Goal: Information Seeking & Learning: Learn about a topic

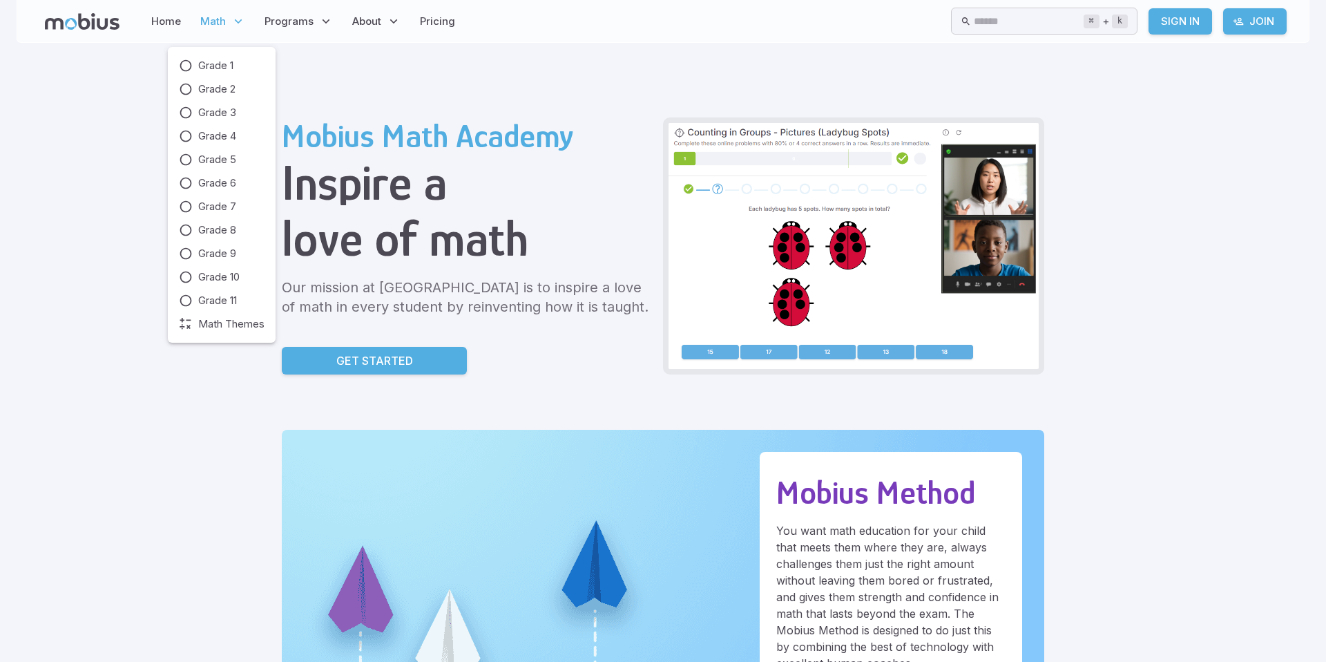
click at [219, 23] on span "Math" at bounding box center [213, 21] width 26 height 15
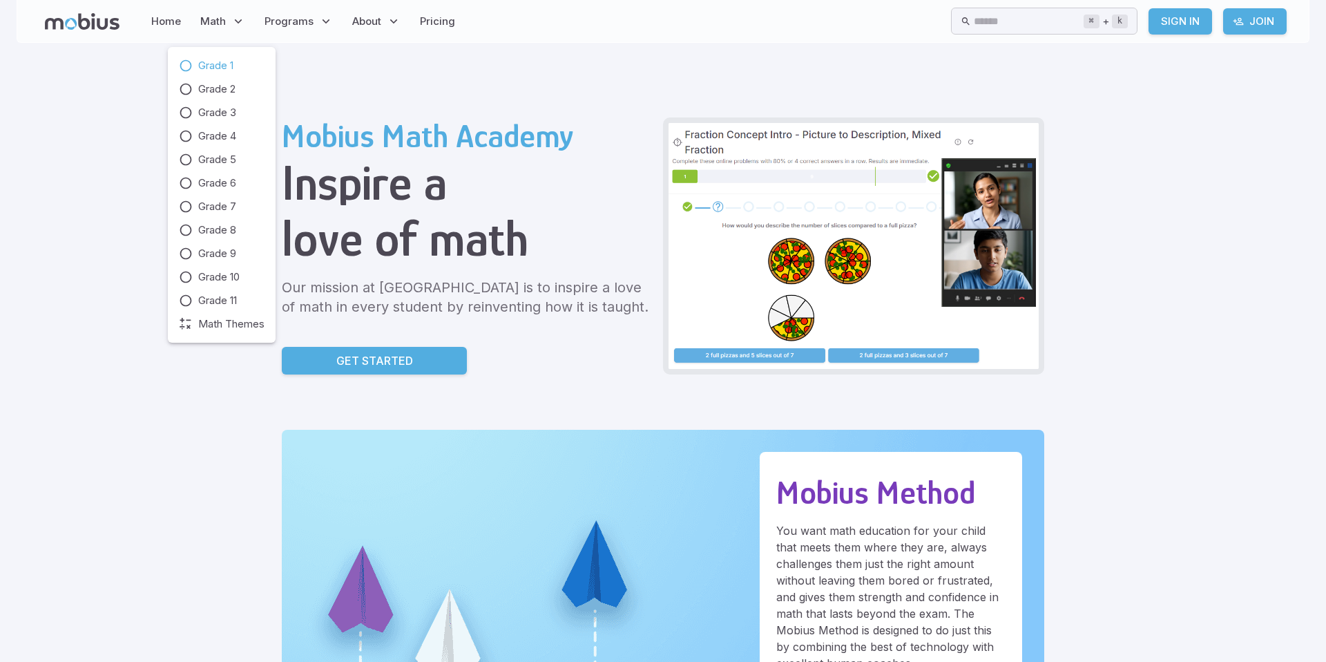
click at [212, 60] on span "Grade 1" at bounding box center [215, 65] width 35 height 15
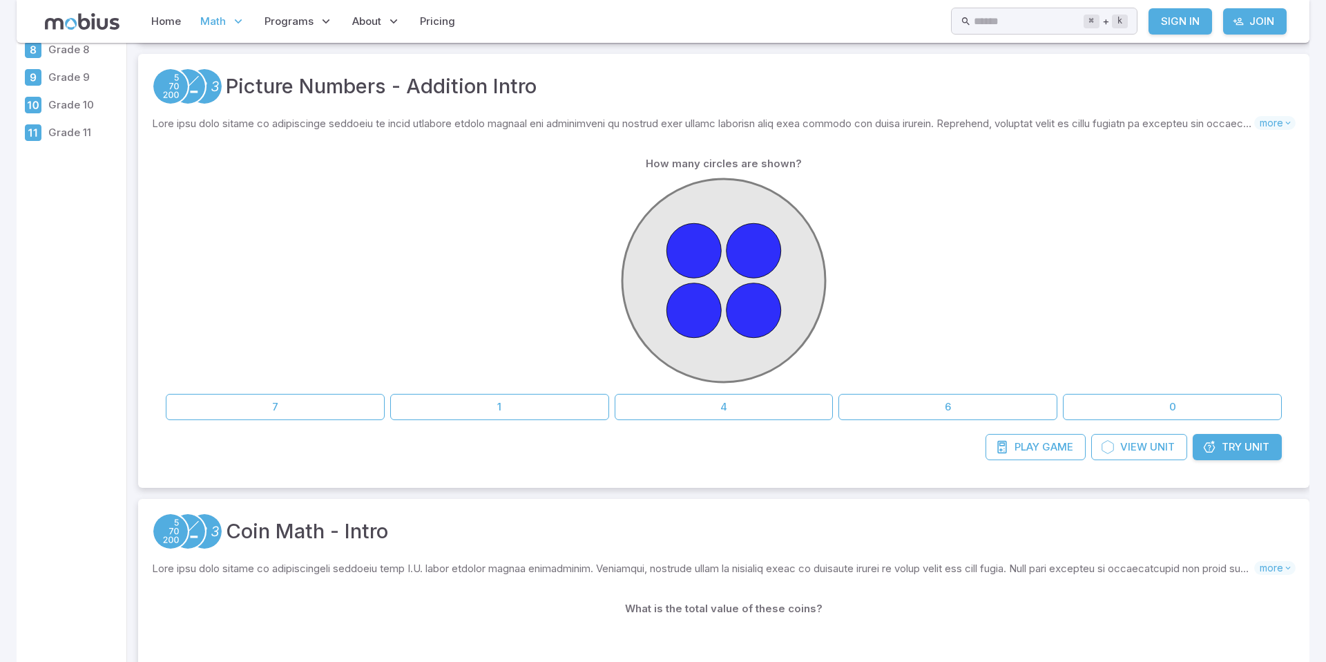
scroll to position [224, 0]
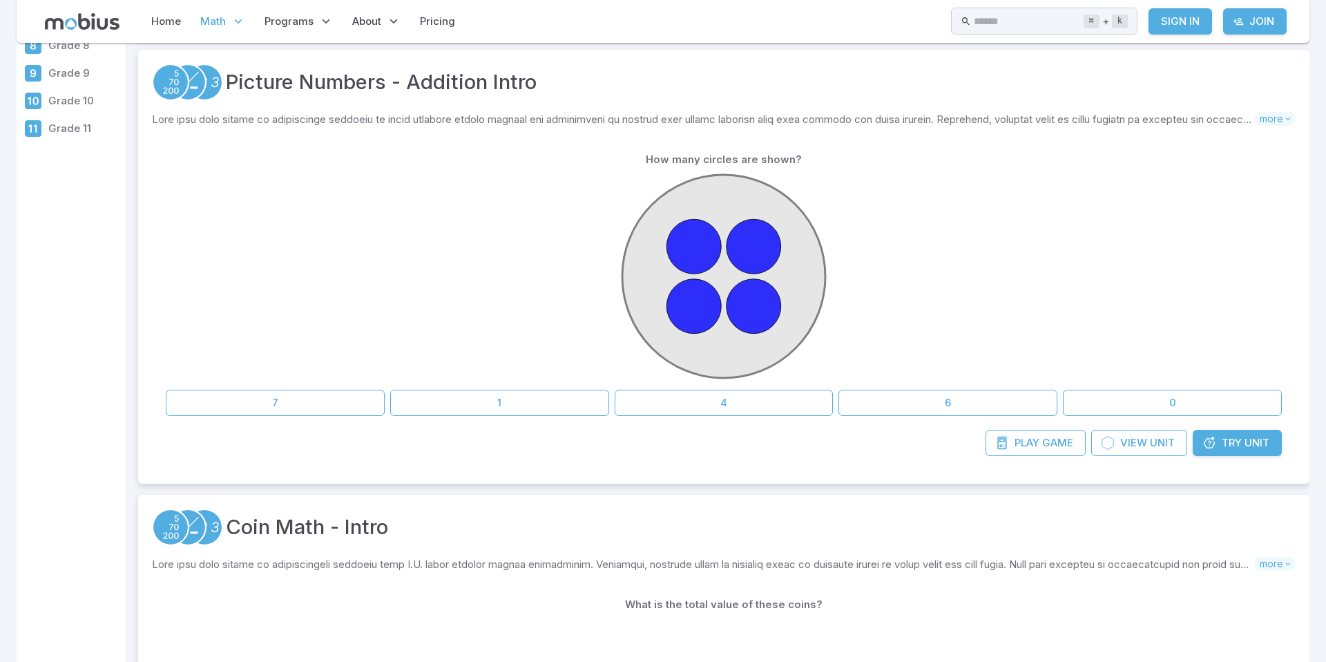
click at [692, 293] on circle at bounding box center [694, 306] width 55 height 55
click at [714, 397] on button "4" at bounding box center [724, 403] width 219 height 26
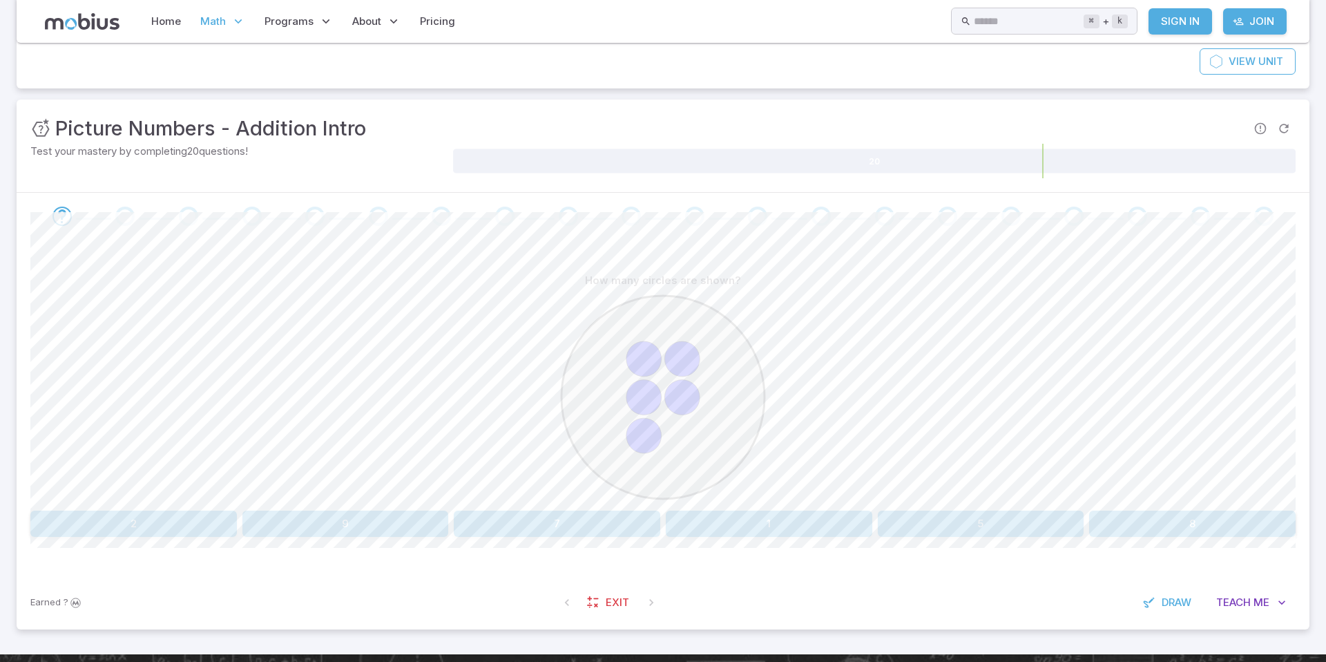
scroll to position [166, 0]
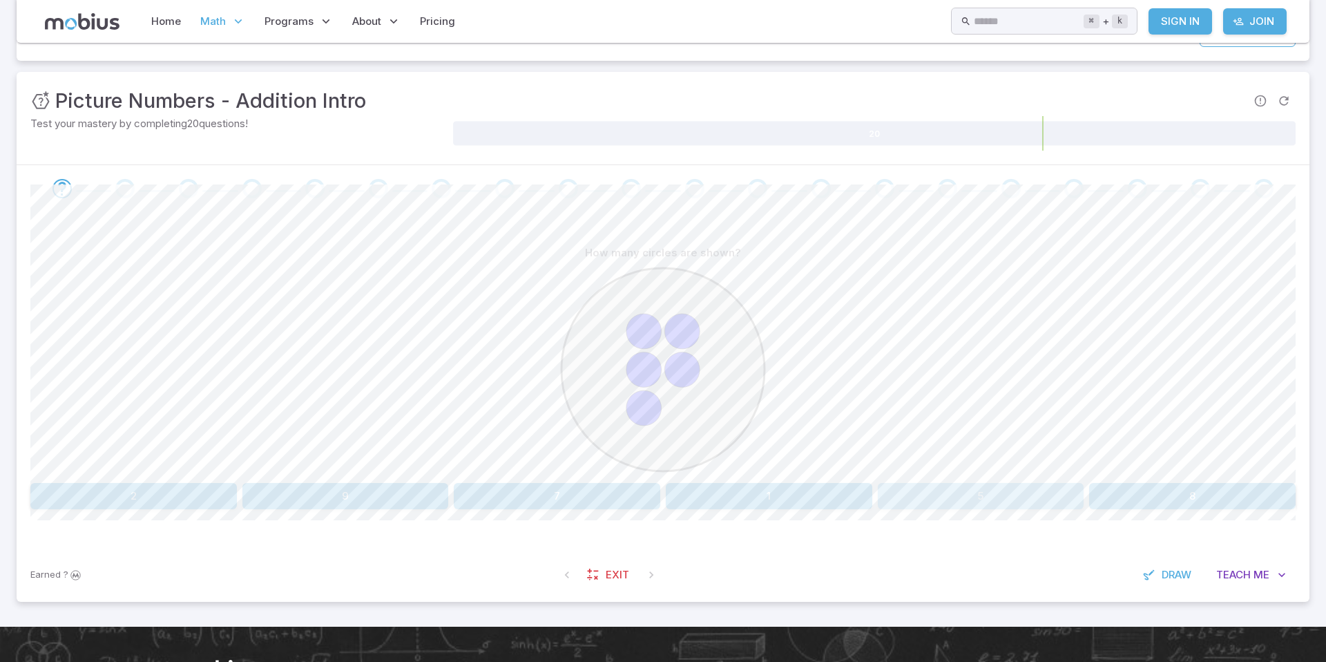
click at [956, 491] on button "5" at bounding box center [981, 496] width 207 height 26
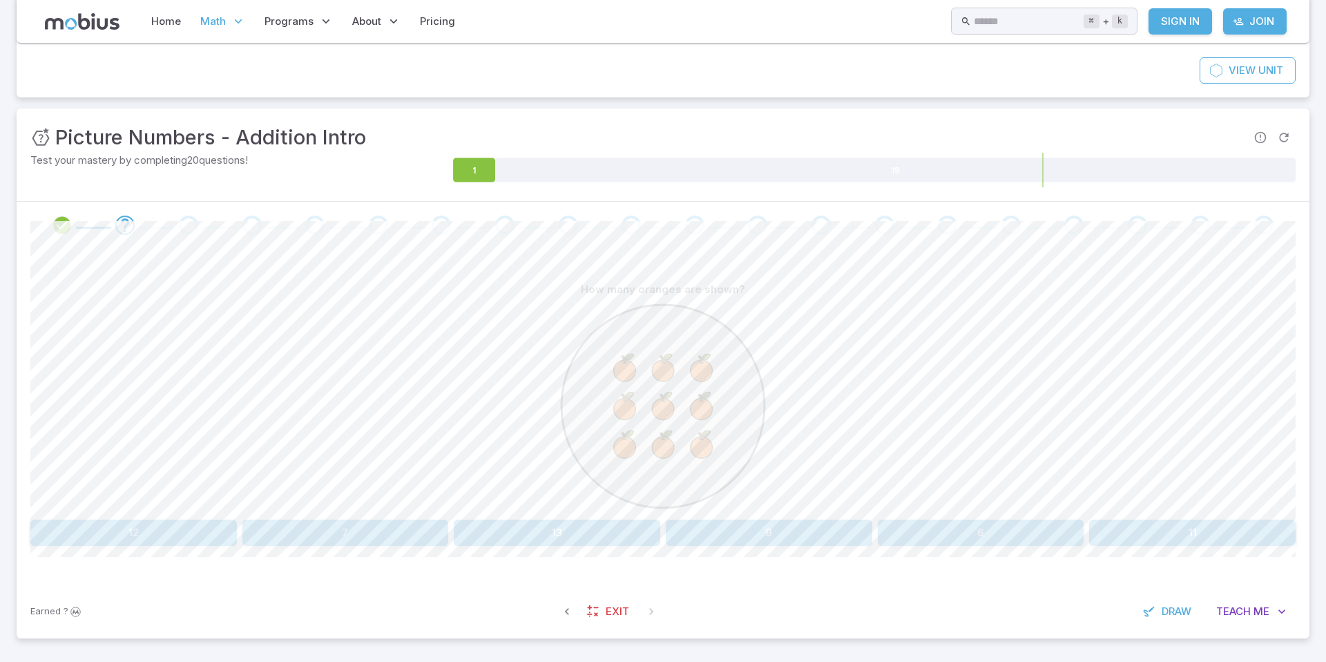
scroll to position [133, 0]
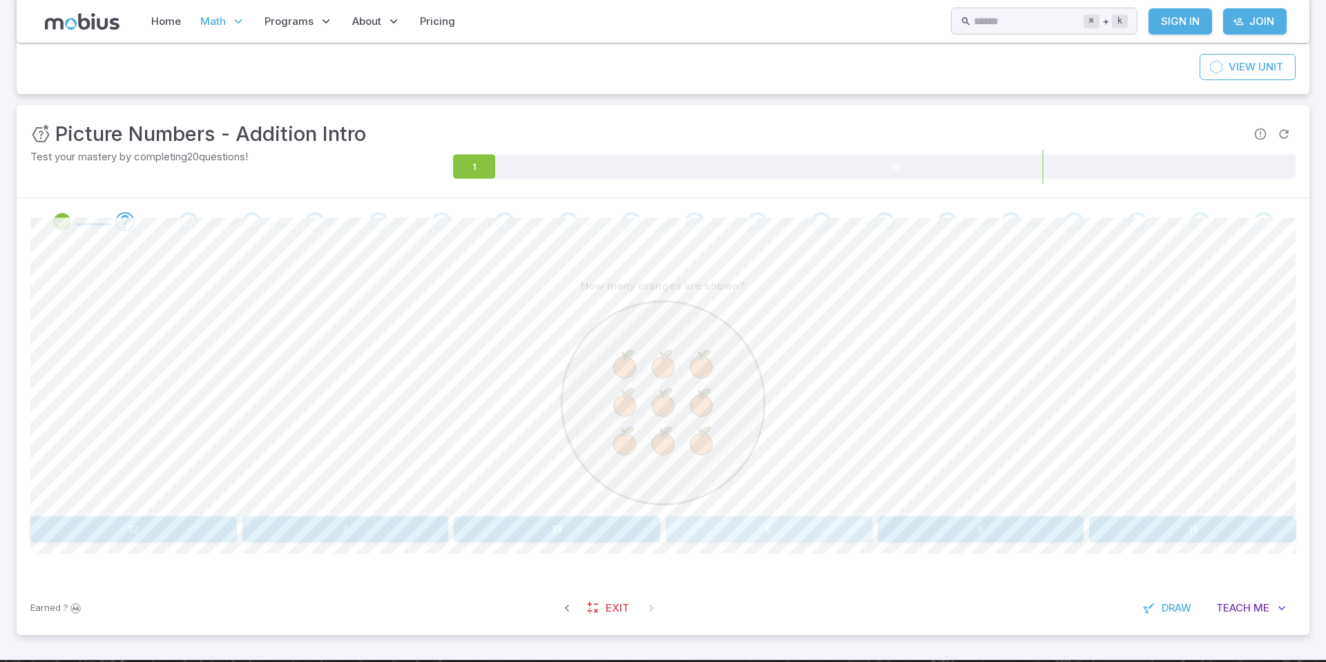
click at [772, 526] on button "9" at bounding box center [769, 529] width 207 height 26
click at [931, 521] on button "four" at bounding box center [1087, 529] width 418 height 26
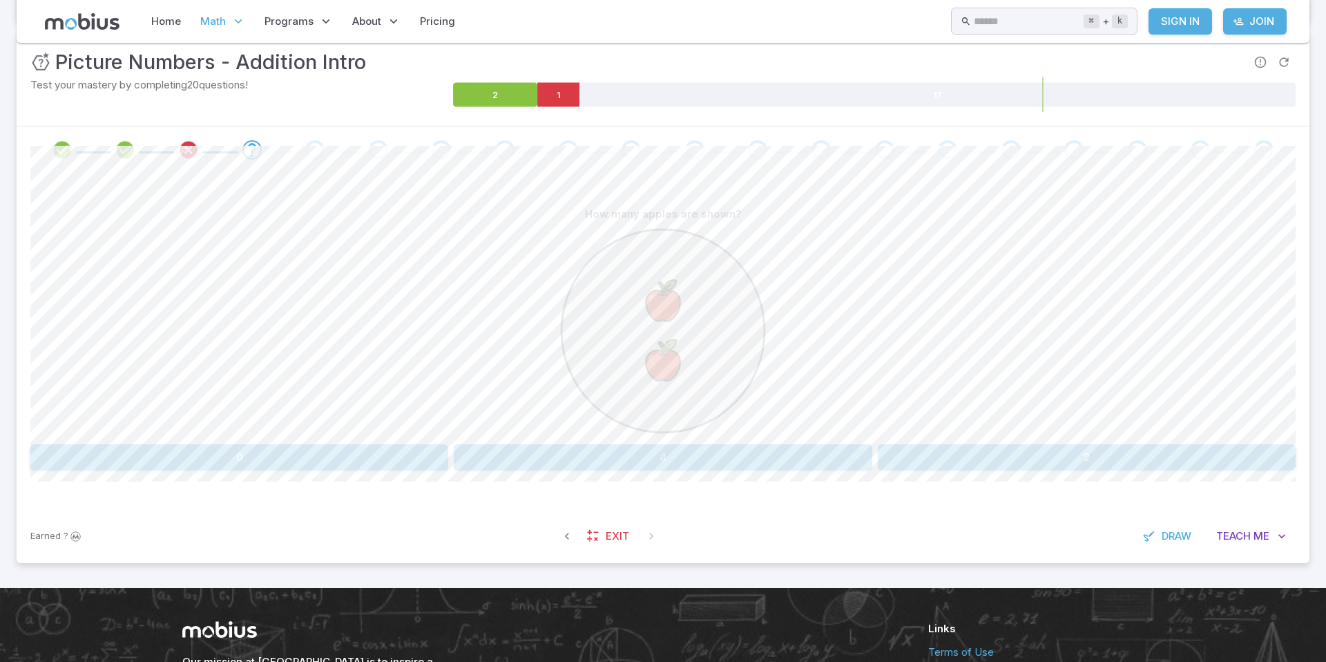
scroll to position [206, 0]
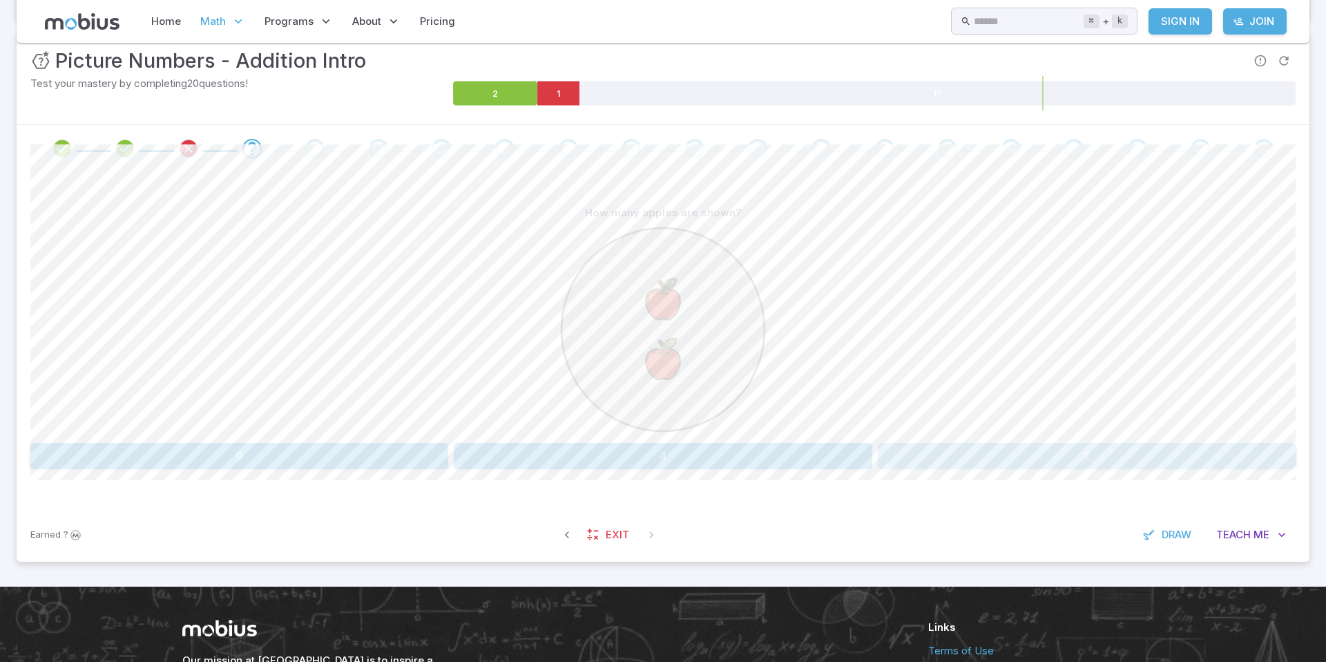
click at [930, 459] on button "2" at bounding box center [1087, 456] width 418 height 26
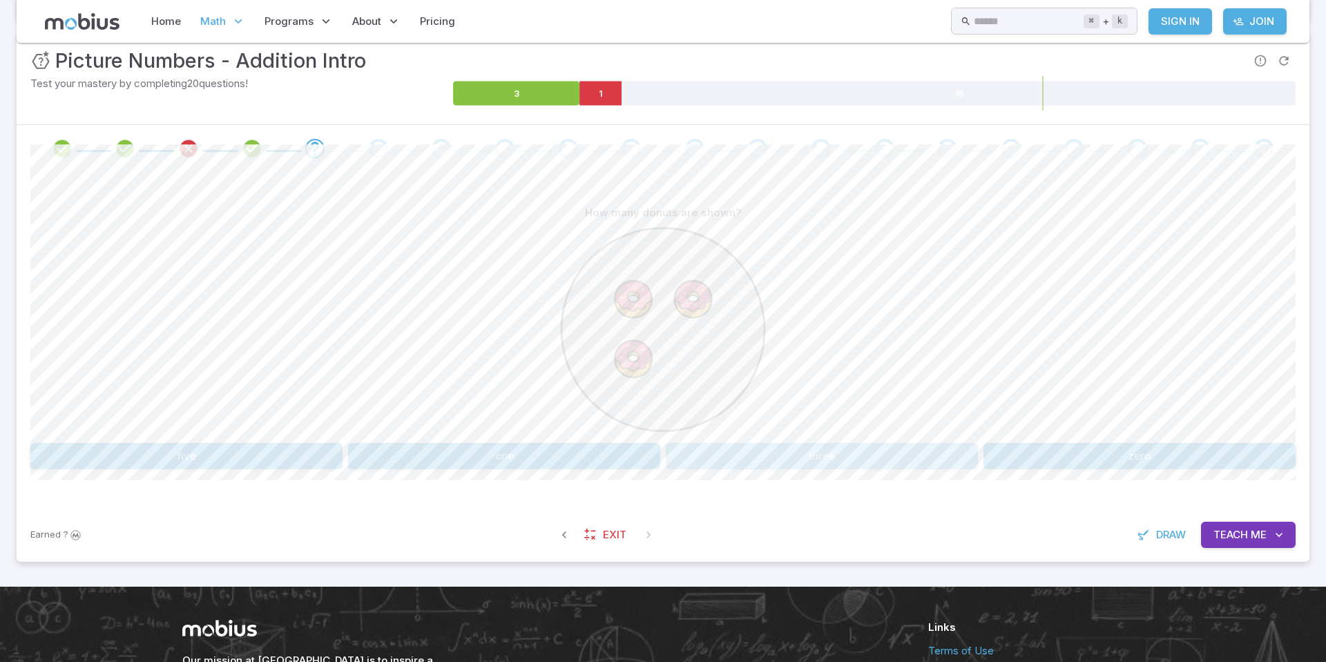
click at [716, 452] on button "three" at bounding box center [822, 456] width 312 height 26
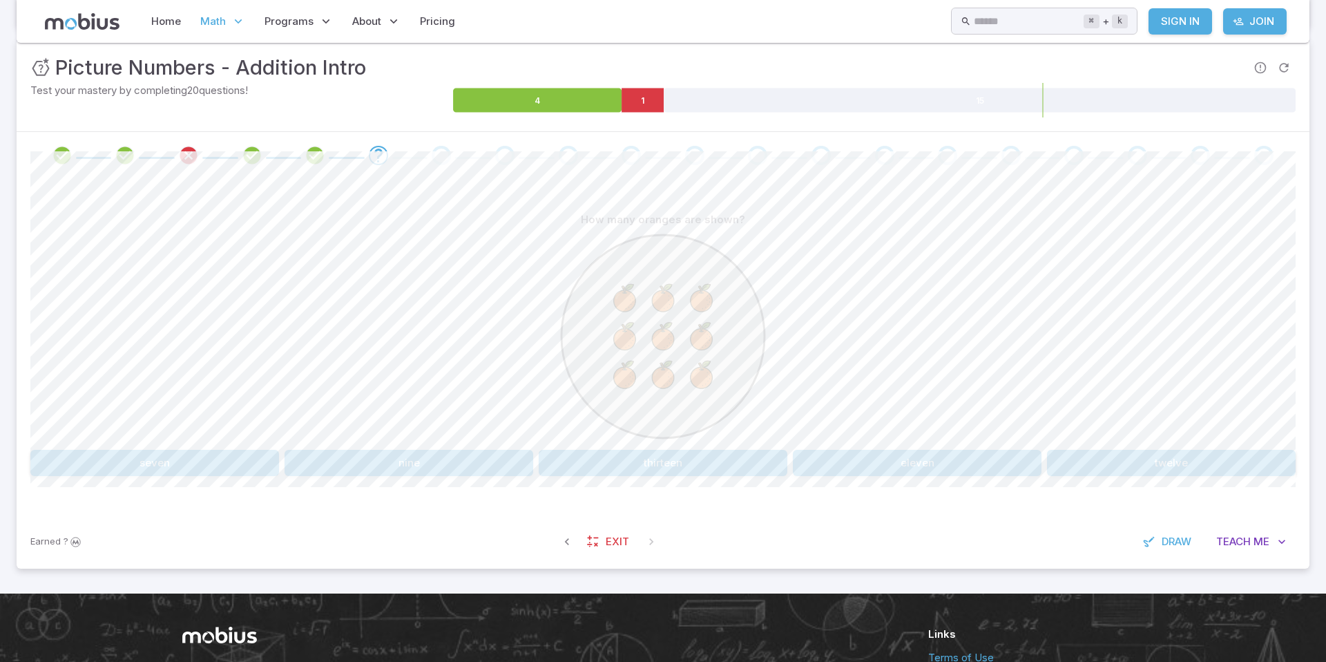
scroll to position [198, 0]
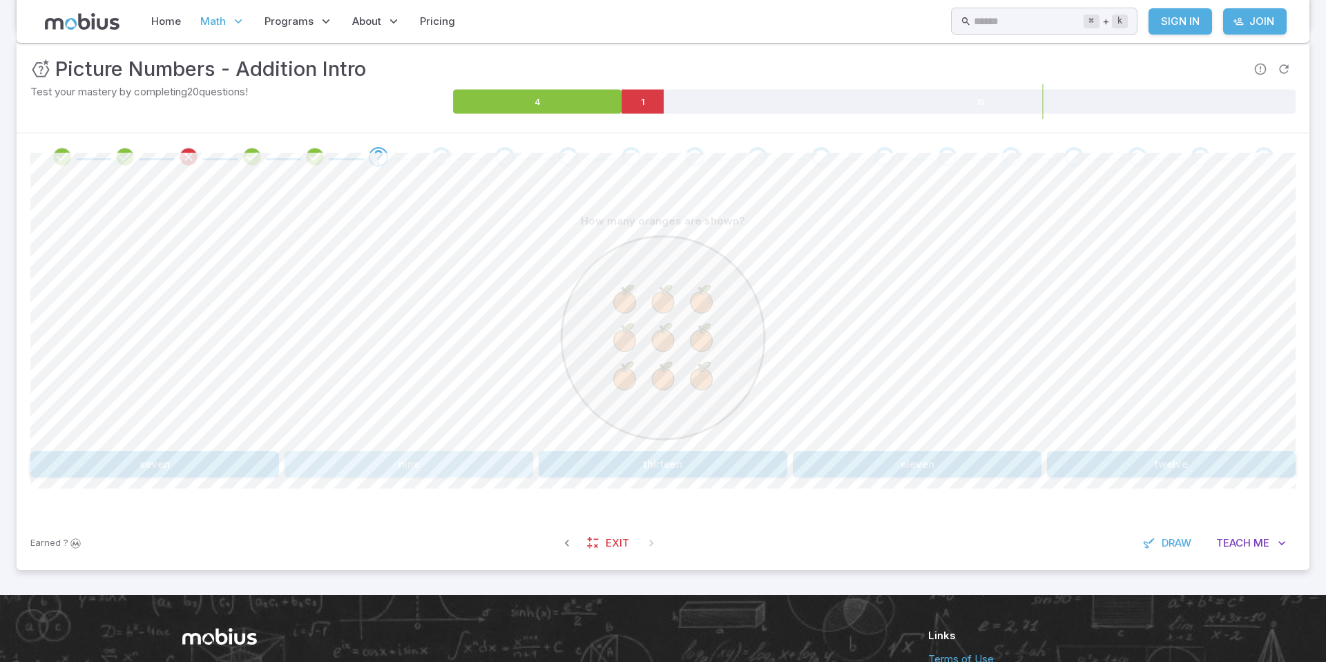
click at [444, 470] on button "nine" at bounding box center [409, 464] width 249 height 26
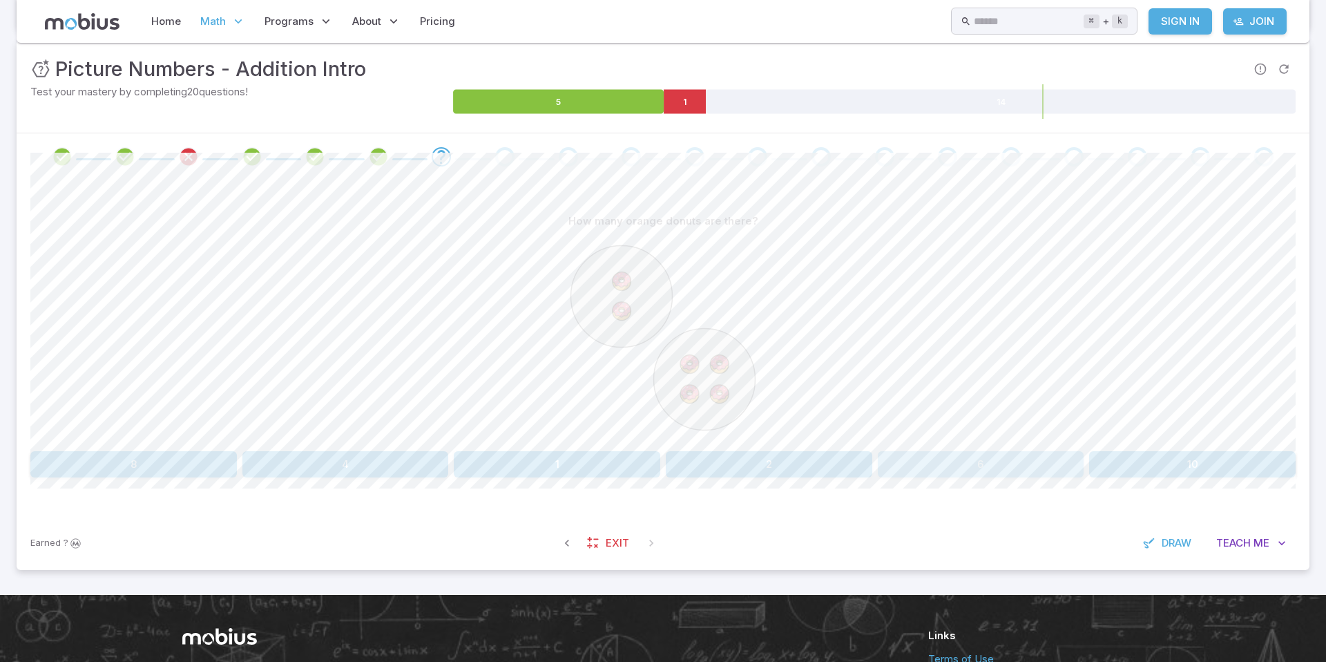
click at [991, 458] on button "6" at bounding box center [981, 464] width 207 height 26
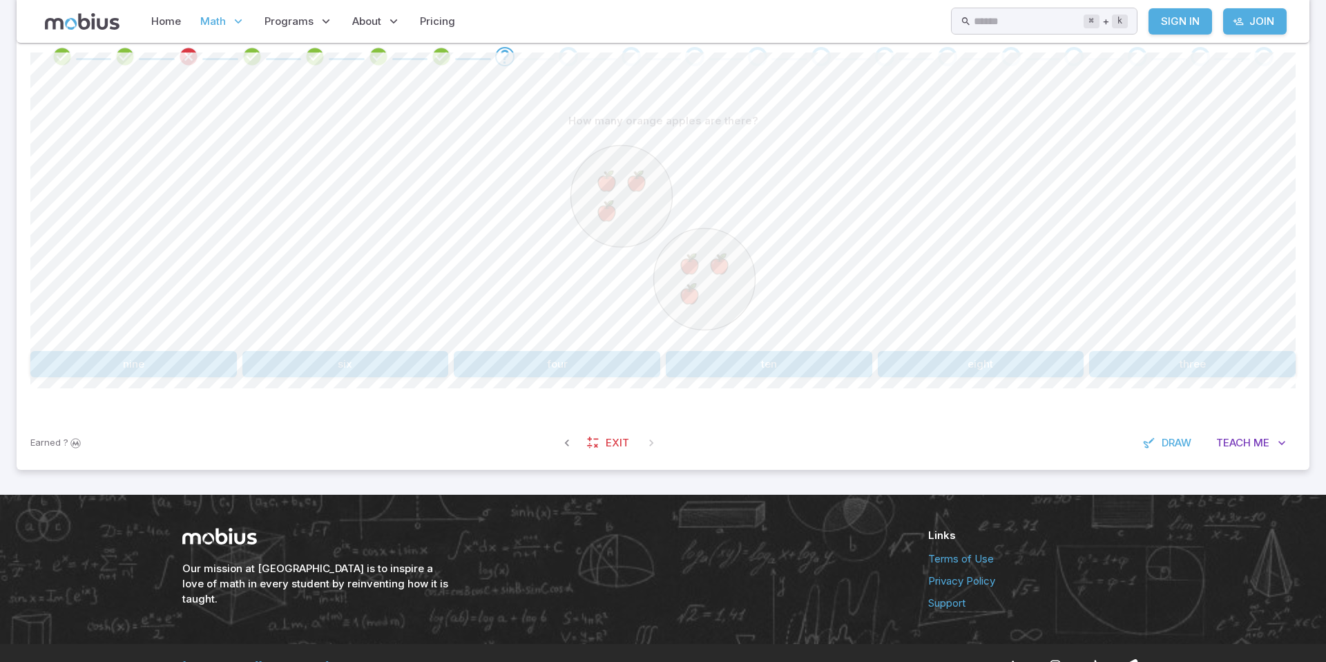
scroll to position [295, 0]
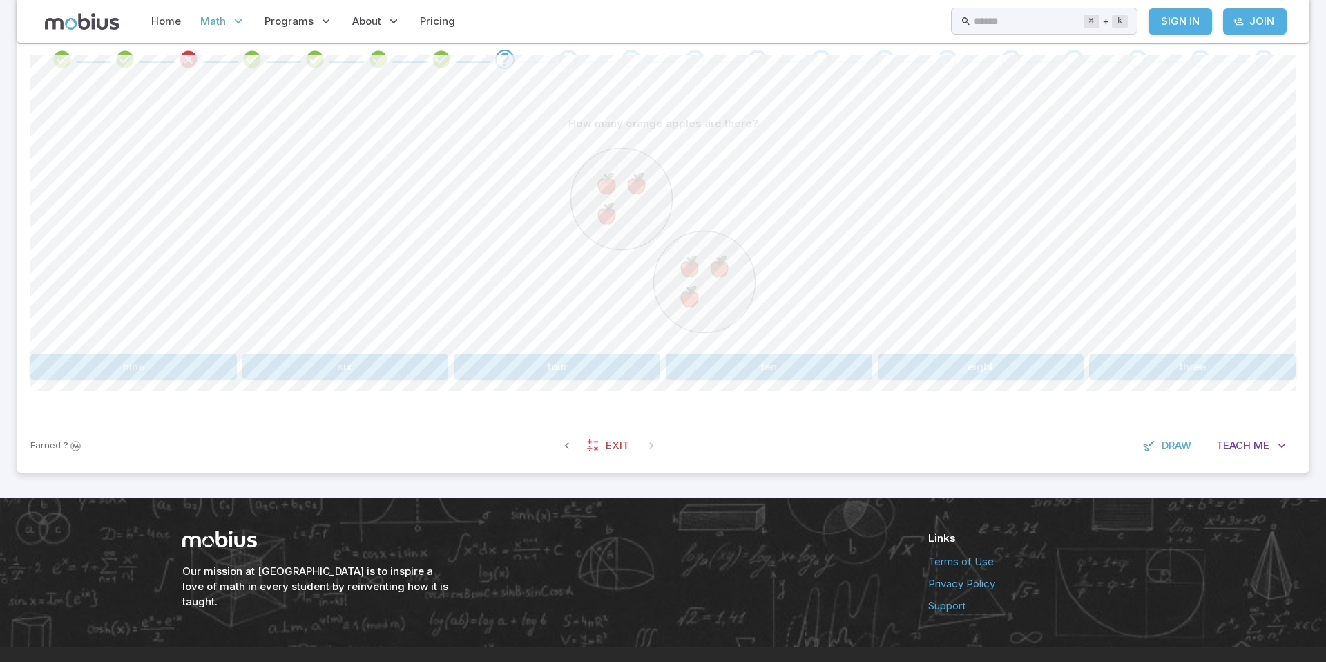
click at [340, 352] on div "How many orange apples are there? nine six four ten eight three" at bounding box center [663, 245] width 1266 height 269
click at [343, 352] on div "How many orange apples are there? nine six four ten eight three" at bounding box center [663, 245] width 1266 height 269
click at [329, 369] on button "six" at bounding box center [345, 367] width 207 height 26
click at [207, 364] on button "nine" at bounding box center [133, 367] width 207 height 26
click at [191, 356] on button "1 + 6" at bounding box center [133, 367] width 207 height 26
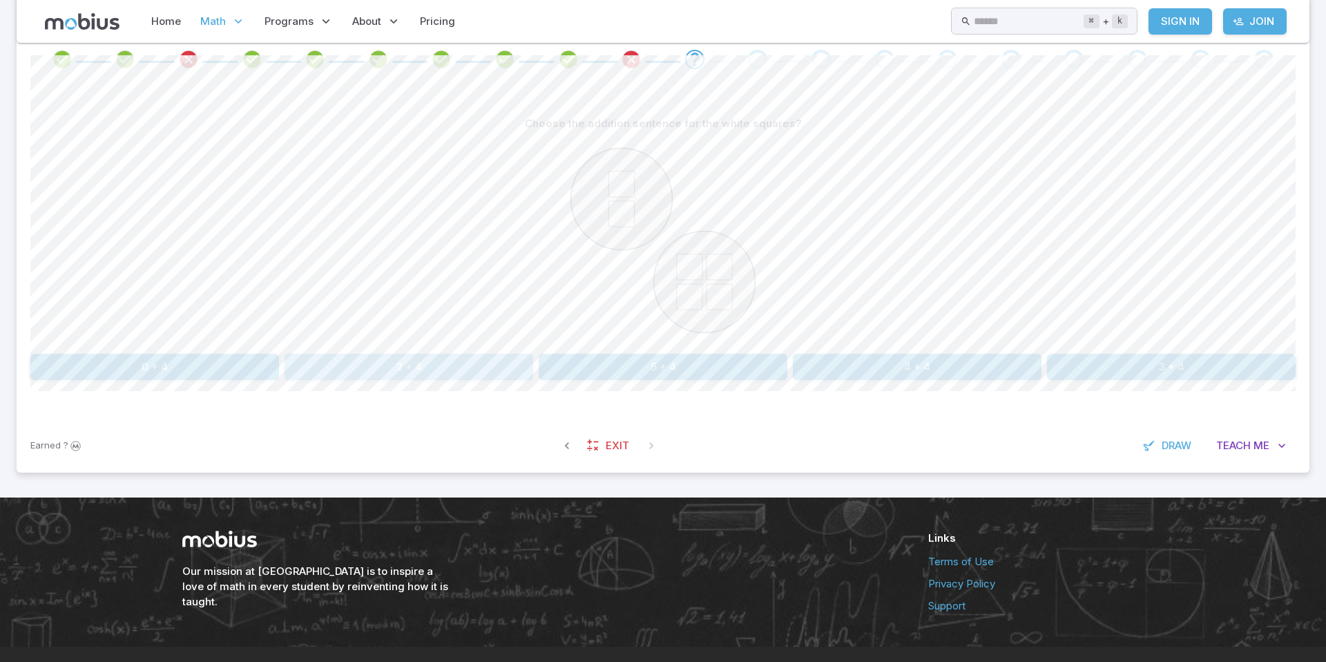
click at [335, 356] on button "2 + 4" at bounding box center [409, 367] width 249 height 26
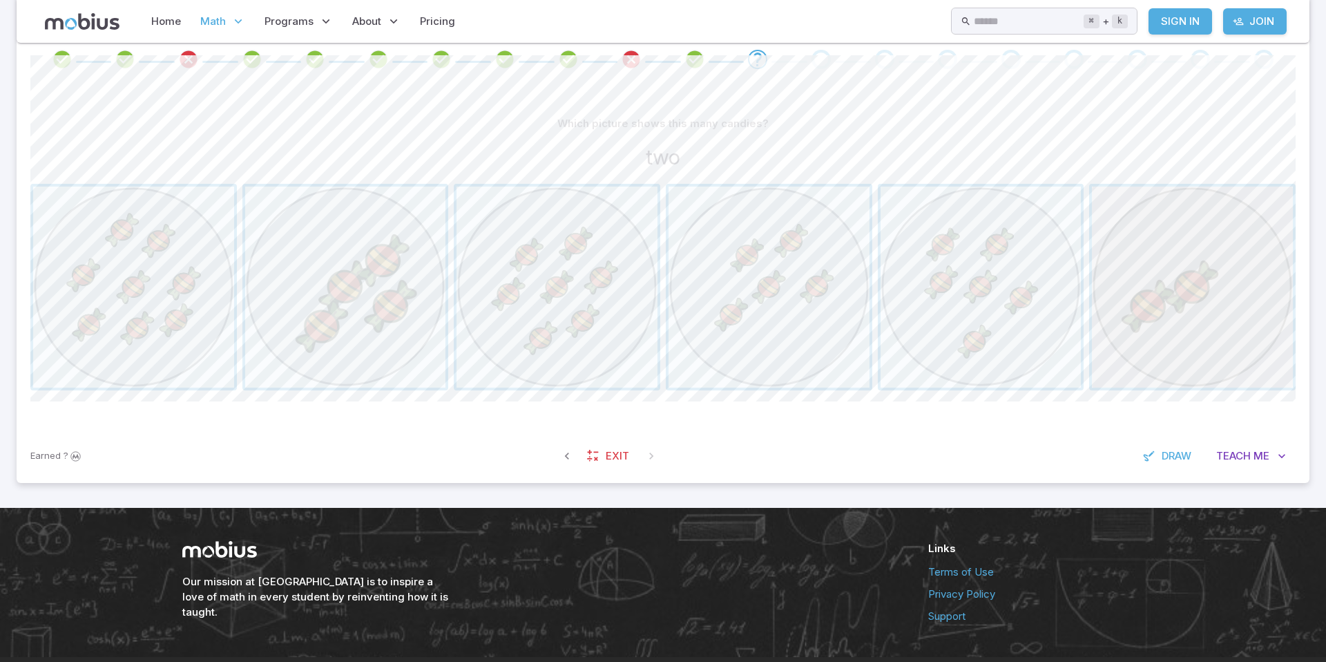
click at [1151, 334] on span "button" at bounding box center [1192, 287] width 201 height 201
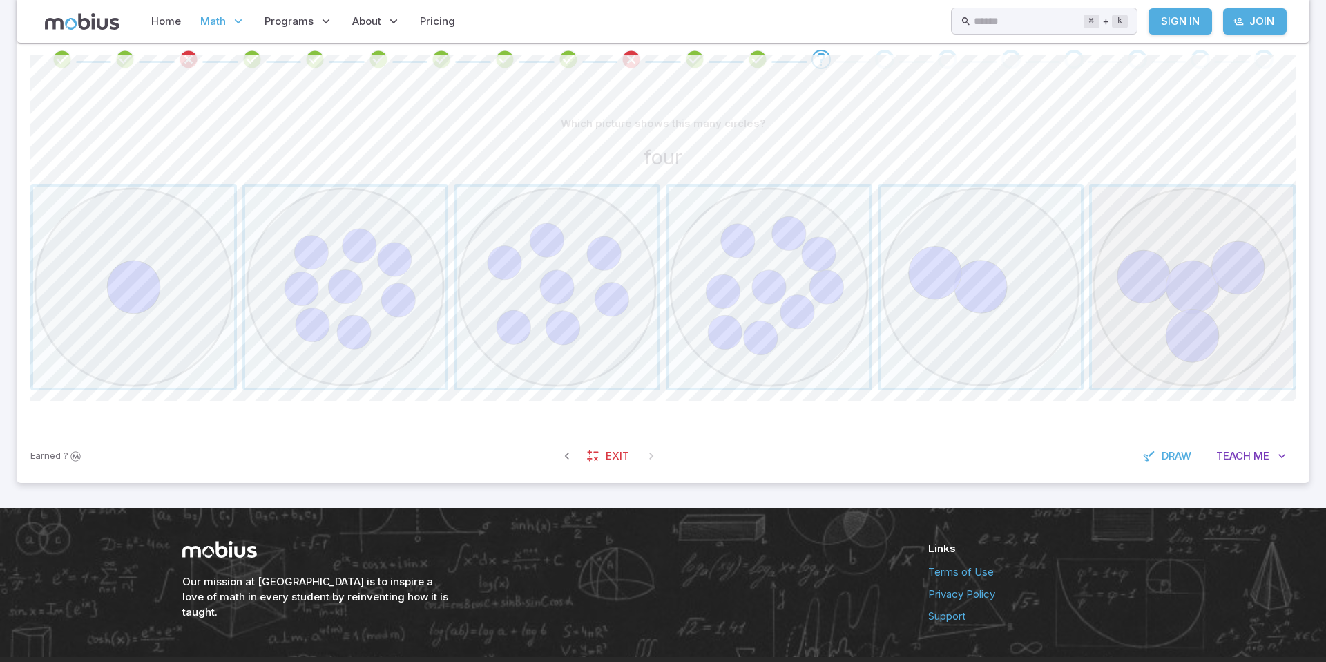
click at [1230, 301] on span "button" at bounding box center [1192, 287] width 201 height 201
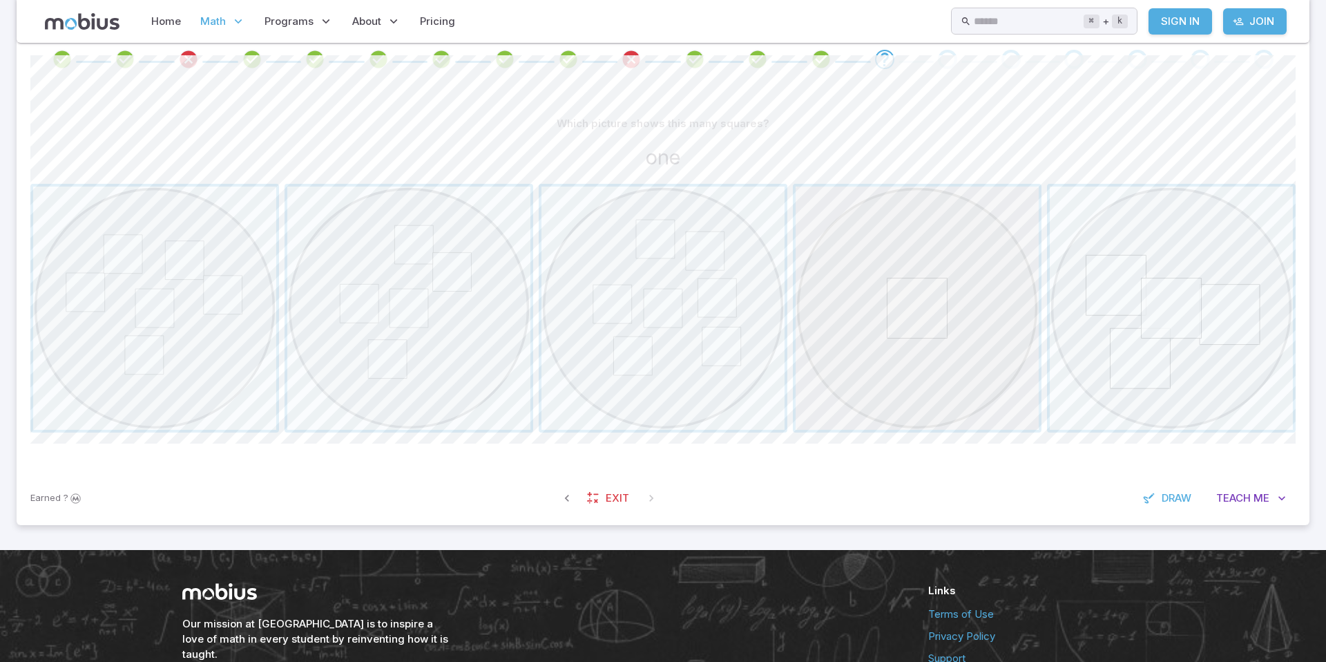
click at [993, 265] on span "button" at bounding box center [917, 308] width 243 height 243
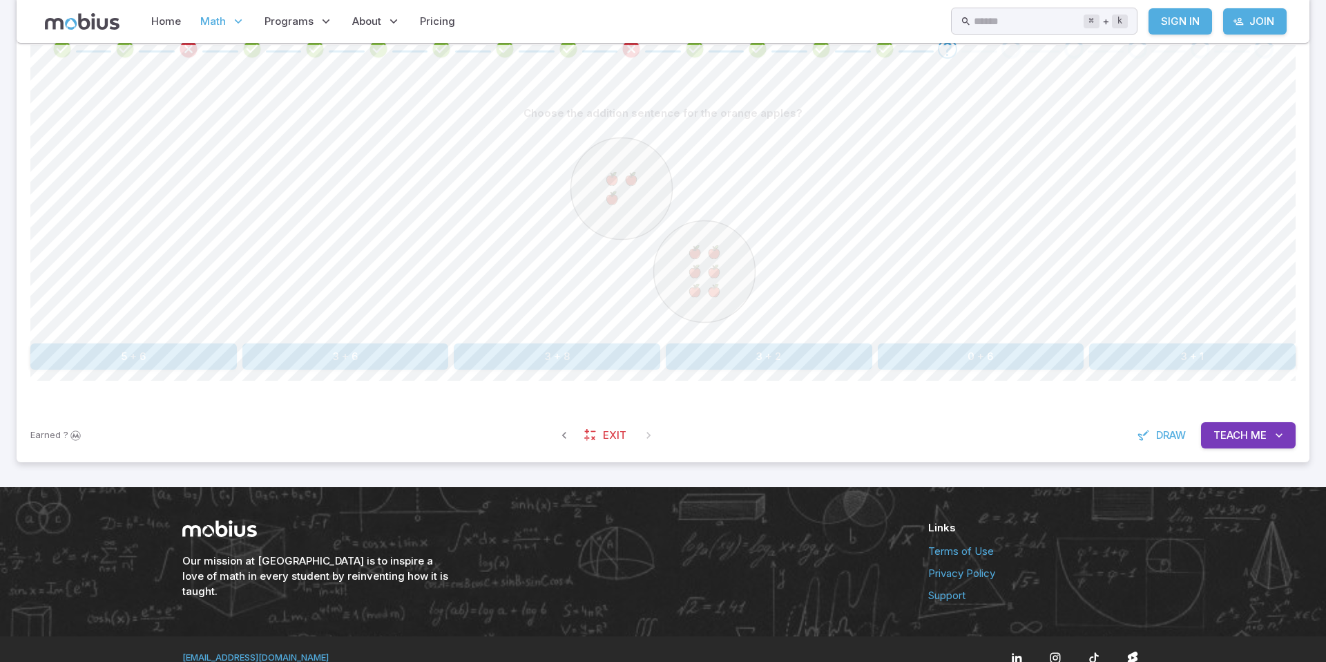
scroll to position [306, 0]
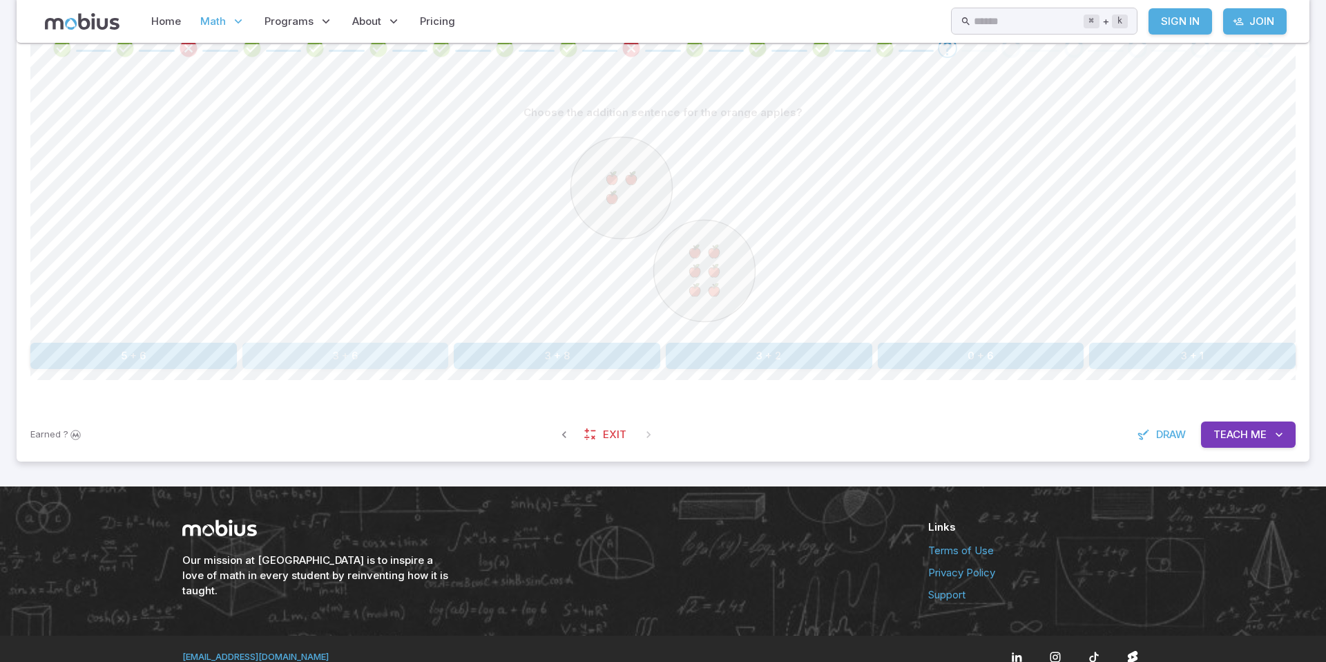
click at [321, 356] on button "3 + 6" at bounding box center [345, 356] width 207 height 26
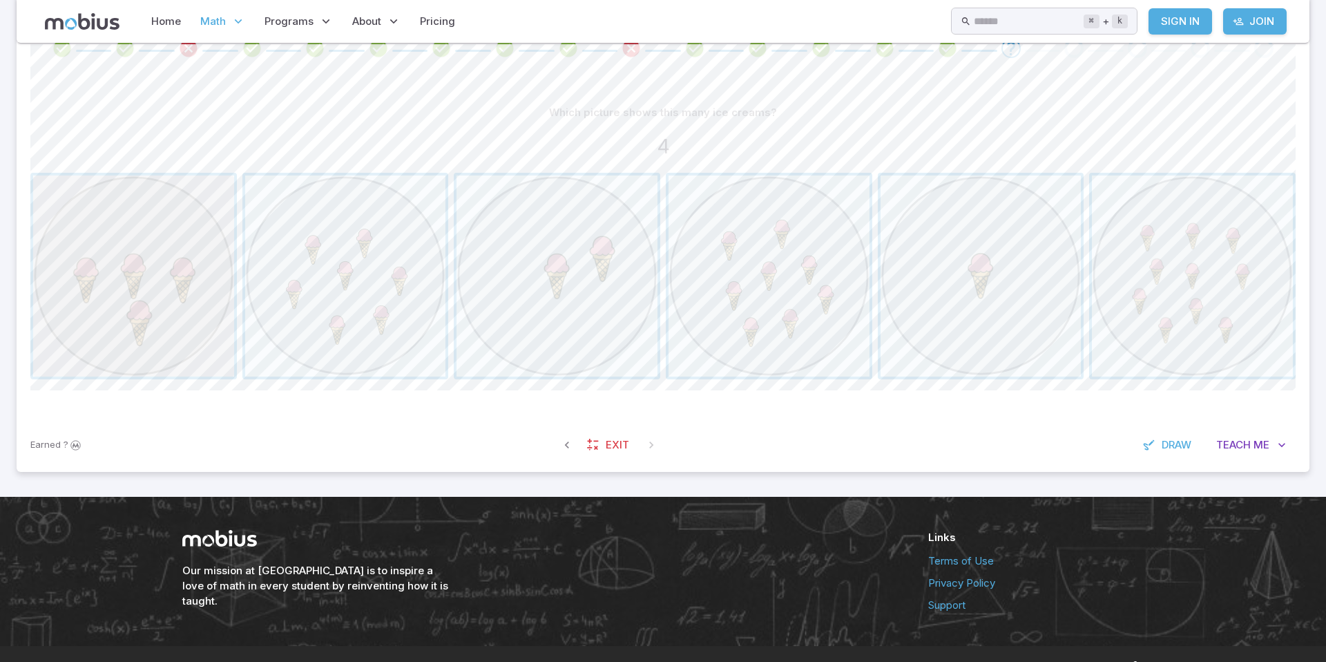
click at [167, 258] on span "button" at bounding box center [133, 275] width 201 height 201
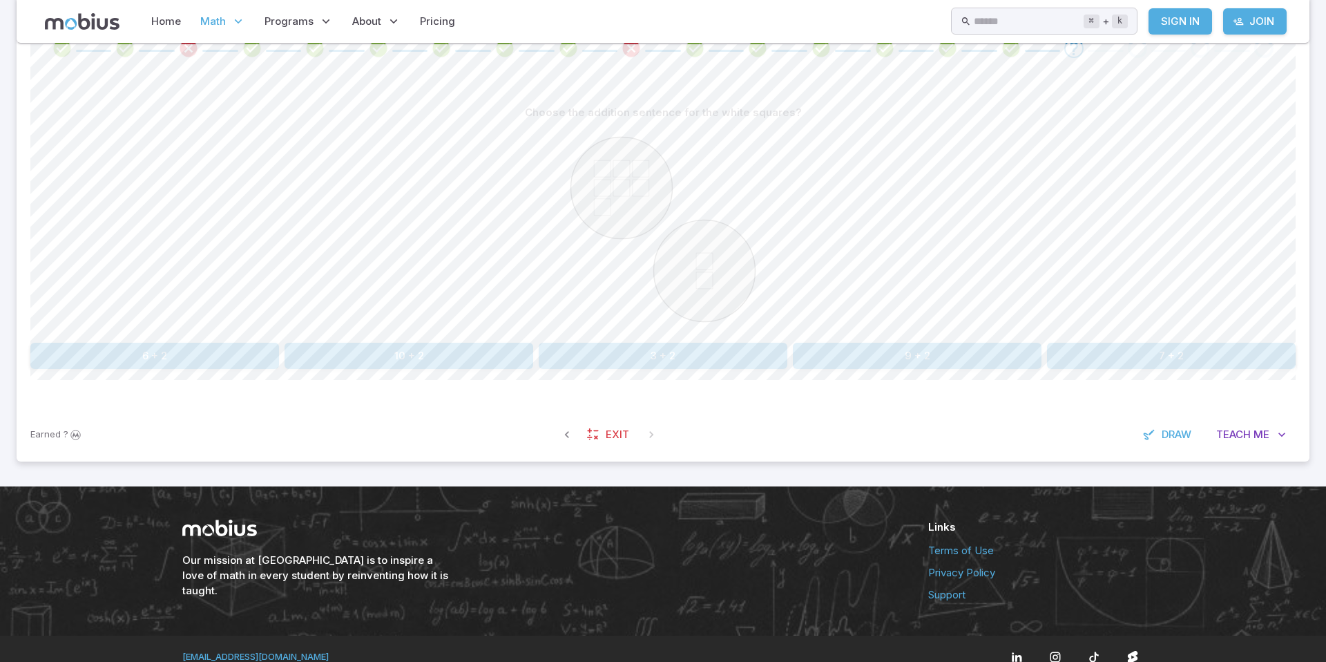
click at [1140, 348] on button "7 + 2" at bounding box center [1171, 356] width 249 height 26
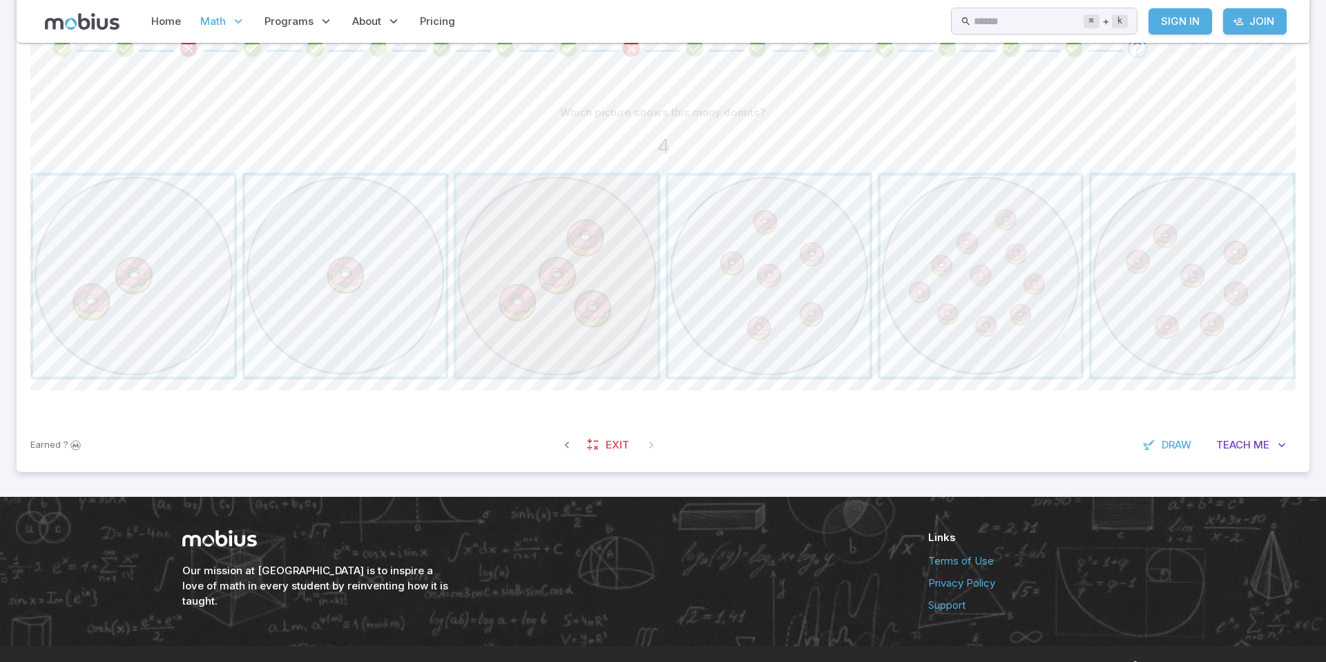
click at [558, 256] on span "button" at bounding box center [557, 275] width 201 height 201
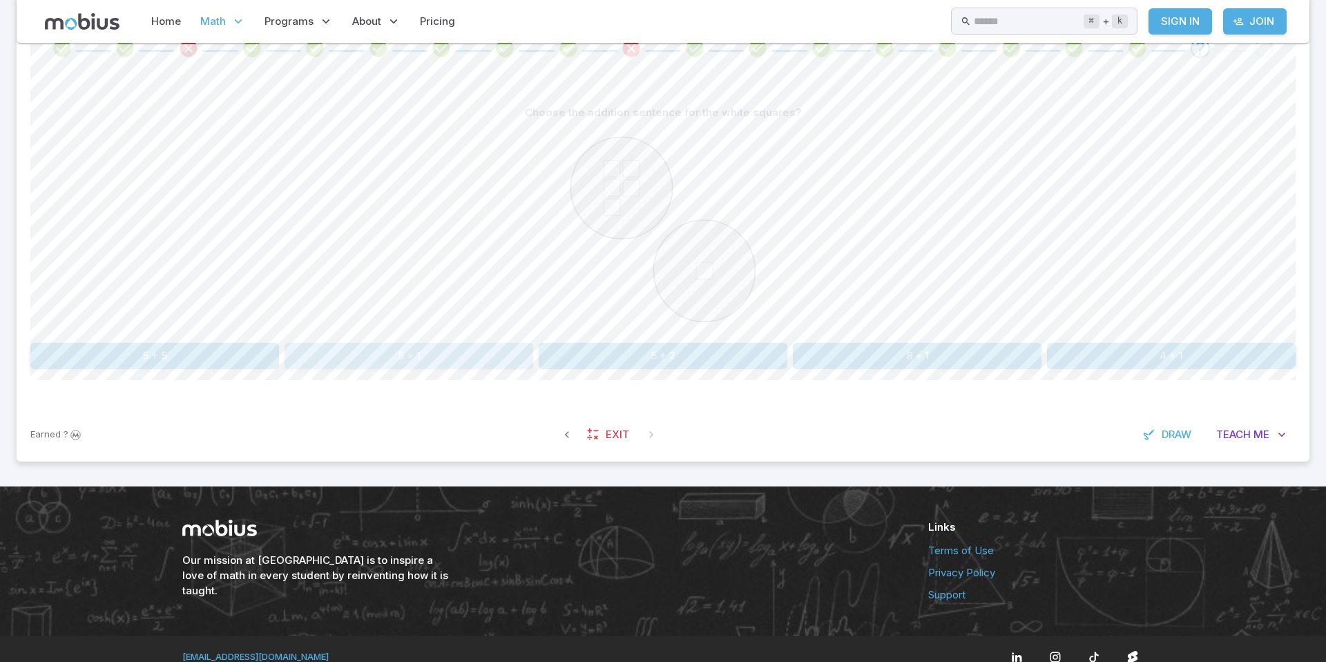
click at [445, 361] on button "5 + 1" at bounding box center [409, 356] width 249 height 26
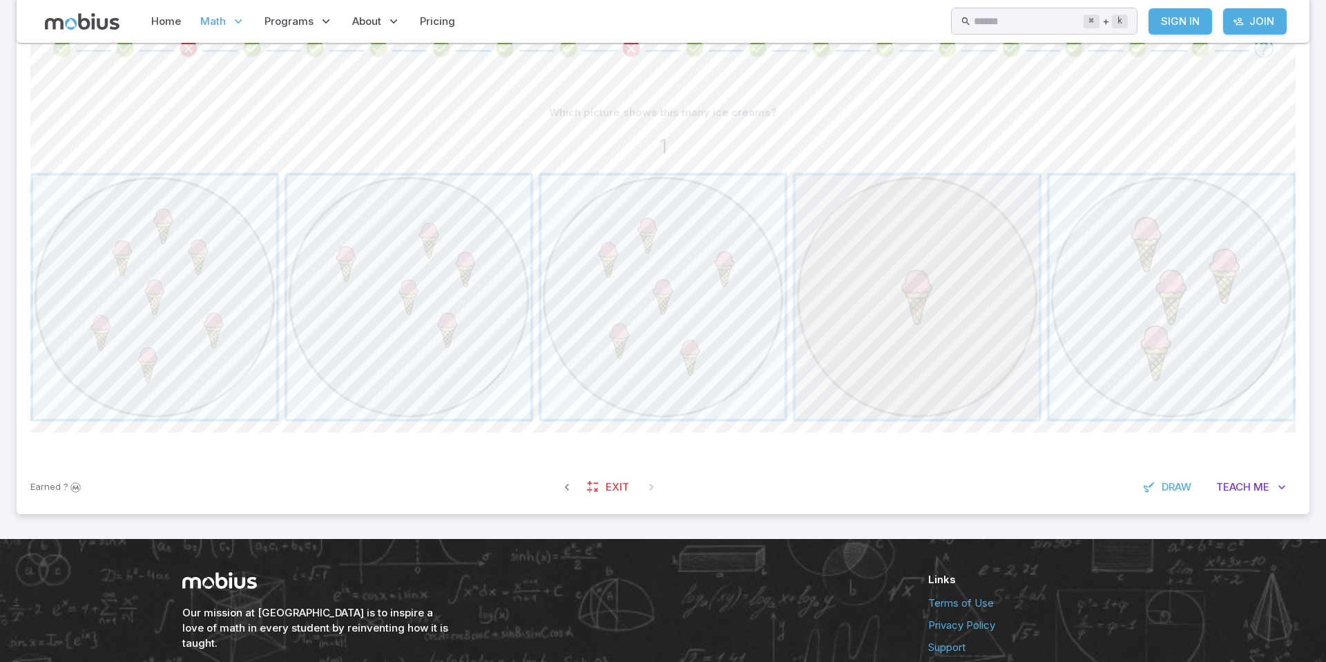
click at [975, 240] on span "button" at bounding box center [917, 296] width 243 height 243
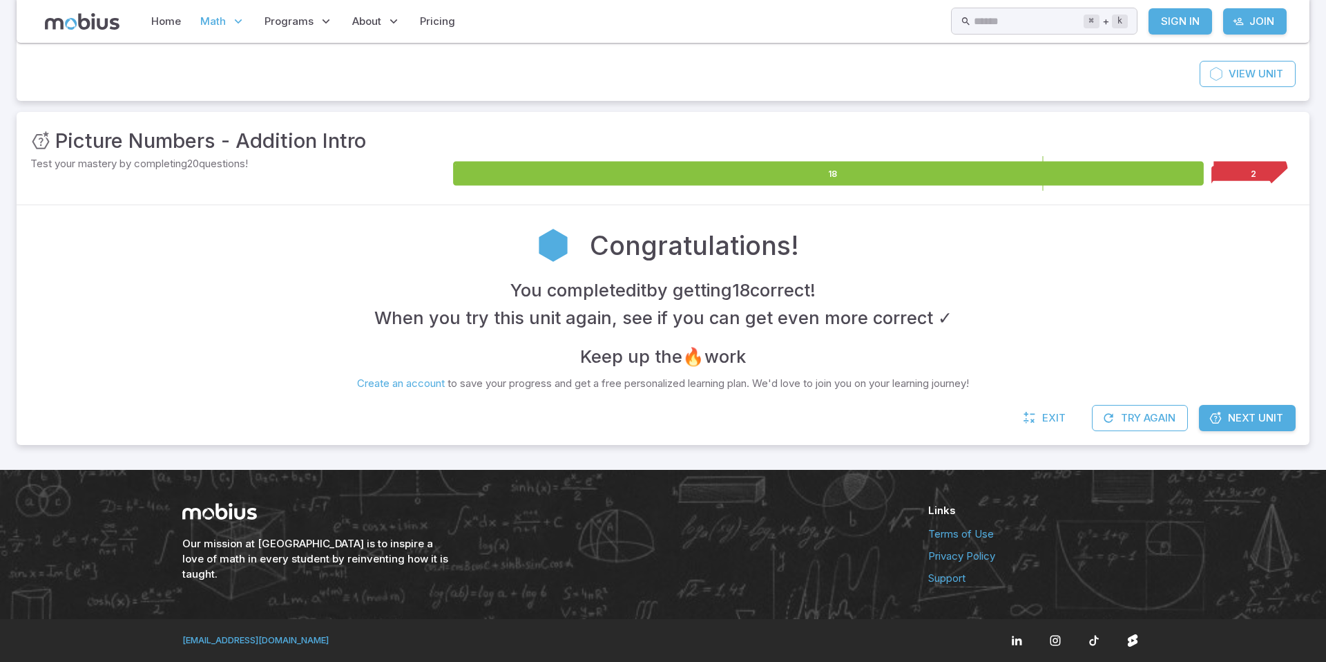
scroll to position [126, 0]
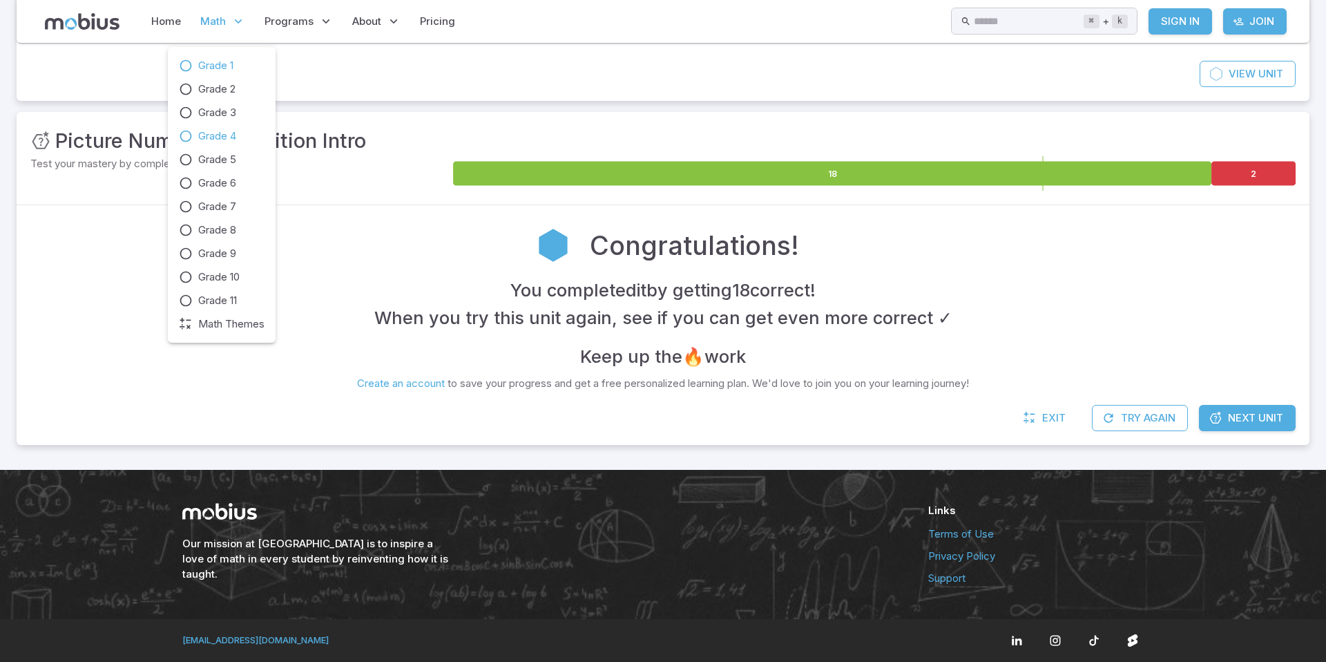
click at [232, 135] on span "Grade 4" at bounding box center [217, 136] width 38 height 15
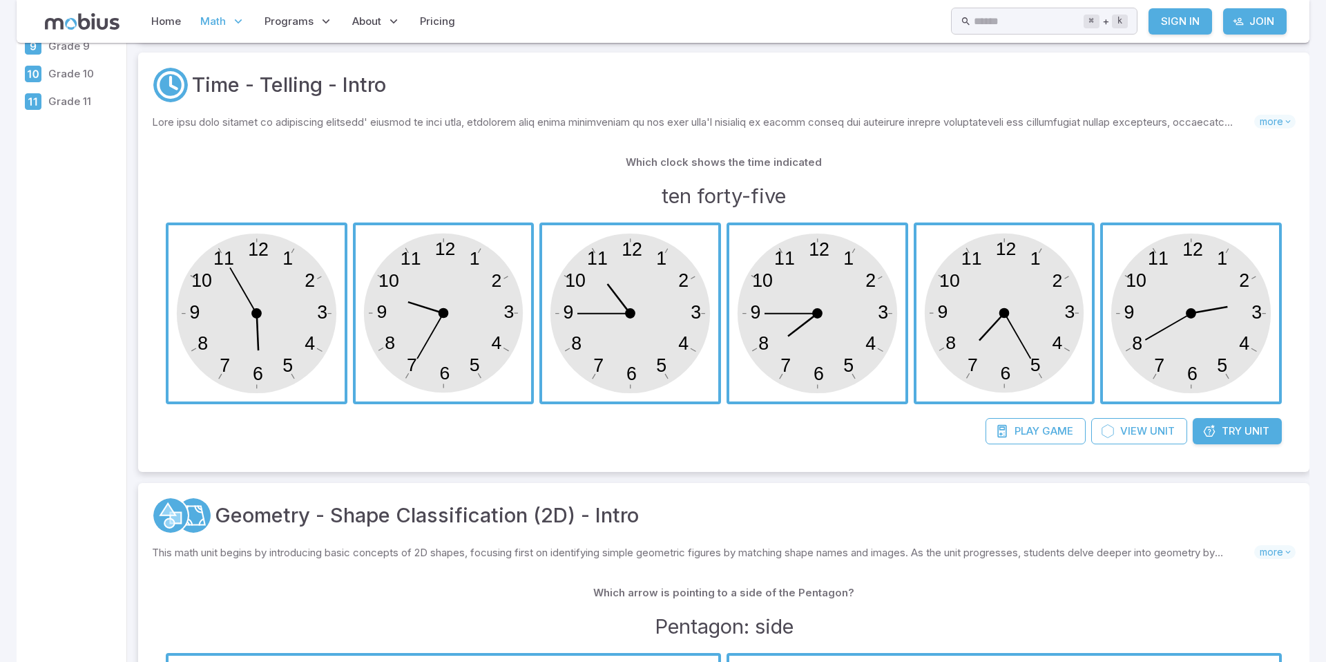
scroll to position [249, 0]
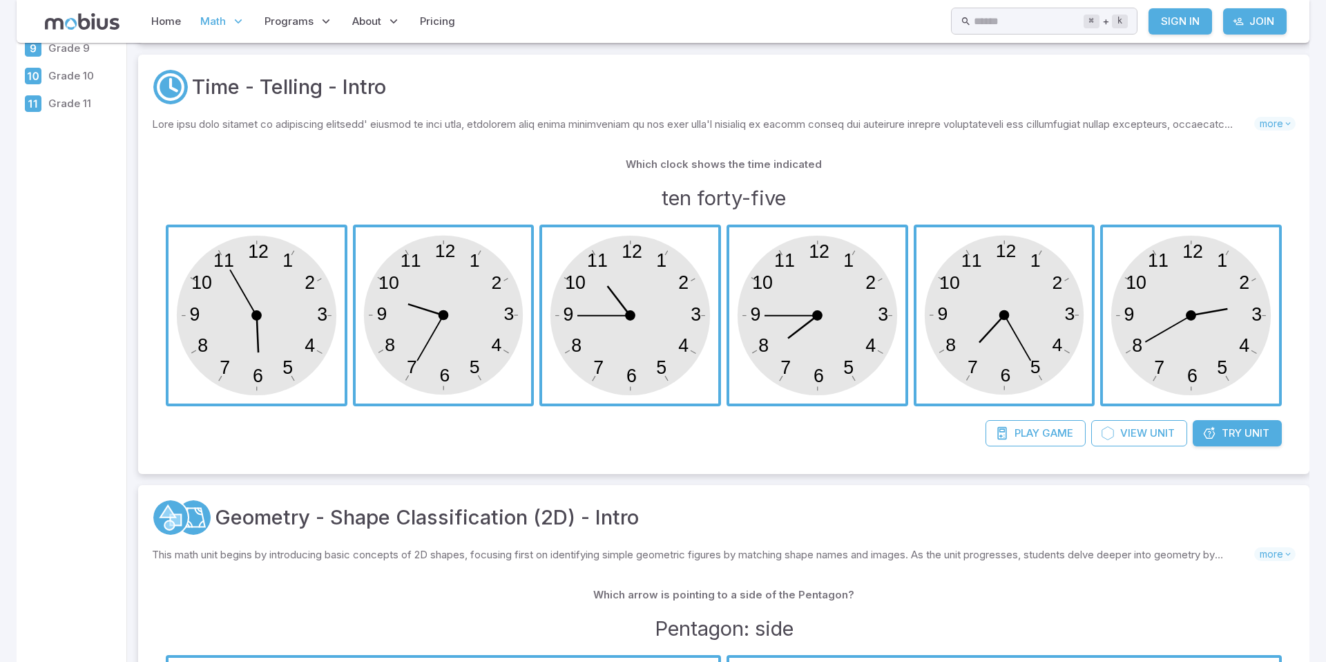
click at [621, 322] on span "button" at bounding box center [630, 315] width 176 height 176
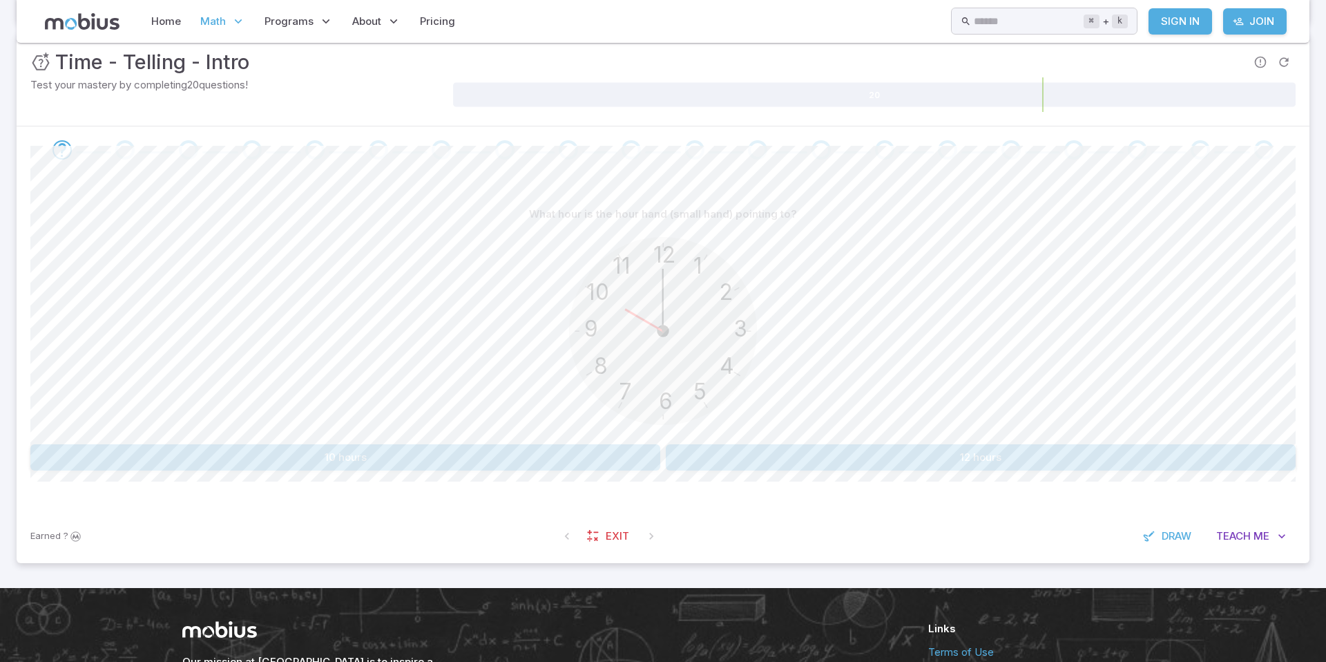
scroll to position [203, 0]
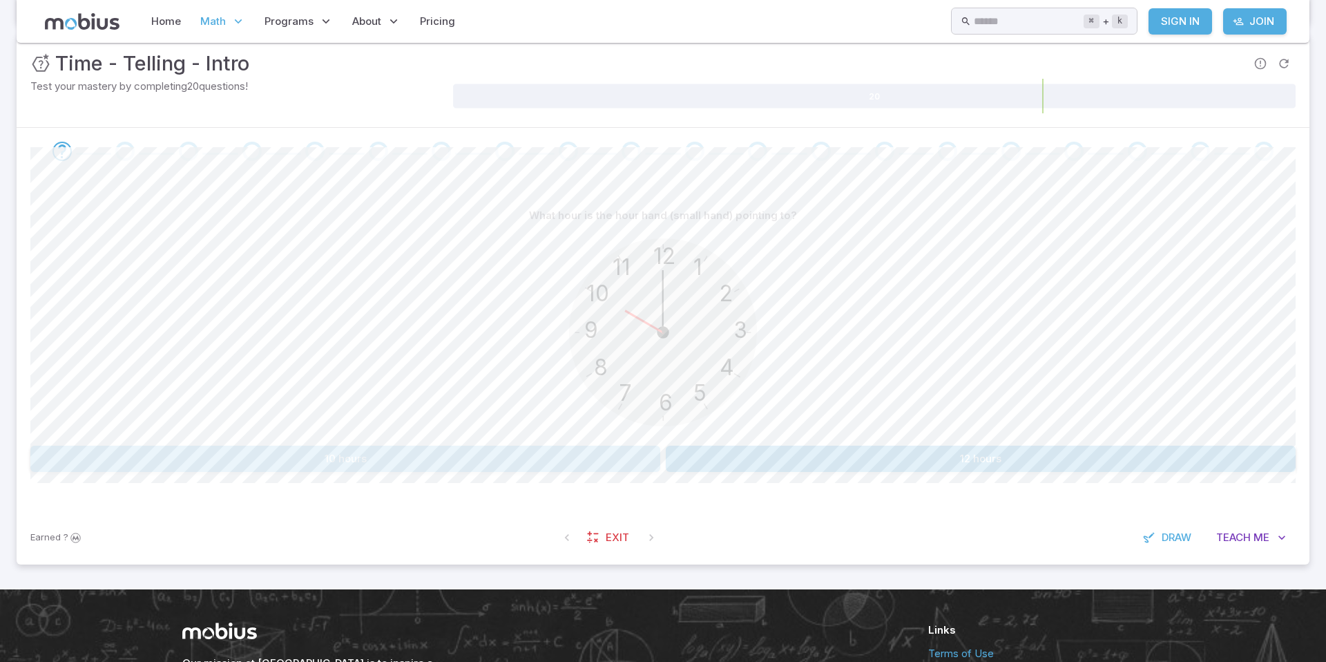
click at [486, 467] on button "10 hours" at bounding box center [345, 459] width 630 height 26
click at [595, 455] on button "9 hours" at bounding box center [345, 459] width 630 height 26
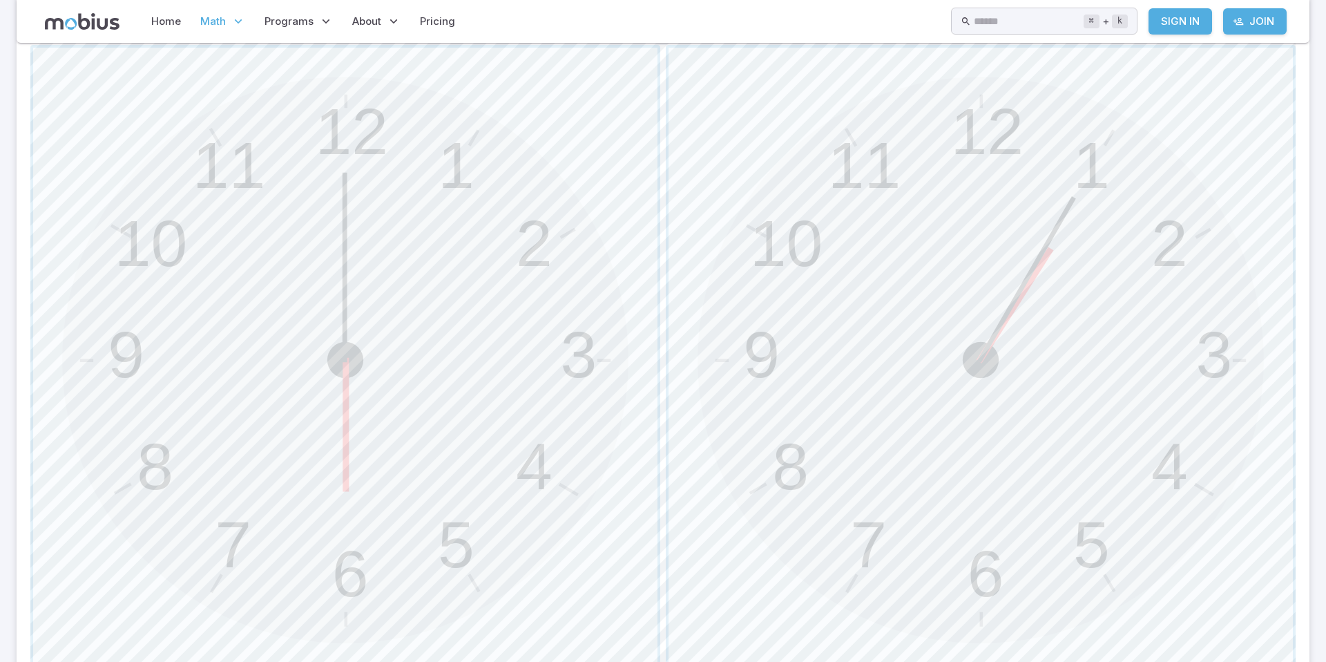
scroll to position [435, 0]
click at [381, 400] on span "button" at bounding box center [345, 358] width 625 height 625
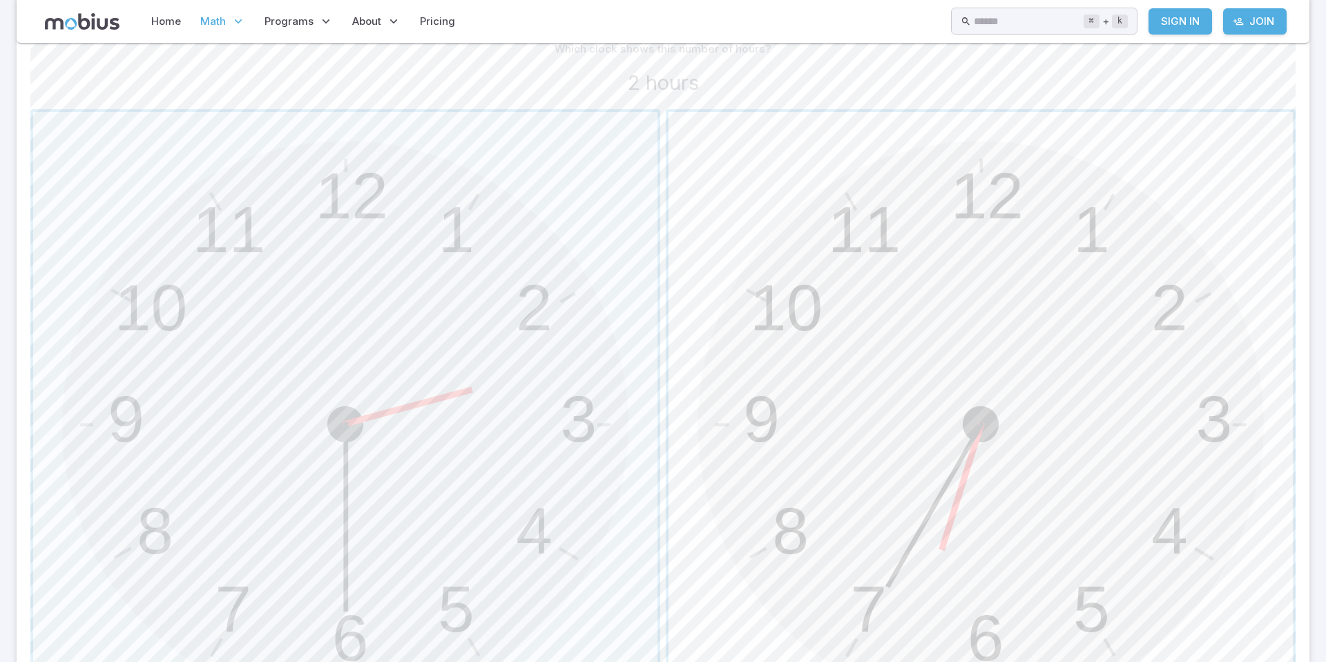
scroll to position [365, 0]
click at [524, 361] on span "button" at bounding box center [345, 428] width 625 height 625
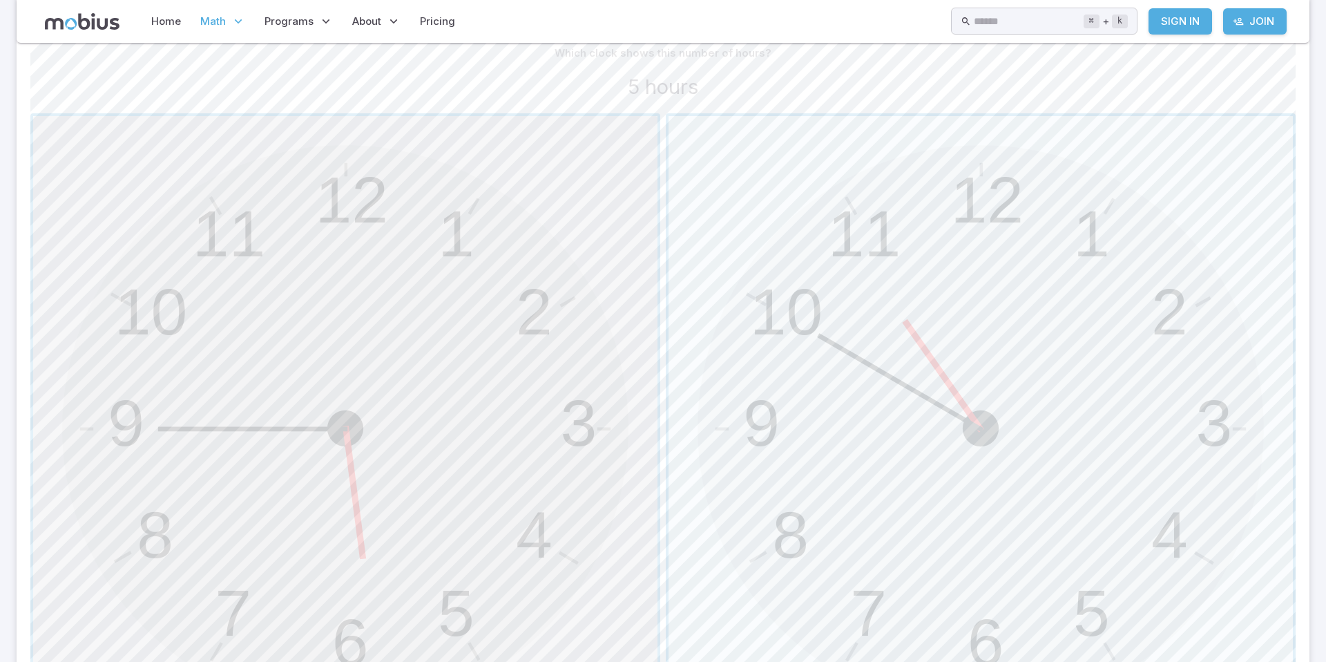
click at [476, 282] on span "button" at bounding box center [345, 428] width 625 height 625
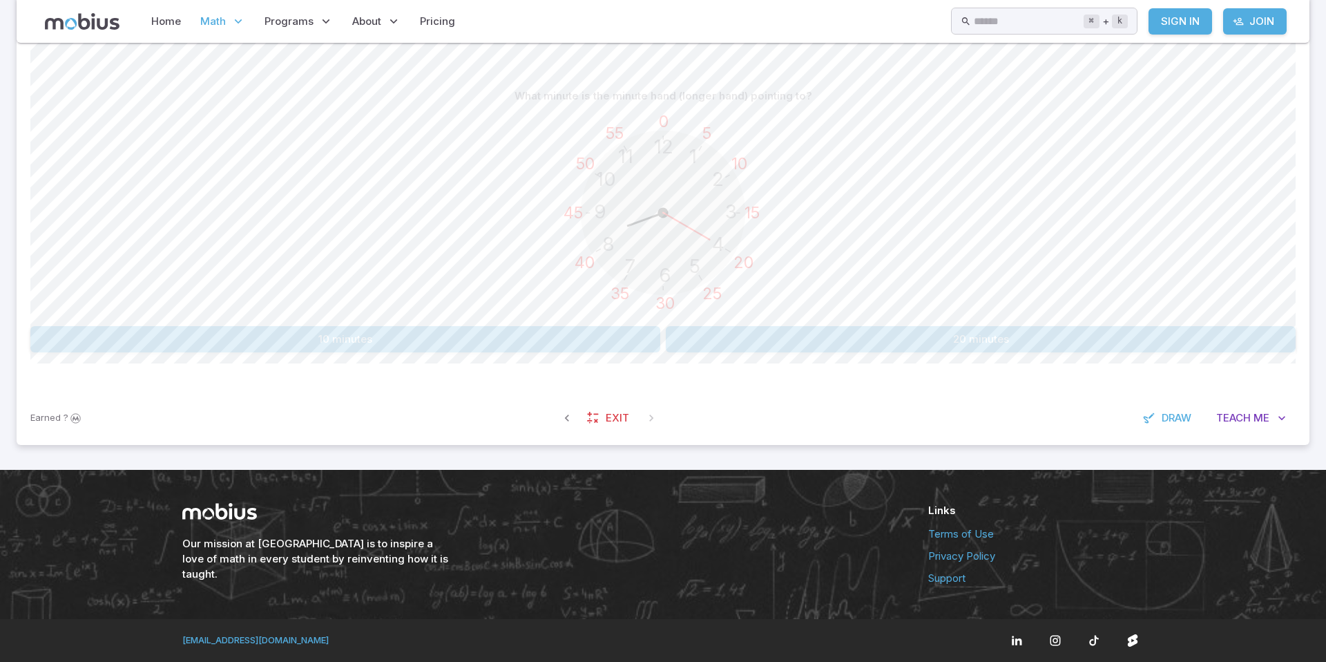
scroll to position [323, 0]
drag, startPoint x: 1063, startPoint y: 348, endPoint x: 1063, endPoint y: 383, distance: 34.5
click at [1063, 377] on div "What minute is the minute hand (longer hand) pointing to? 12 6 3 9 1 2 11 10 5 …" at bounding box center [663, 223] width 1266 height 336
click at [803, 335] on button "20 minutes" at bounding box center [981, 339] width 630 height 26
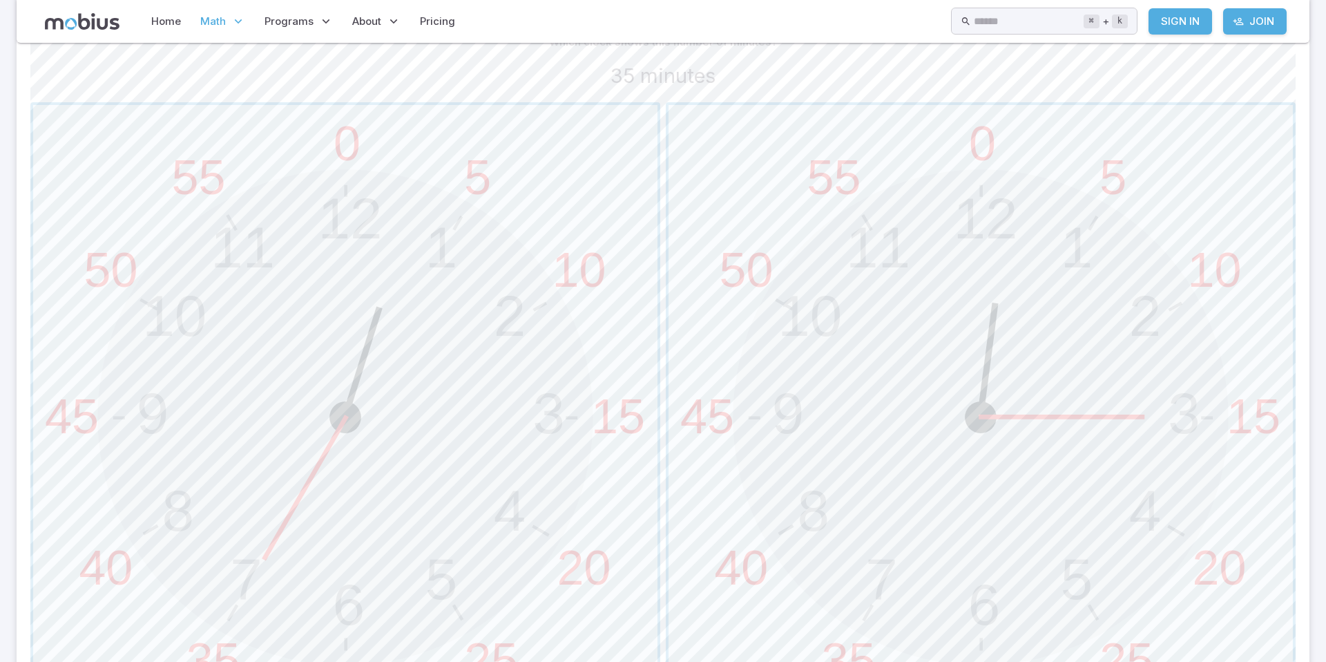
scroll to position [378, 0]
click at [169, 594] on span "button" at bounding box center [345, 416] width 625 height 625
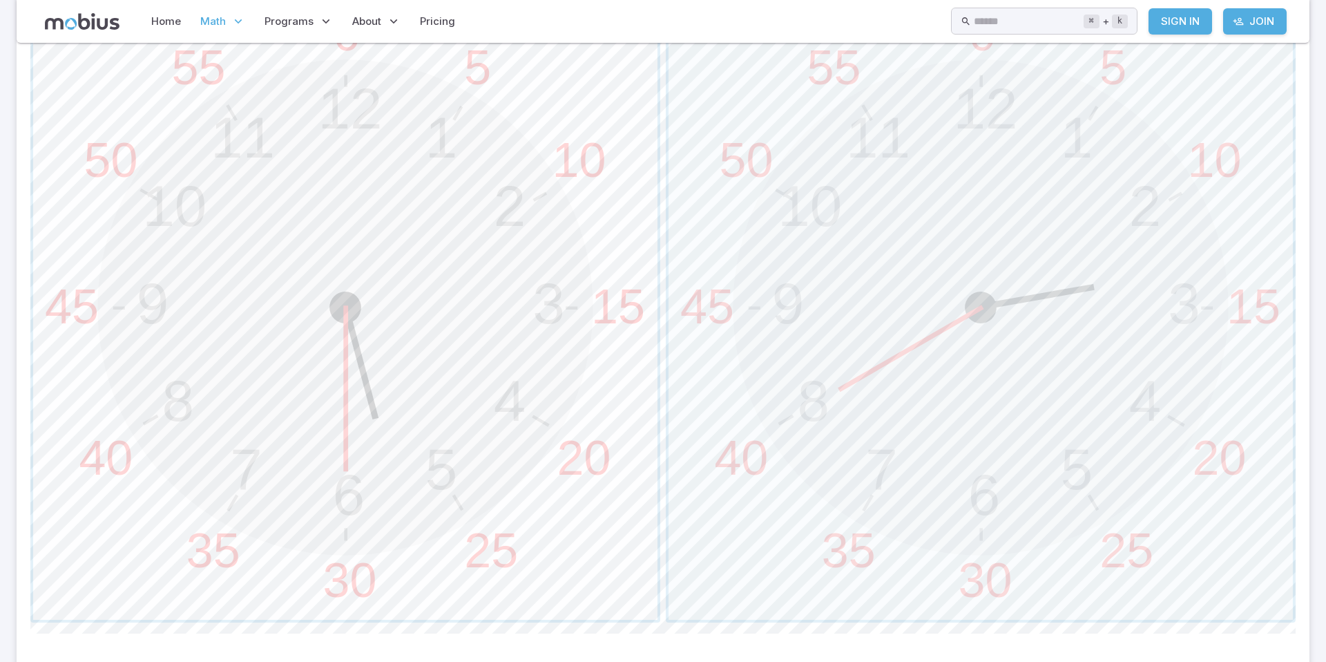
scroll to position [488, 0]
click at [423, 408] on span "button" at bounding box center [345, 305] width 625 height 625
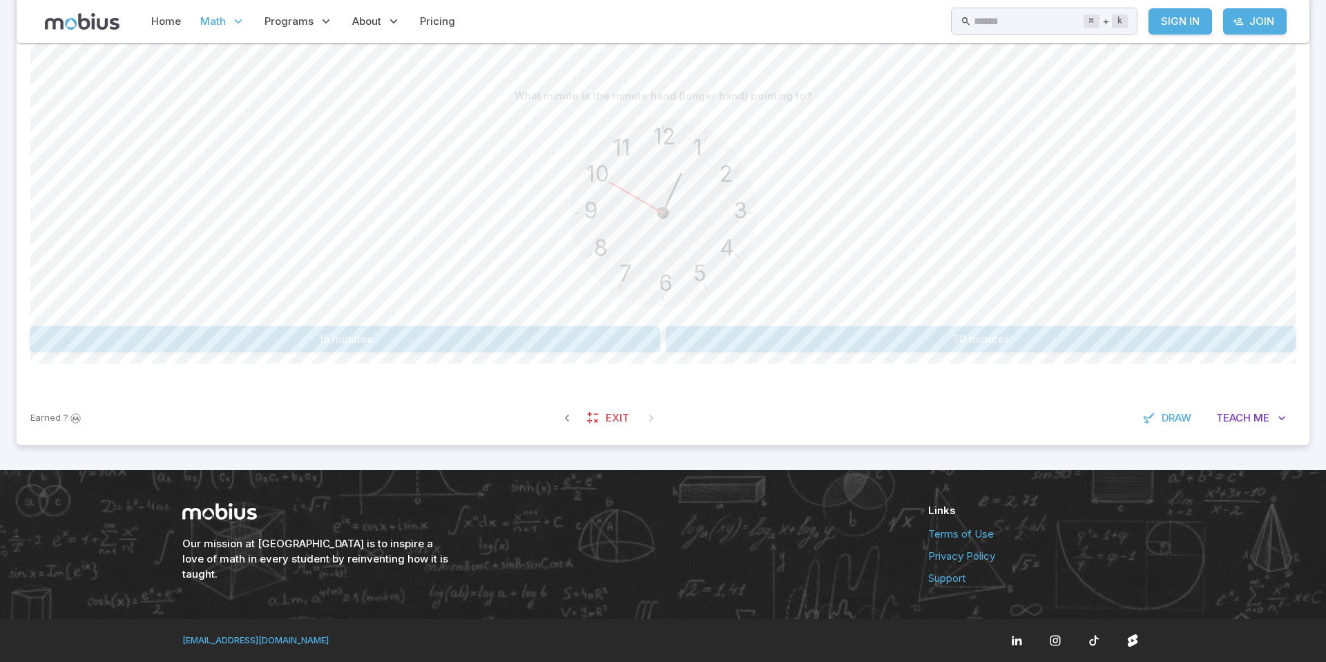
scroll to position [323, 0]
click at [699, 175] on circle at bounding box center [663, 212] width 257 height 257
click at [958, 335] on button "50 minutes" at bounding box center [981, 339] width 630 height 26
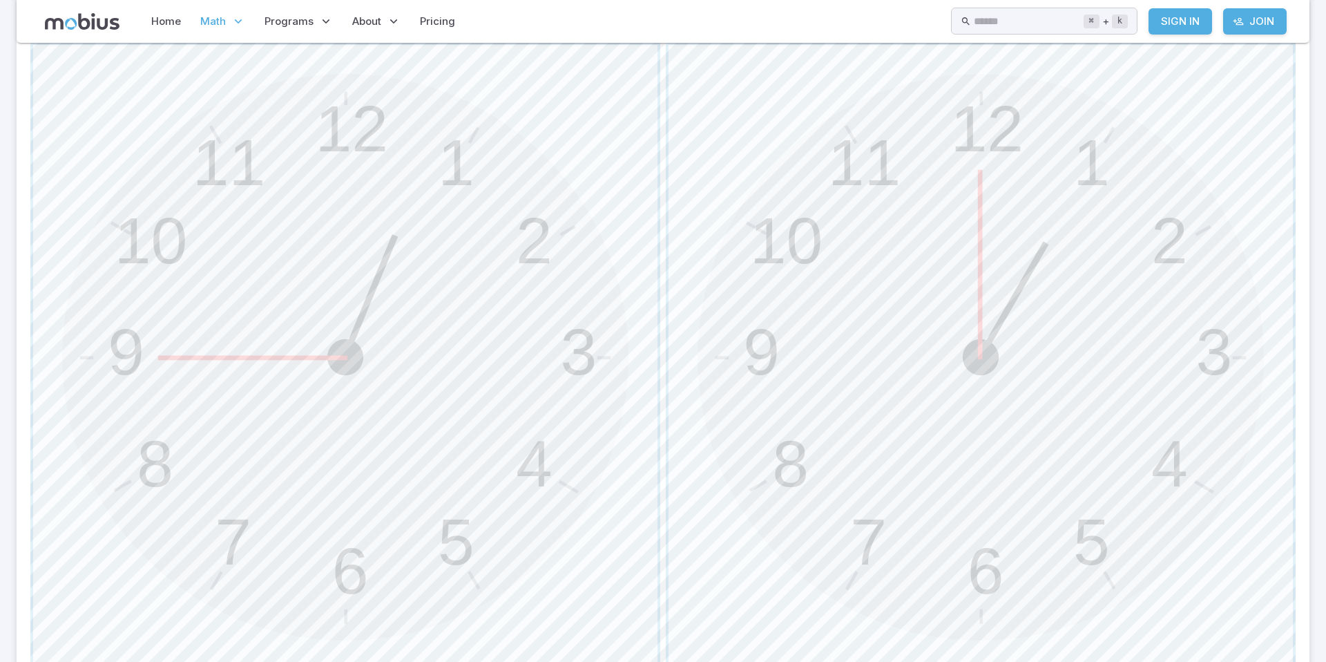
scroll to position [433, 0]
click at [514, 200] on span "button" at bounding box center [345, 360] width 625 height 625
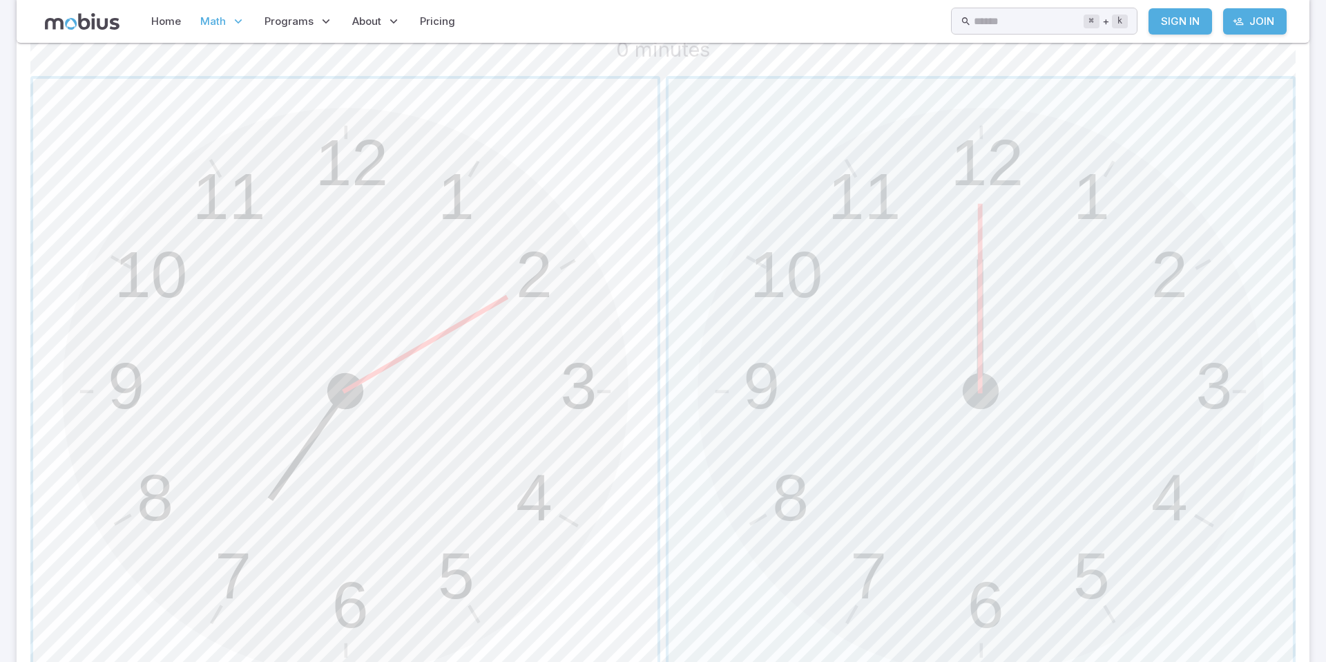
scroll to position [405, 0]
click at [515, 341] on span "button" at bounding box center [345, 389] width 625 height 625
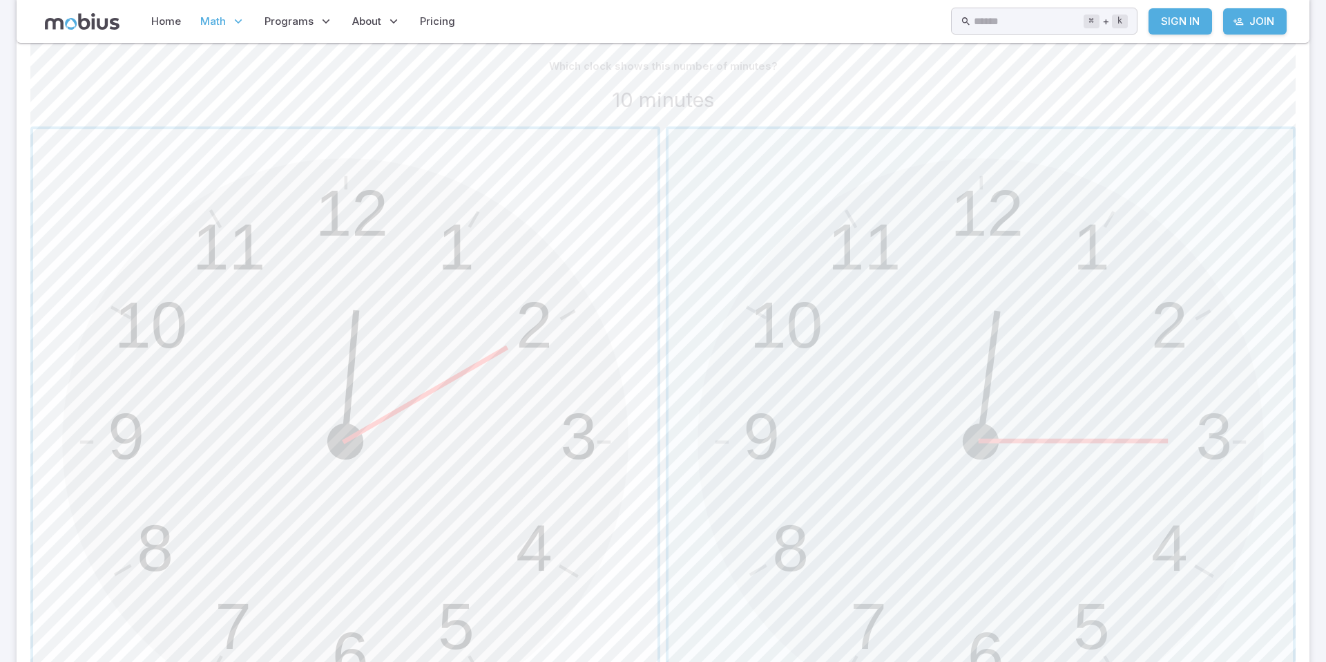
scroll to position [0, 0]
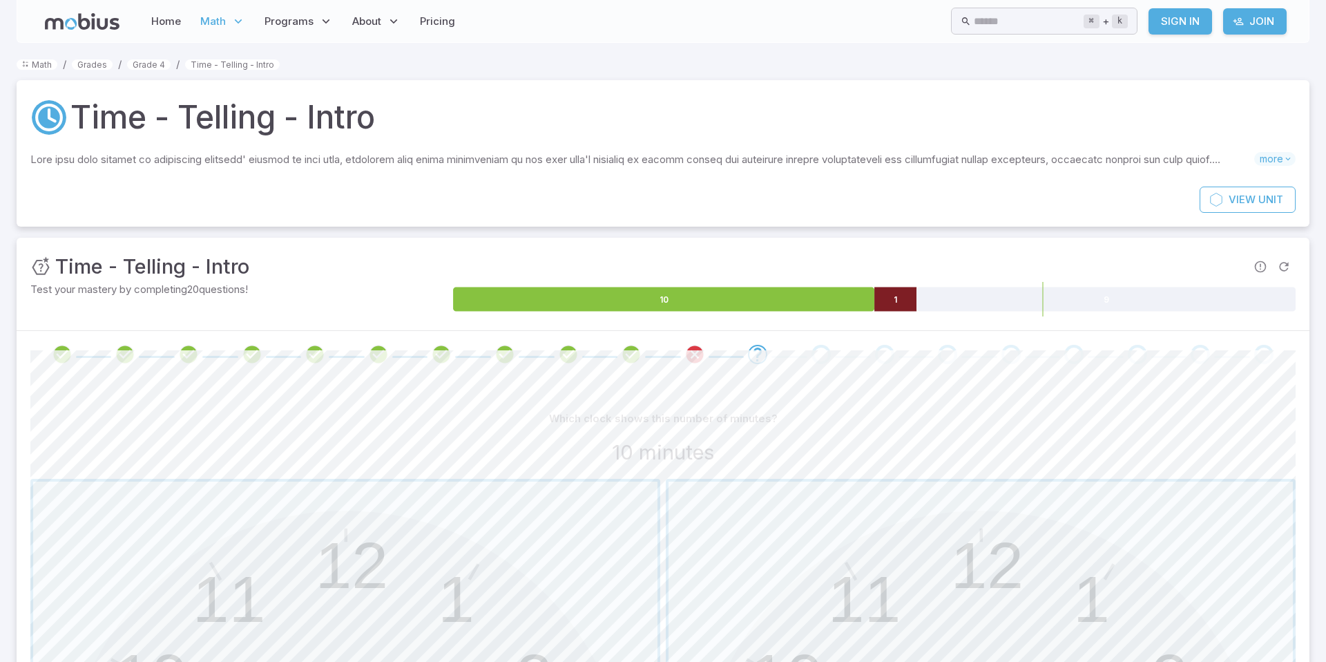
click at [898, 298] on icon at bounding box center [896, 299] width 42 height 24
click at [697, 353] on icon "Review your answer" at bounding box center [695, 354] width 21 height 21
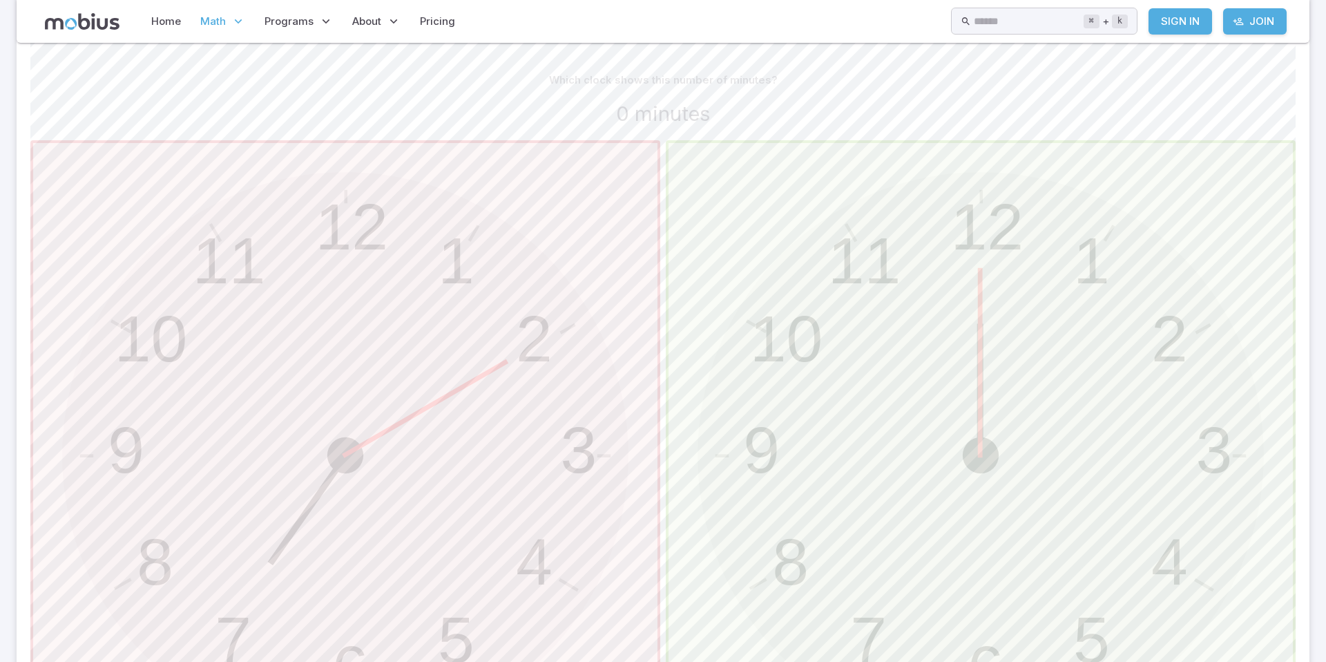
scroll to position [345, 0]
click at [709, 430] on span "button" at bounding box center [981, 449] width 625 height 625
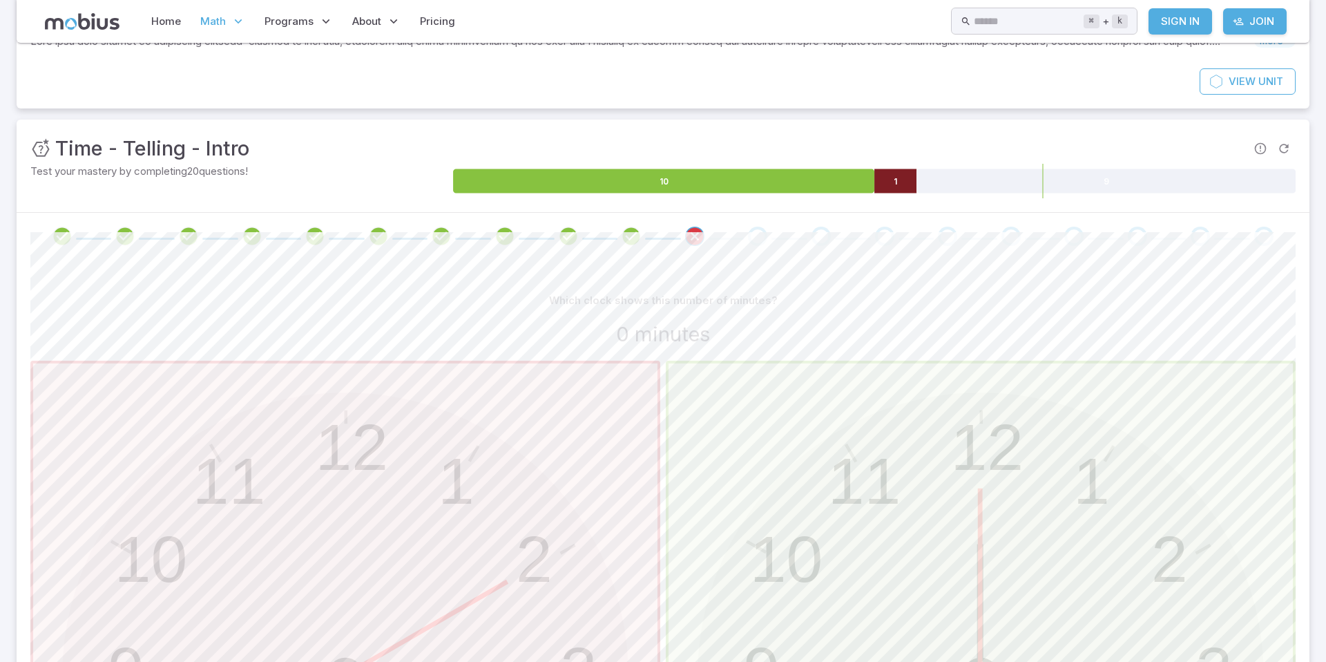
scroll to position [111, 0]
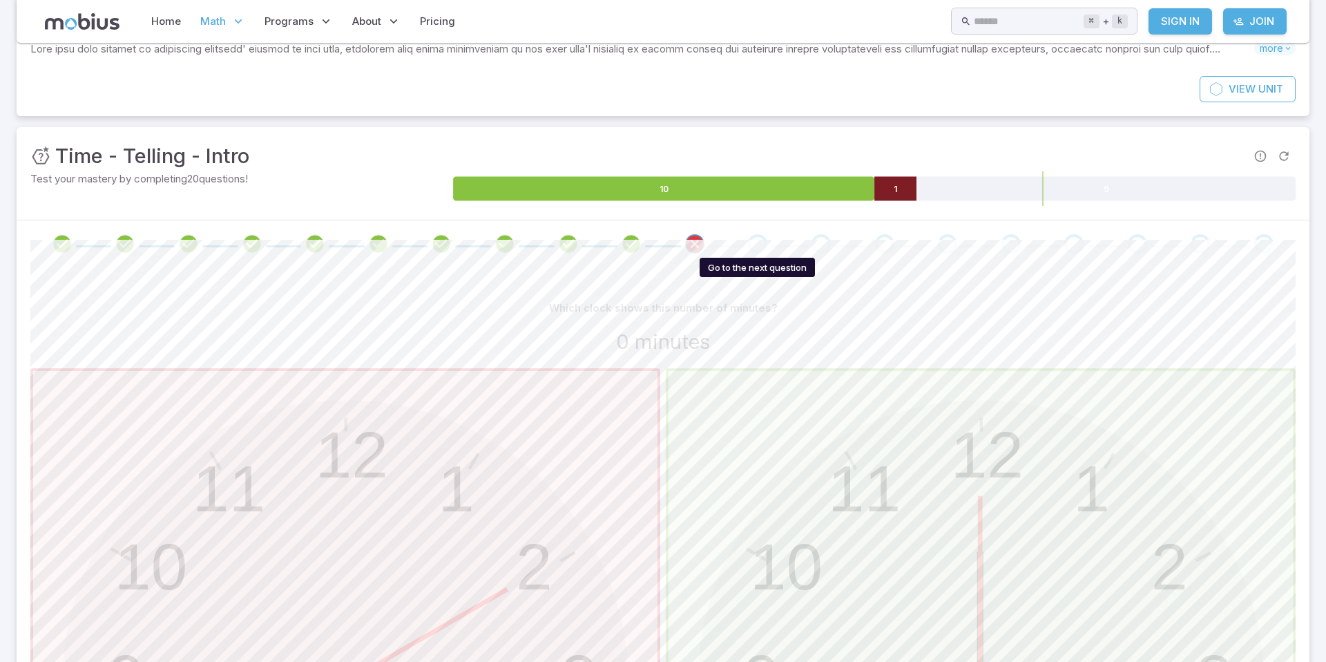
click at [757, 249] on div "Go to the next question" at bounding box center [757, 243] width 19 height 19
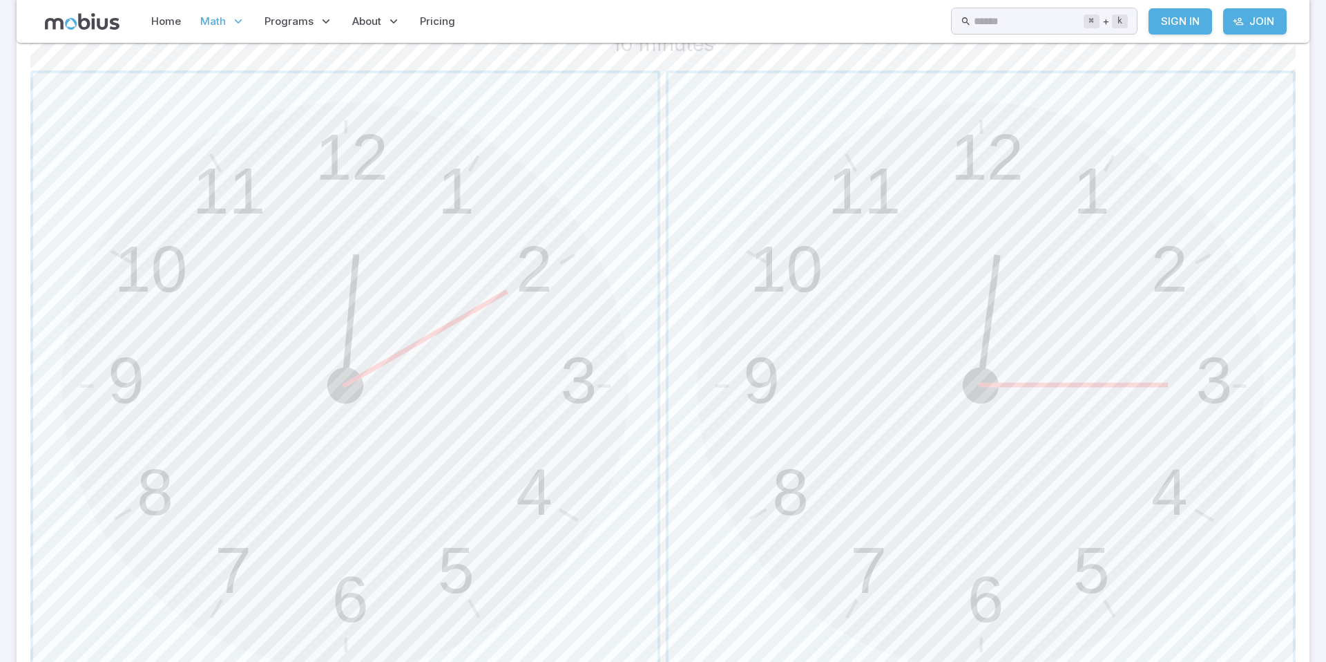
scroll to position [417, 0]
click at [444, 170] on span "button" at bounding box center [345, 377] width 625 height 625
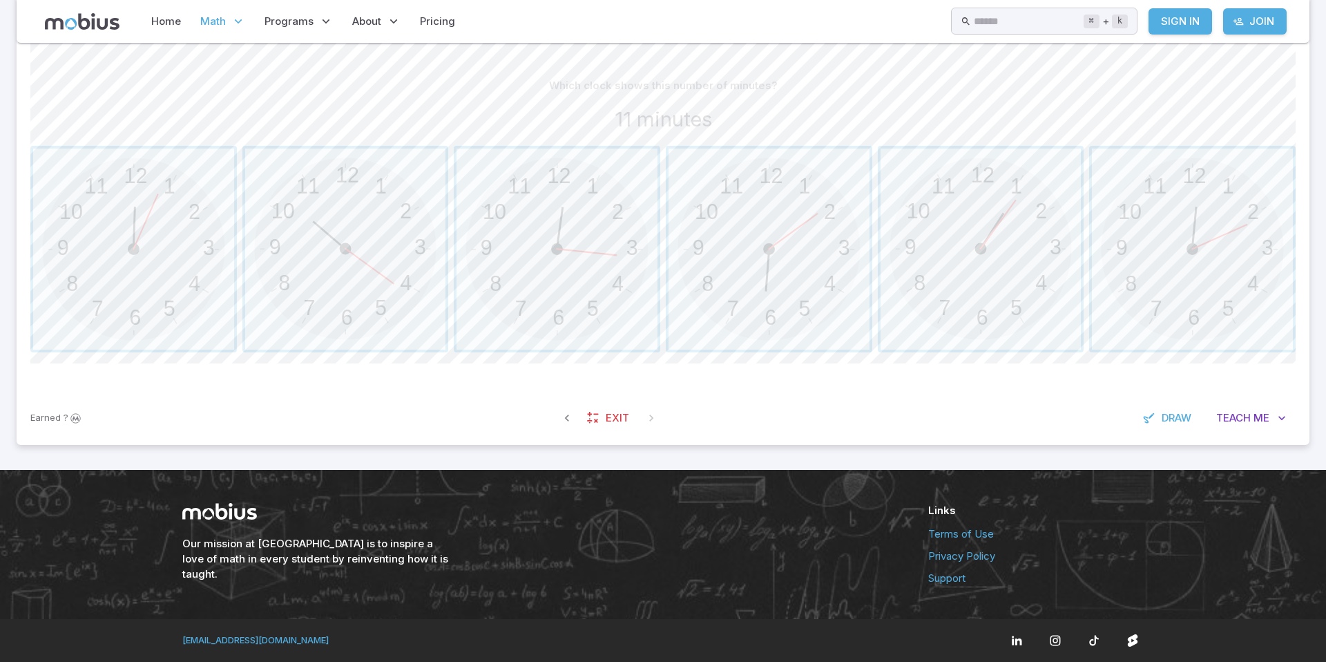
scroll to position [333, 0]
click at [949, 221] on span "button" at bounding box center [981, 249] width 201 height 201
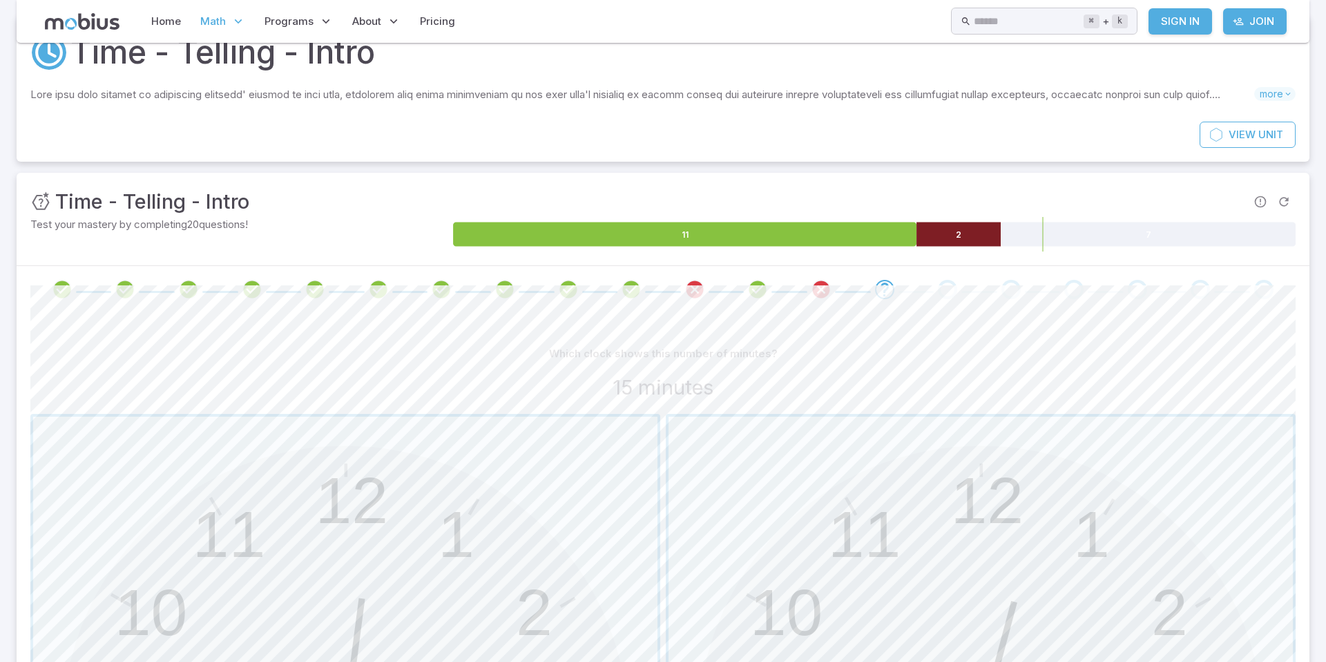
scroll to position [64, 0]
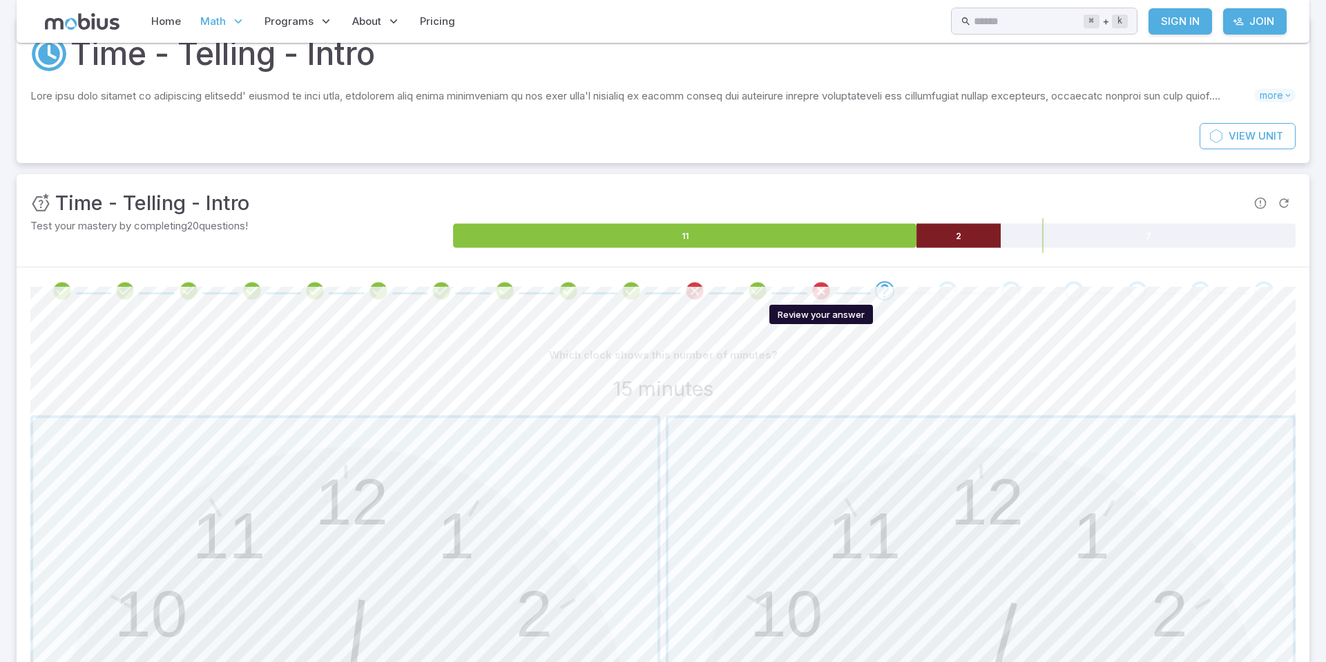
click at [819, 289] on icon "Review your answer" at bounding box center [821, 290] width 21 height 21
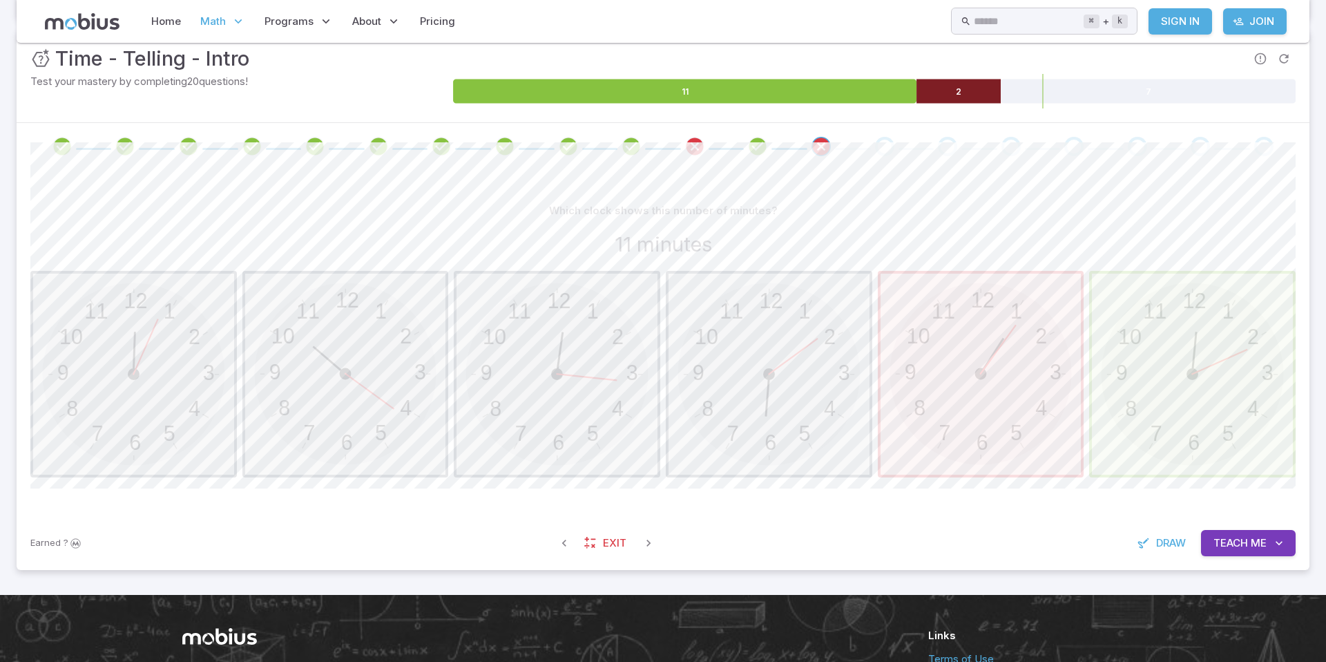
scroll to position [209, 0]
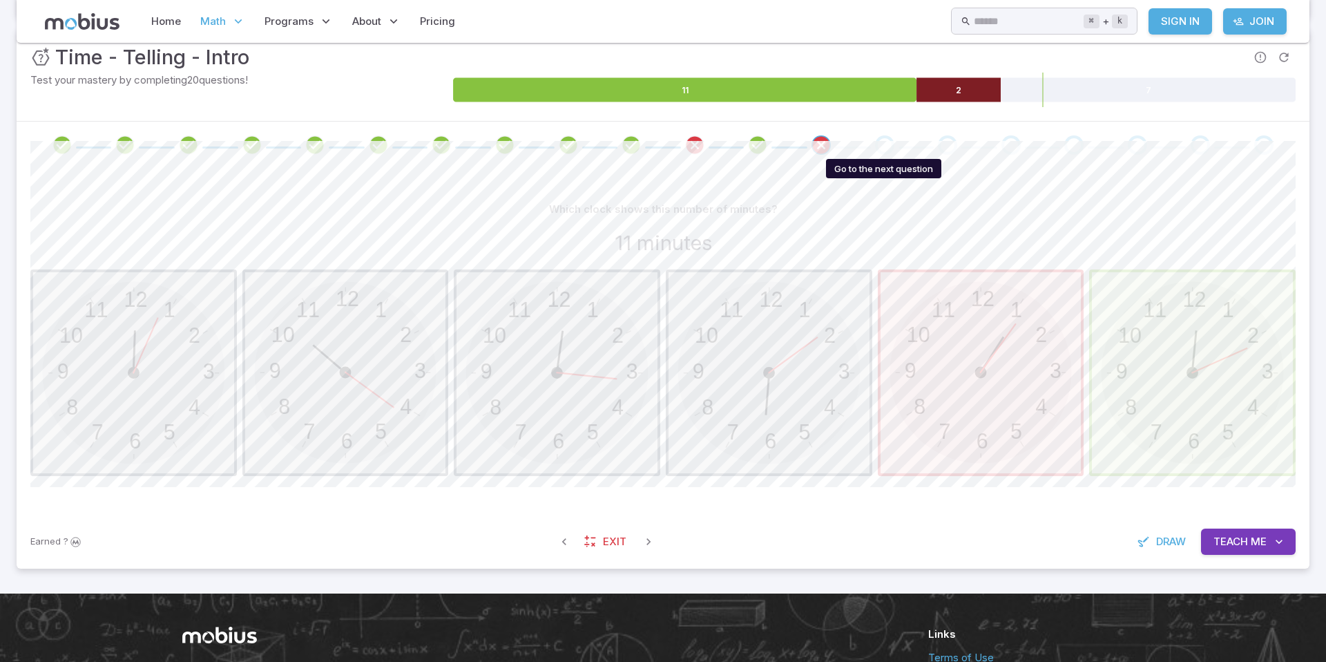
click at [882, 144] on div "Go to the next question" at bounding box center [884, 144] width 19 height 19
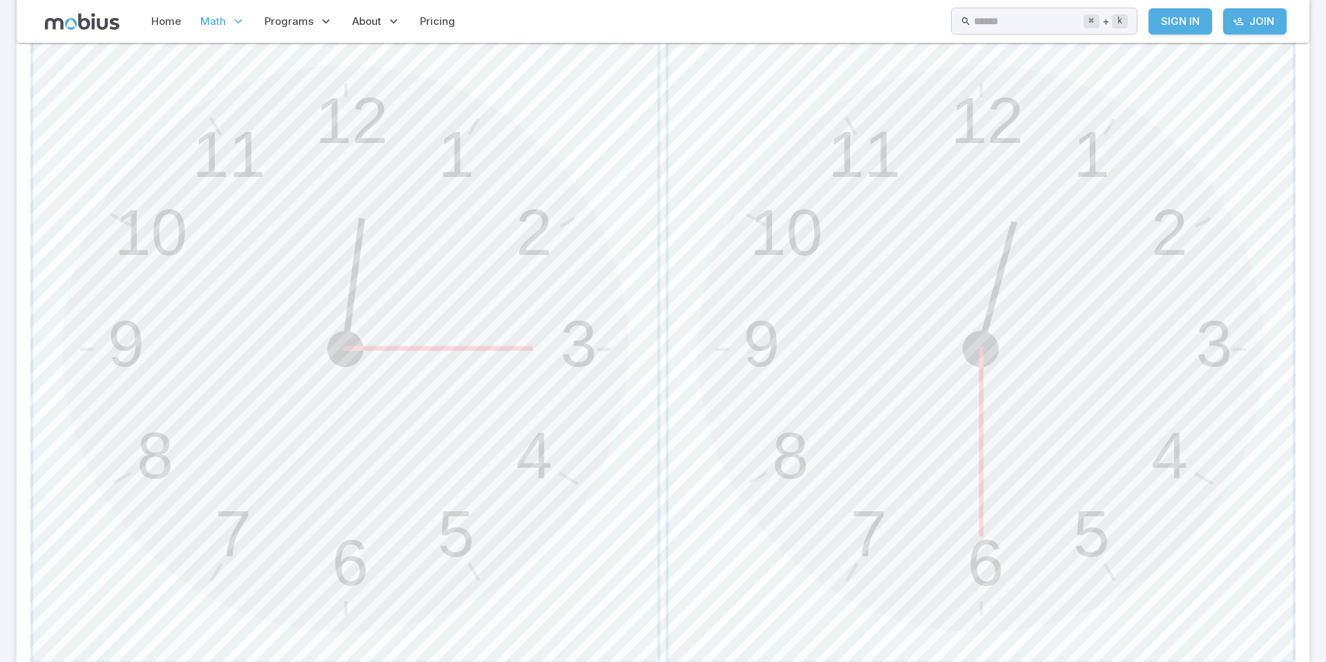
scroll to position [452, 0]
click at [543, 325] on span "button" at bounding box center [345, 342] width 625 height 625
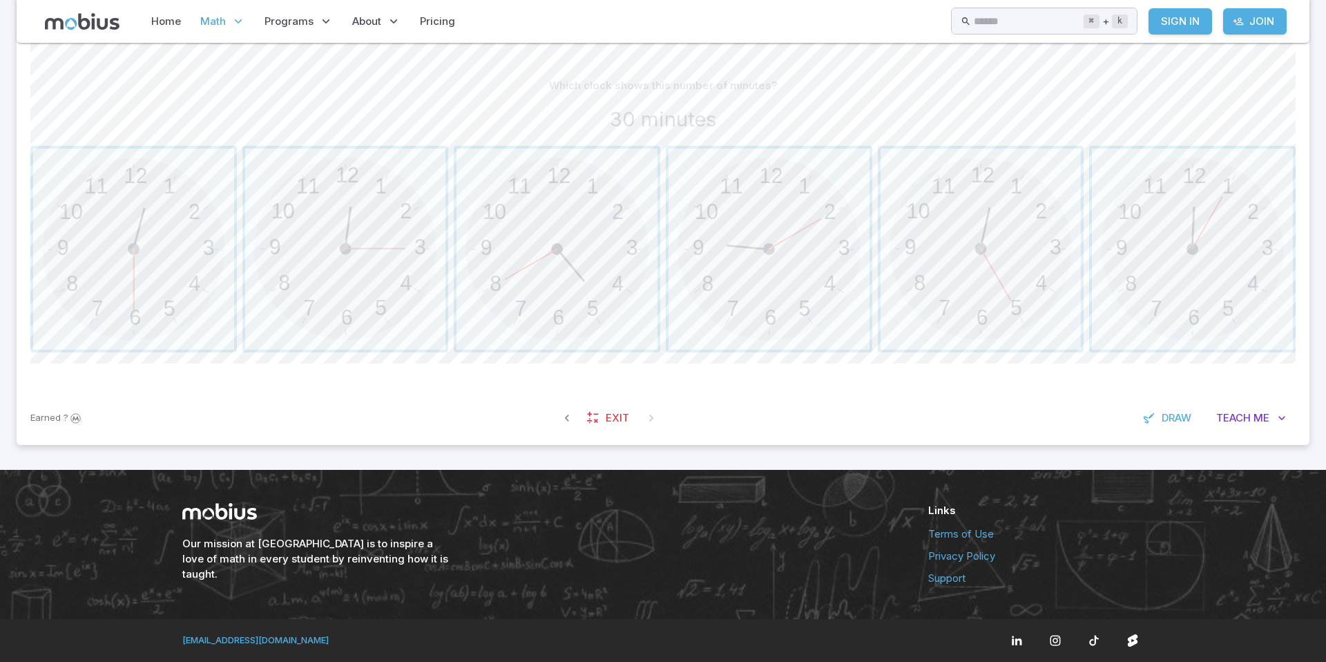
scroll to position [333, 0]
click at [147, 311] on span "button" at bounding box center [133, 249] width 201 height 201
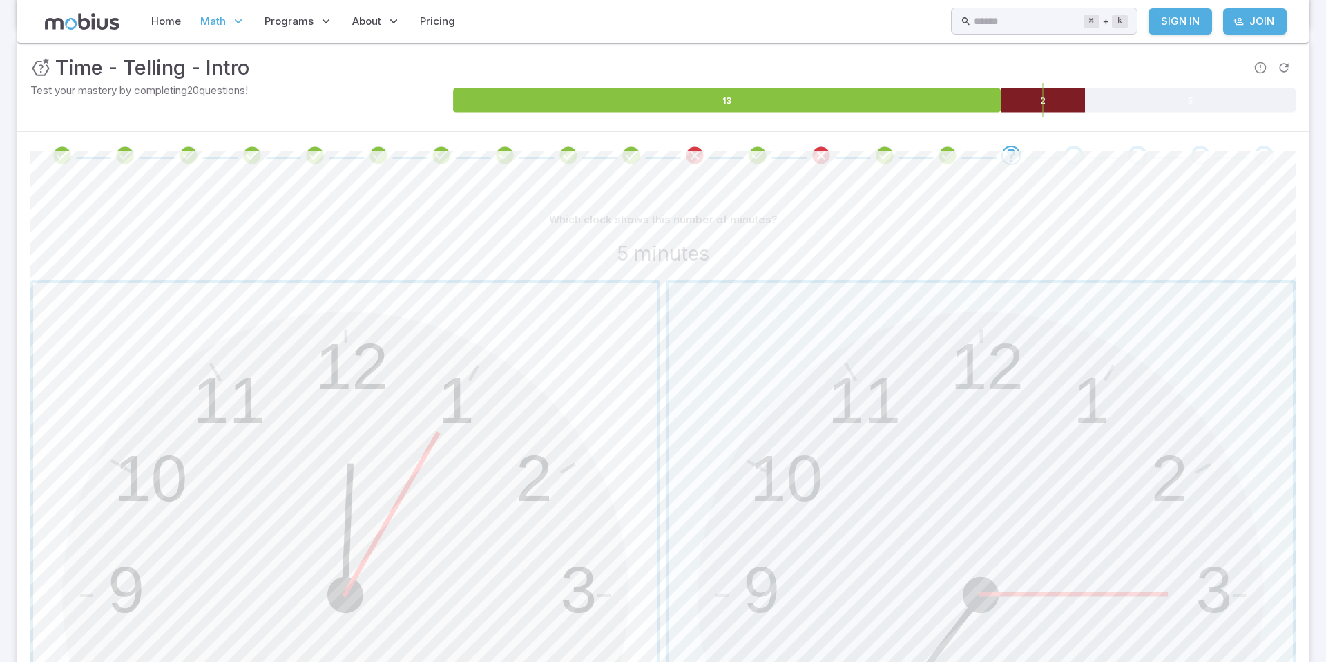
scroll to position [164, 0]
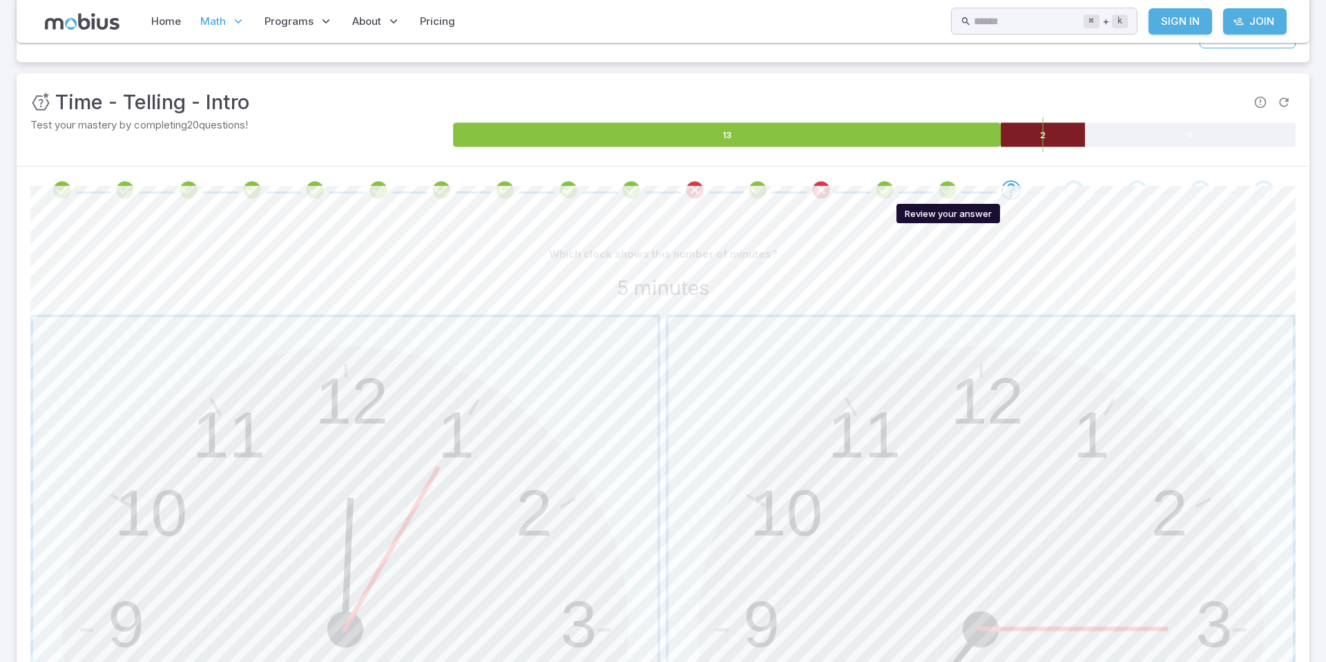
click at [945, 186] on icon "Review your answer" at bounding box center [948, 190] width 21 height 21
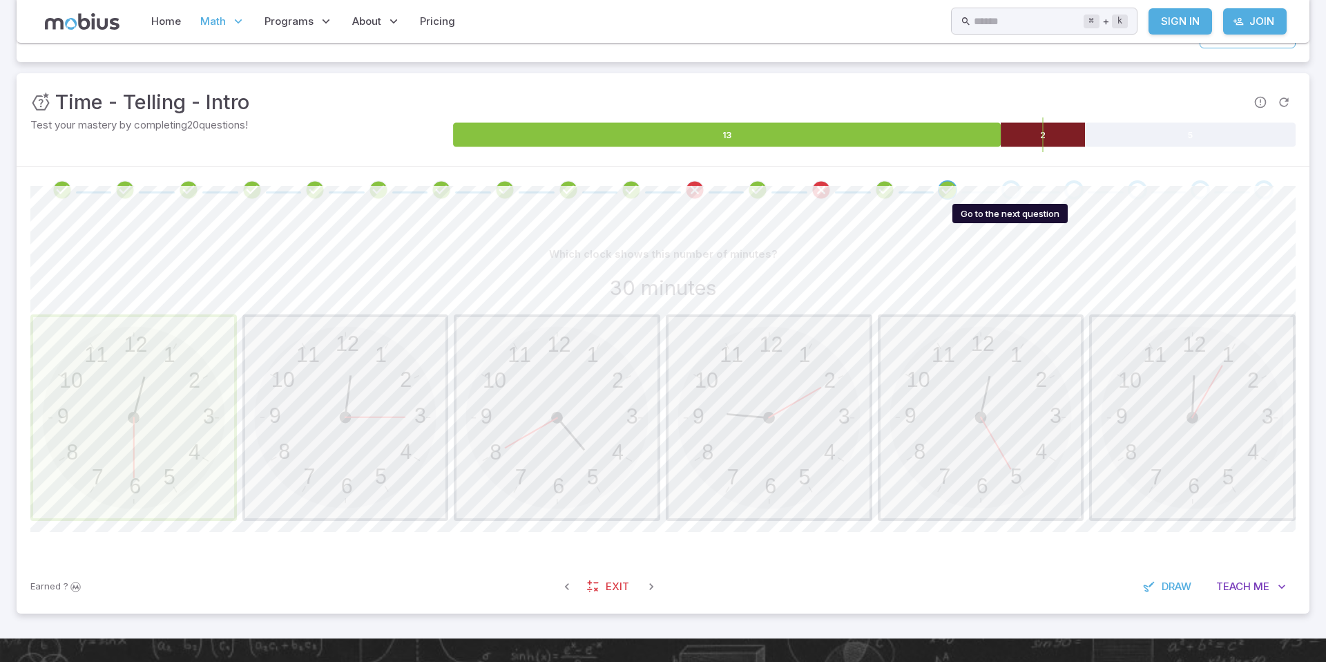
click at [1016, 187] on div "Go to the next question" at bounding box center [1011, 189] width 19 height 19
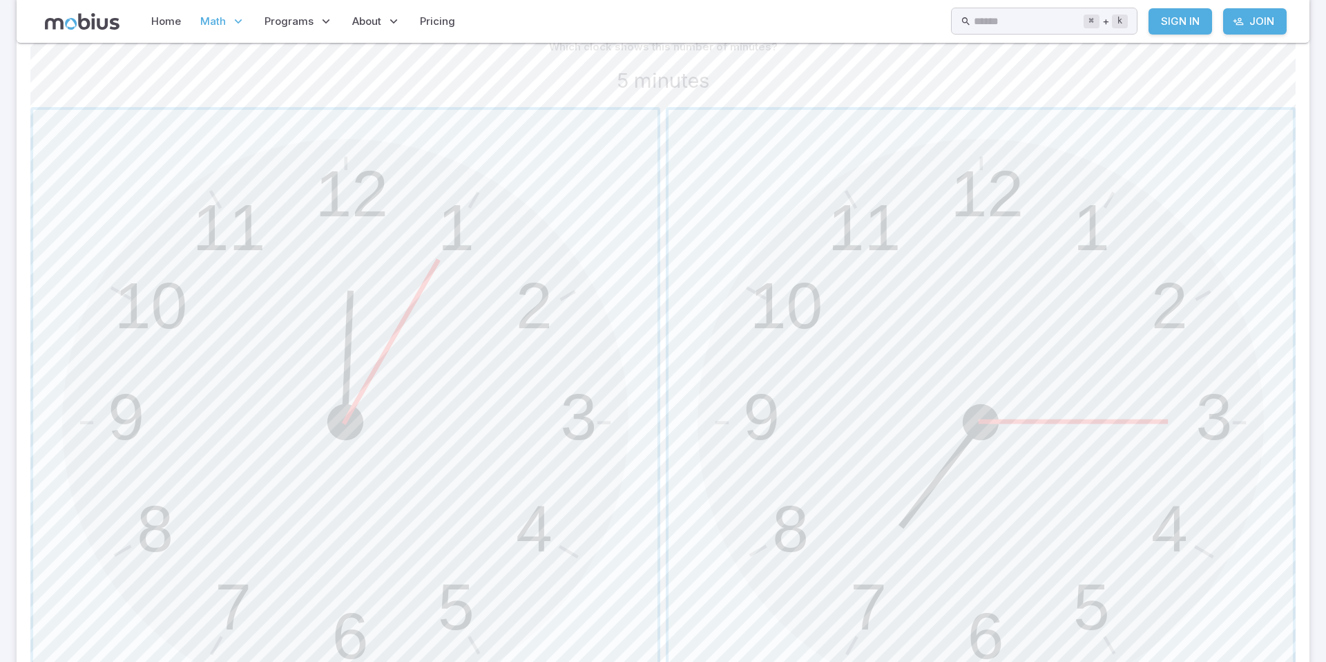
scroll to position [377, 0]
click at [423, 298] on span "button" at bounding box center [345, 416] width 625 height 625
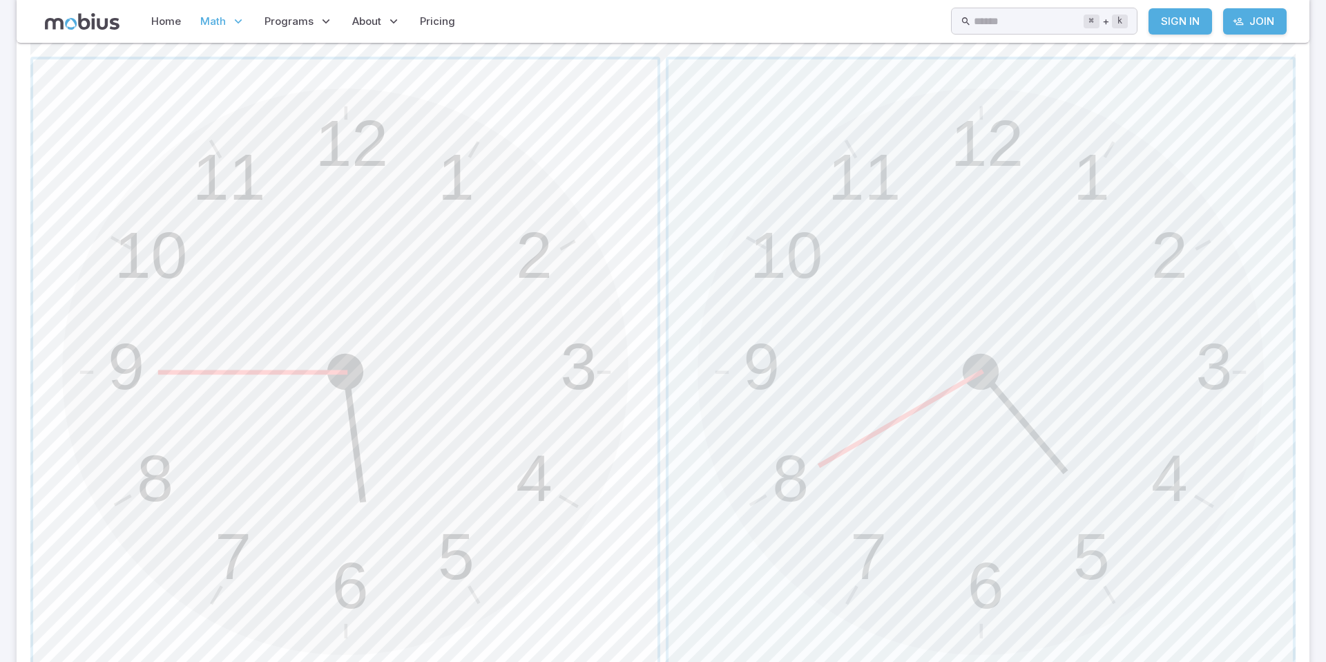
scroll to position [427, 0]
click at [304, 298] on span "button" at bounding box center [345, 367] width 625 height 625
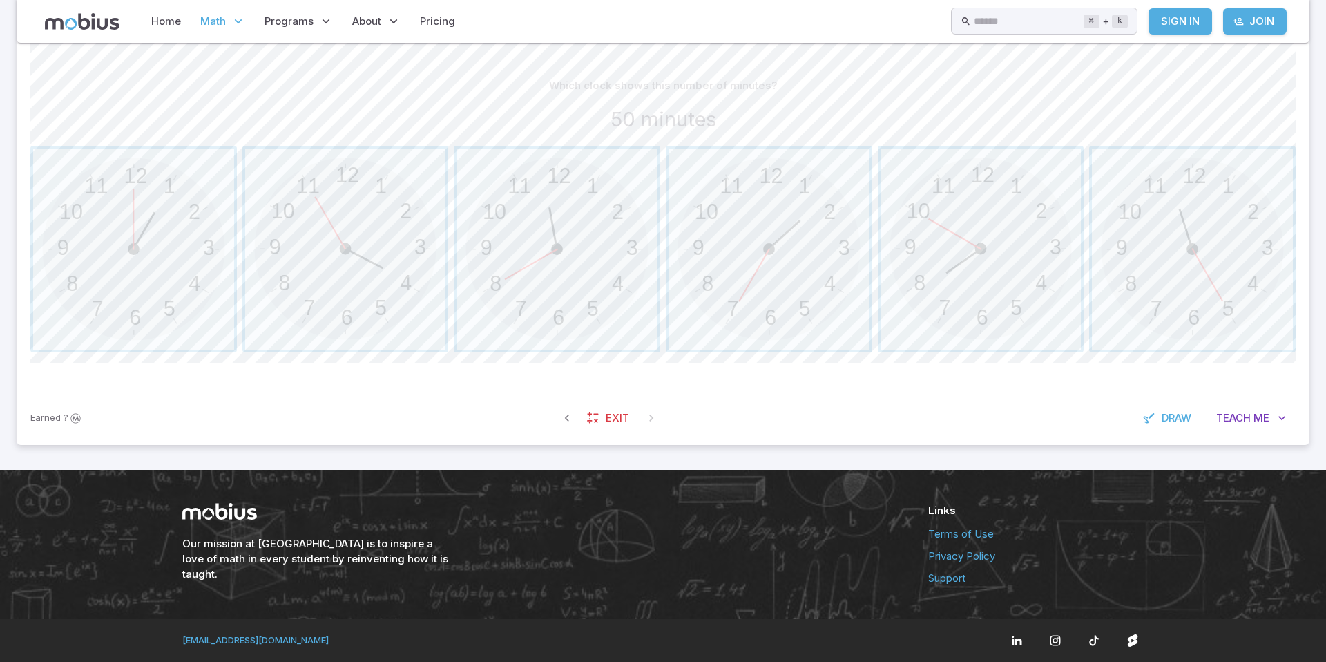
scroll to position [333, 0]
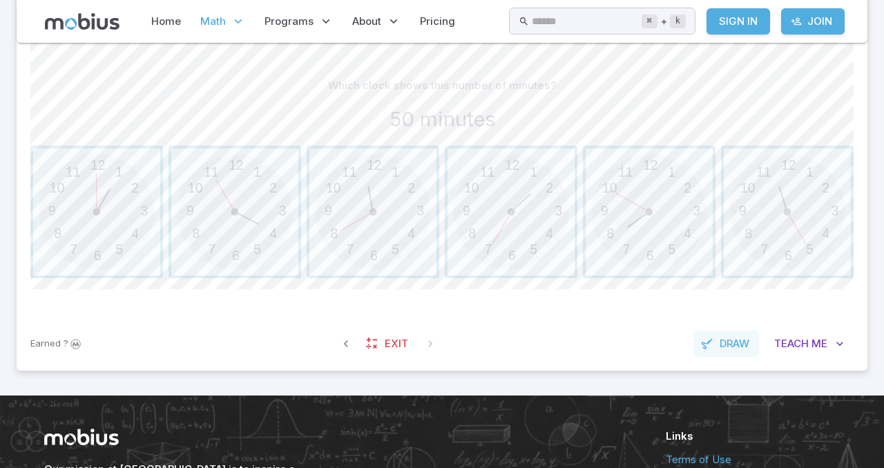
click at [725, 343] on span "Draw" at bounding box center [735, 343] width 30 height 15
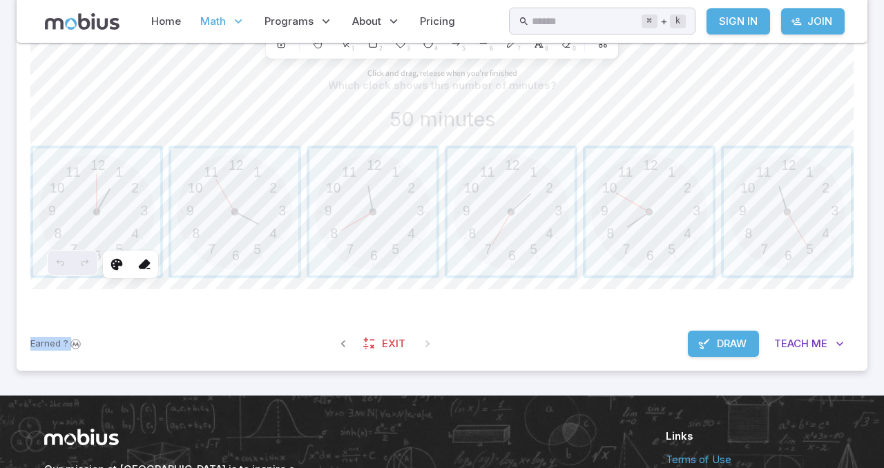
drag, startPoint x: 229, startPoint y: 319, endPoint x: 321, endPoint y: 302, distance: 93.5
click at [321, 302] on div "Unit Mastery : Time - Telling - Intro Test your mastery by completing 20 questi…" at bounding box center [442, 138] width 851 height 466
click at [146, 263] on icon at bounding box center [144, 265] width 14 height 14
click at [106, 263] on div at bounding box center [116, 264] width 25 height 25
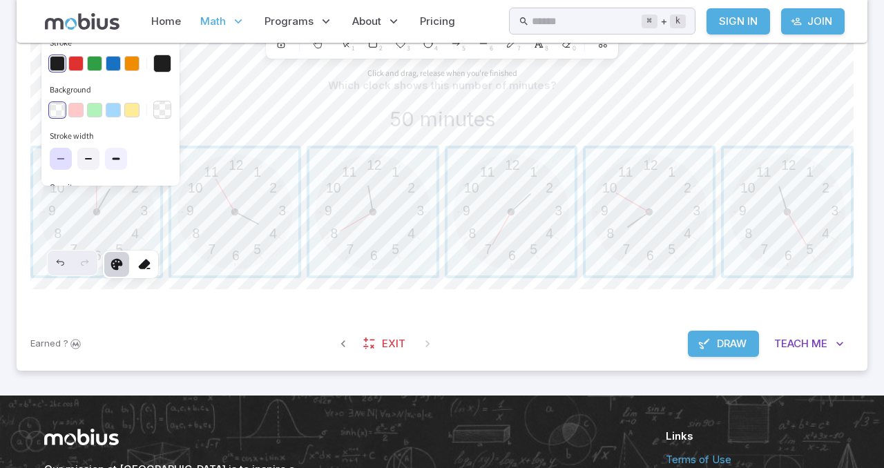
click at [116, 162] on icon at bounding box center [116, 158] width 11 height 11
click at [145, 268] on icon at bounding box center [144, 265] width 14 height 14
click at [106, 267] on div at bounding box center [116, 264] width 25 height 25
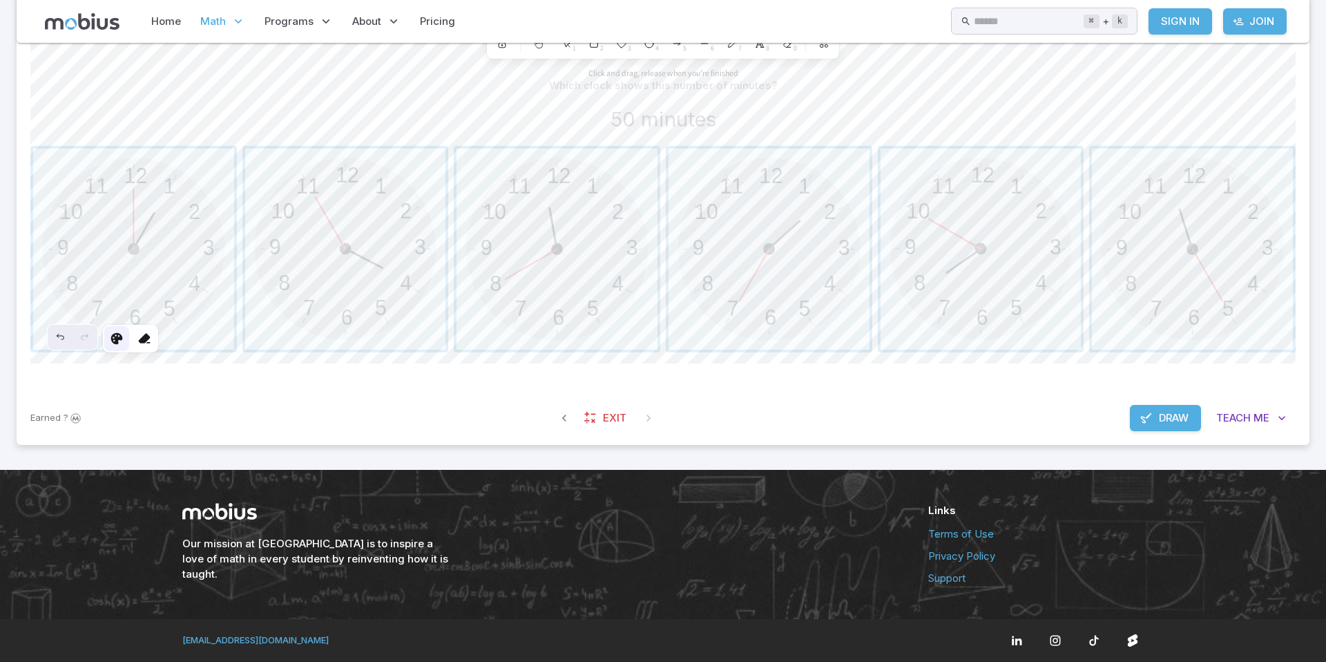
click at [120, 335] on icon at bounding box center [117, 339] width 14 height 14
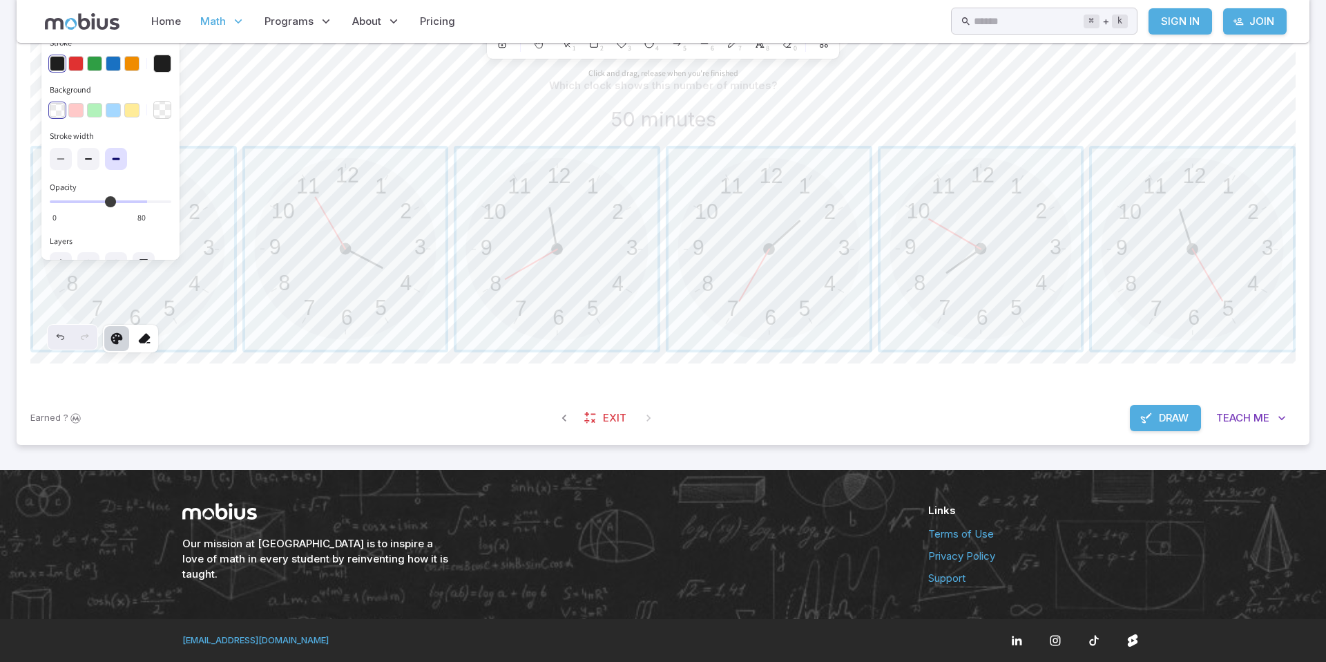
click at [115, 330] on div at bounding box center [116, 338] width 25 height 25
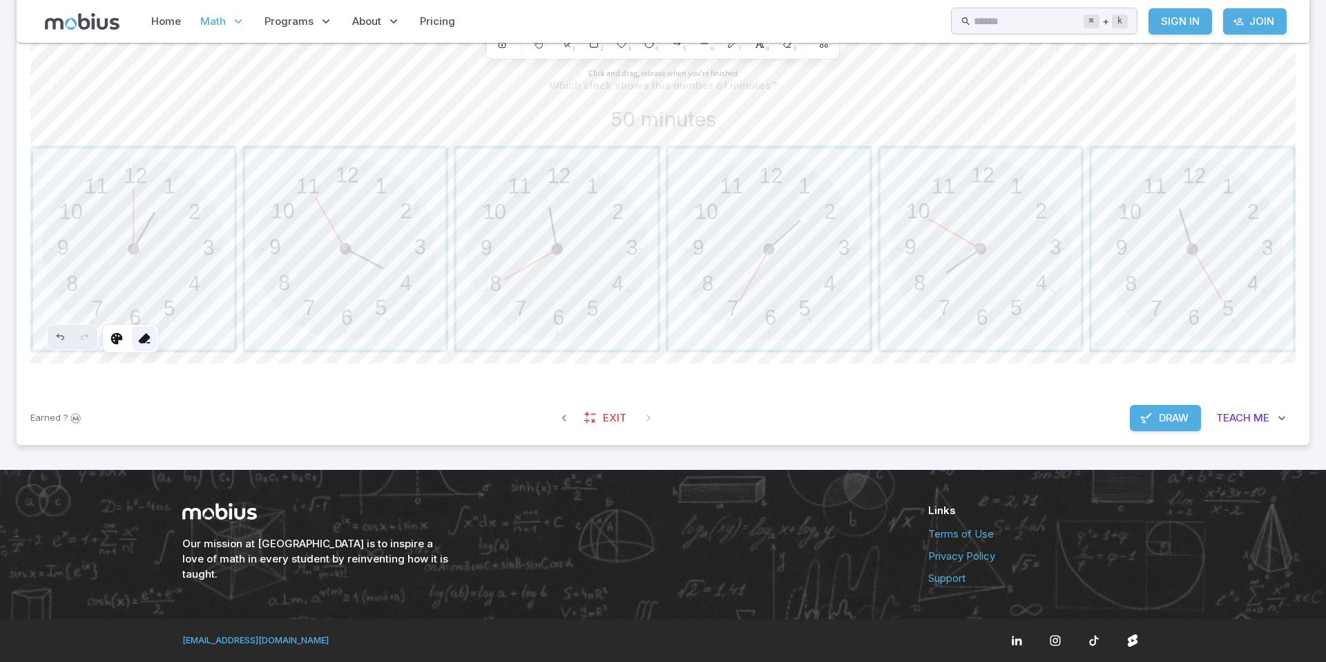
click at [139, 338] on icon at bounding box center [144, 339] width 14 height 14
click at [142, 342] on icon at bounding box center [144, 339] width 14 height 14
click at [1140, 417] on icon "button" at bounding box center [1147, 418] width 14 height 14
click at [750, 286] on span "button" at bounding box center [769, 249] width 201 height 201
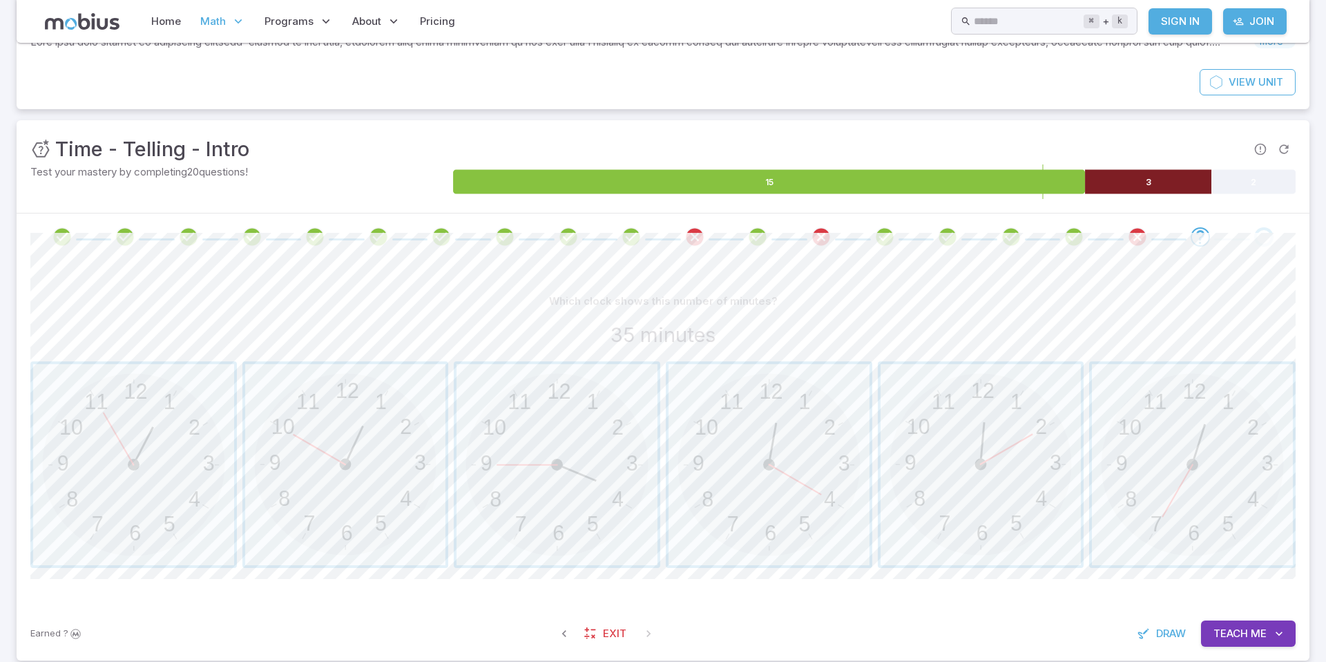
scroll to position [107, 0]
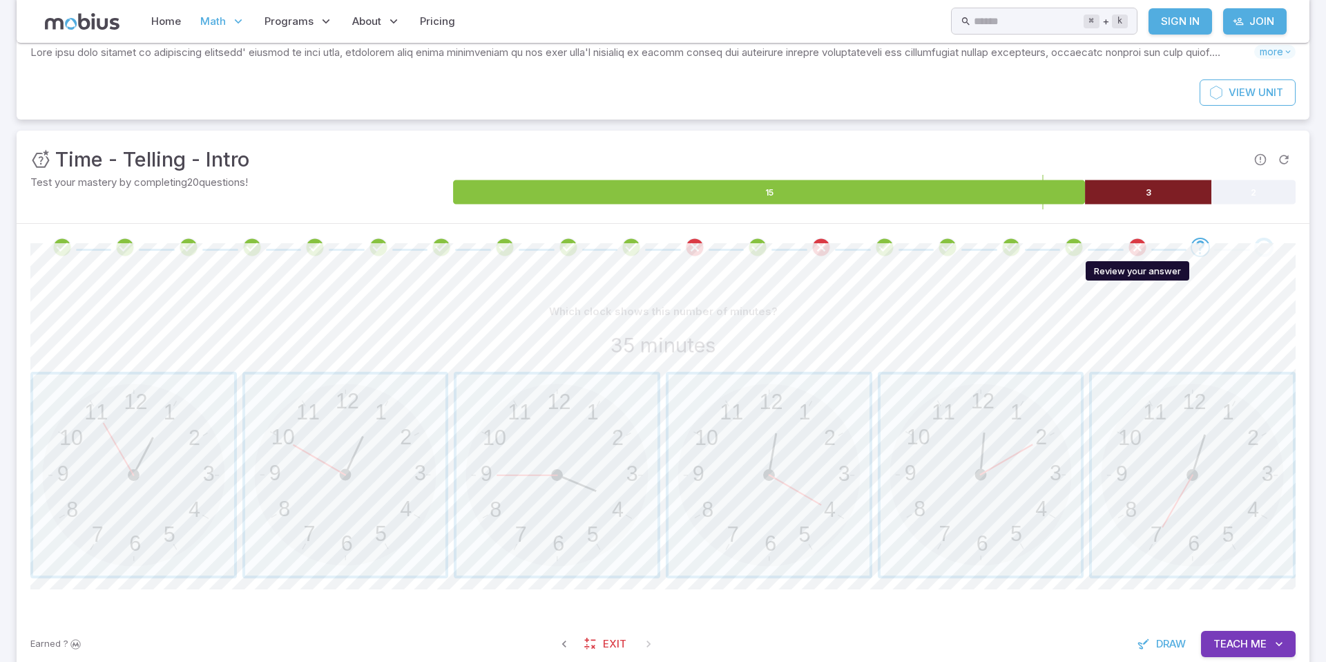
click at [1140, 246] on icon "Review your answer" at bounding box center [1138, 247] width 21 height 21
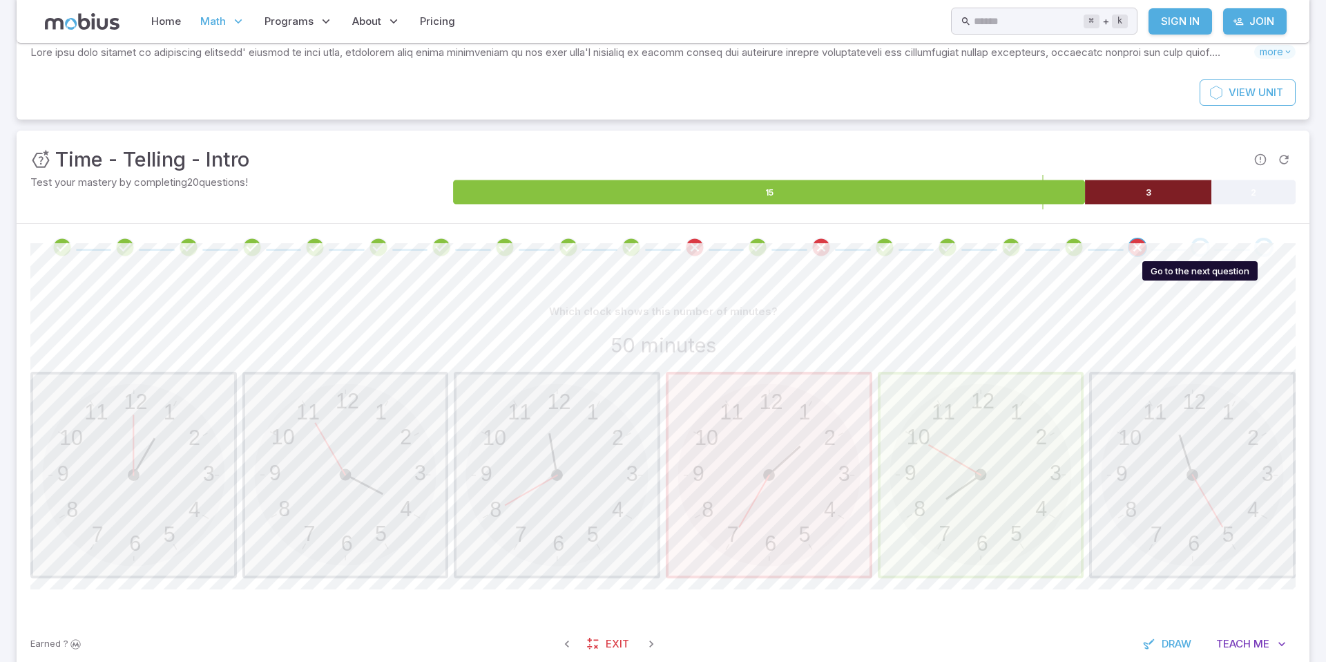
click at [1205, 251] on div "Go to the next question" at bounding box center [1200, 247] width 19 height 19
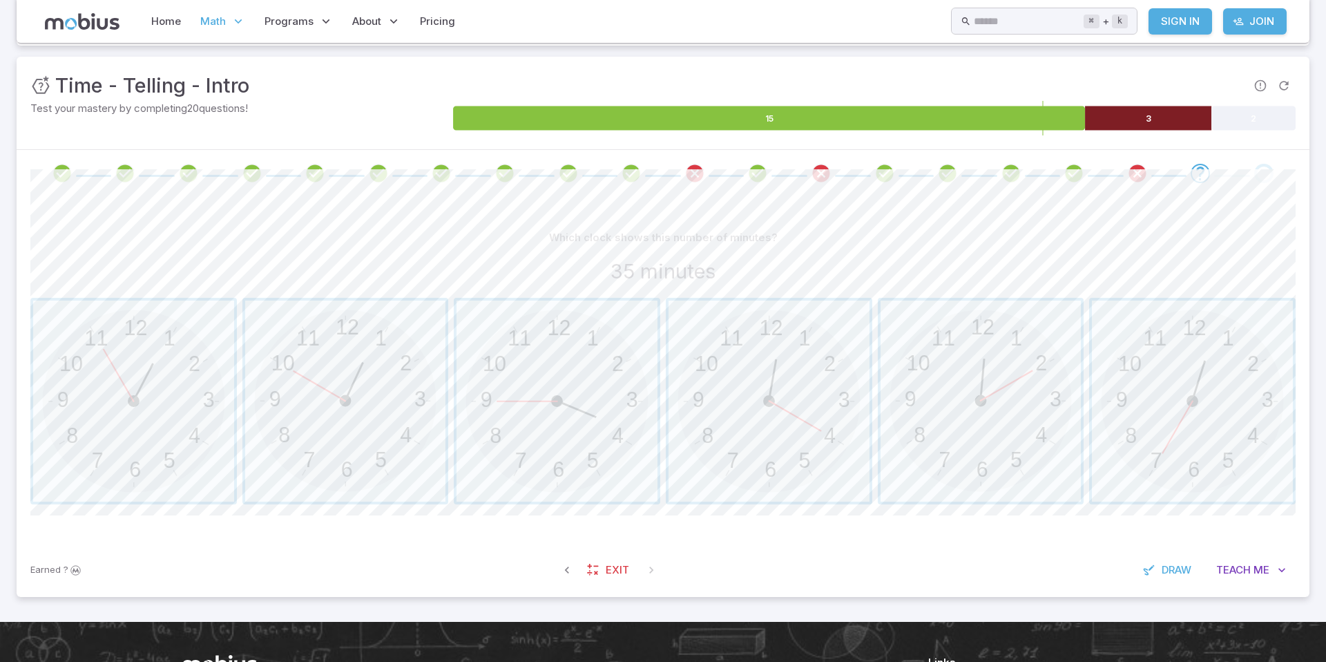
scroll to position [182, 0]
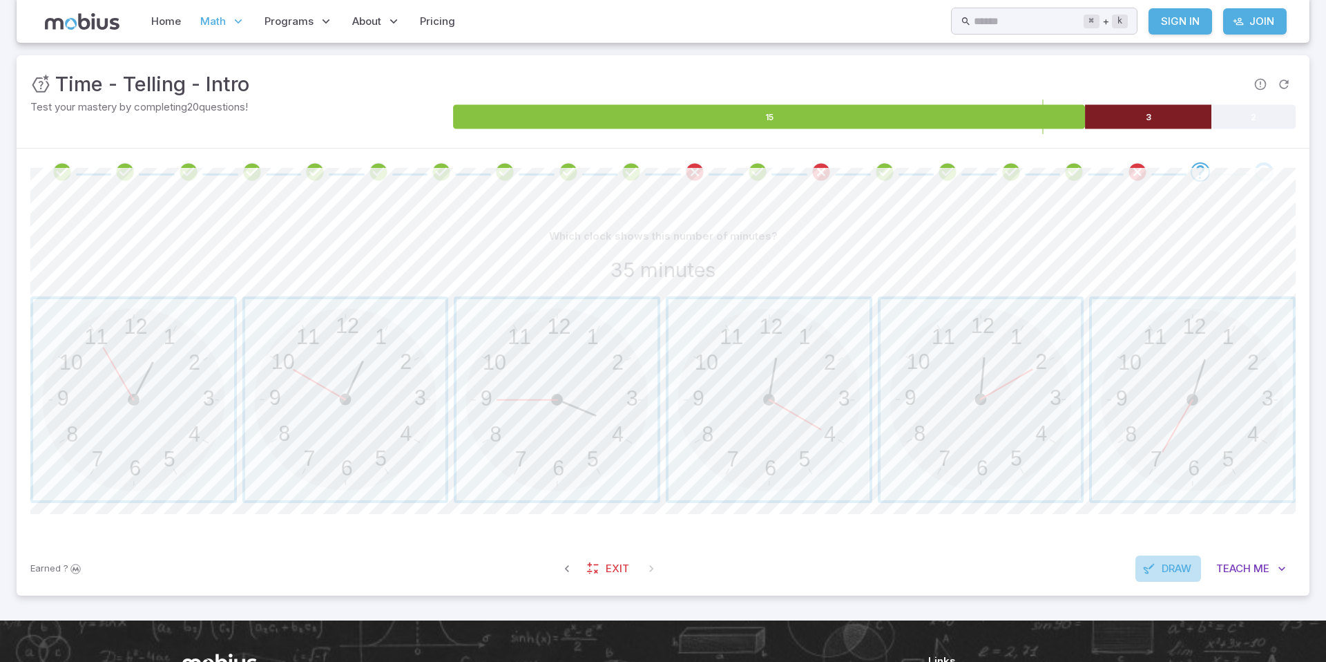
click at [1186, 567] on span "Draw" at bounding box center [1177, 568] width 30 height 15
click at [117, 491] on icon at bounding box center [117, 489] width 14 height 14
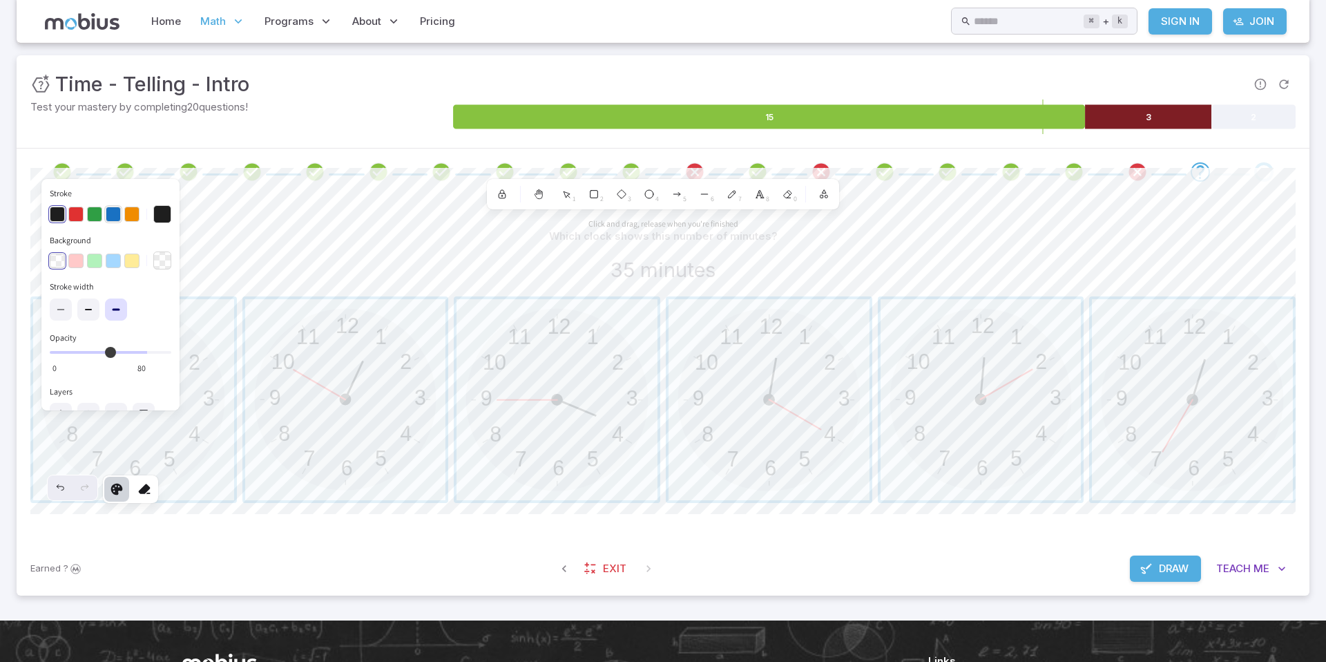
click at [106, 211] on button "button" at bounding box center [113, 214] width 15 height 15
click at [88, 304] on icon at bounding box center [88, 309] width 11 height 11
drag, startPoint x: 140, startPoint y: 348, endPoint x: 72, endPoint y: 348, distance: 67.7
click at [72, 351] on input "Opacity 20 0" at bounding box center [111, 352] width 122 height 3
drag, startPoint x: 74, startPoint y: 357, endPoint x: 238, endPoint y: 356, distance: 164.4
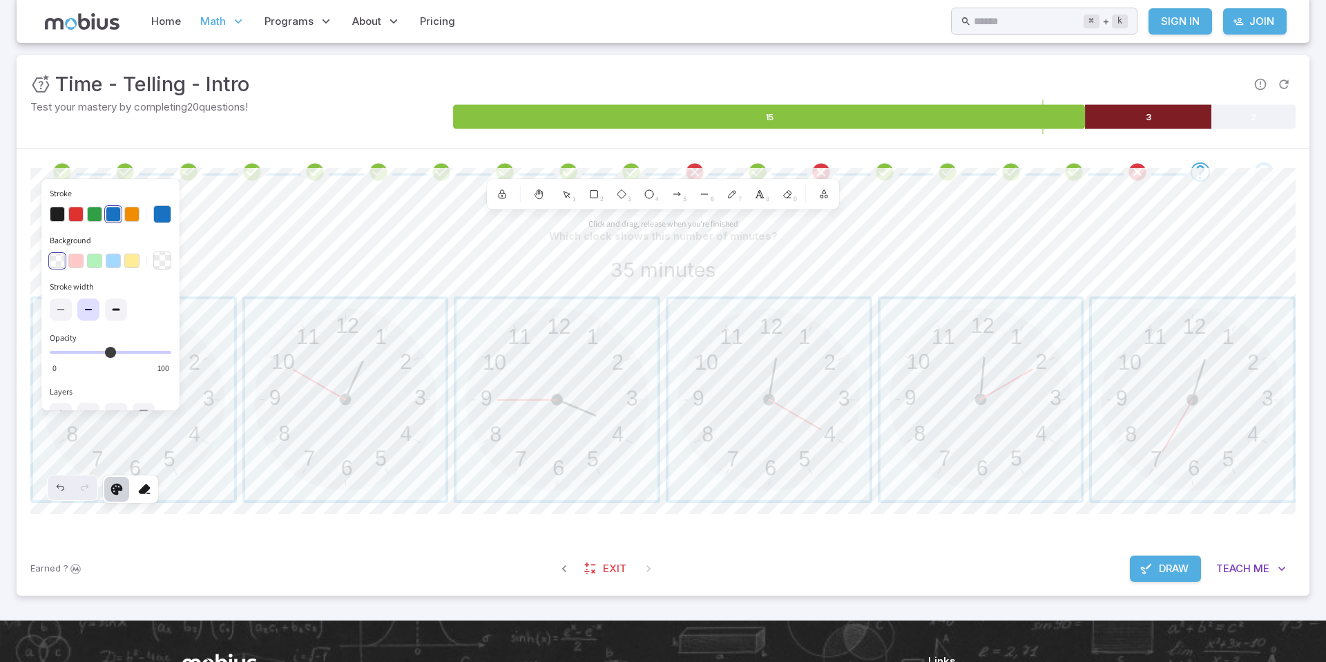
type input "***"
click at [171, 354] on input "Opacity 100 0" at bounding box center [111, 352] width 122 height 3
click at [148, 489] on icon at bounding box center [144, 489] width 14 height 14
click at [118, 497] on div at bounding box center [116, 489] width 25 height 25
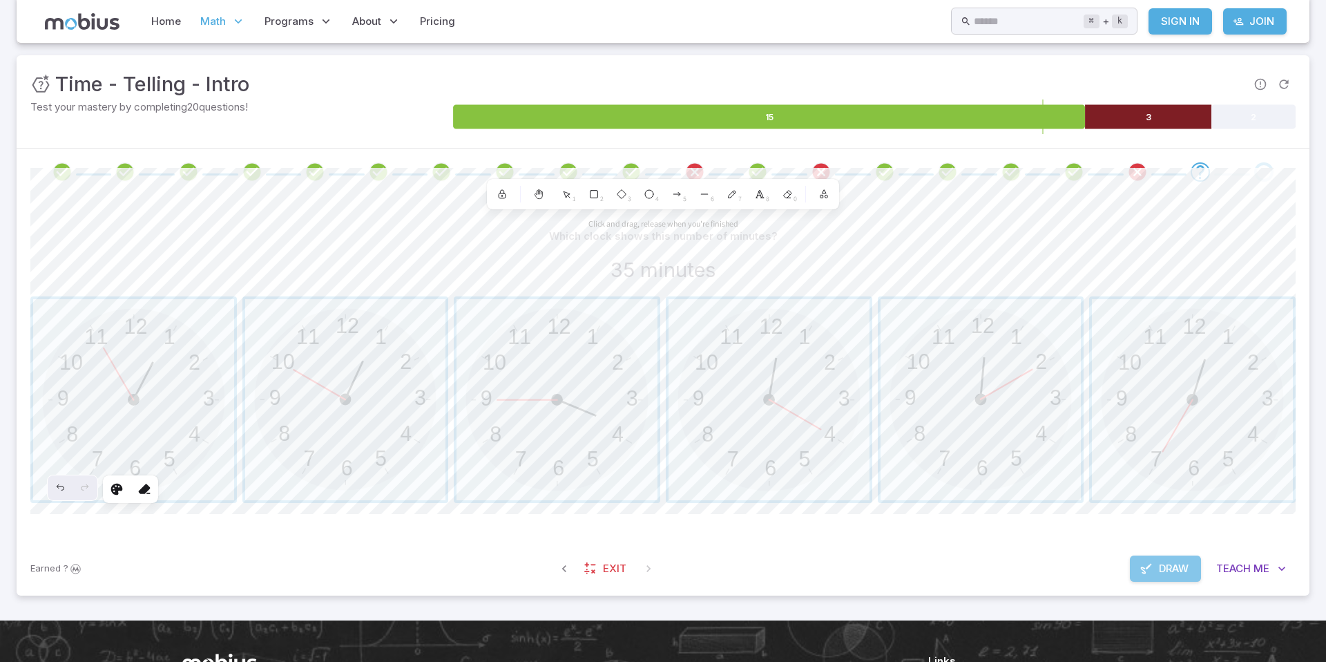
click at [1183, 571] on span "Draw" at bounding box center [1174, 568] width 30 height 15
click at [1182, 456] on span "button" at bounding box center [1192, 399] width 201 height 201
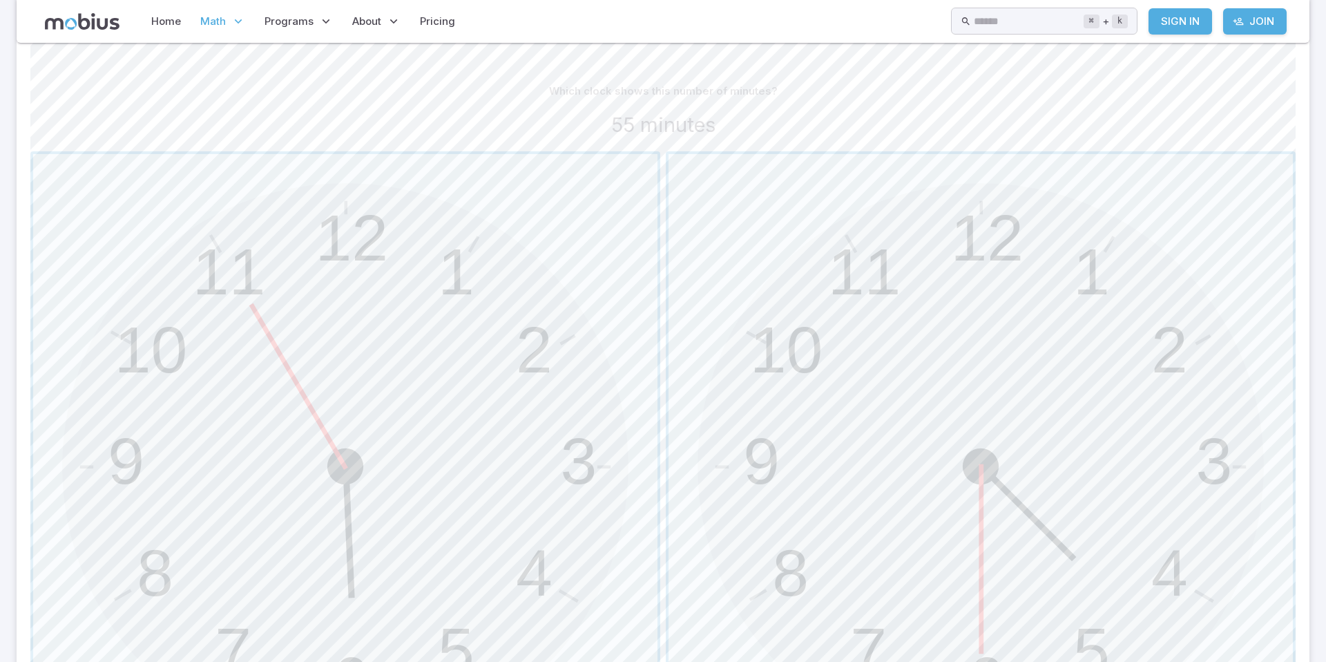
scroll to position [348, 0]
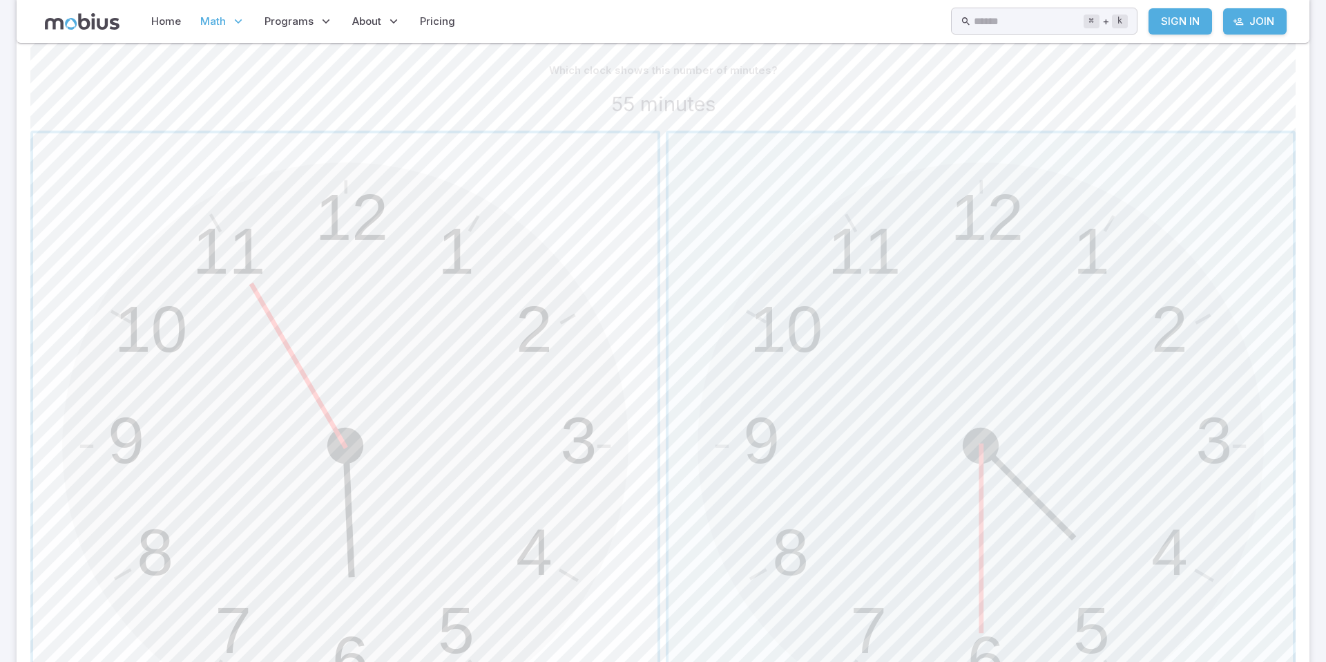
click at [493, 463] on span "button" at bounding box center [345, 445] width 625 height 625
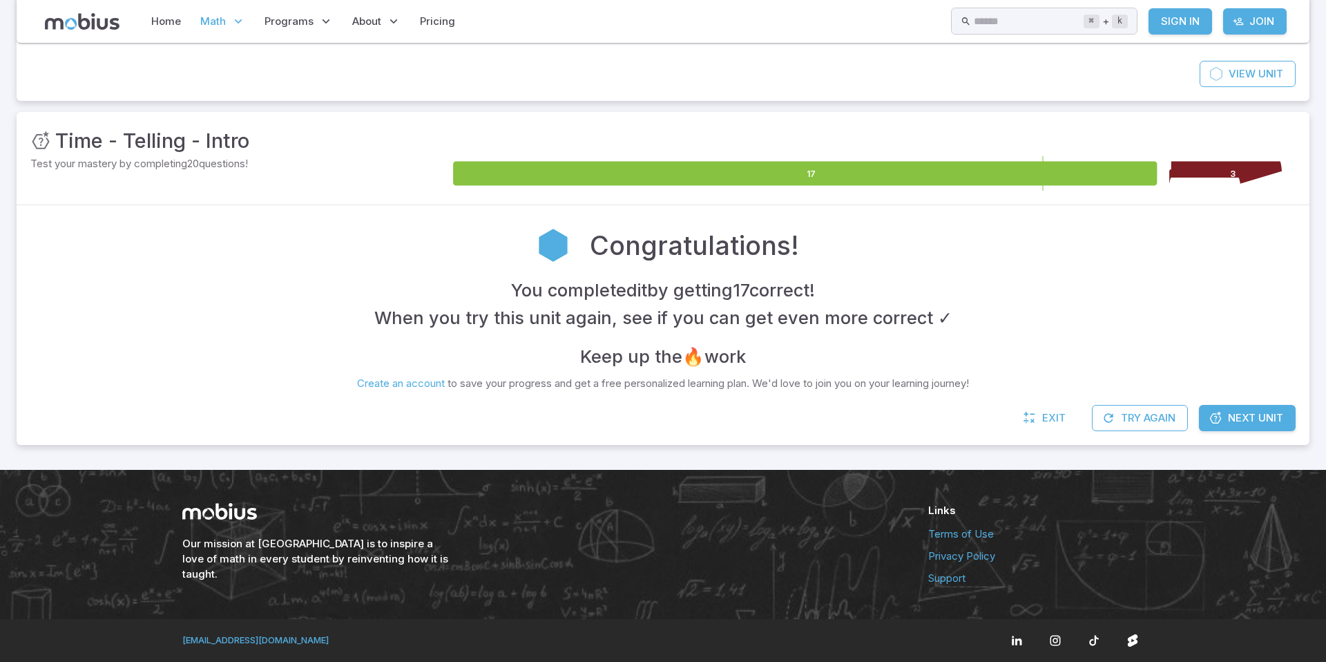
scroll to position [126, 0]
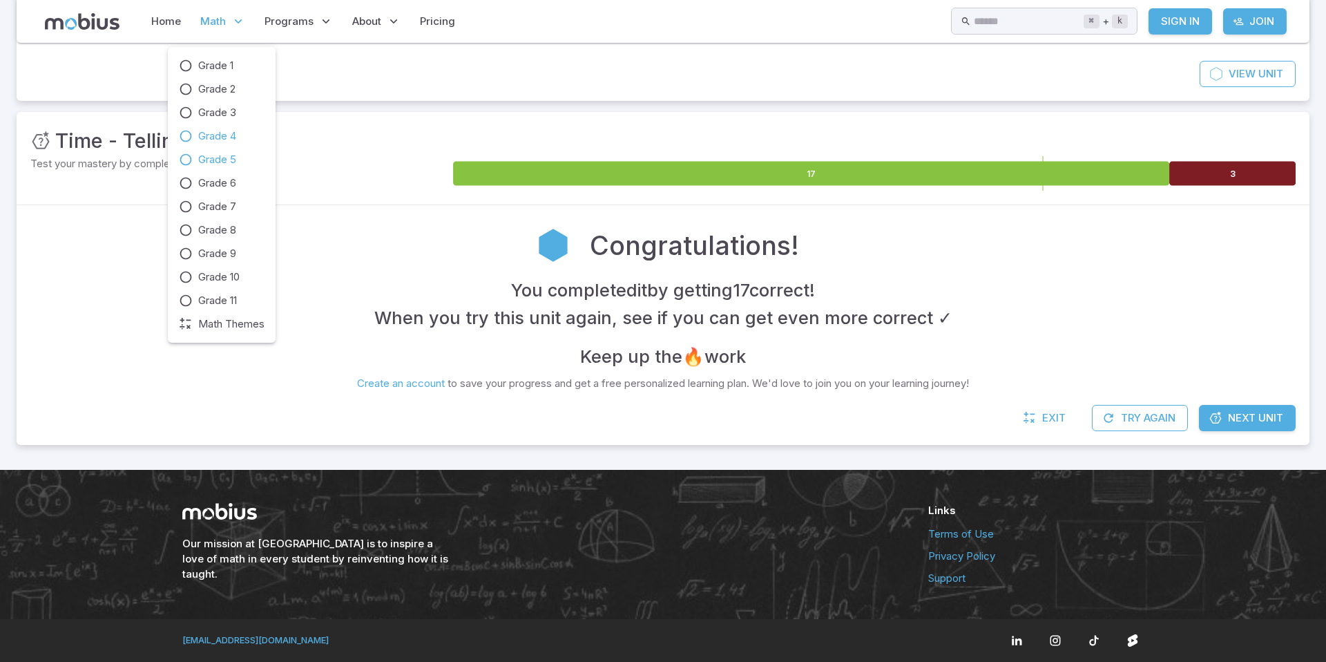
click at [235, 158] on span "Grade 5" at bounding box center [217, 159] width 38 height 15
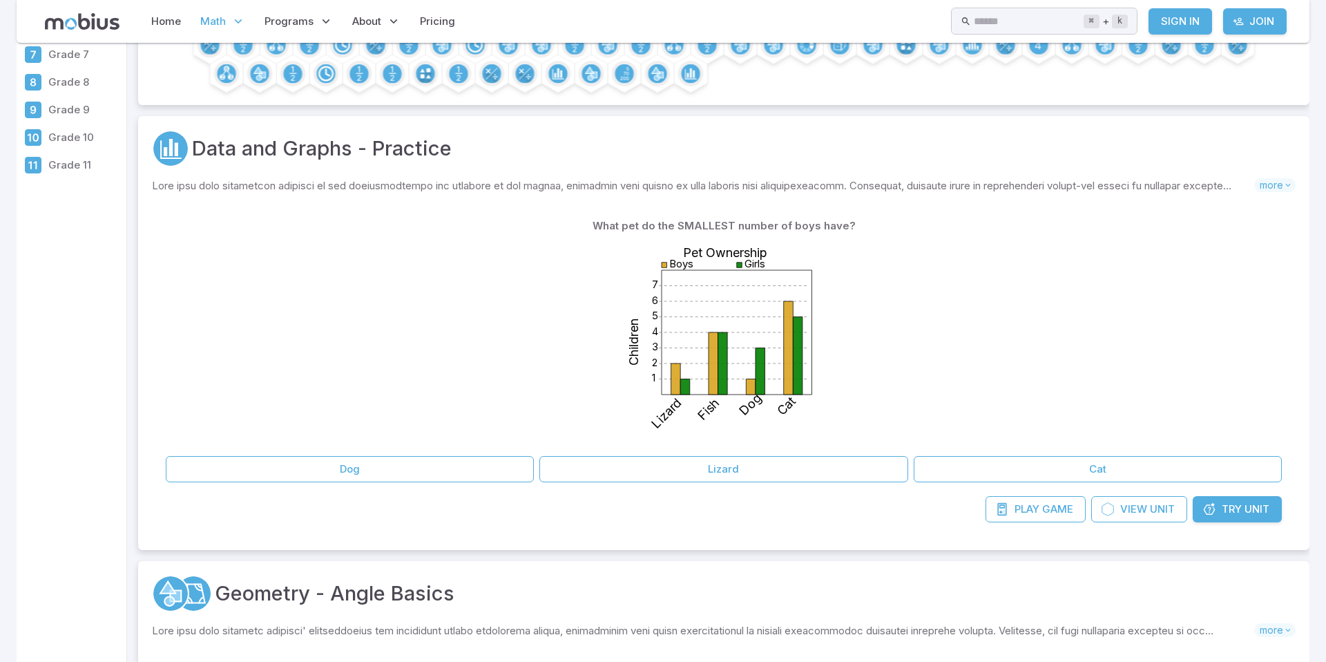
scroll to position [194, 0]
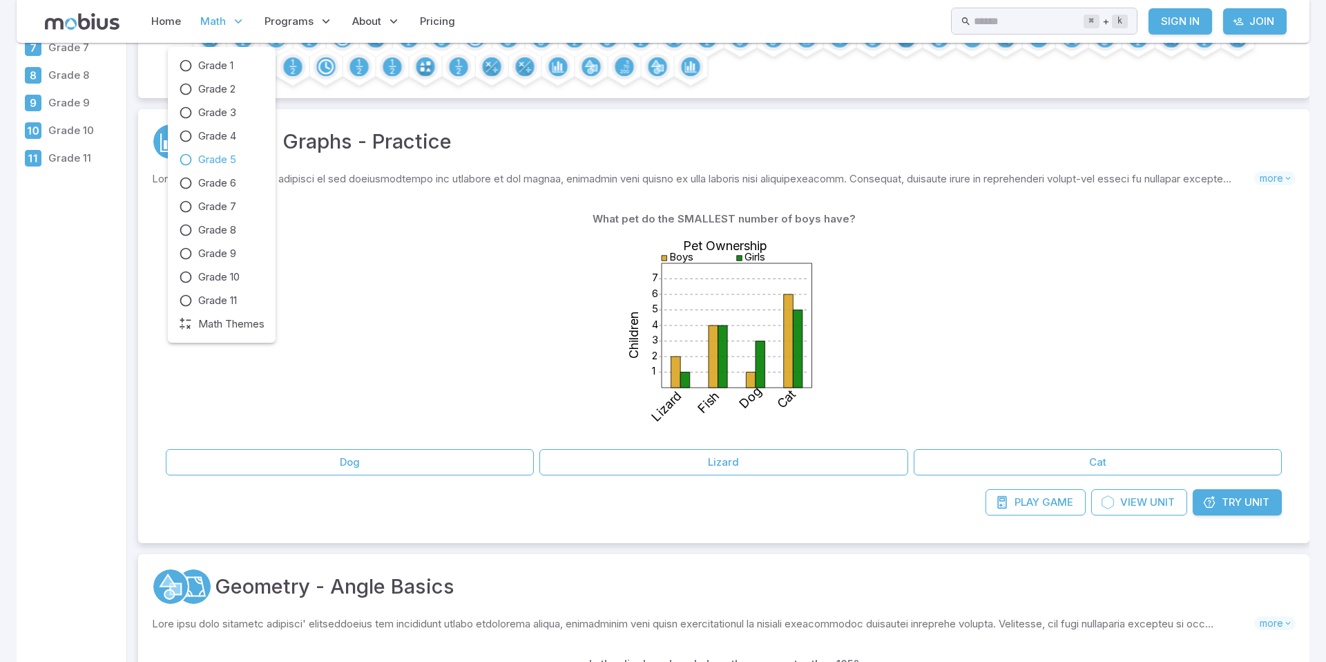
click at [213, 15] on span "Math" at bounding box center [213, 21] width 26 height 15
click at [224, 61] on span "Grade 1" at bounding box center [215, 65] width 35 height 15
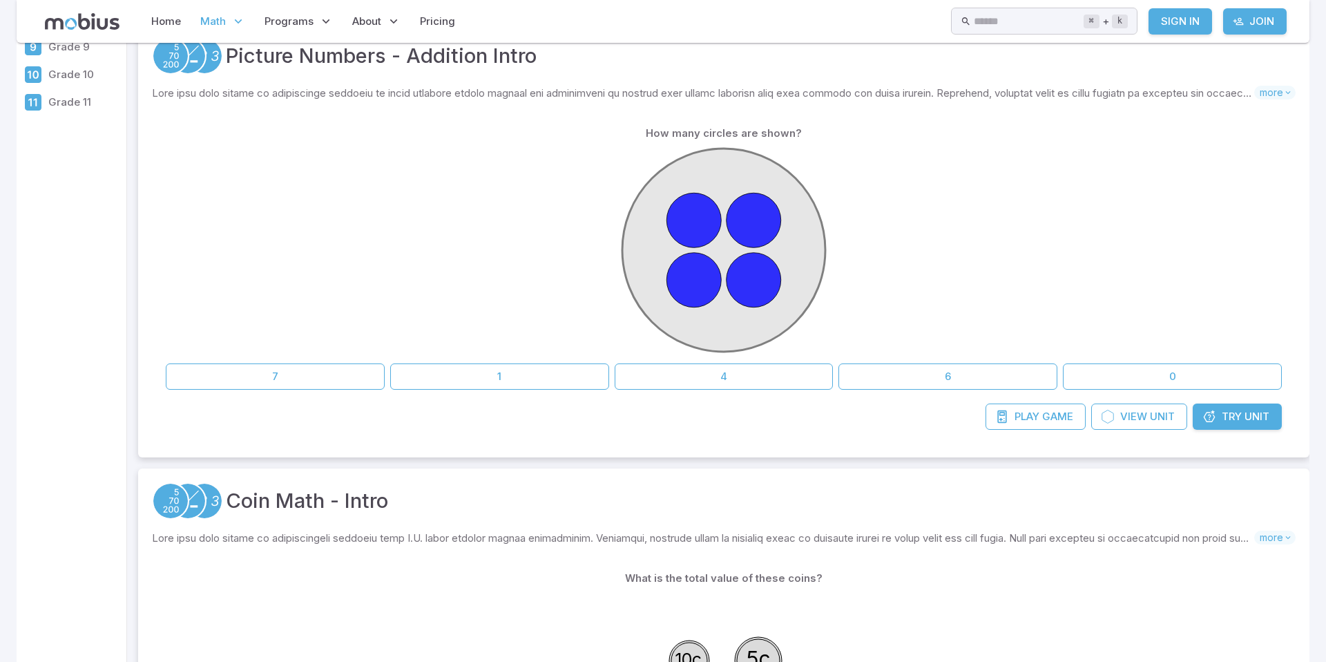
scroll to position [247, 0]
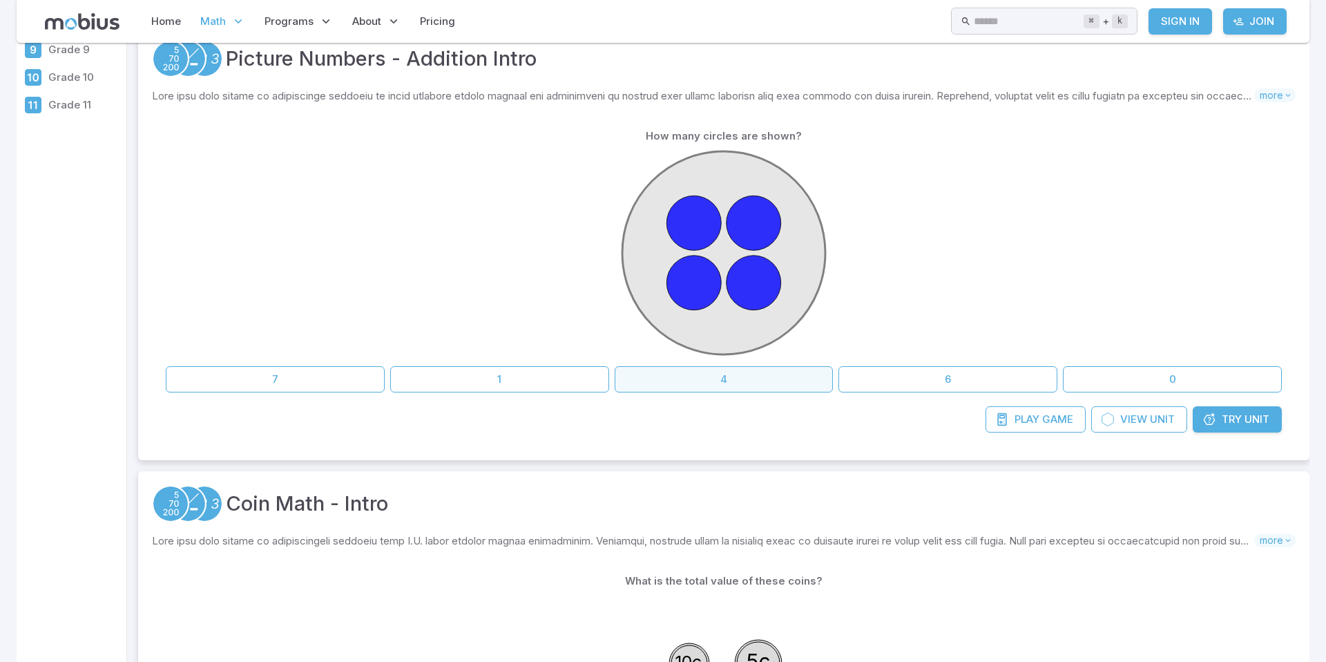
click at [755, 381] on button "4" at bounding box center [724, 379] width 219 height 26
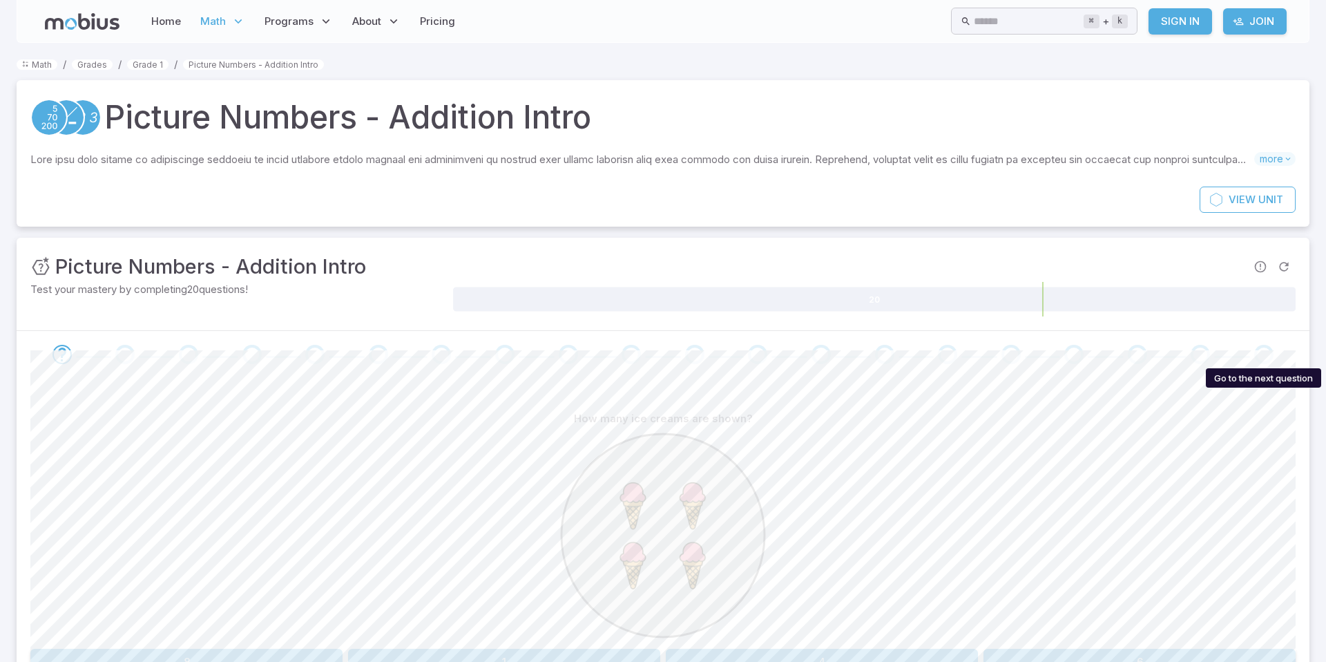
click at [1259, 356] on div "Go to the next question" at bounding box center [1264, 354] width 19 height 19
click at [1264, 354] on div "Go to the next question" at bounding box center [1264, 354] width 19 height 19
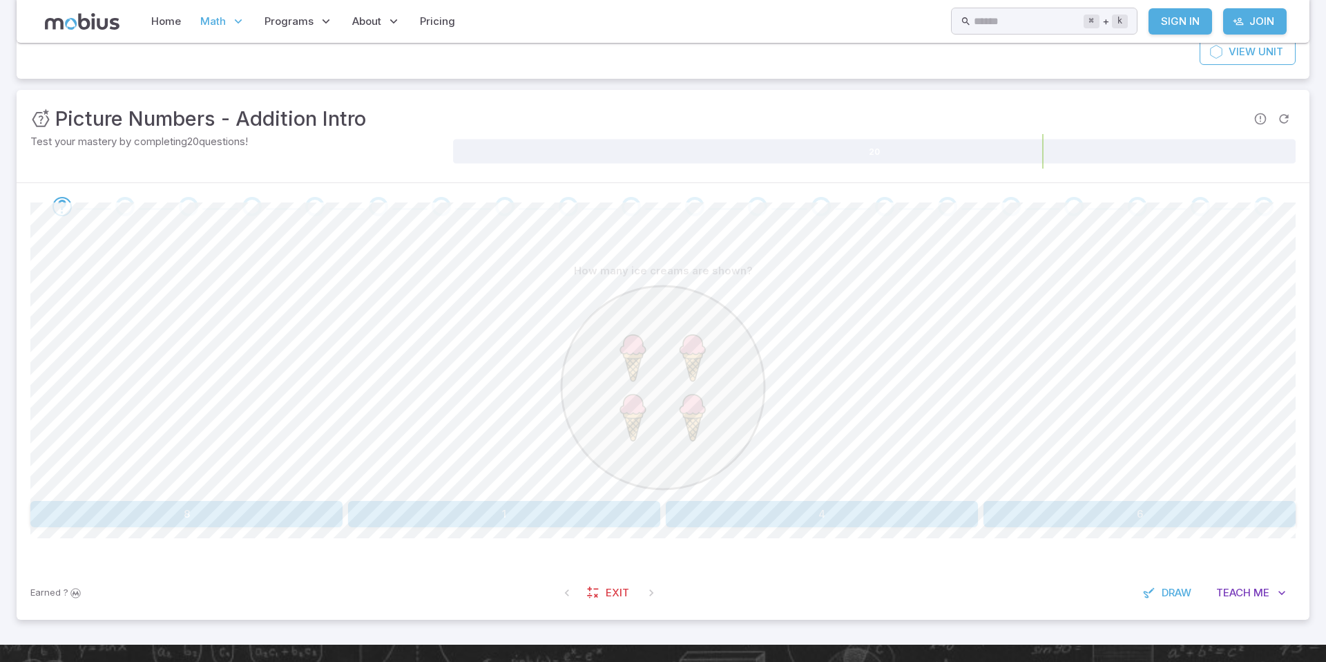
scroll to position [146, 0]
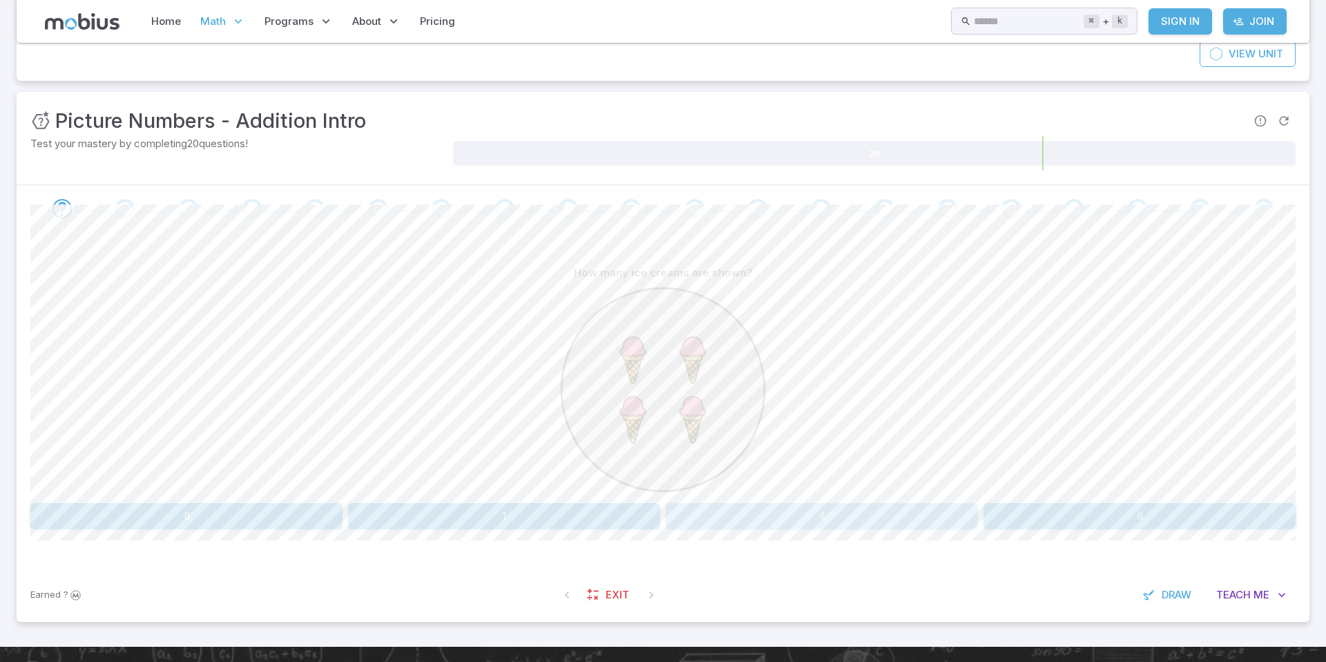
click at [722, 520] on button "4" at bounding box center [822, 516] width 312 height 26
click at [1206, 520] on button "6" at bounding box center [1193, 516] width 207 height 26
click at [343, 515] on button "one" at bounding box center [239, 516] width 418 height 26
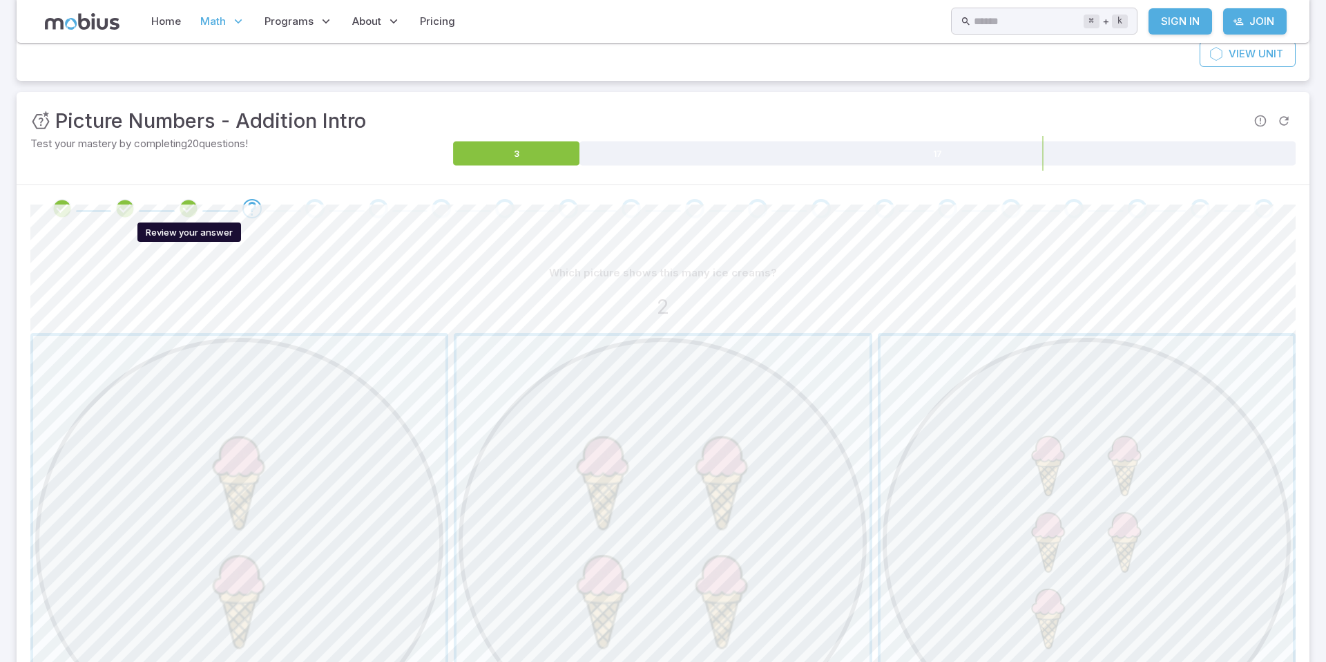
click at [180, 205] on icon "Review your answer" at bounding box center [188, 208] width 21 height 21
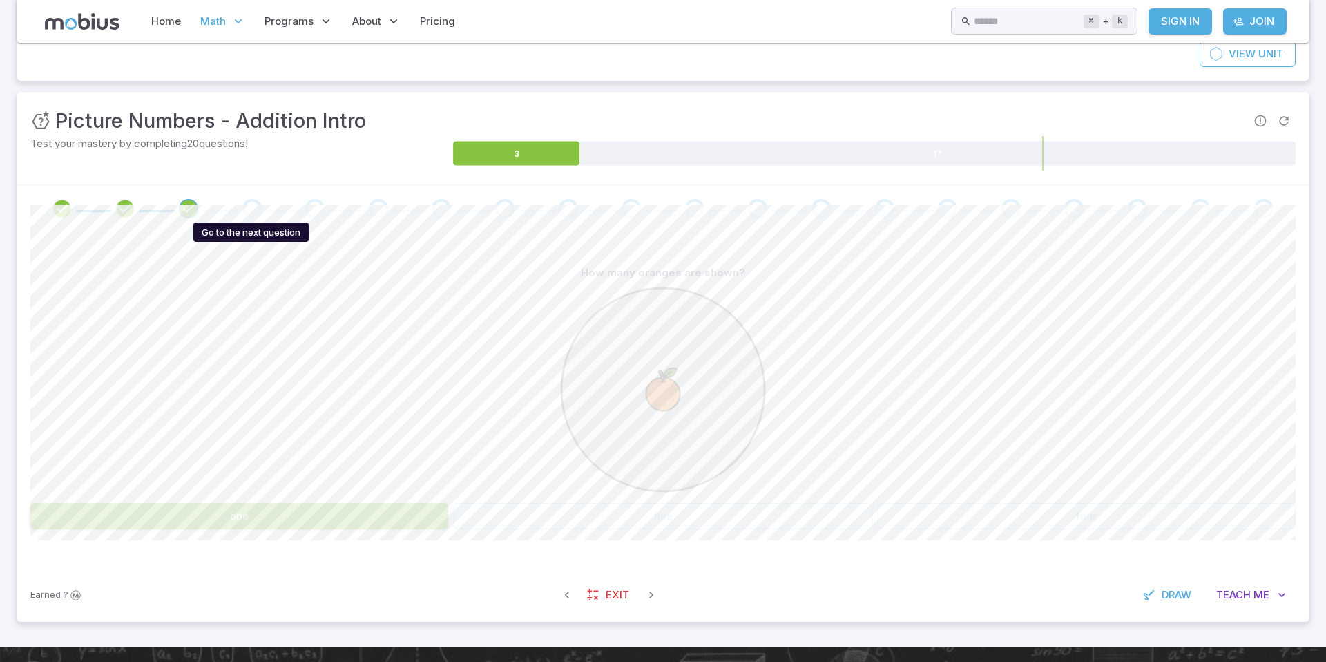
click at [254, 207] on div "Go to the next question" at bounding box center [251, 208] width 19 height 19
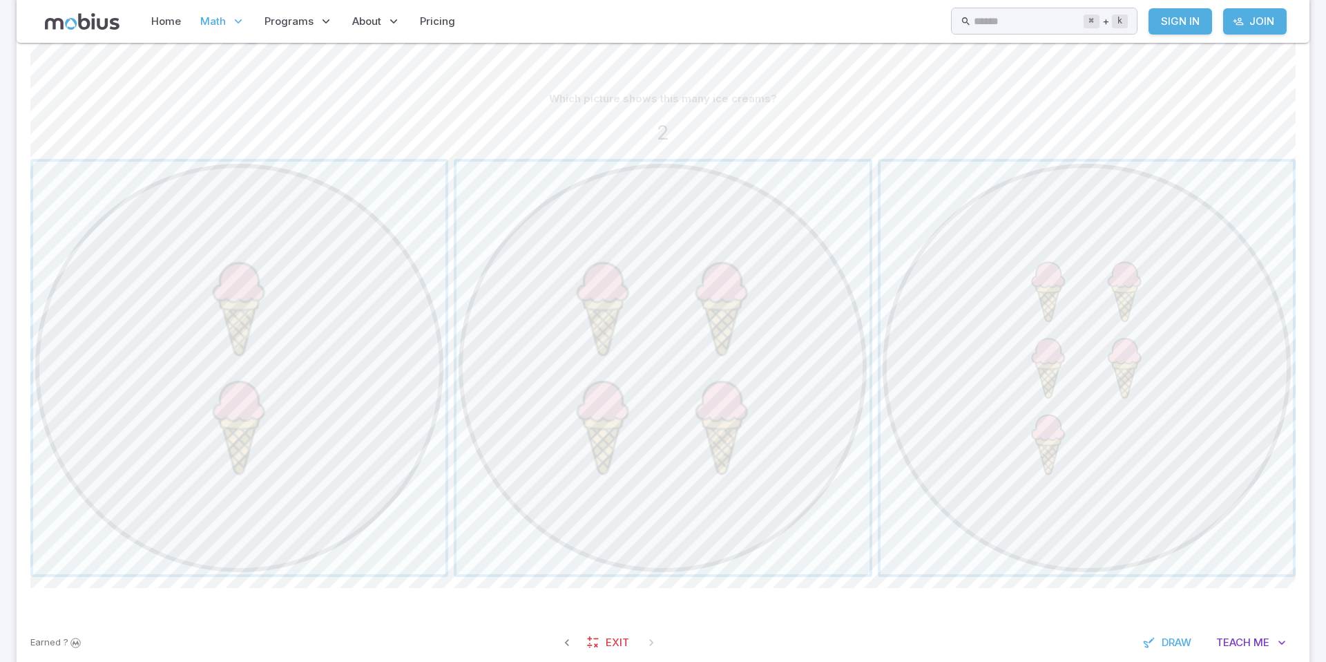
scroll to position [318, 0]
click at [326, 377] on span "button" at bounding box center [239, 369] width 412 height 412
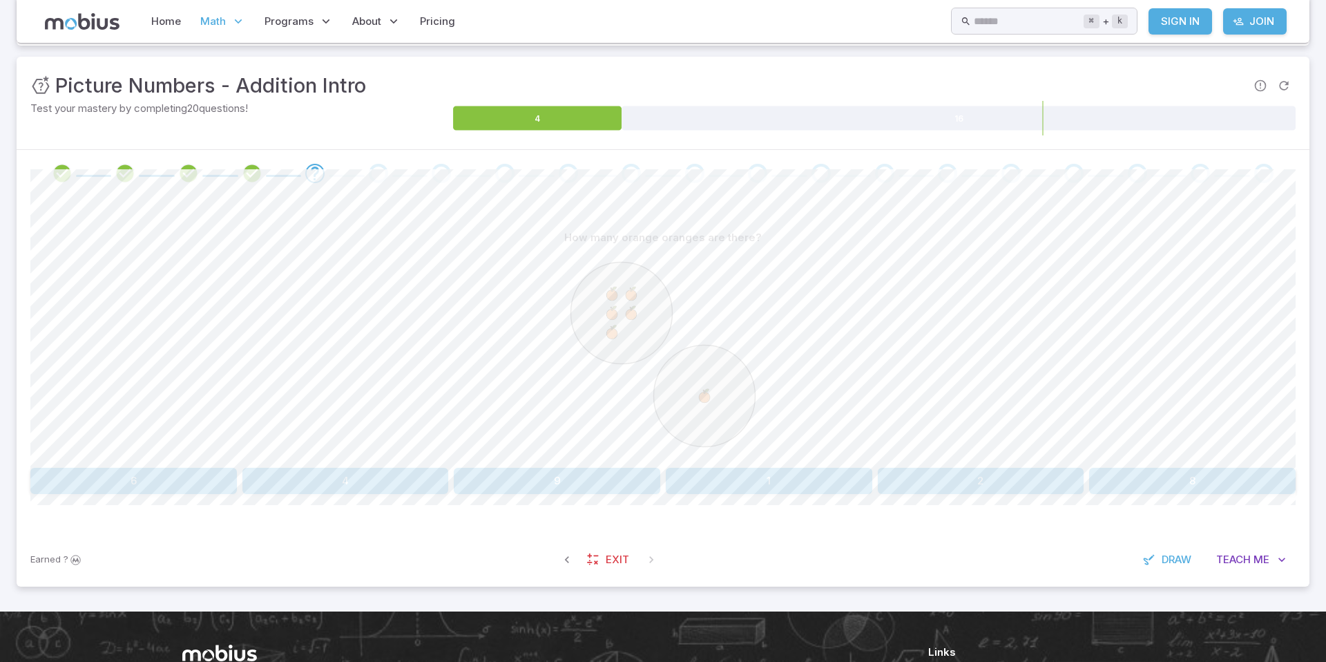
scroll to position [182, 0]
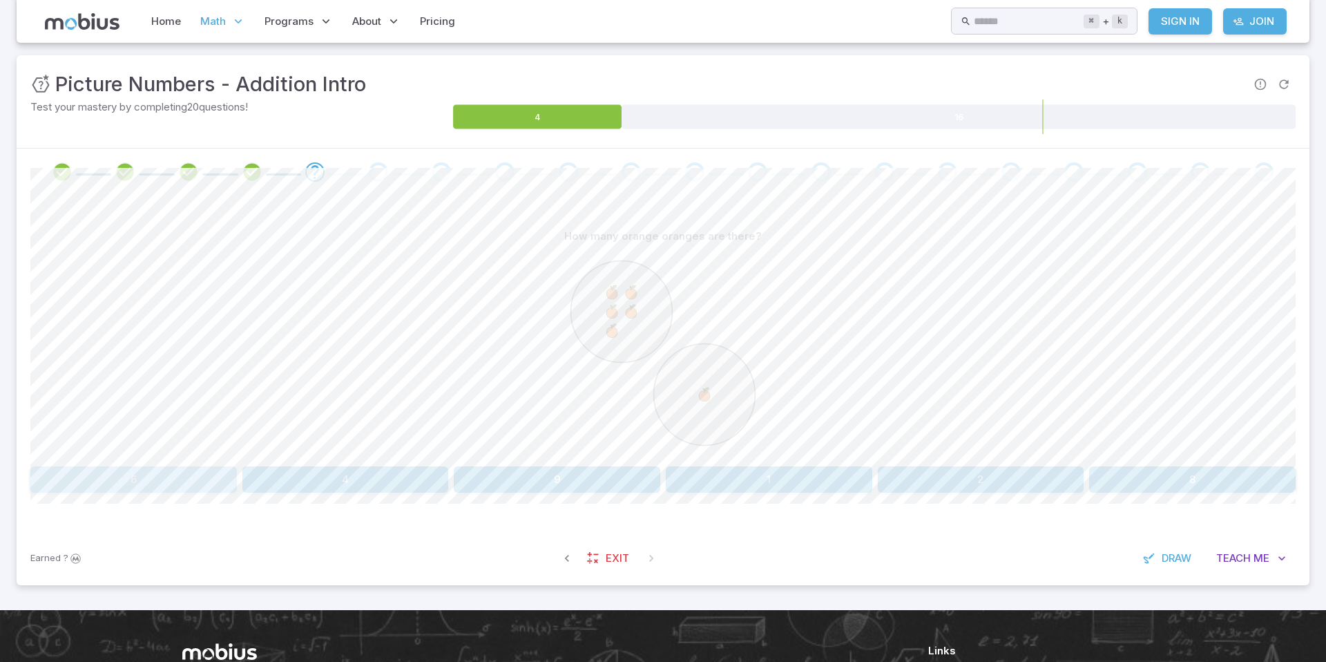
click at [220, 470] on button "6" at bounding box center [133, 479] width 207 height 26
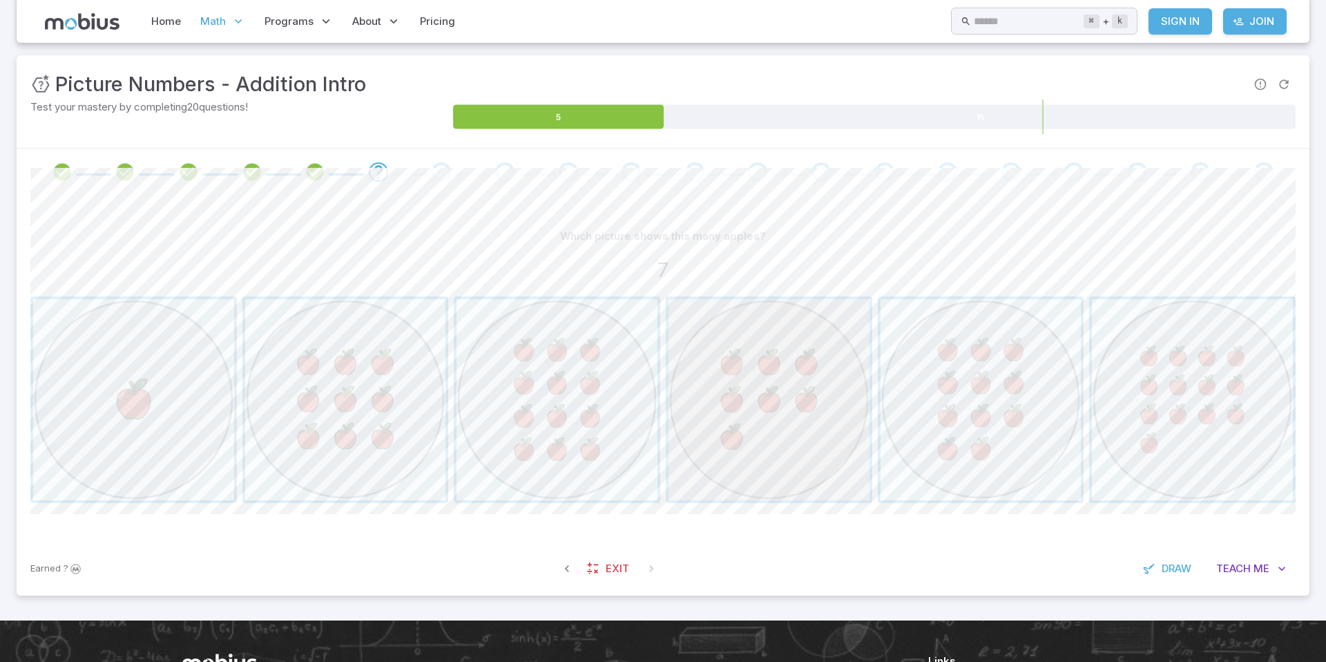
click at [803, 412] on span "button" at bounding box center [769, 399] width 201 height 201
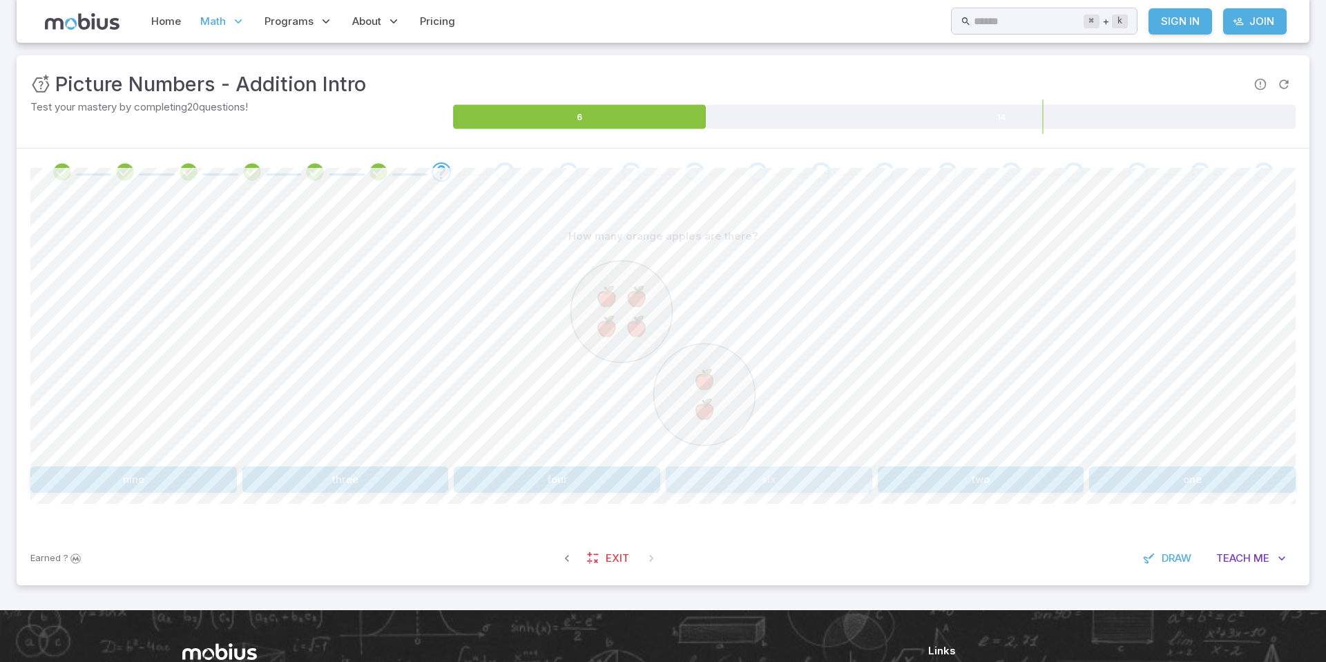
click at [804, 484] on button "six" at bounding box center [769, 479] width 207 height 26
click at [922, 488] on button "6" at bounding box center [917, 479] width 249 height 26
click at [216, 482] on button "five" at bounding box center [154, 479] width 249 height 26
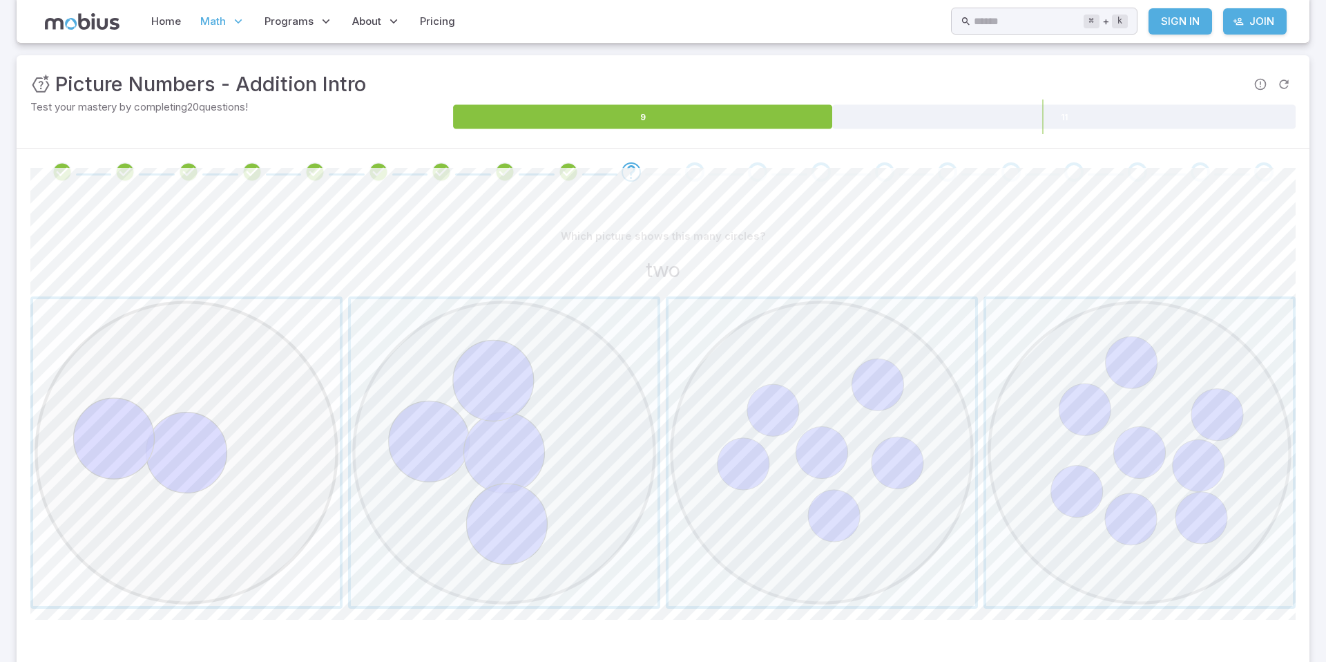
click at [242, 314] on span "button" at bounding box center [186, 452] width 307 height 307
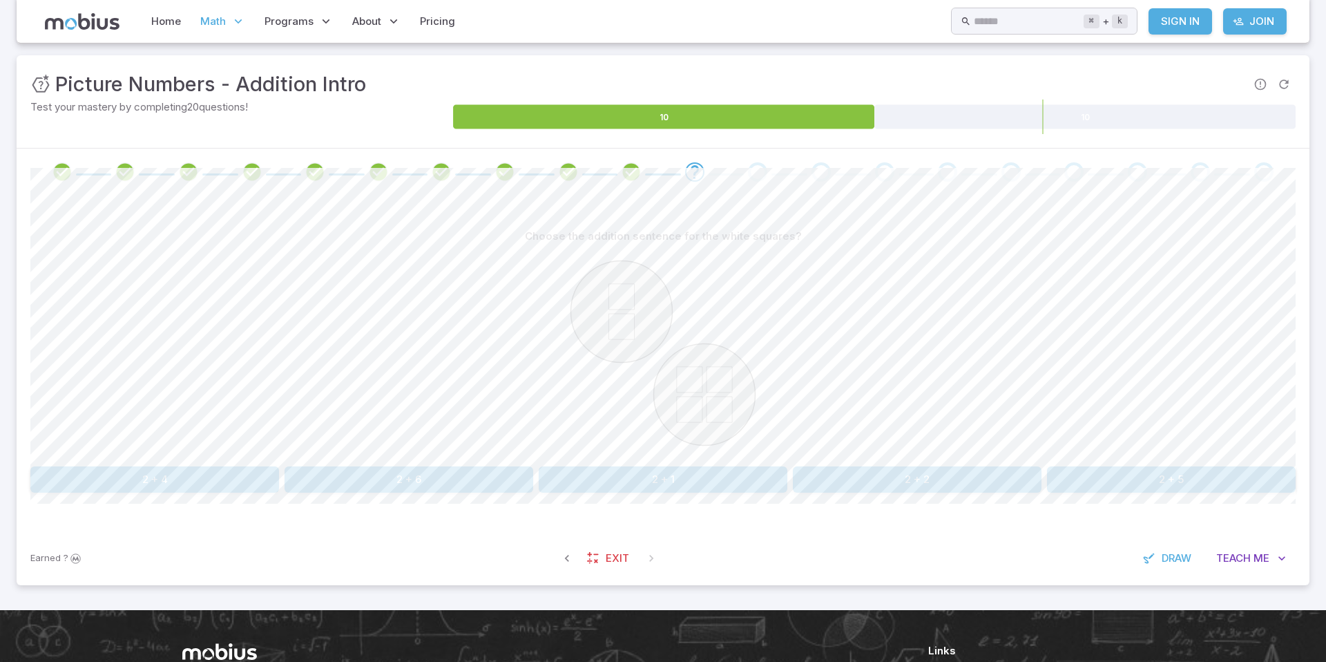
click at [461, 478] on button "2 + 6" at bounding box center [409, 479] width 249 height 26
click at [675, 469] on button "nine" at bounding box center [769, 479] width 207 height 26
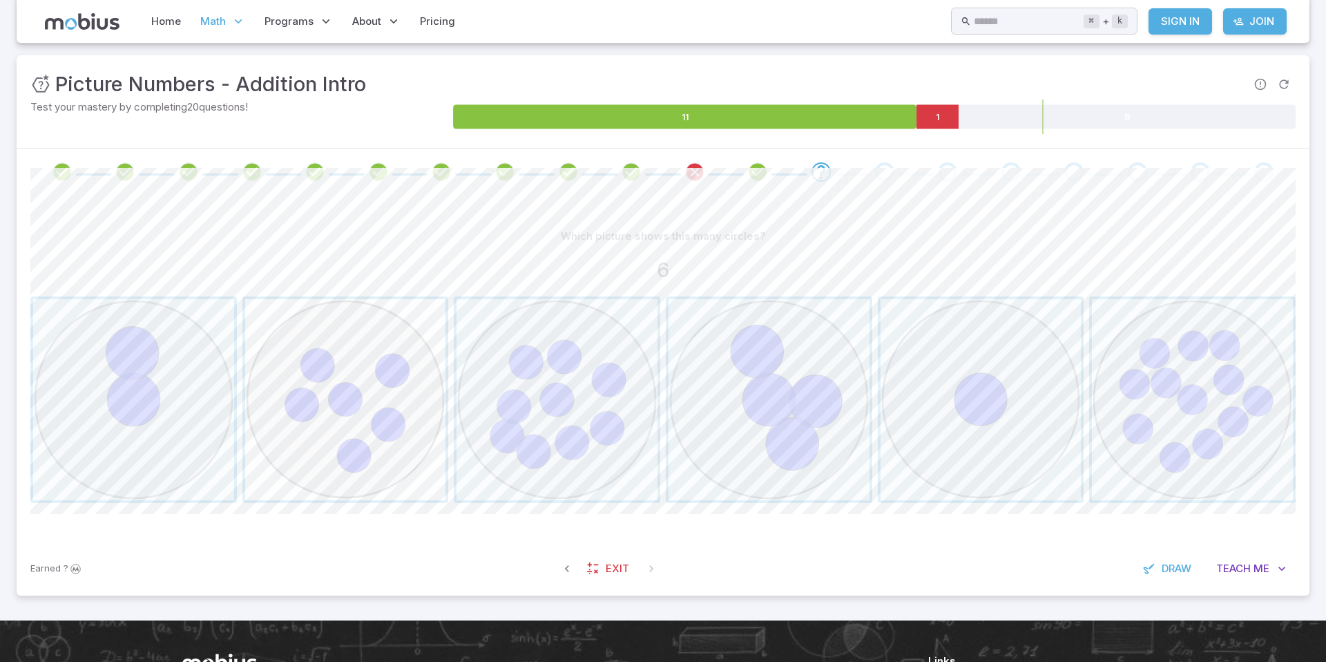
click at [359, 430] on span "button" at bounding box center [345, 399] width 201 height 201
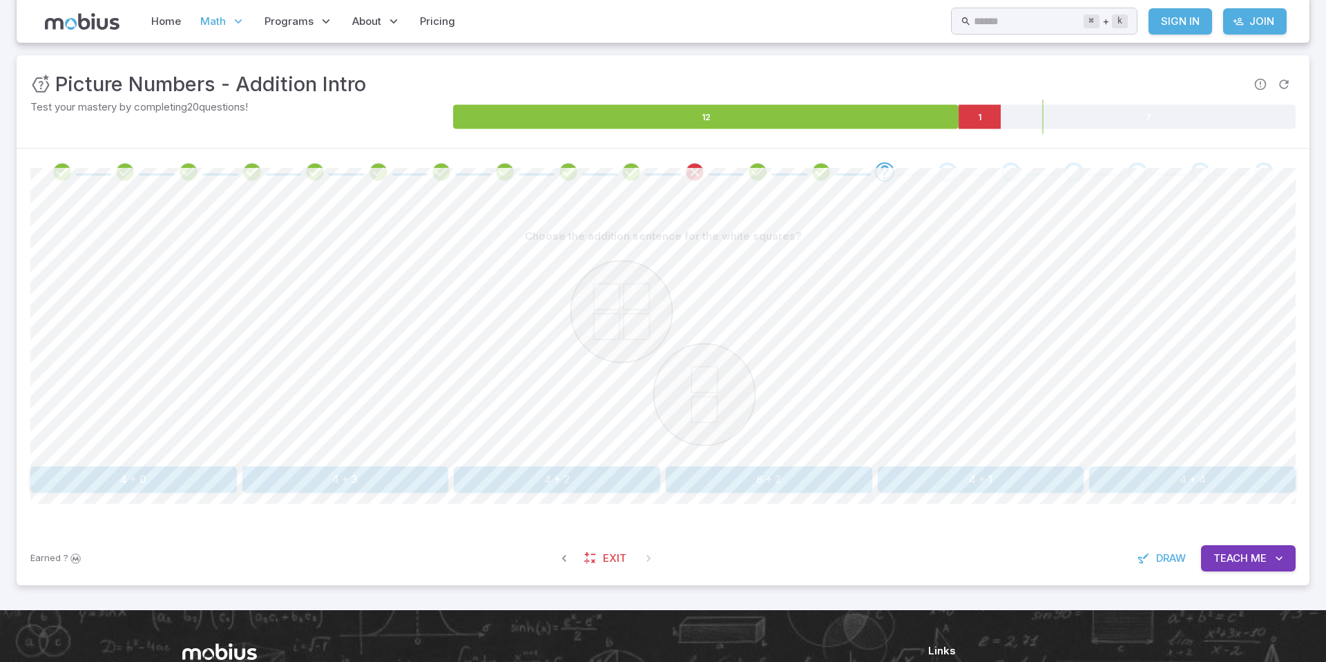
click at [607, 464] on div "Choose the addition sentence for the white squares? 4 + 0 4 + 3 4 + 2 6 + 2 4 +…" at bounding box center [663, 357] width 1266 height 269
click at [613, 474] on button "4 + 2" at bounding box center [557, 479] width 207 height 26
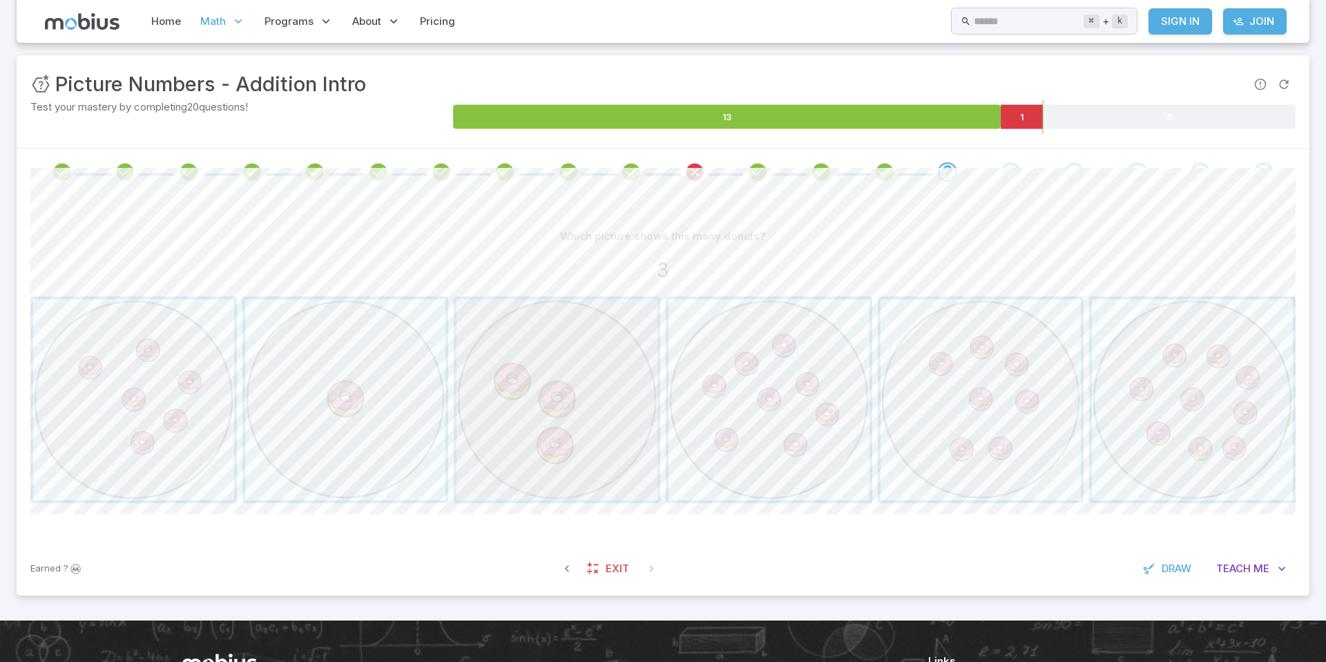
click at [616, 358] on span "button" at bounding box center [557, 399] width 201 height 201
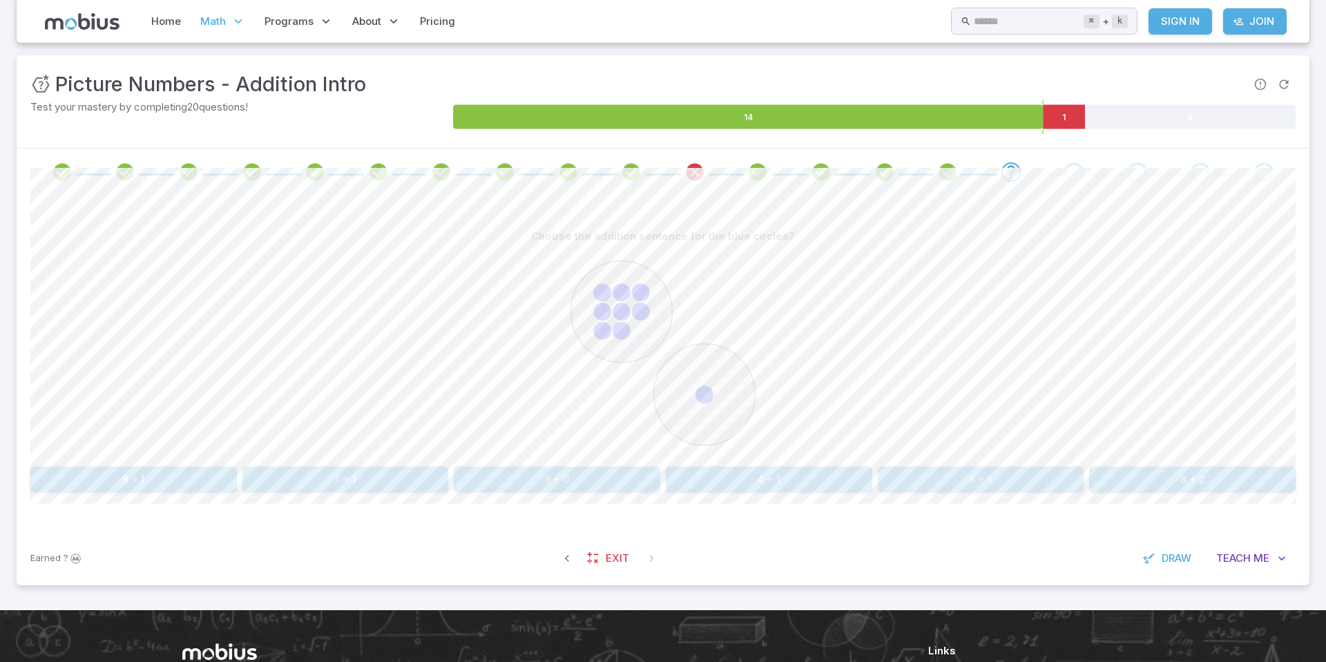
click at [210, 479] on button "8 + 1" at bounding box center [133, 479] width 207 height 26
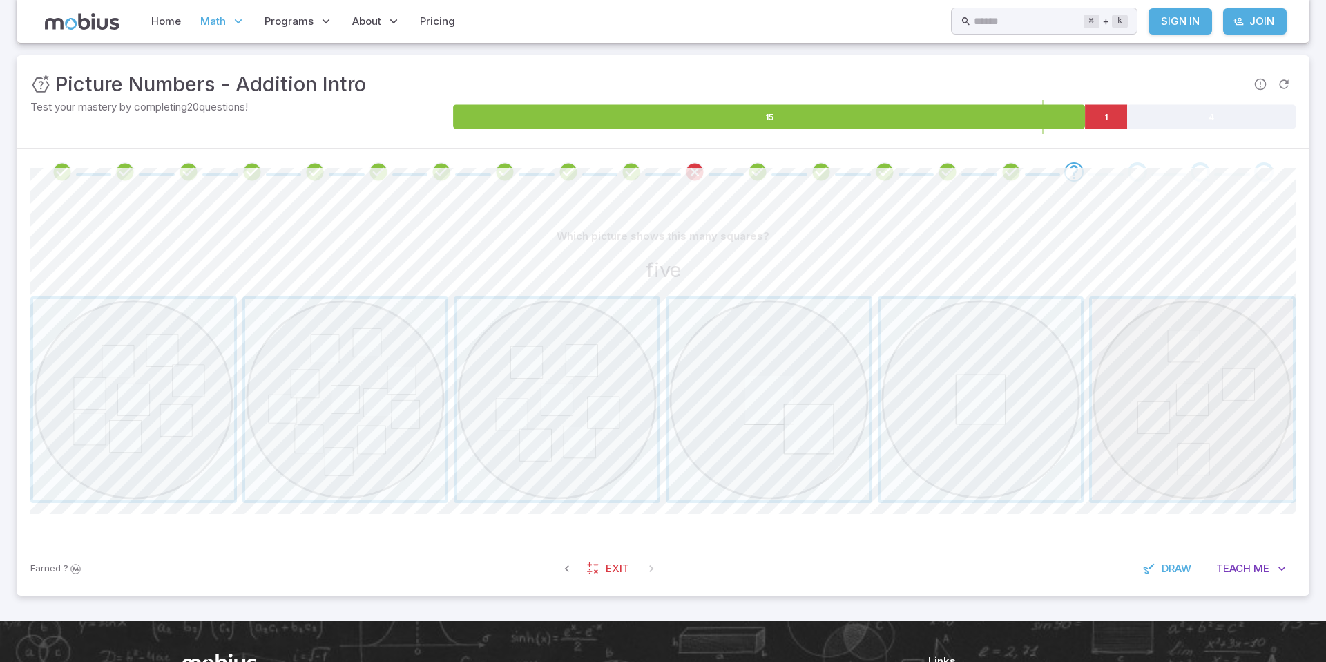
click at [1188, 383] on span "button" at bounding box center [1192, 399] width 201 height 201
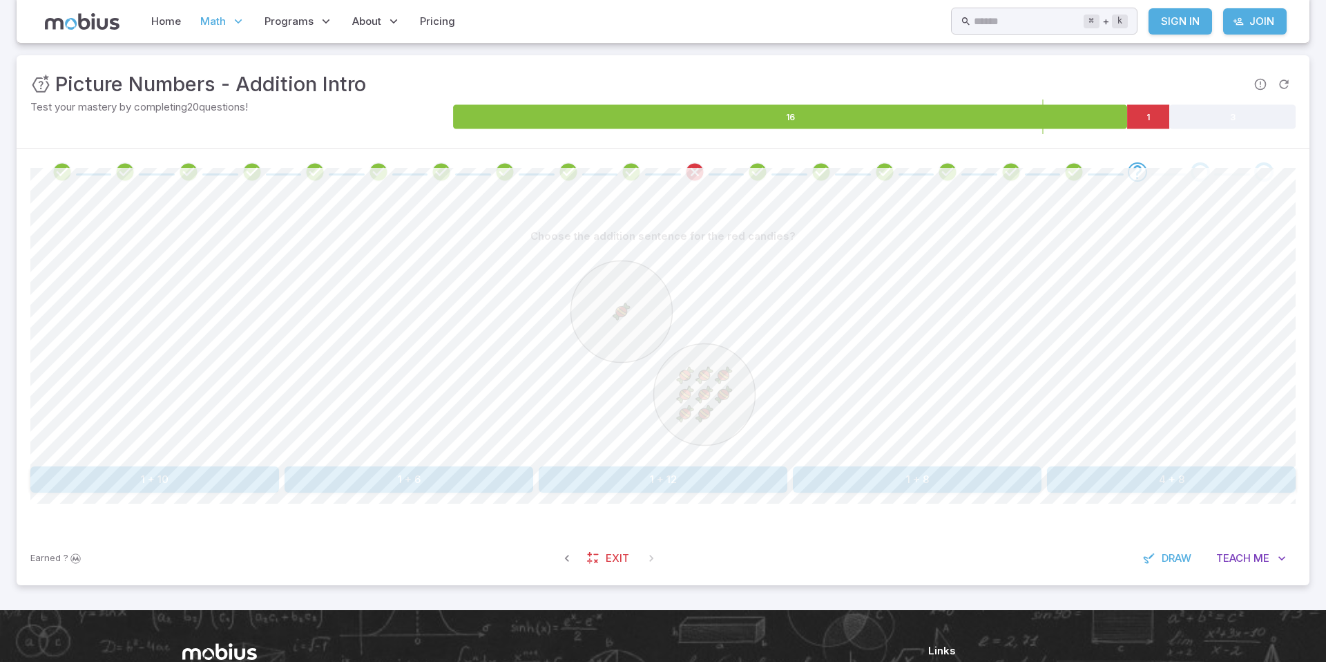
click at [940, 486] on button "1 + 8" at bounding box center [917, 479] width 249 height 26
click at [1059, 468] on button "three" at bounding box center [1140, 479] width 312 height 26
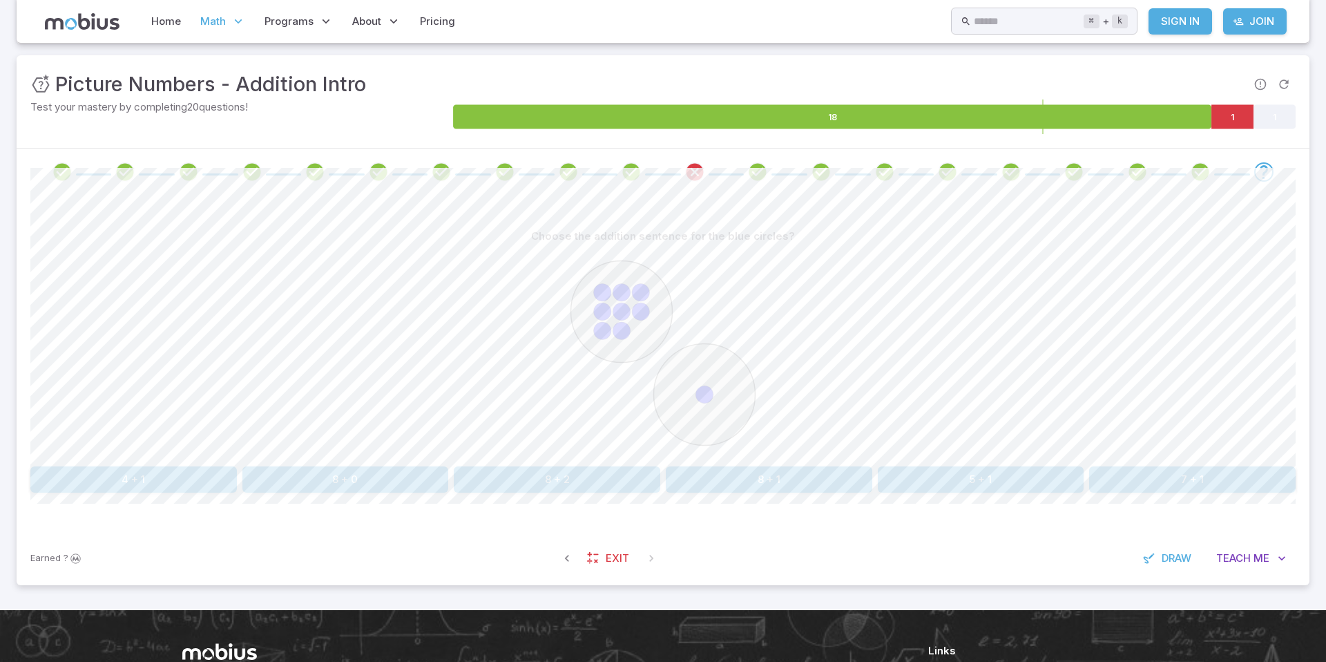
click at [795, 487] on button "8 + 1" at bounding box center [769, 479] width 207 height 26
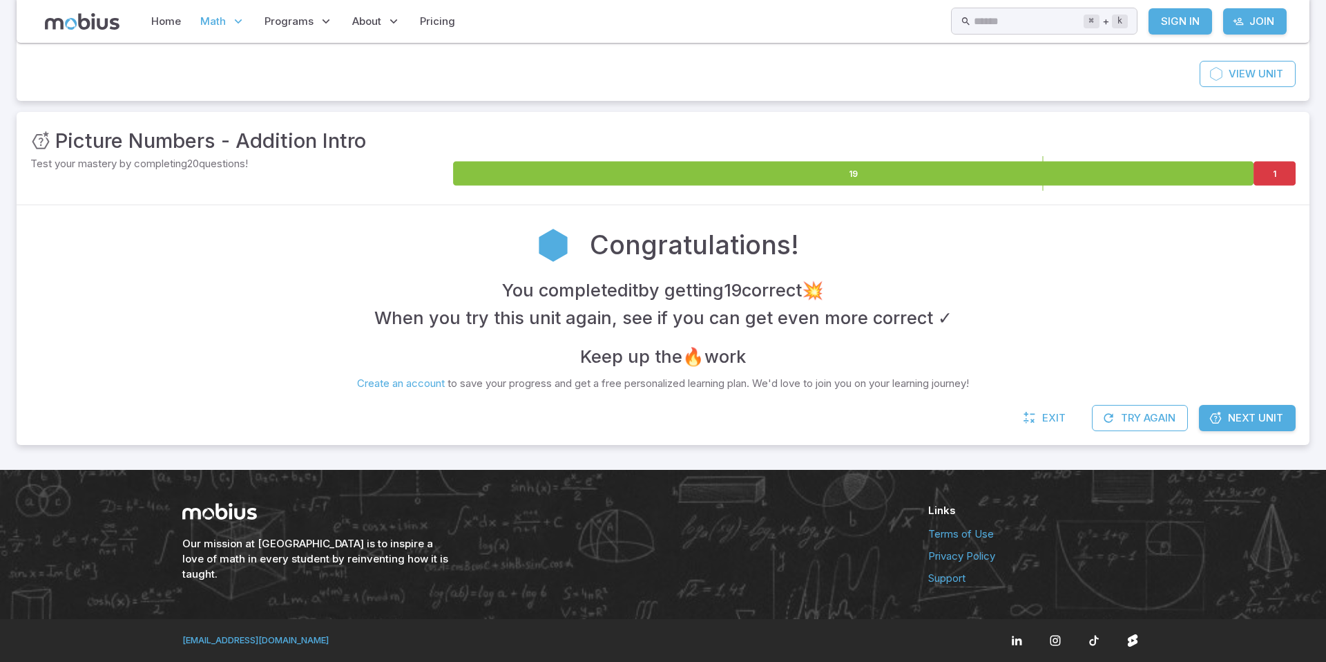
scroll to position [126, 0]
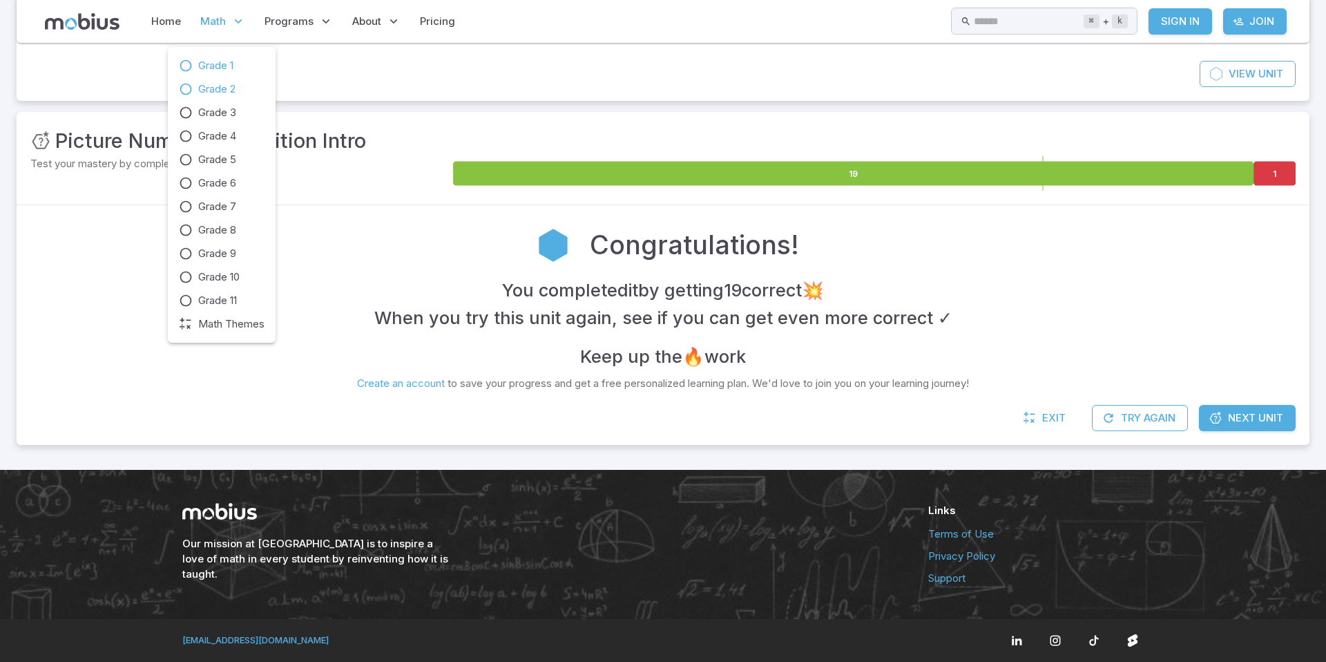
click at [236, 86] on span "Grade 2" at bounding box center [216, 89] width 37 height 15
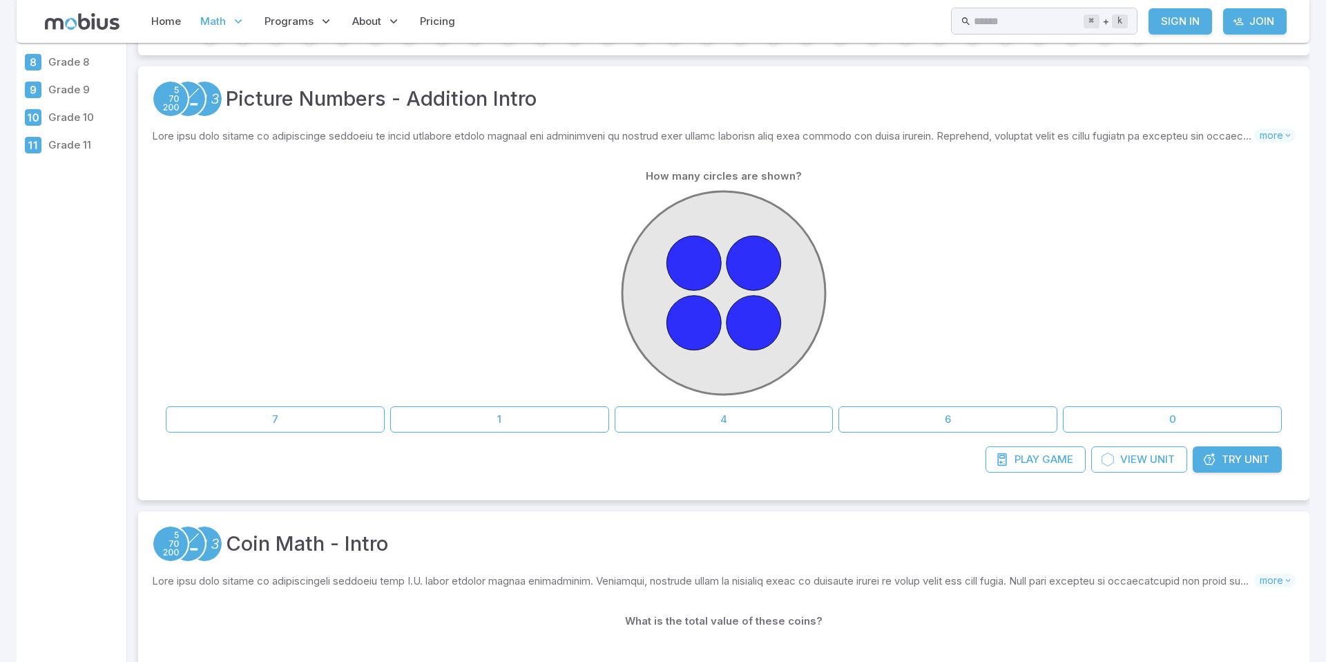
scroll to position [199, 0]
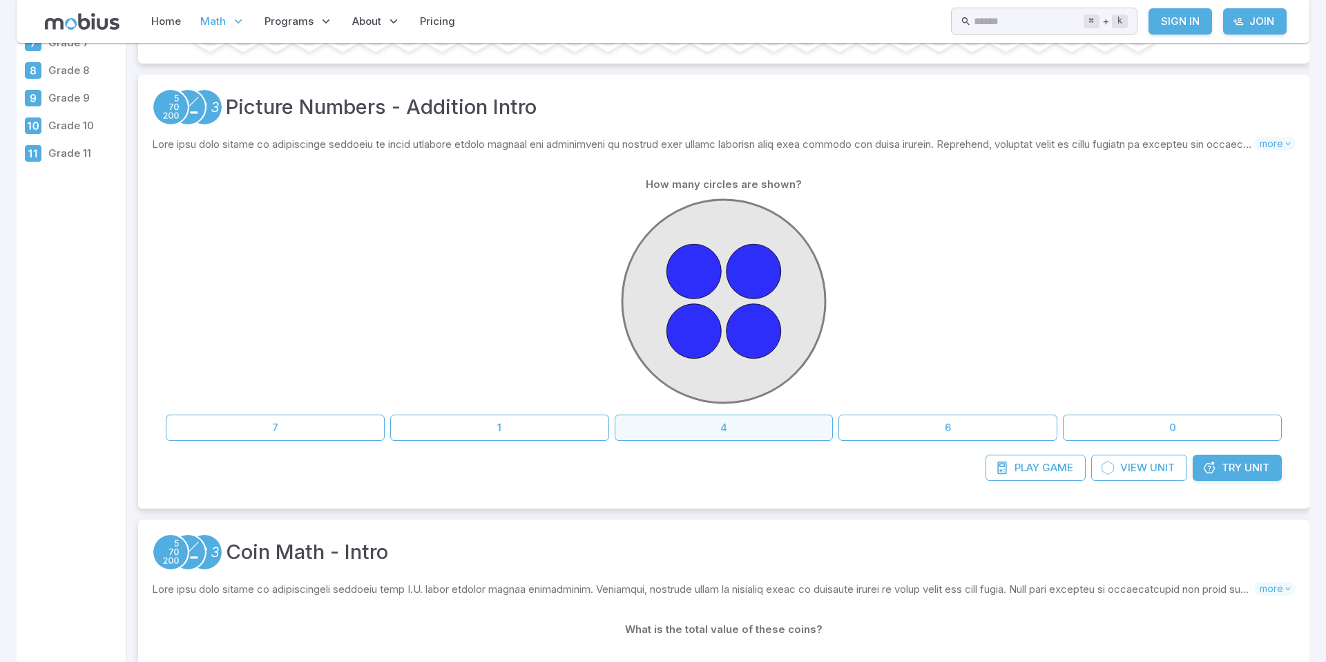
click at [712, 427] on button "4" at bounding box center [724, 428] width 219 height 26
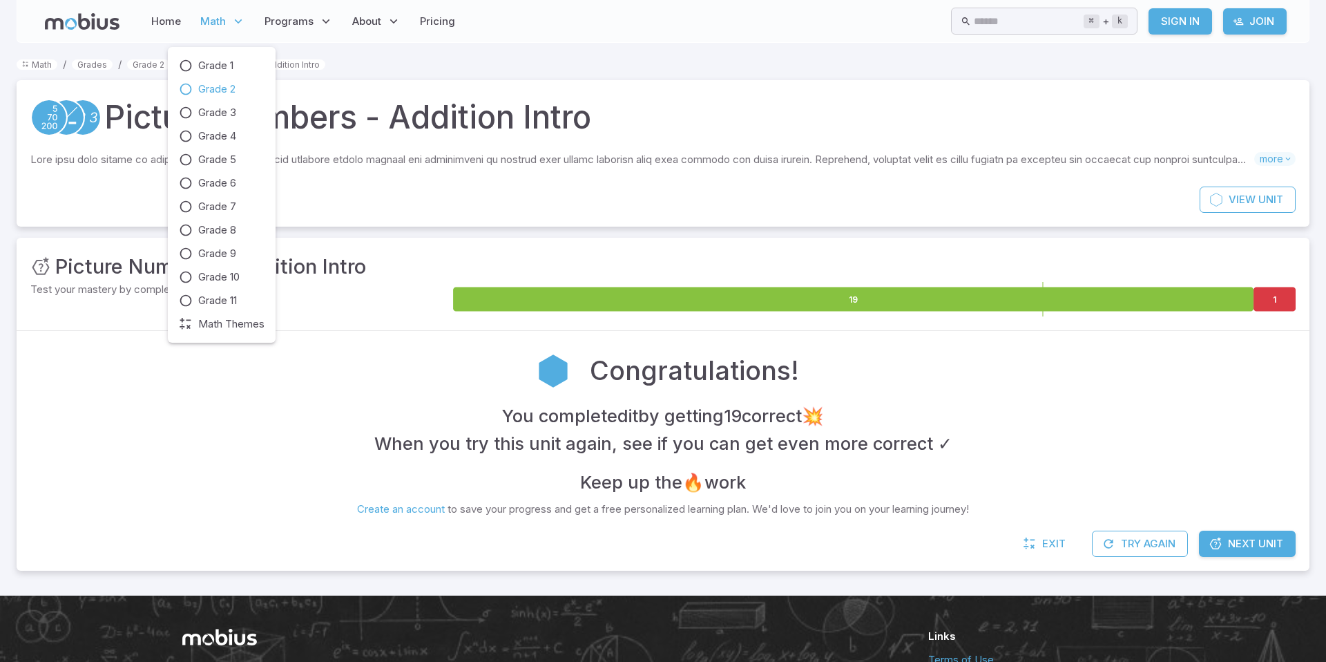
click at [211, 17] on span "Math" at bounding box center [213, 21] width 26 height 15
click at [222, 86] on span "Grade 2" at bounding box center [216, 89] width 37 height 15
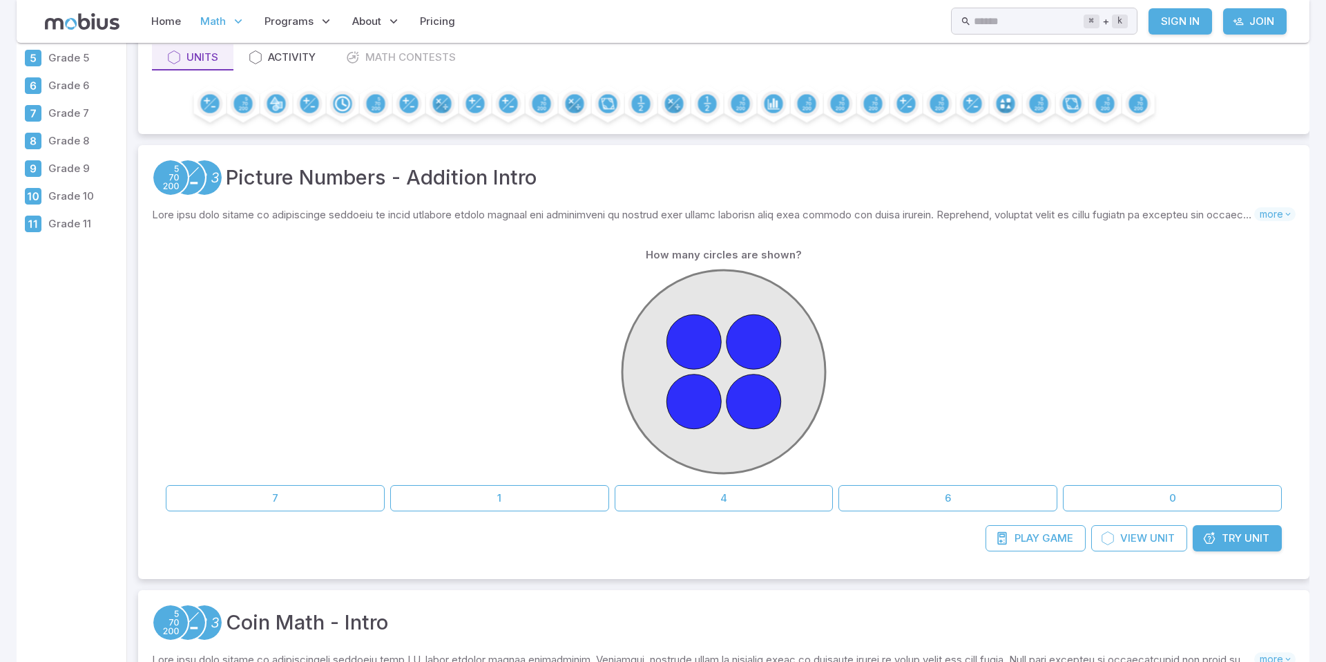
scroll to position [133, 0]
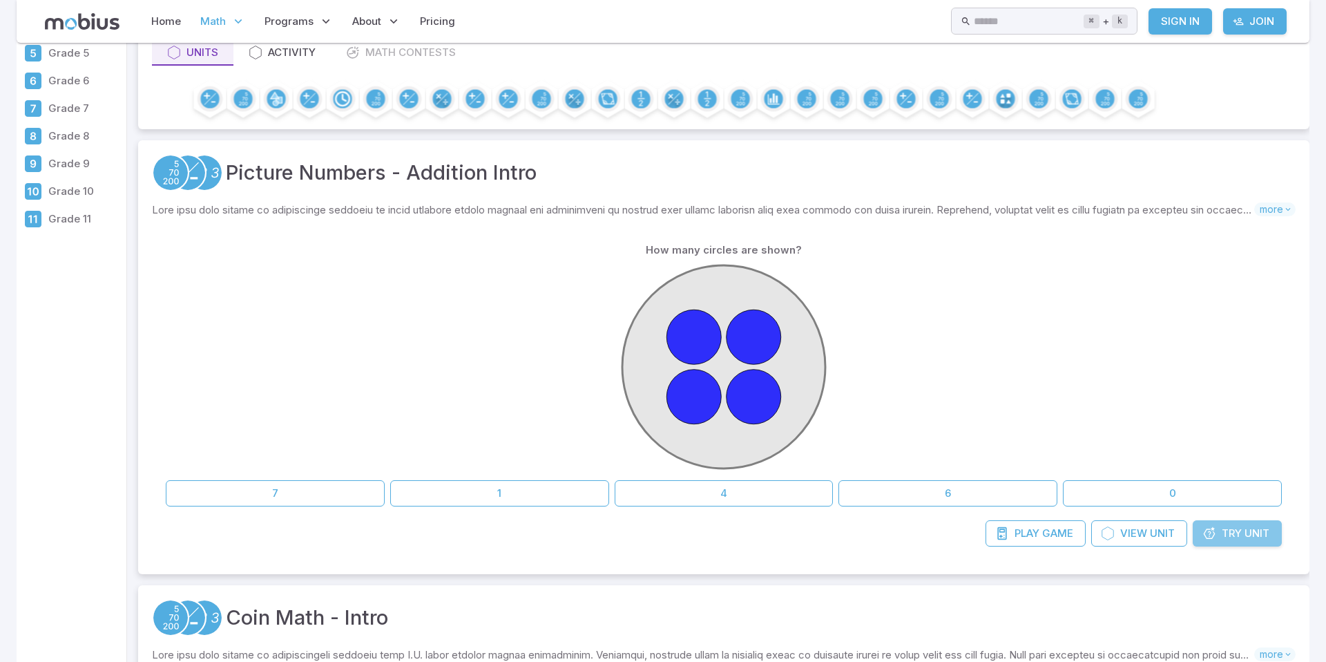
click at [1266, 544] on link "Try Unit" at bounding box center [1237, 533] width 89 height 26
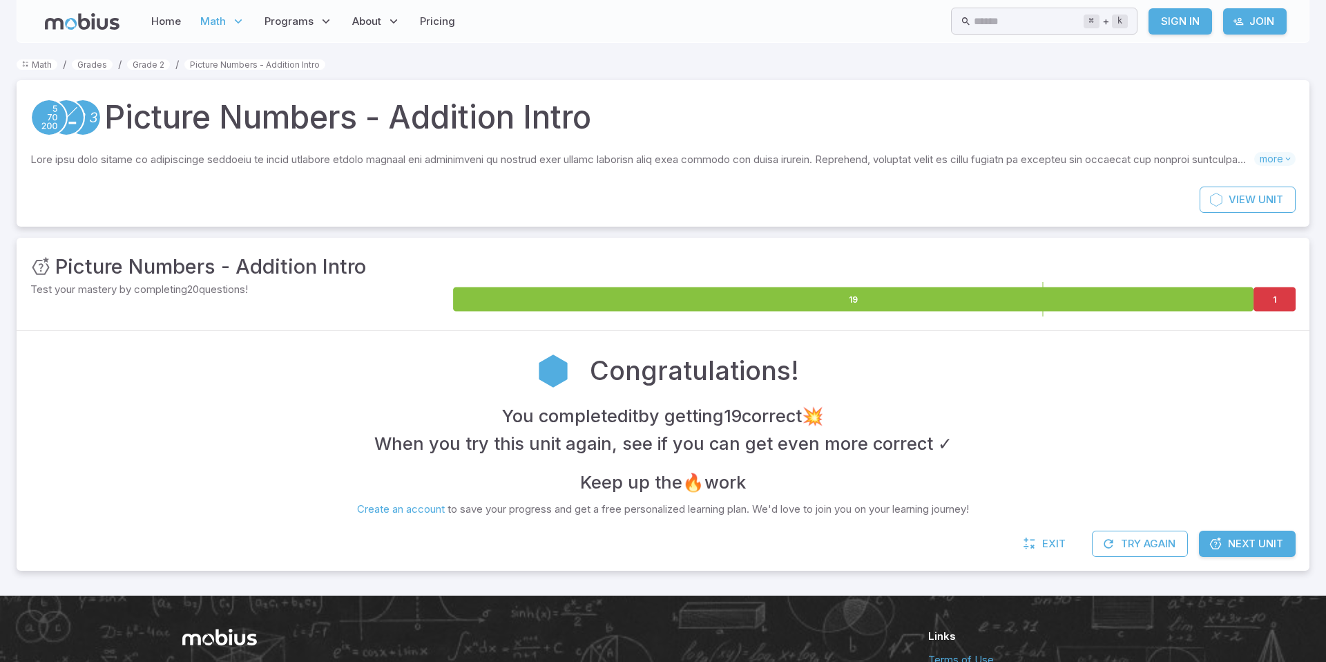
click at [1266, 544] on span "Next Unit" at bounding box center [1255, 543] width 55 height 15
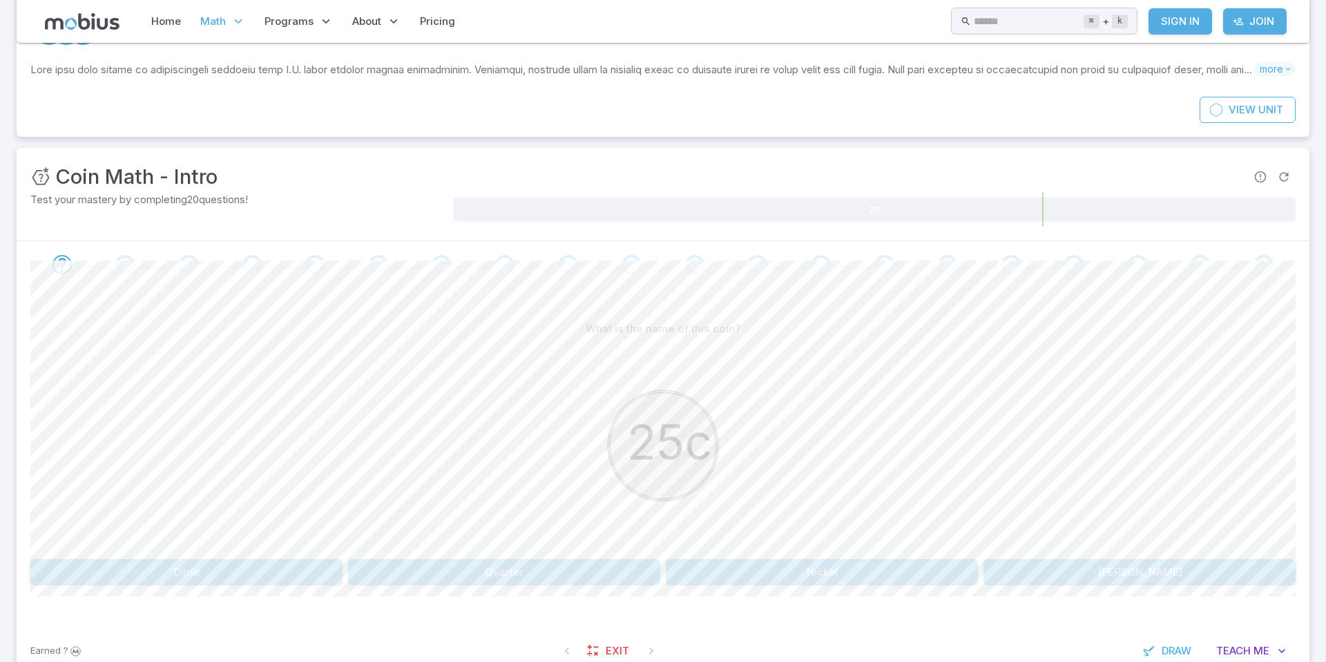
scroll to position [119, 0]
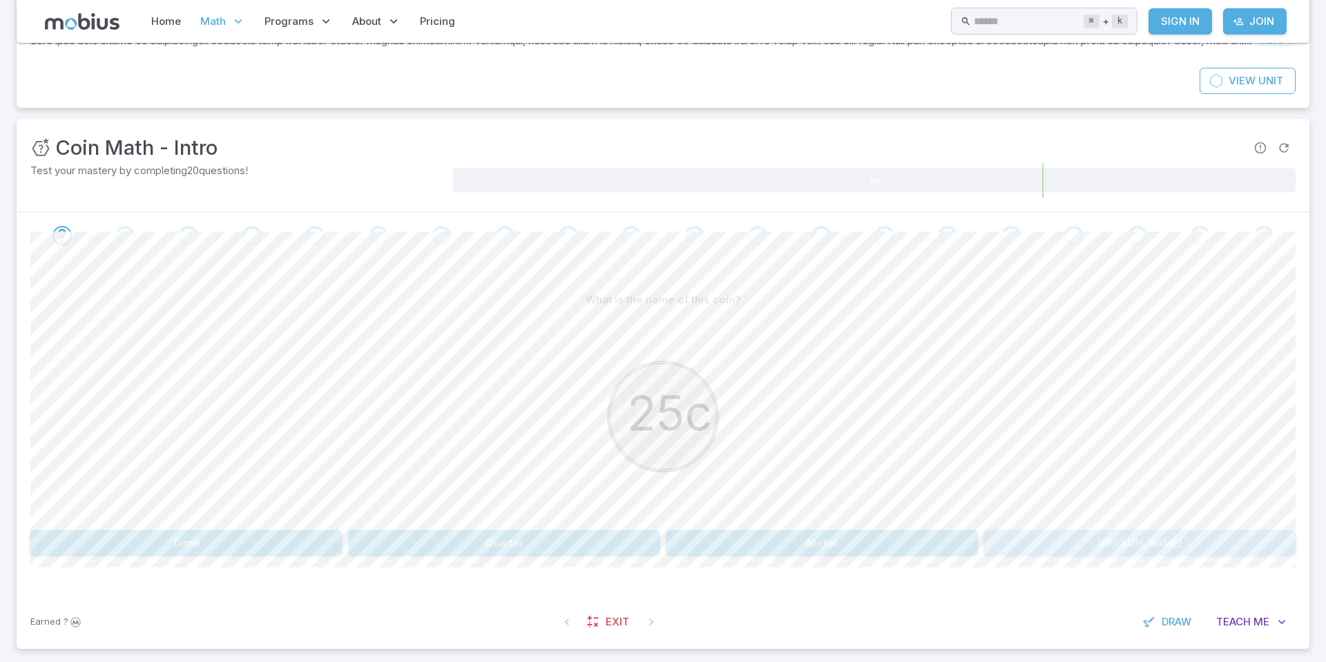
click at [1087, 538] on button "Penny" at bounding box center [1140, 543] width 312 height 26
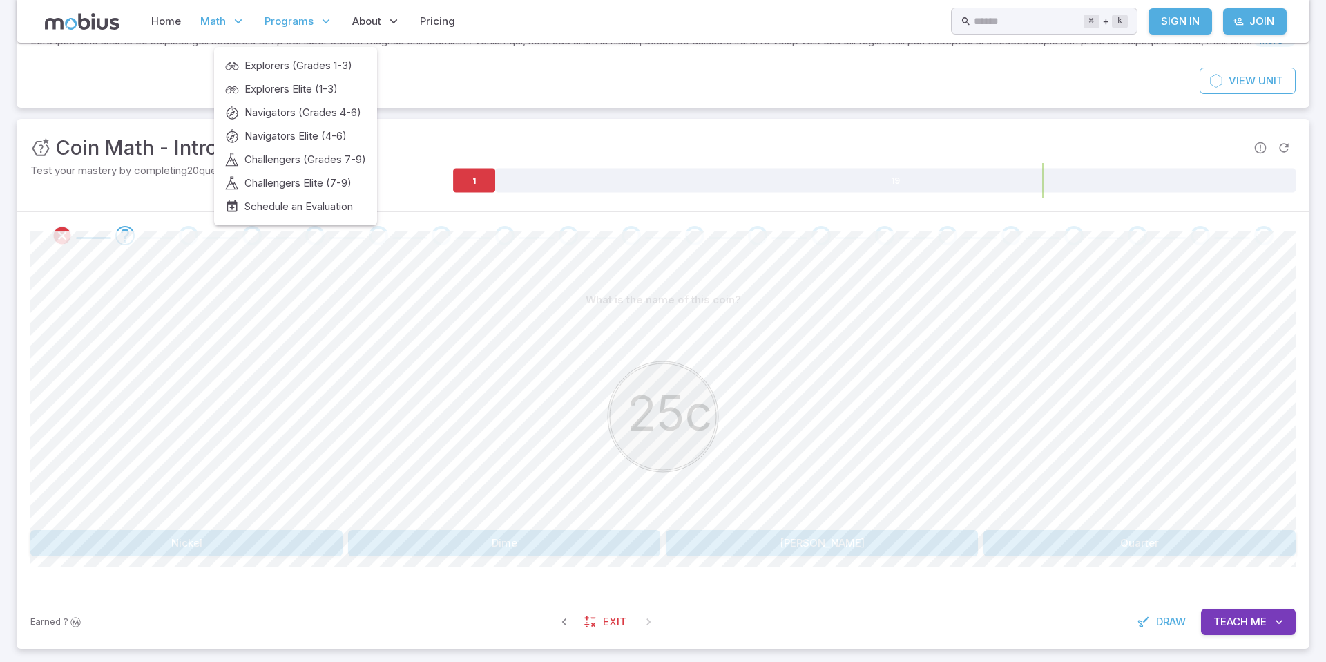
click at [286, 21] on span "Programs" at bounding box center [289, 21] width 49 height 15
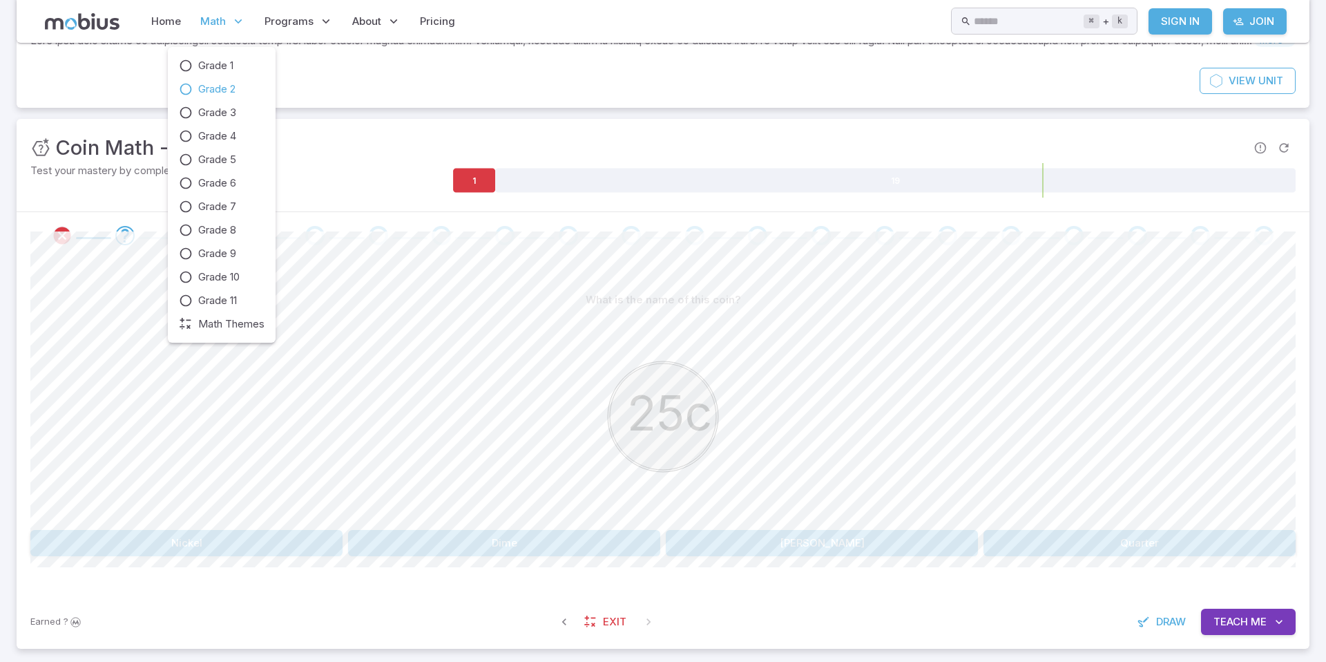
click at [200, 23] on span "Math" at bounding box center [213, 21] width 26 height 15
click at [217, 65] on span "Grade 1" at bounding box center [215, 65] width 35 height 15
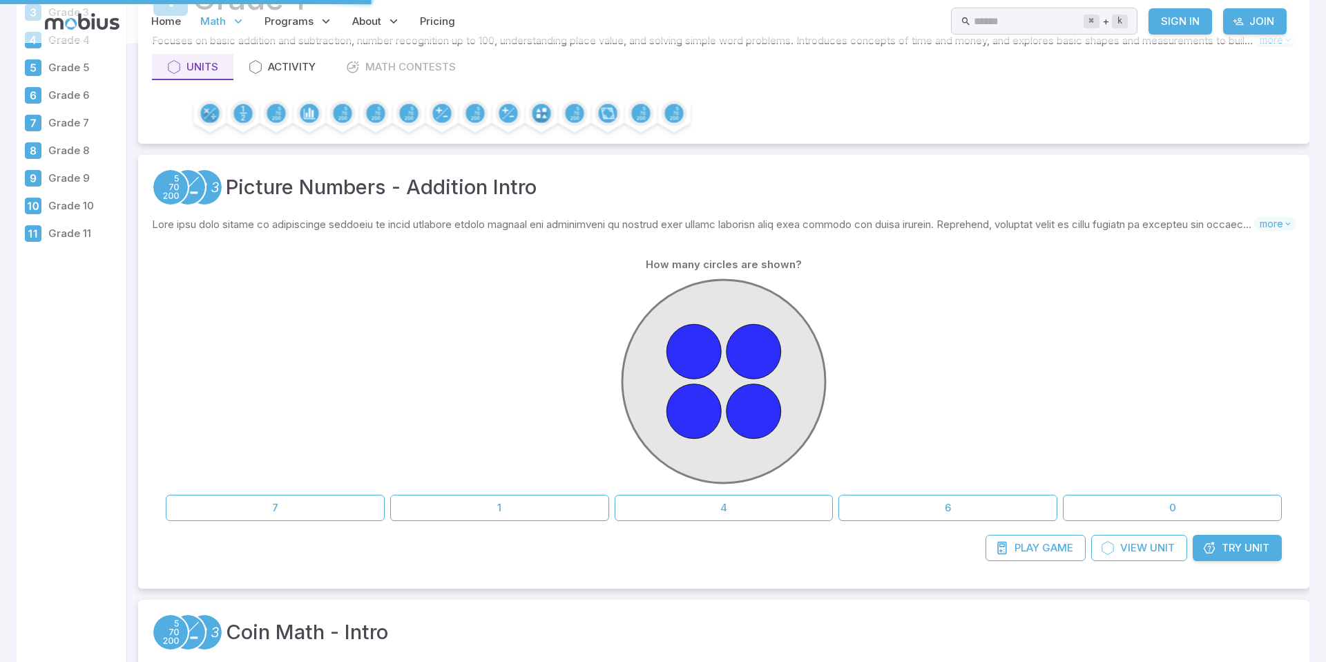
click at [223, 26] on span "Math" at bounding box center [213, 21] width 26 height 15
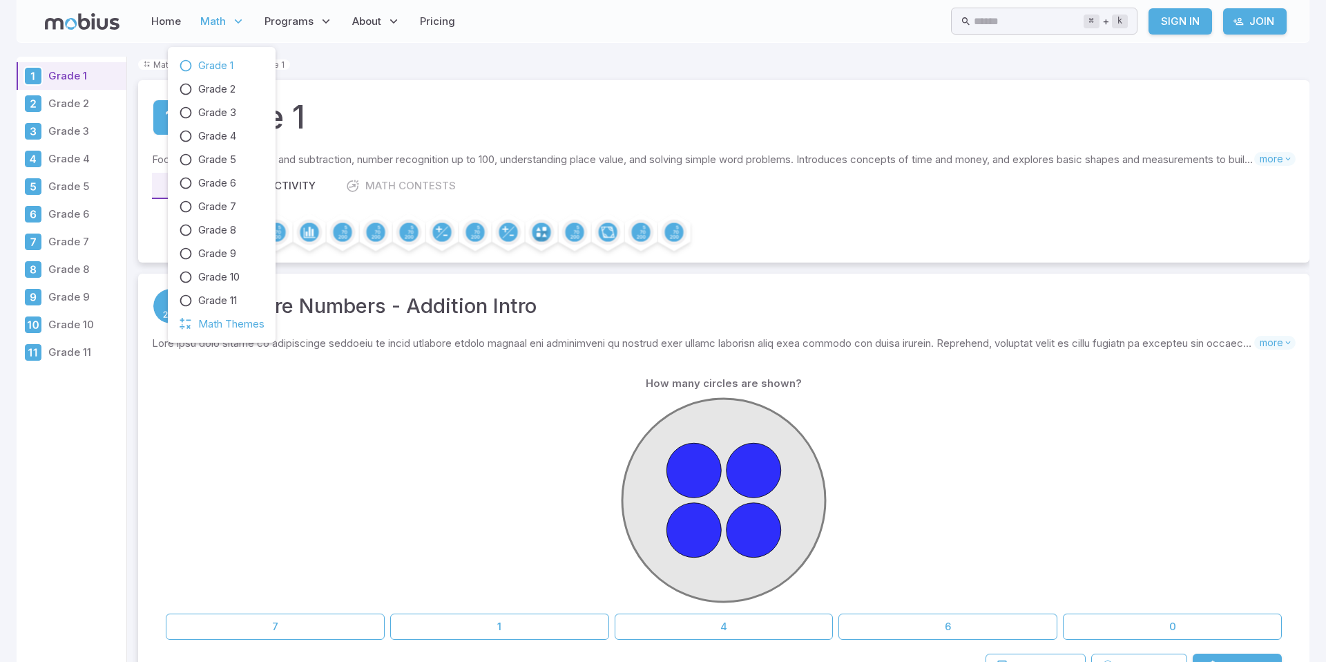
click at [216, 325] on span "Math Themes" at bounding box center [231, 323] width 66 height 15
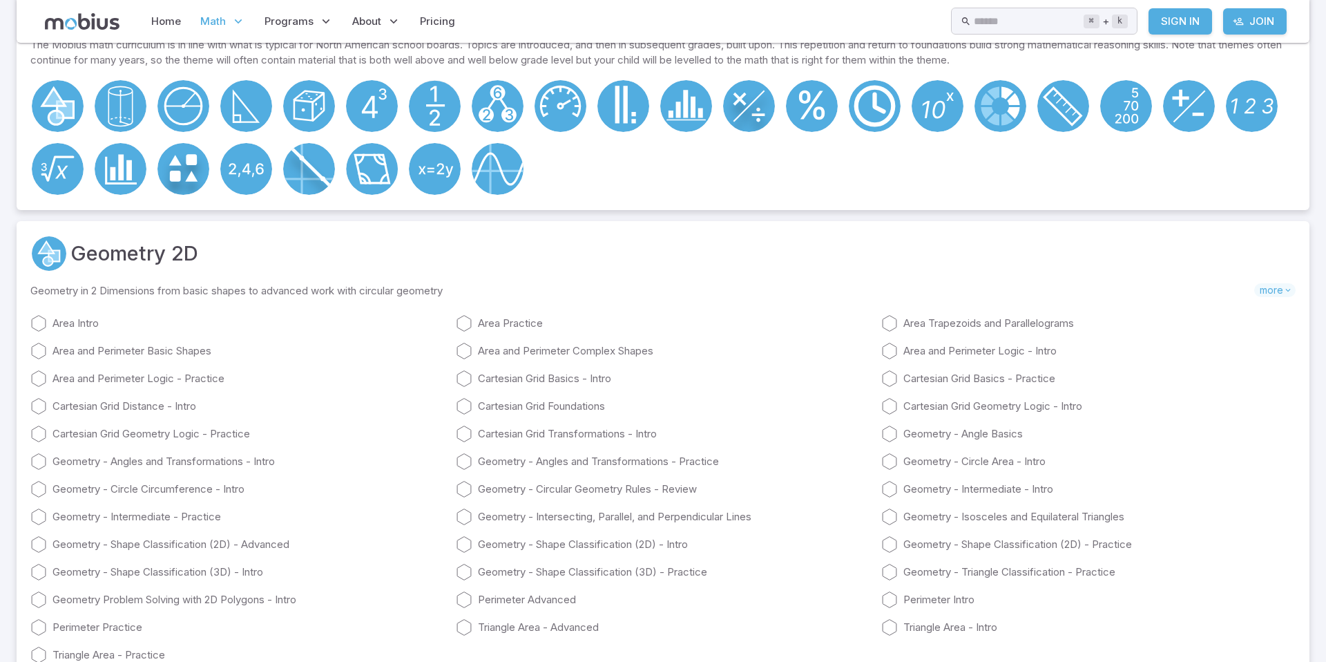
scroll to position [117, 0]
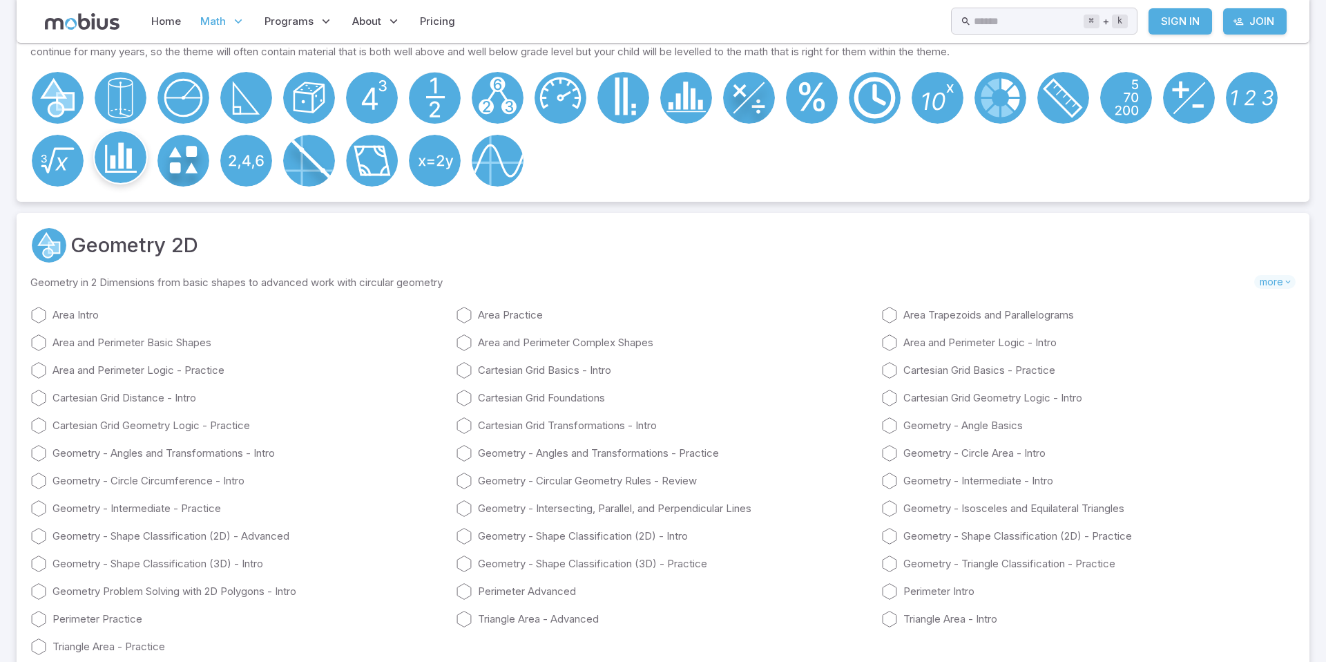
scroll to position [117, 0]
click at [747, 99] on circle at bounding box center [749, 94] width 52 height 52
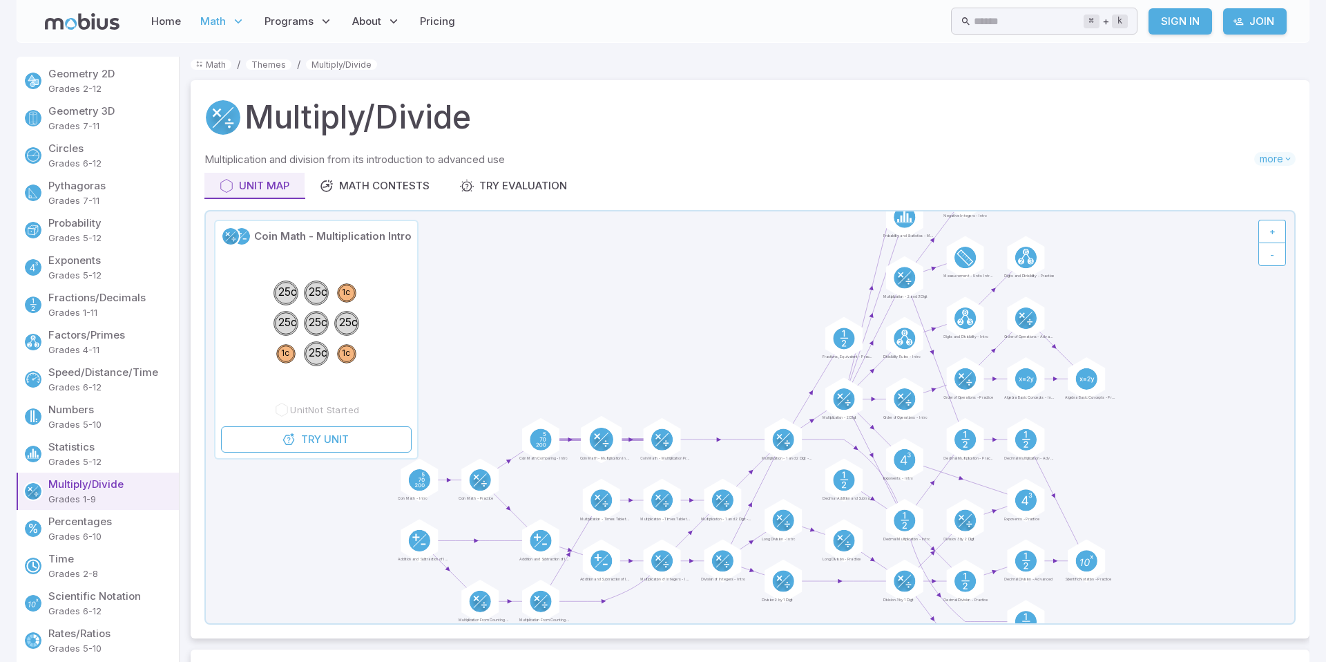
click at [598, 438] on icon at bounding box center [597, 436] width 6 height 6
click at [384, 441] on link "Try Unit" at bounding box center [316, 439] width 191 height 26
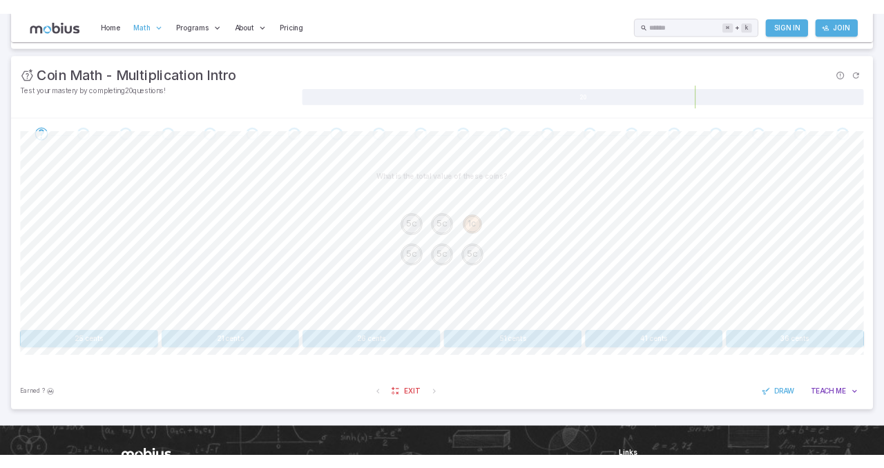
scroll to position [182, 0]
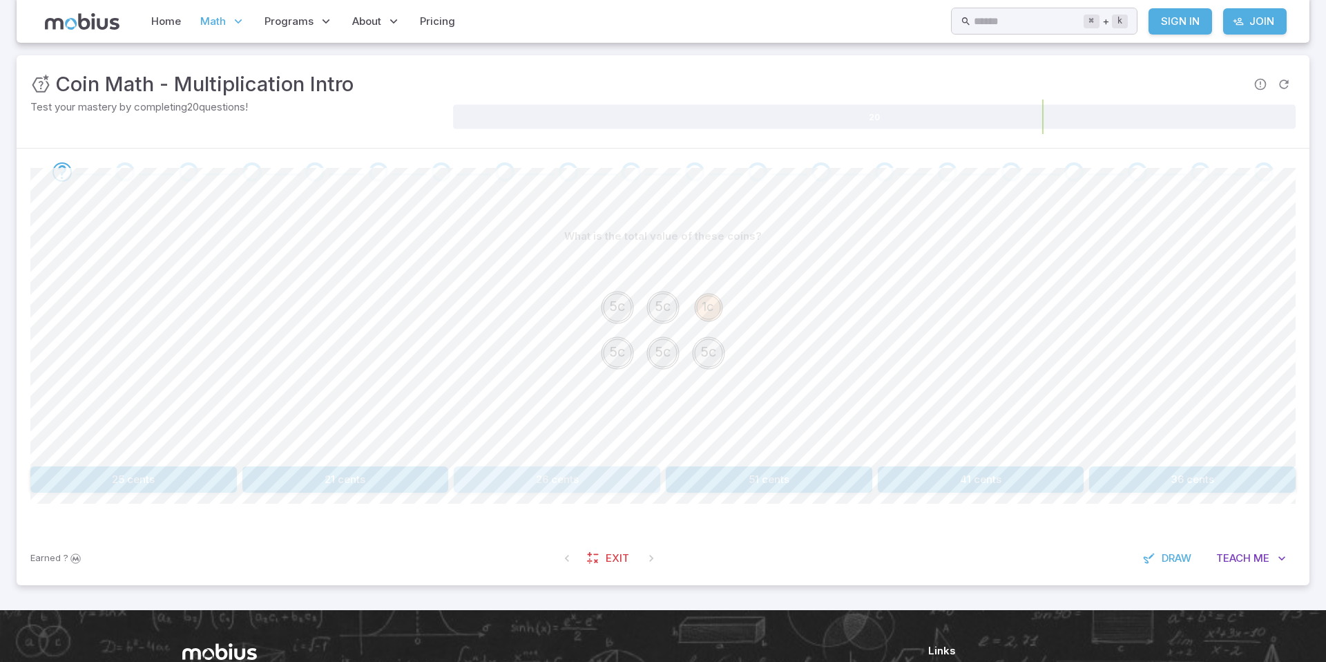
click at [531, 481] on button "26 cents" at bounding box center [557, 479] width 207 height 26
click at [1178, 553] on span "Draw" at bounding box center [1177, 558] width 30 height 15
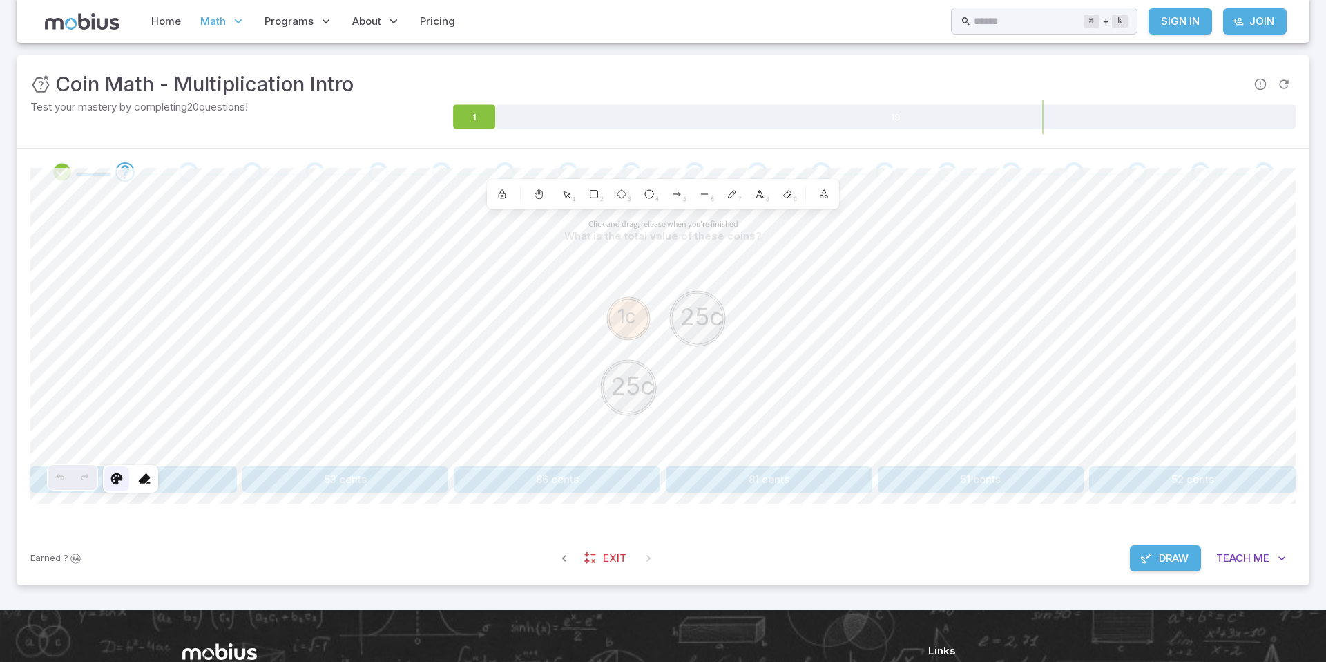
click at [118, 481] on icon at bounding box center [117, 479] width 14 height 14
click at [108, 211] on button "button" at bounding box center [113, 214] width 15 height 15
click at [93, 297] on div at bounding box center [111, 310] width 122 height 28
click at [88, 310] on icon at bounding box center [89, 310] width 6 height 0
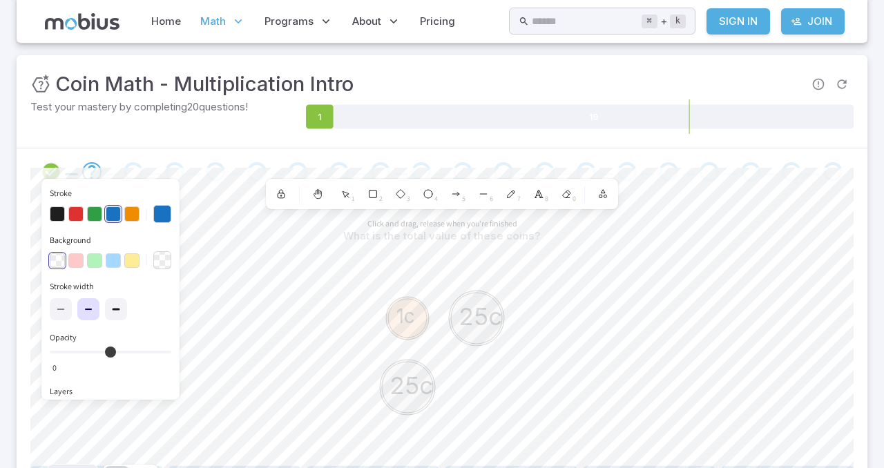
drag, startPoint x: 140, startPoint y: 348, endPoint x: 39, endPoint y: 354, distance: 100.4
type input "*"
click at [50, 354] on input "Opacity 0" at bounding box center [111, 352] width 122 height 3
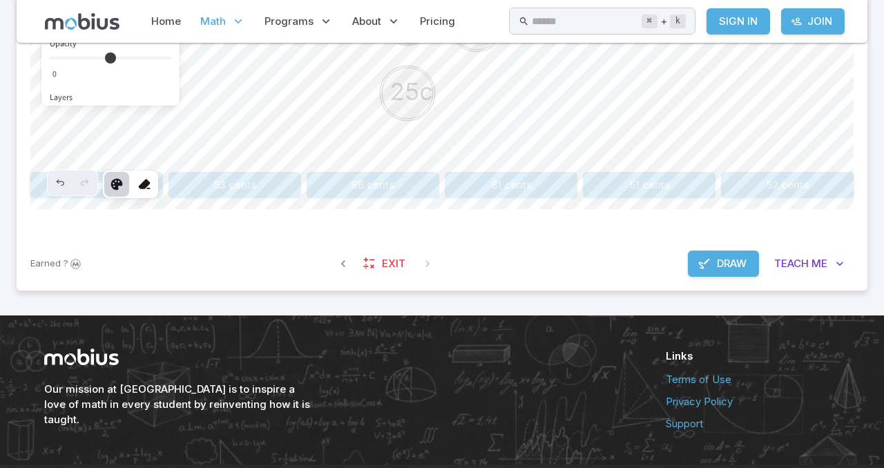
scroll to position [516, 0]
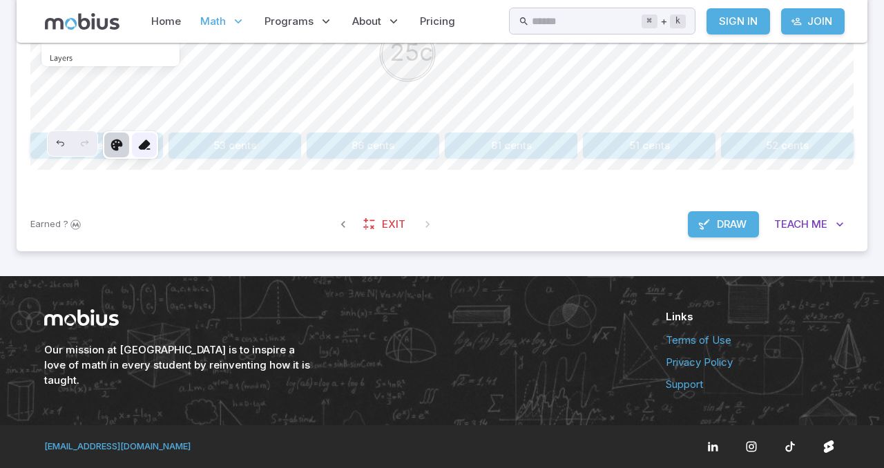
click at [144, 142] on icon at bounding box center [144, 145] width 14 height 14
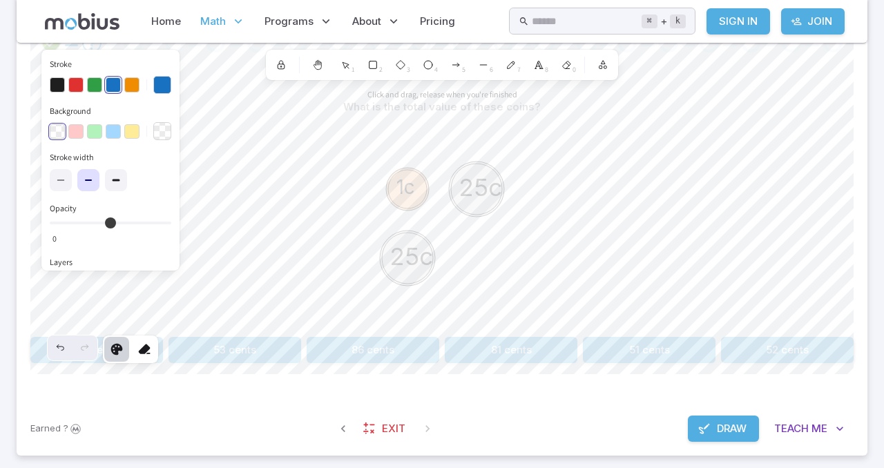
scroll to position [311, 0]
click at [129, 348] on div at bounding box center [130, 350] width 55 height 28
click at [115, 348] on icon at bounding box center [117, 350] width 14 height 14
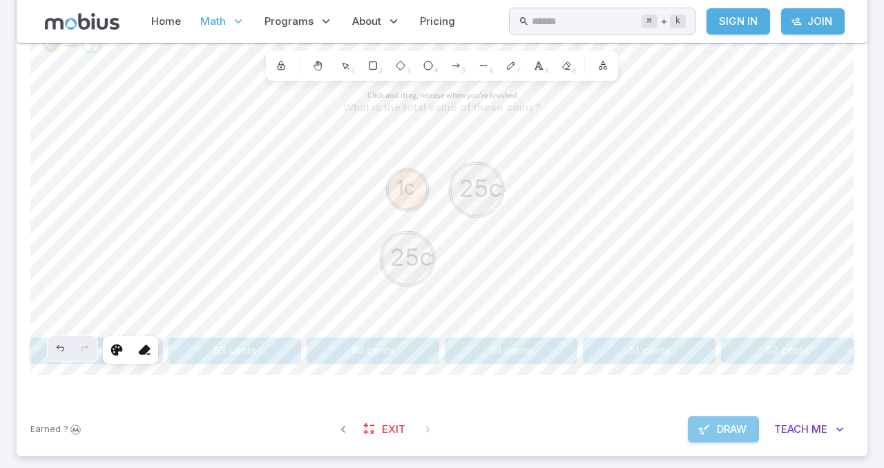
click at [727, 423] on span "Draw" at bounding box center [732, 429] width 30 height 15
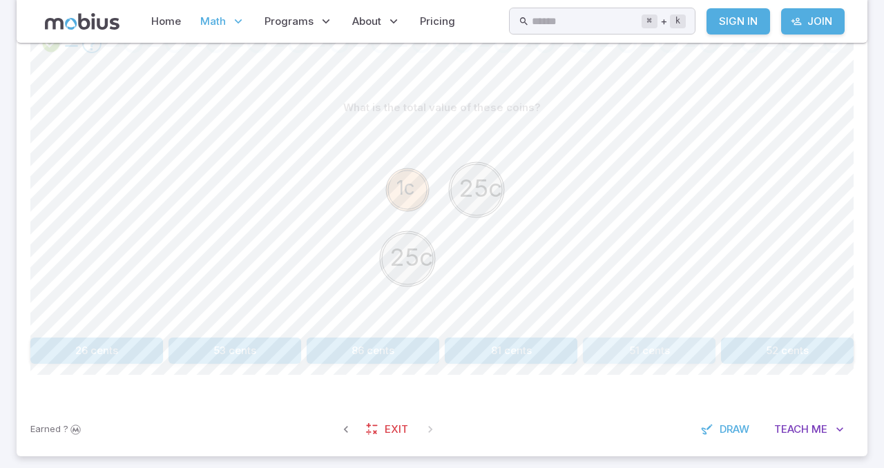
click at [682, 341] on button "51 cents" at bounding box center [649, 351] width 133 height 26
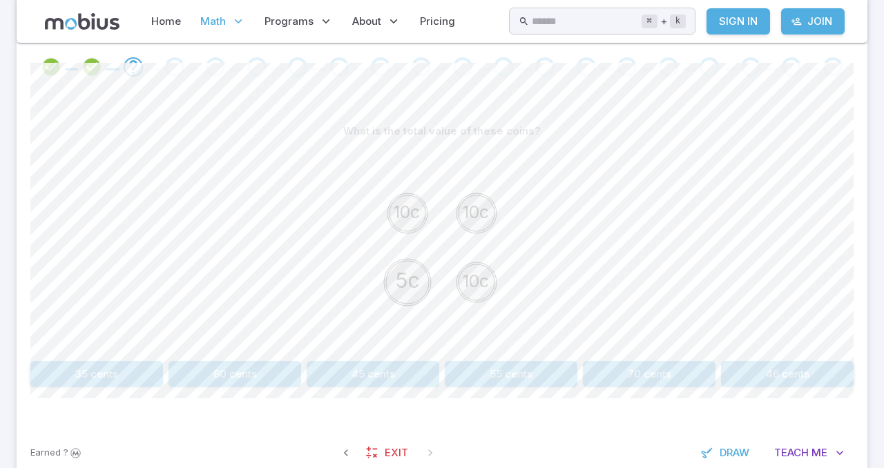
scroll to position [286, 0]
click at [745, 453] on span "Draw" at bounding box center [735, 454] width 30 height 15
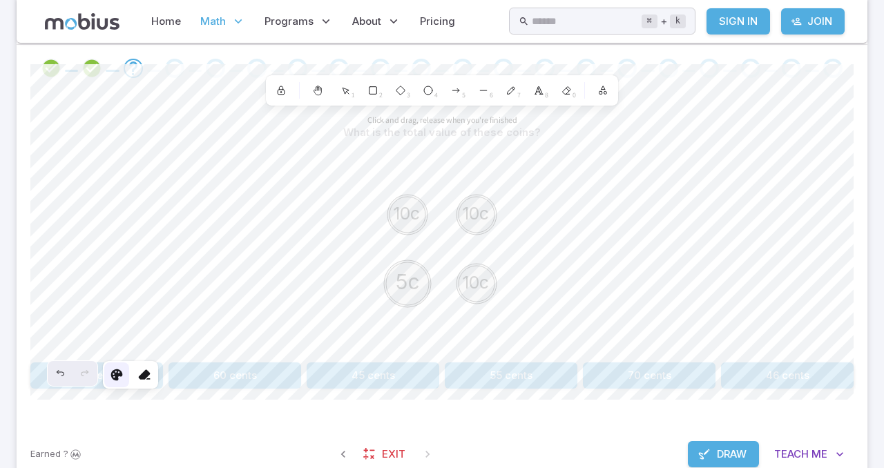
click at [115, 373] on icon at bounding box center [117, 375] width 14 height 14
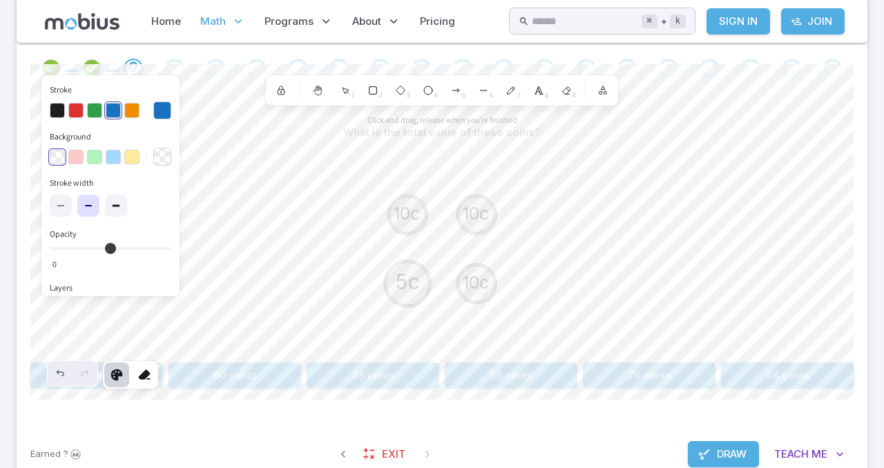
click at [106, 107] on div "button" at bounding box center [113, 110] width 17 height 17
drag, startPoint x: 52, startPoint y: 247, endPoint x: 92, endPoint y: 251, distance: 40.2
click at [92, 250] on input "Opacity 30 0" at bounding box center [111, 248] width 122 height 3
drag, startPoint x: 88, startPoint y: 245, endPoint x: 211, endPoint y: 246, distance: 122.3
type input "***"
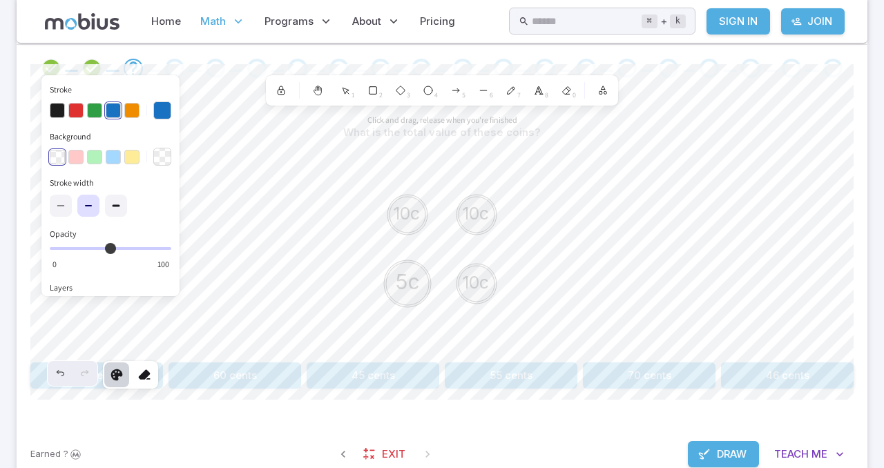
click at [171, 247] on input "Opacity 100 0" at bounding box center [111, 248] width 122 height 3
click at [61, 367] on div "Undo" at bounding box center [60, 373] width 25 height 25
click at [148, 375] on icon at bounding box center [144, 375] width 14 height 14
click at [736, 455] on span "Draw" at bounding box center [732, 454] width 30 height 15
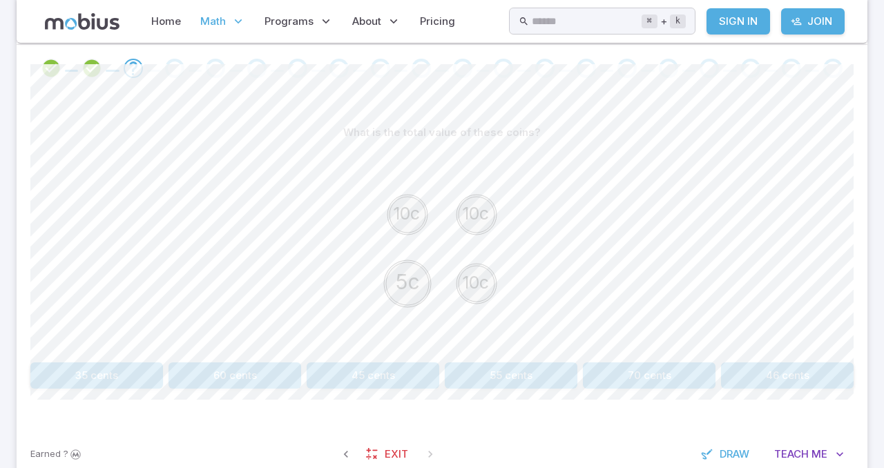
click at [123, 383] on button "35 cents" at bounding box center [96, 376] width 133 height 26
click at [515, 377] on button "105 cents" at bounding box center [511, 376] width 133 height 26
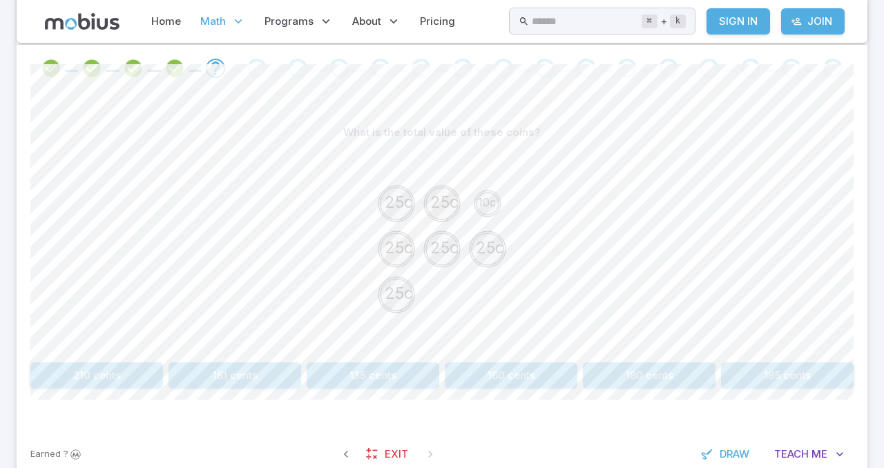
click at [553, 373] on button "160 cents" at bounding box center [511, 376] width 133 height 26
click at [176, 375] on button "106 cents" at bounding box center [131, 376] width 202 height 26
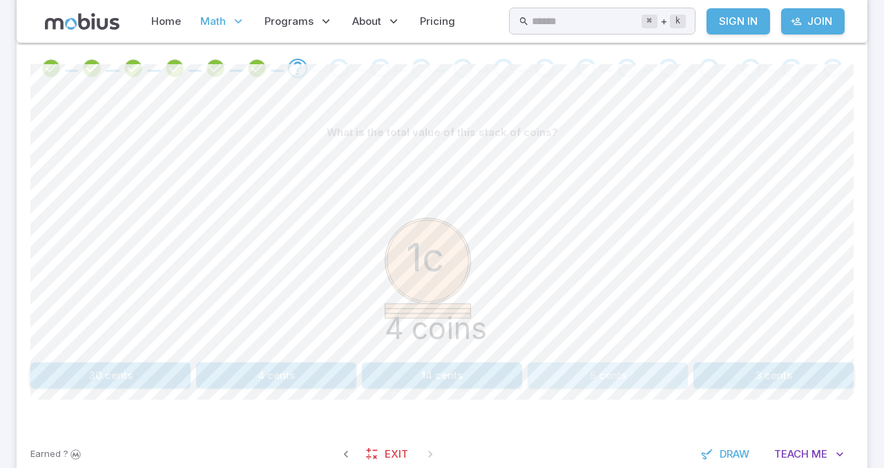
click at [546, 377] on button "5 cents" at bounding box center [608, 376] width 160 height 26
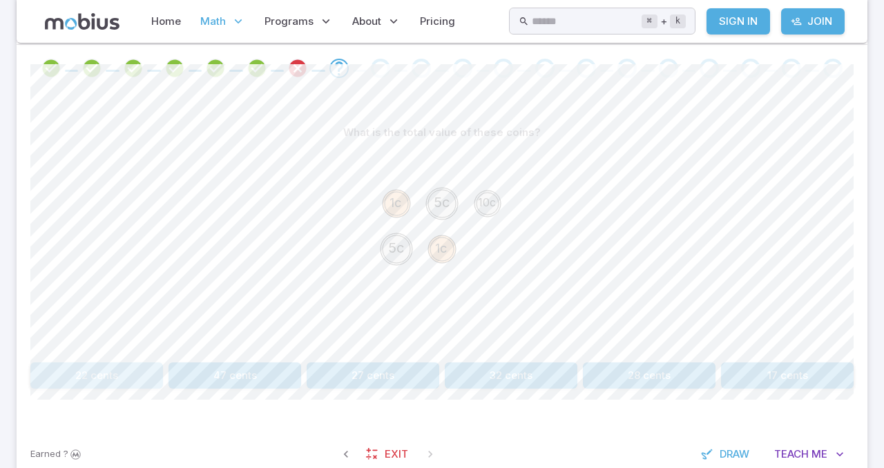
click at [144, 368] on button "22 cents" at bounding box center [96, 376] width 133 height 26
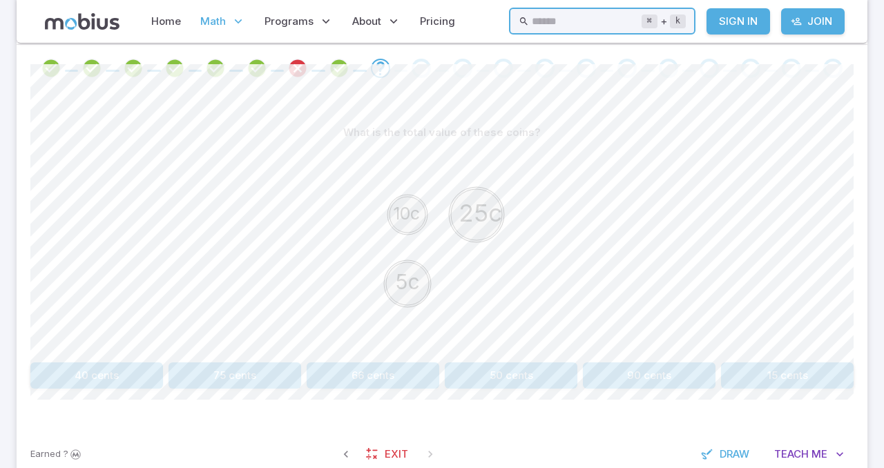
click at [540, 15] on input "text" at bounding box center [586, 21] width 109 height 27
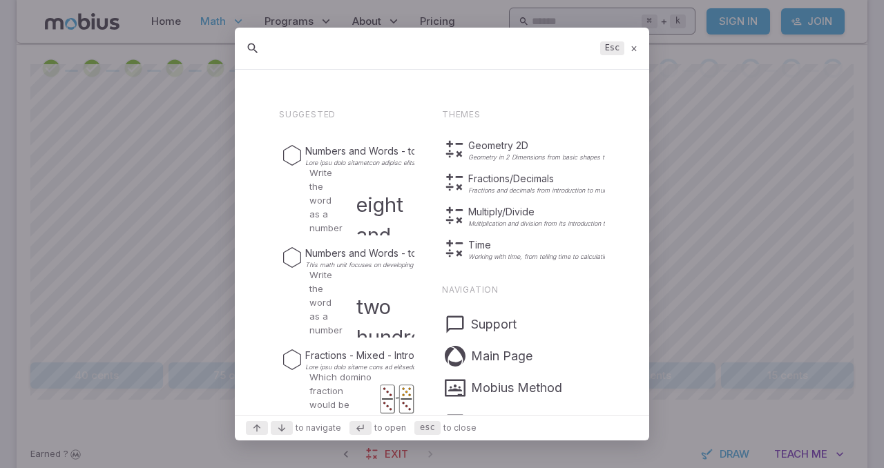
type input "m"
click at [502, 213] on p "Multiply/Divide" at bounding box center [559, 212] width 182 height 14
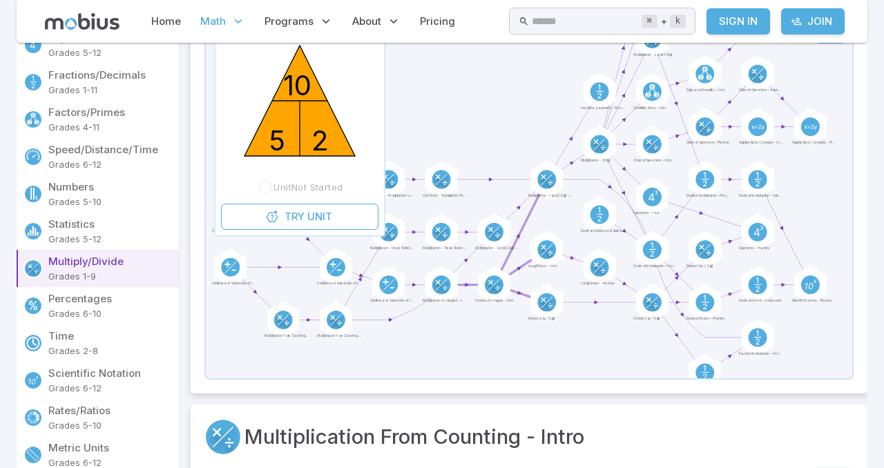
scroll to position [221, 0]
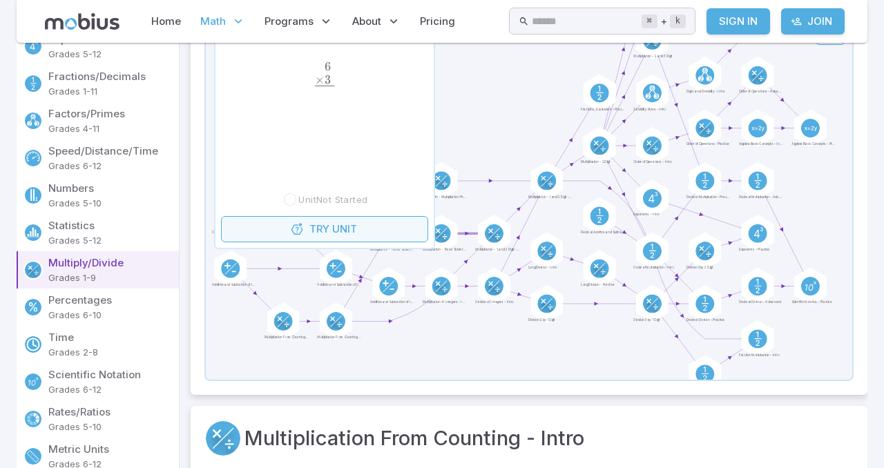
click at [403, 224] on link "Try Unit" at bounding box center [324, 229] width 207 height 26
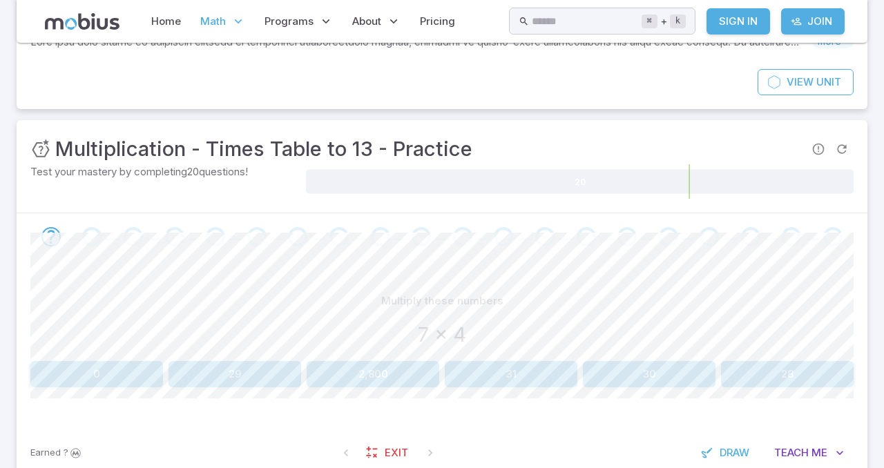
scroll to position [108, 0]
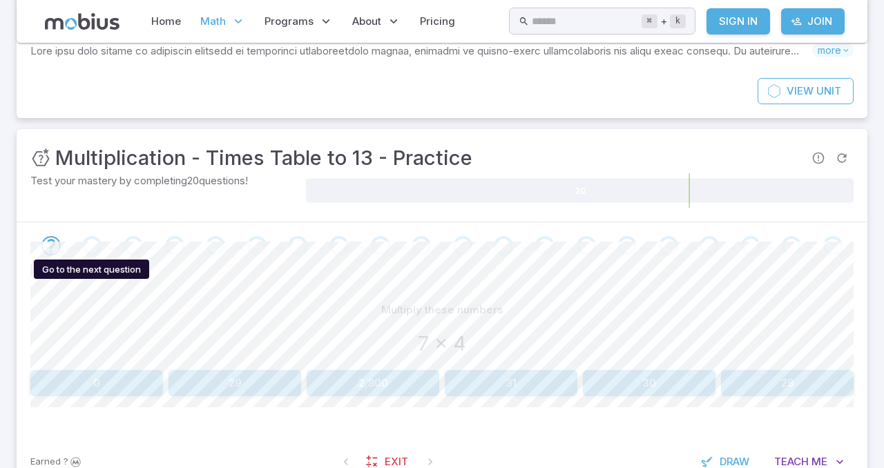
click at [95, 242] on div "Go to the next question" at bounding box center [91, 245] width 19 height 19
click at [93, 246] on div "Go to the next question" at bounding box center [91, 245] width 19 height 19
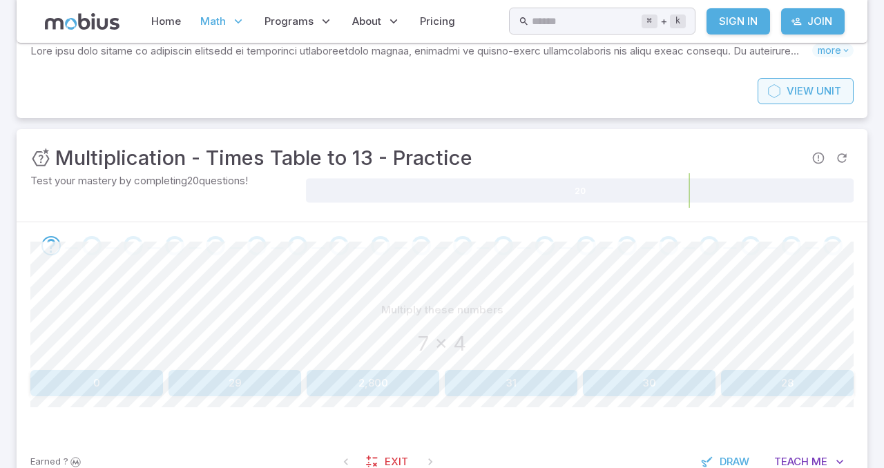
click at [799, 89] on span "View" at bounding box center [800, 91] width 27 height 15
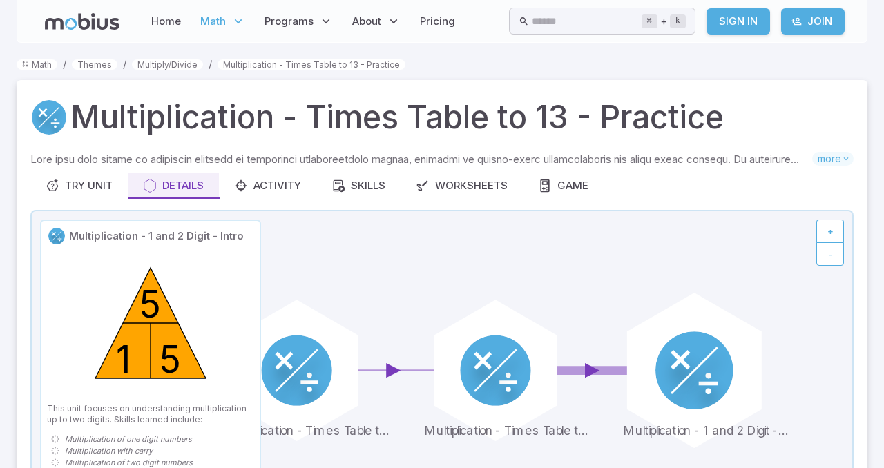
click at [716, 372] on circle at bounding box center [695, 371] width 78 height 78
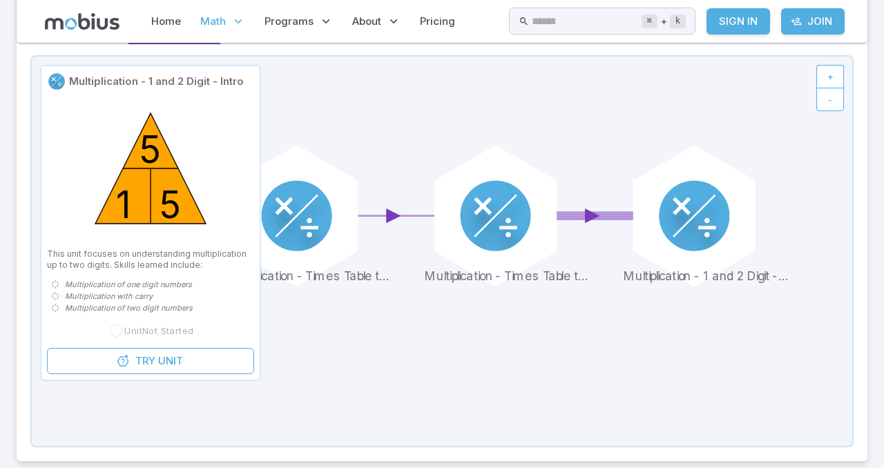
scroll to position [158, 0]
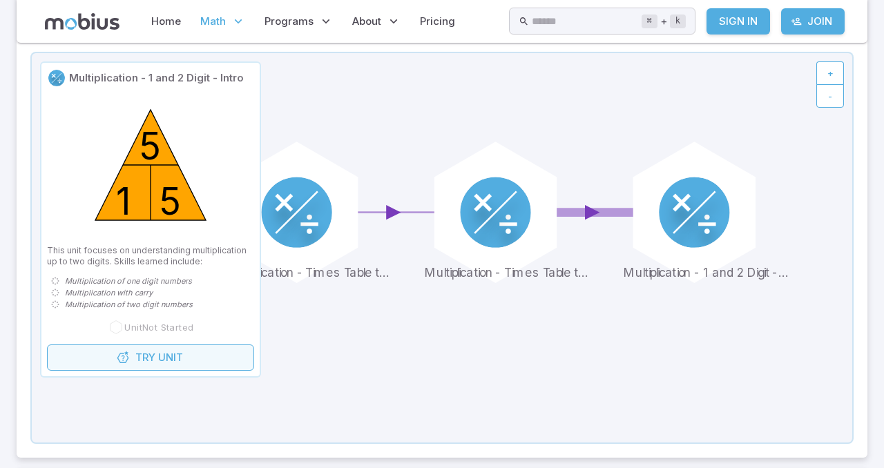
click at [154, 350] on span "Try" at bounding box center [145, 357] width 20 height 15
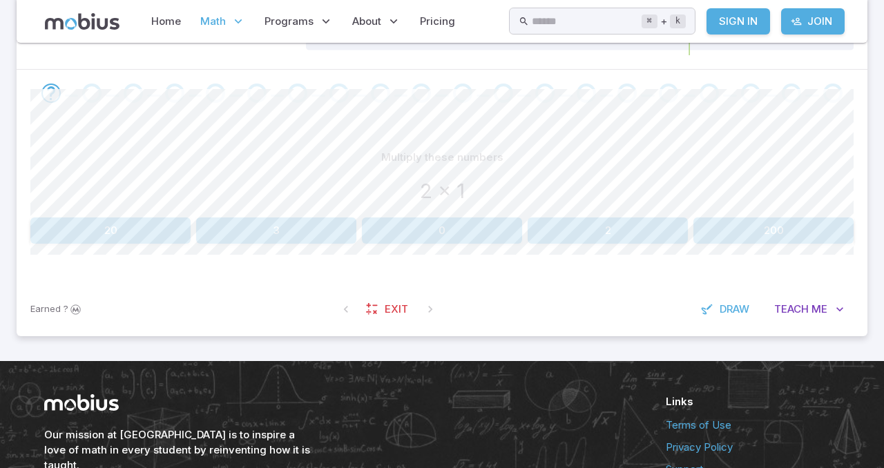
scroll to position [262, 0]
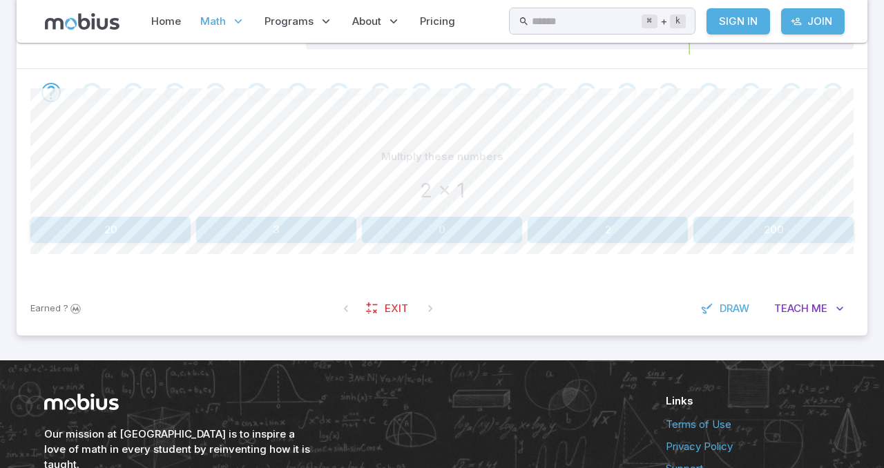
click at [612, 225] on button "2" at bounding box center [608, 230] width 160 height 26
click at [802, 234] on button "21" at bounding box center [787, 230] width 133 height 26
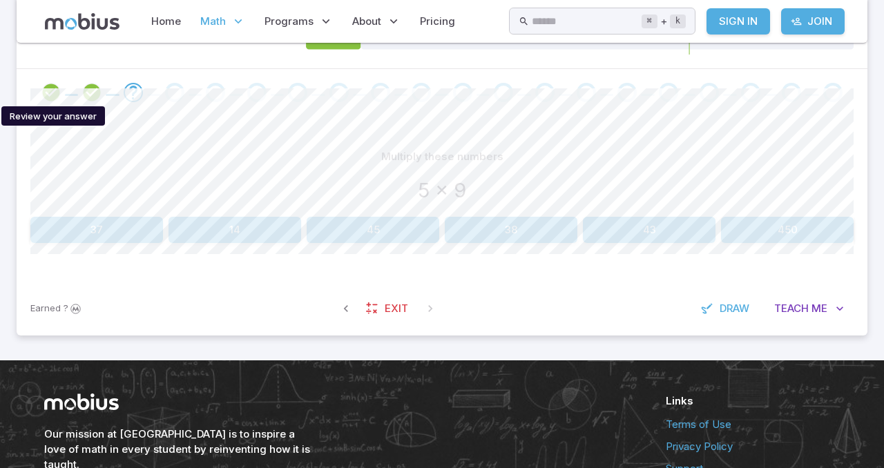
click at [53, 86] on icon "Review your answer" at bounding box center [51, 92] width 21 height 21
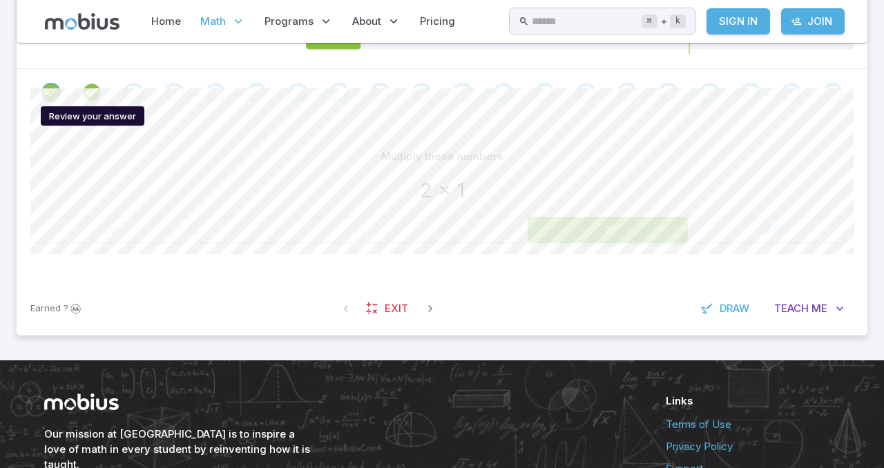
click at [86, 91] on icon "Review your answer" at bounding box center [92, 92] width 21 height 21
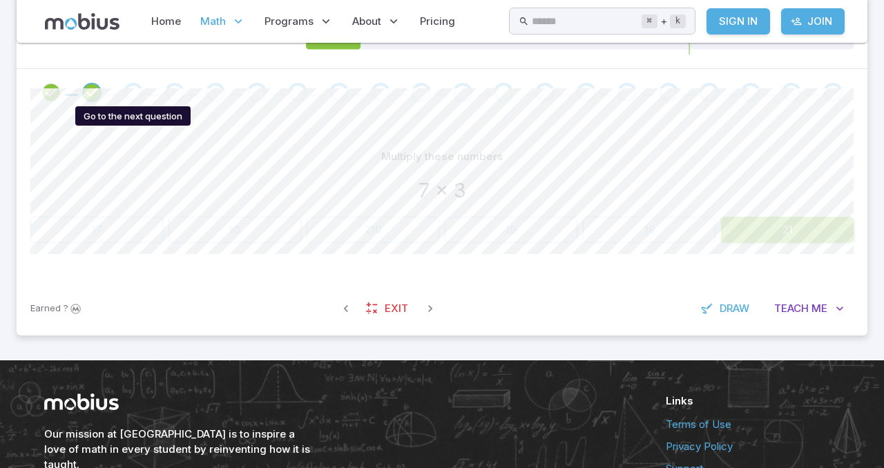
click at [129, 91] on div "Go to the next question" at bounding box center [133, 92] width 19 height 19
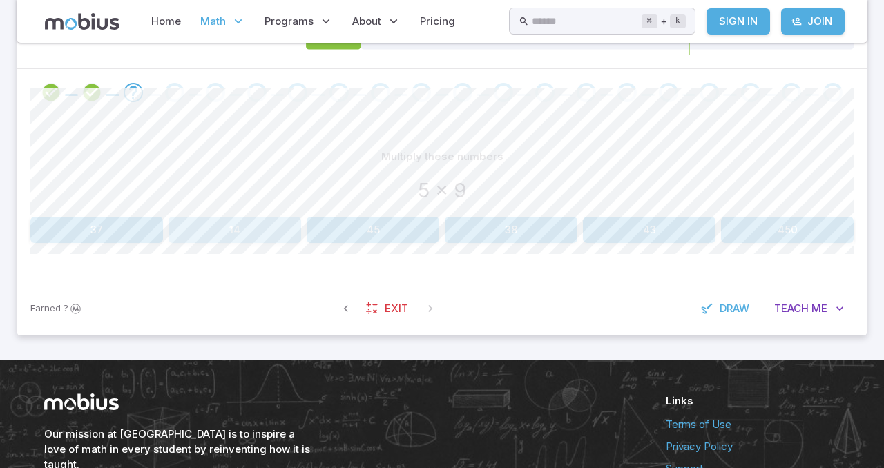
click at [267, 225] on button "14" at bounding box center [235, 230] width 133 height 26
click at [140, 98] on icon "Review your answer" at bounding box center [133, 92] width 21 height 21
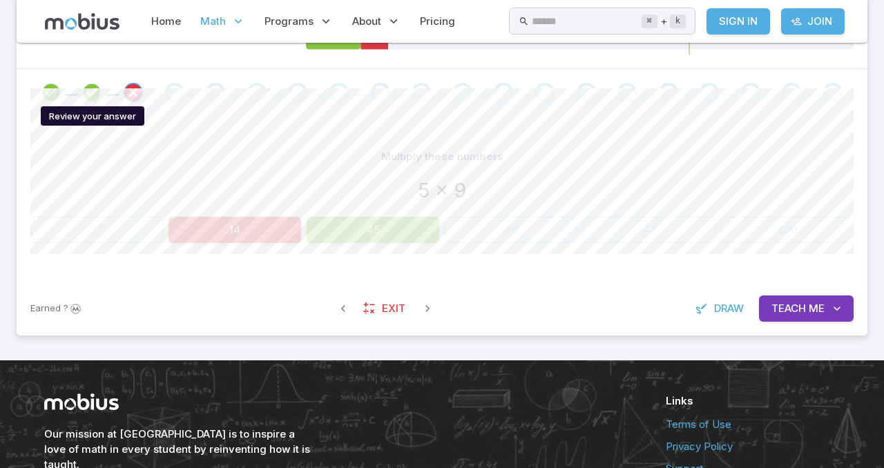
click at [93, 91] on icon "Review your answer" at bounding box center [92, 92] width 21 height 21
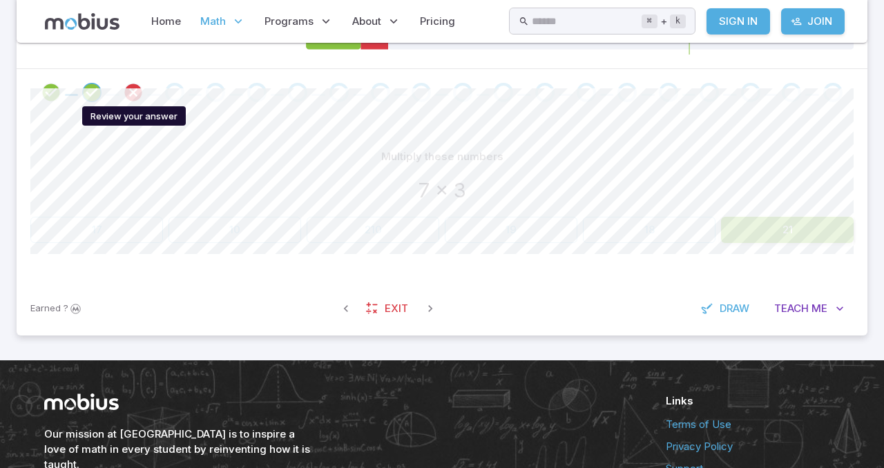
click at [129, 90] on icon "Review your answer" at bounding box center [133, 92] width 21 height 21
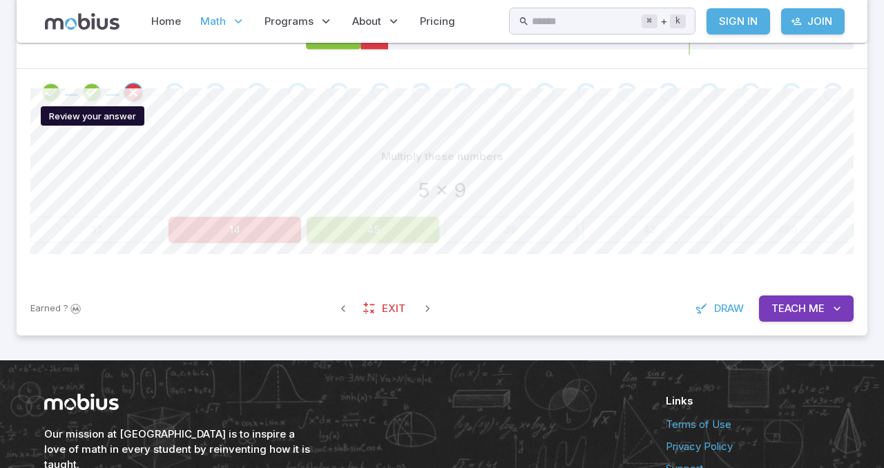
click at [84, 89] on icon "Review your answer" at bounding box center [92, 92] width 21 height 21
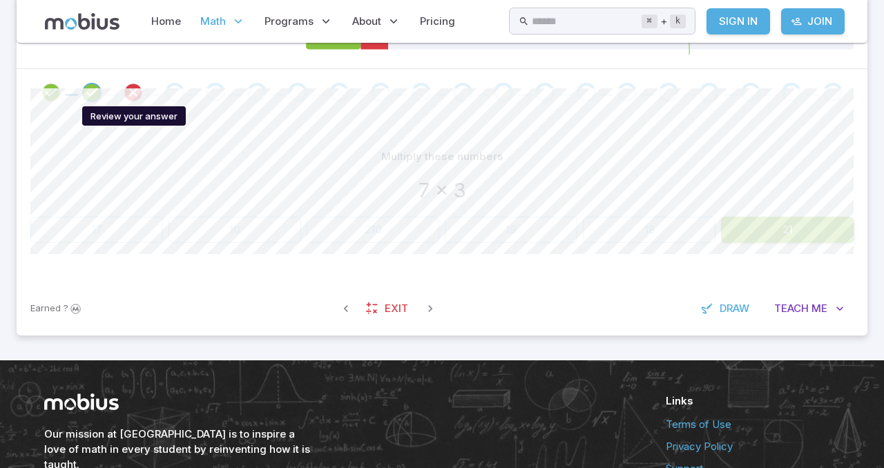
click at [132, 90] on icon "Review your answer" at bounding box center [133, 92] width 21 height 21
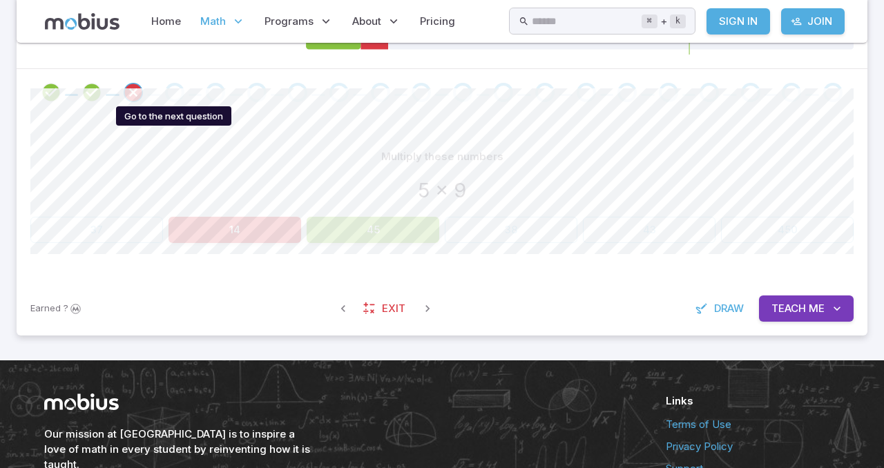
click at [180, 91] on div "Go to the next question" at bounding box center [174, 92] width 19 height 19
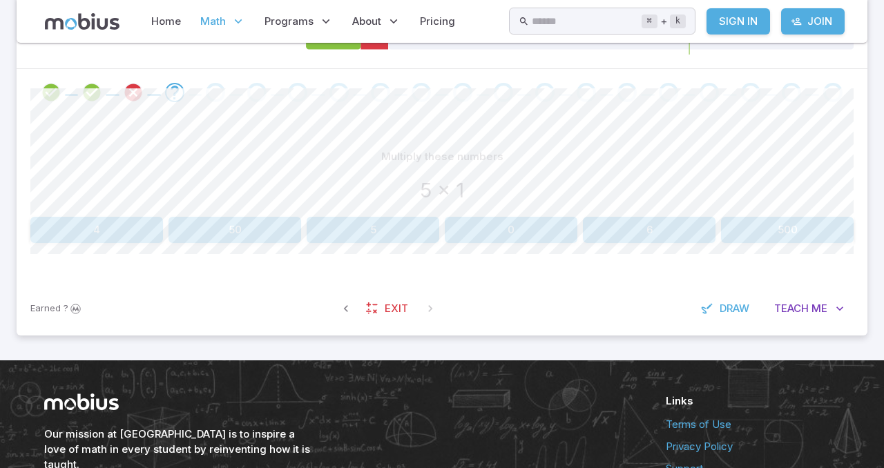
click at [327, 249] on div "Multiply these numbers 5 x 1 4 50 5 0 6 500 Canvas actions 100 % Exit zen mode" at bounding box center [442, 199] width 824 height 166
click at [360, 229] on button "5" at bounding box center [373, 230] width 133 height 26
click at [540, 239] on button "9" at bounding box center [511, 230] width 133 height 26
click at [524, 236] on button "16" at bounding box center [511, 230] width 133 height 26
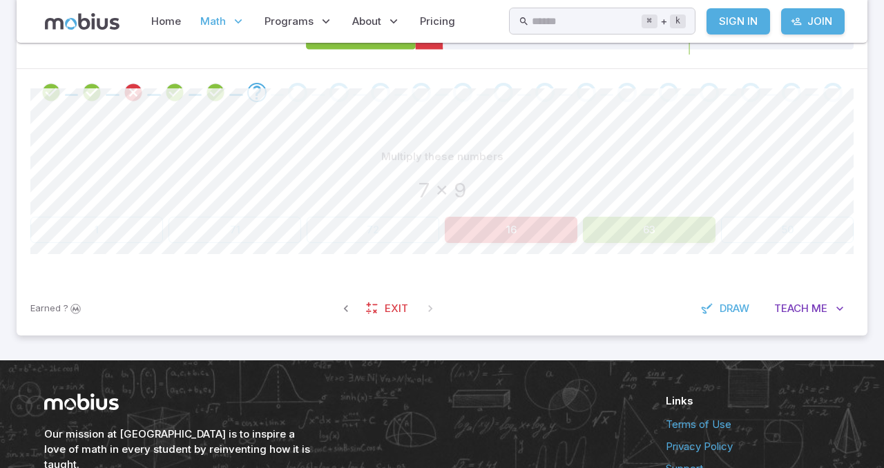
click at [658, 234] on button "63" at bounding box center [649, 230] width 133 height 26
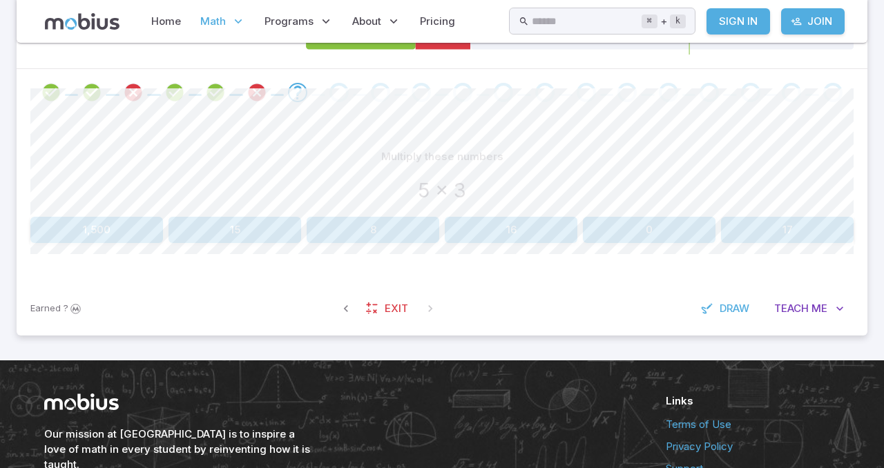
click at [247, 243] on div "Multiply these numbers 5 x 3 1,500 15 8 16 0 17 Canvas actions 100 % Exit zen m…" at bounding box center [442, 199] width 824 height 166
click at [265, 225] on button "15" at bounding box center [235, 230] width 133 height 26
click at [774, 229] on button "54" at bounding box center [787, 230] width 133 height 26
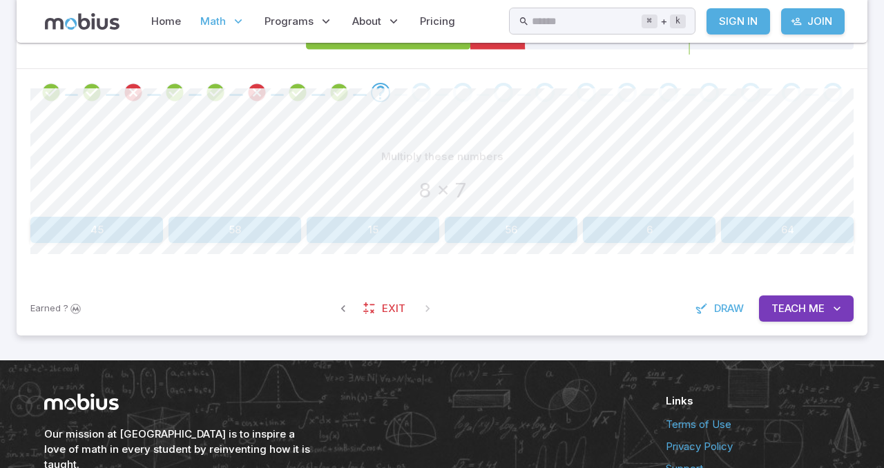
click at [210, 219] on button "58" at bounding box center [235, 230] width 133 height 26
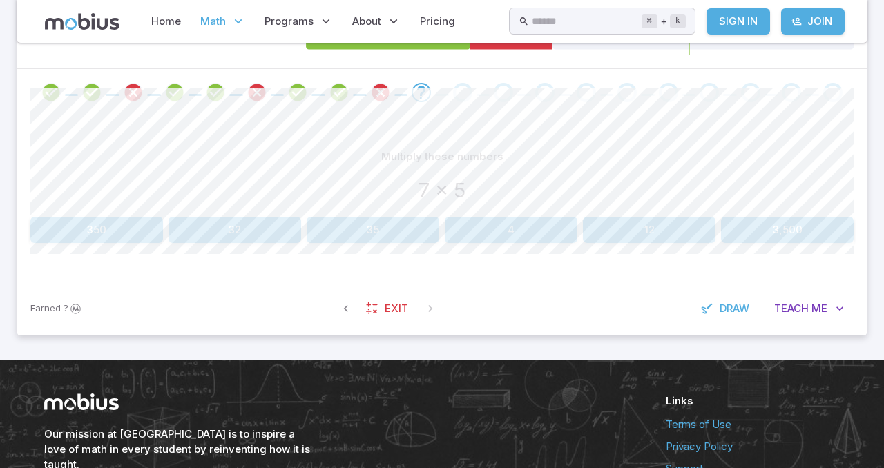
click at [410, 234] on button "35" at bounding box center [373, 230] width 133 height 26
click at [499, 201] on div "6 x 9" at bounding box center [442, 190] width 824 height 30
click at [525, 237] on button "44" at bounding box center [511, 230] width 133 height 26
click at [129, 234] on button "17" at bounding box center [96, 230] width 133 height 26
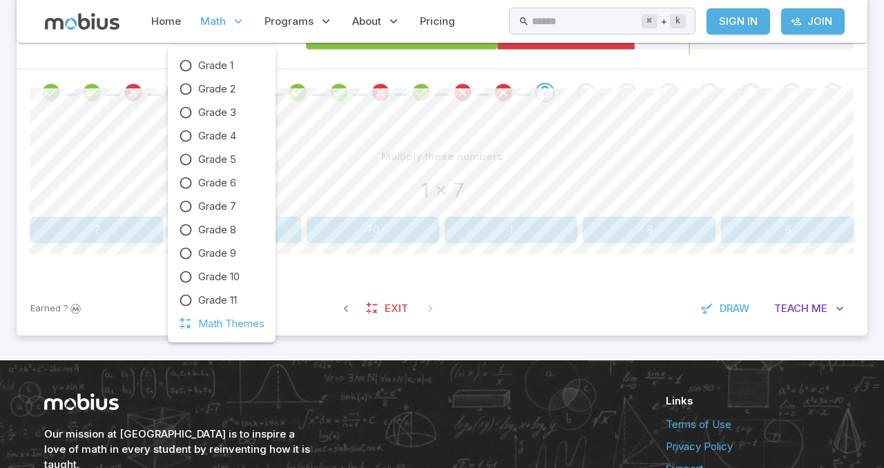
click at [240, 16] on icon at bounding box center [238, 22] width 14 height 14
click at [225, 301] on span "Grade 11" at bounding box center [217, 300] width 39 height 15
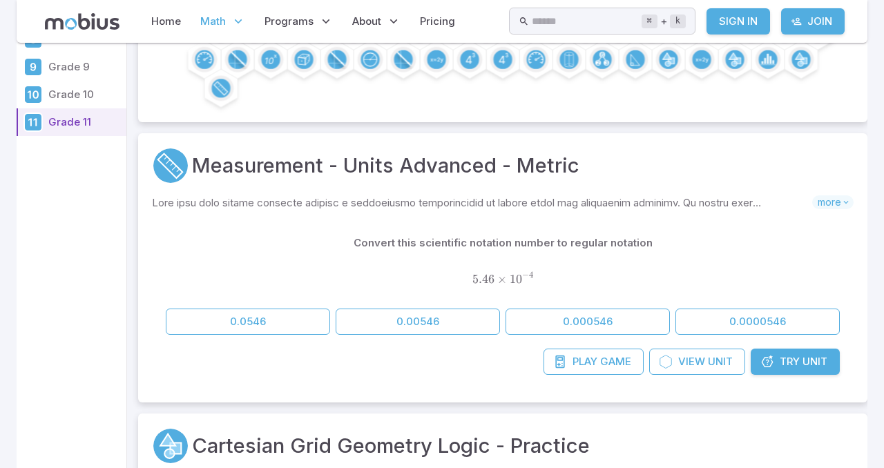
scroll to position [274, 0]
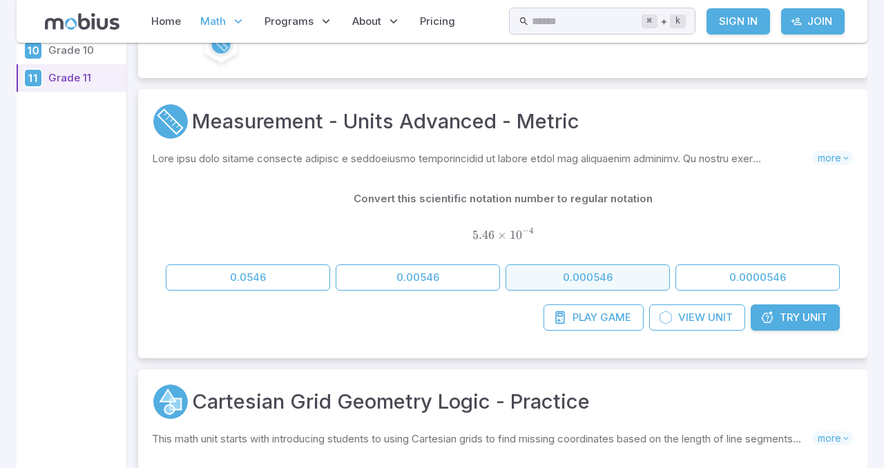
click at [515, 265] on button "0.000546" at bounding box center [588, 278] width 164 height 26
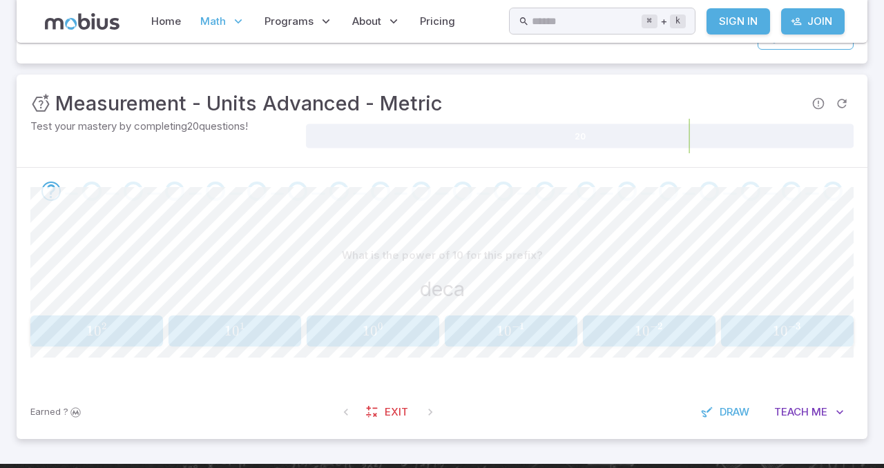
scroll to position [201, 0]
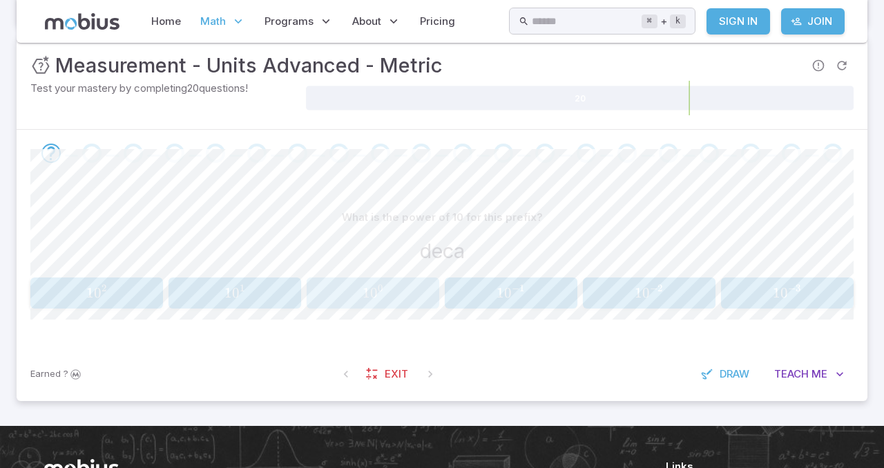
click at [356, 305] on button "1 0 0 10^{0} 1 0 0" at bounding box center [373, 293] width 133 height 31
click at [262, 299] on span "1 0 1" at bounding box center [235, 293] width 124 height 17
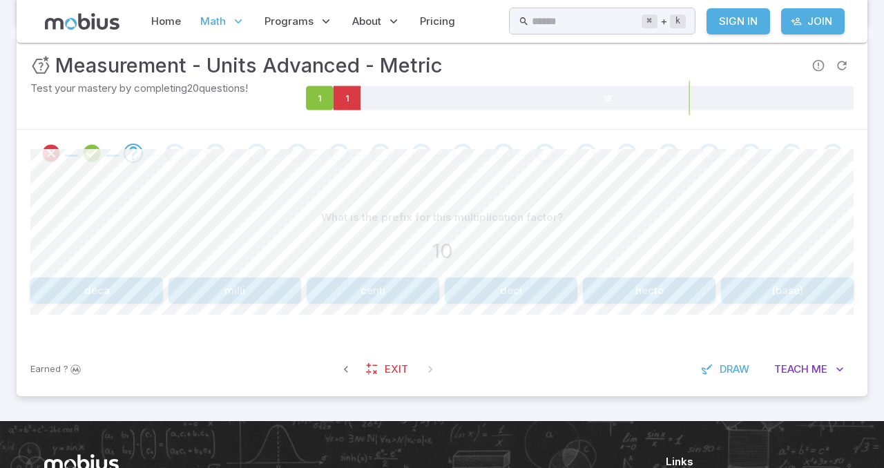
click at [279, 285] on button "milli" at bounding box center [235, 291] width 133 height 26
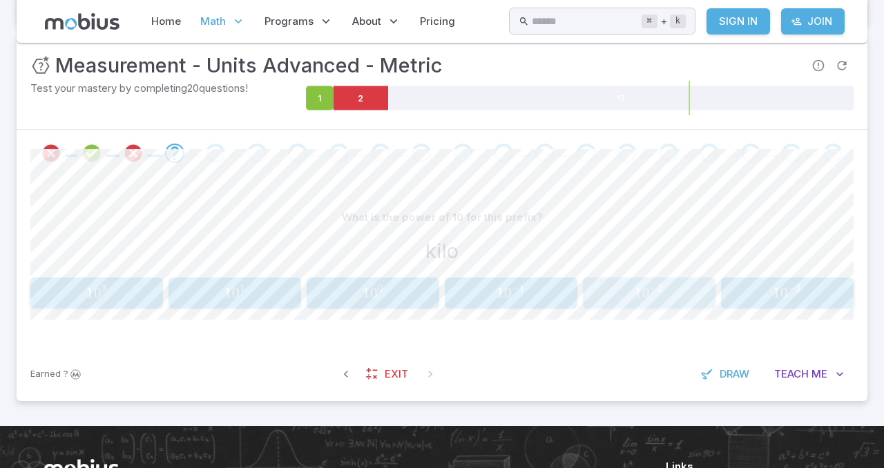
click at [647, 294] on span "0" at bounding box center [647, 293] width 8 height 17
click at [491, 292] on span "1 0 − 1" at bounding box center [511, 293] width 124 height 17
click at [64, 305] on button "1 0 2 10^{2} 1 0 2" at bounding box center [96, 293] width 133 height 31
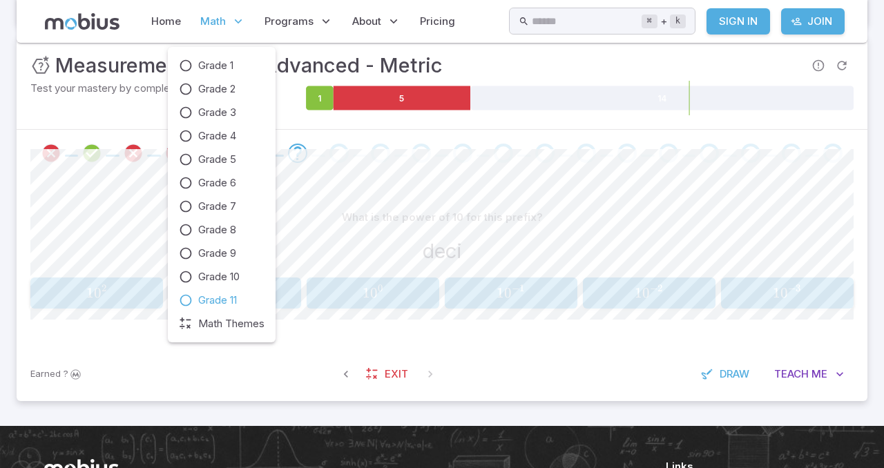
click at [212, 23] on span "Math" at bounding box center [213, 21] width 26 height 15
click at [183, 155] on icon at bounding box center [186, 160] width 14 height 14
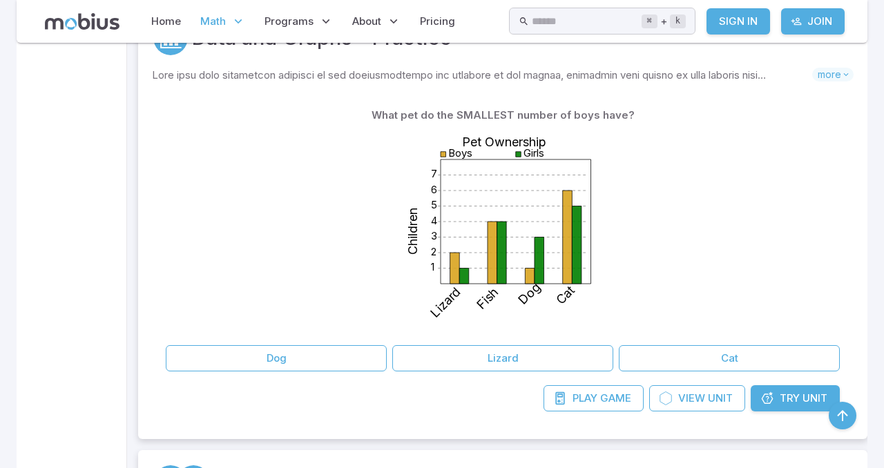
scroll to position [326, 0]
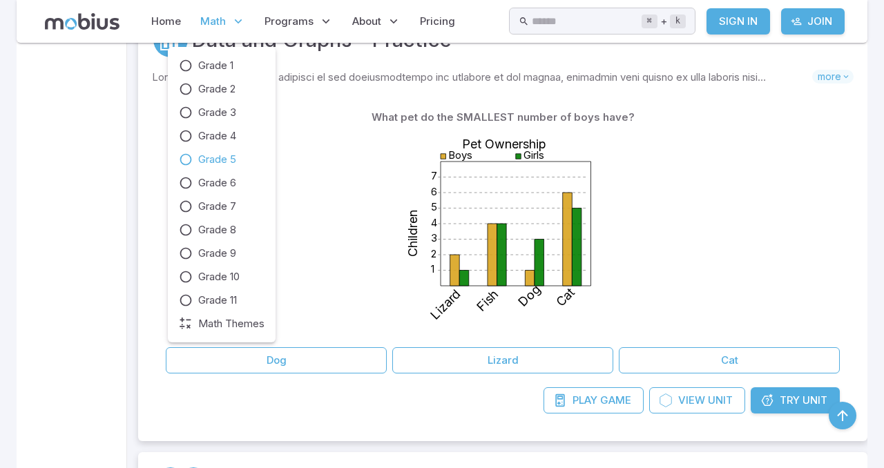
click at [214, 28] on span "Math" at bounding box center [213, 21] width 26 height 15
click at [189, 135] on icon at bounding box center [186, 136] width 14 height 14
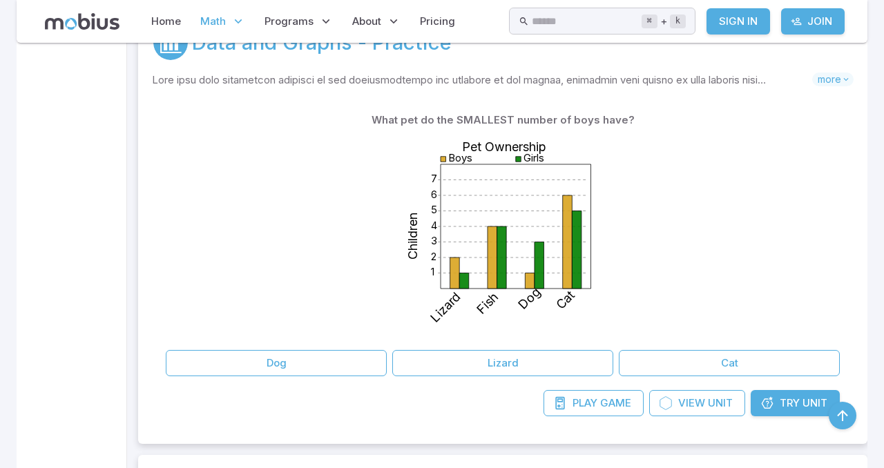
scroll to position [3222, 0]
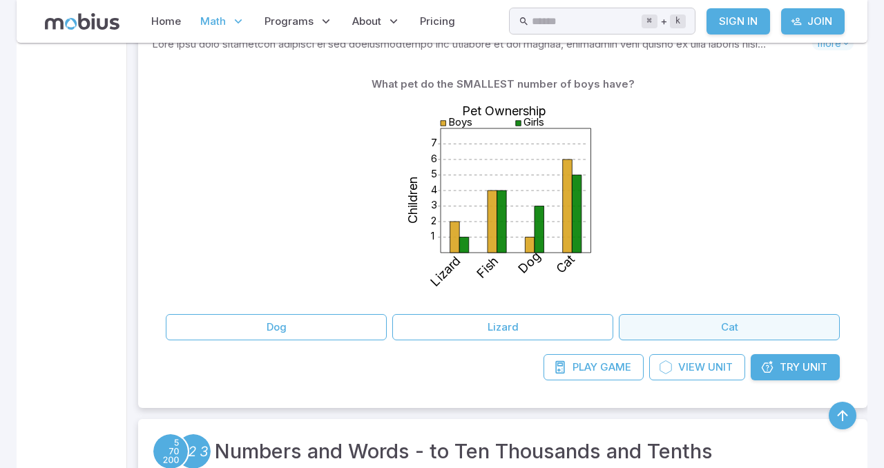
click at [692, 335] on button "Cat" at bounding box center [729, 327] width 221 height 26
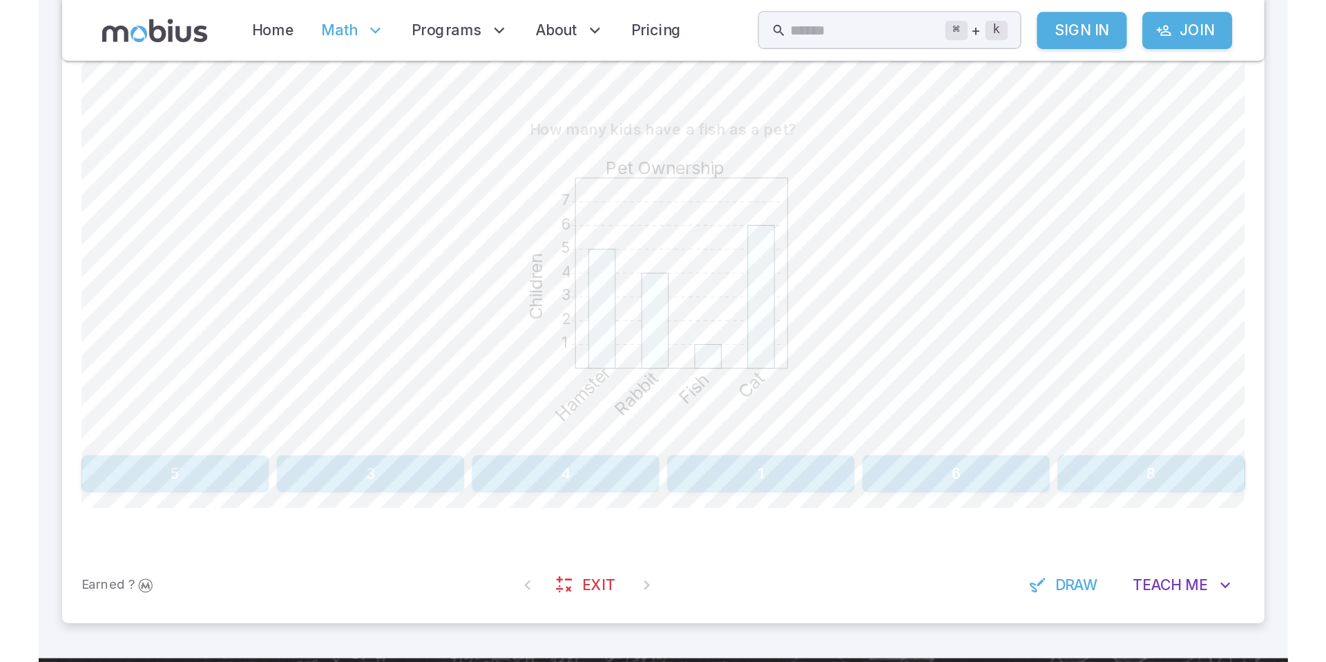
scroll to position [319, 0]
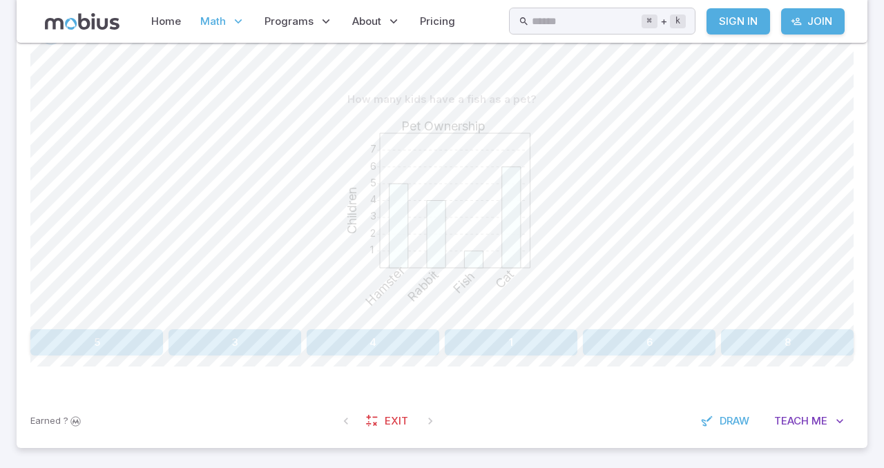
click at [526, 349] on button "1" at bounding box center [511, 343] width 133 height 26
click at [401, 347] on button "Cat" at bounding box center [339, 343] width 202 height 26
click at [392, 341] on button "Volleyball" at bounding box center [442, 343] width 271 height 26
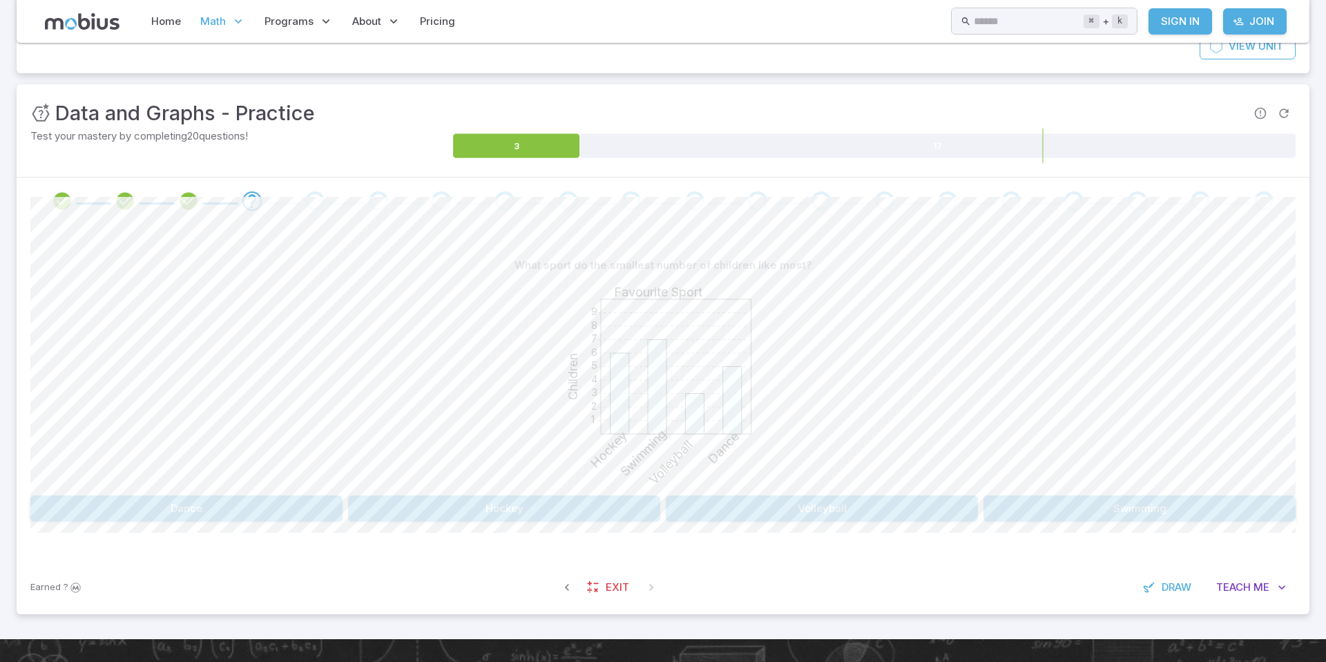
scroll to position [154, 0]
click at [187, 197] on icon "Review your answer" at bounding box center [188, 200] width 21 height 21
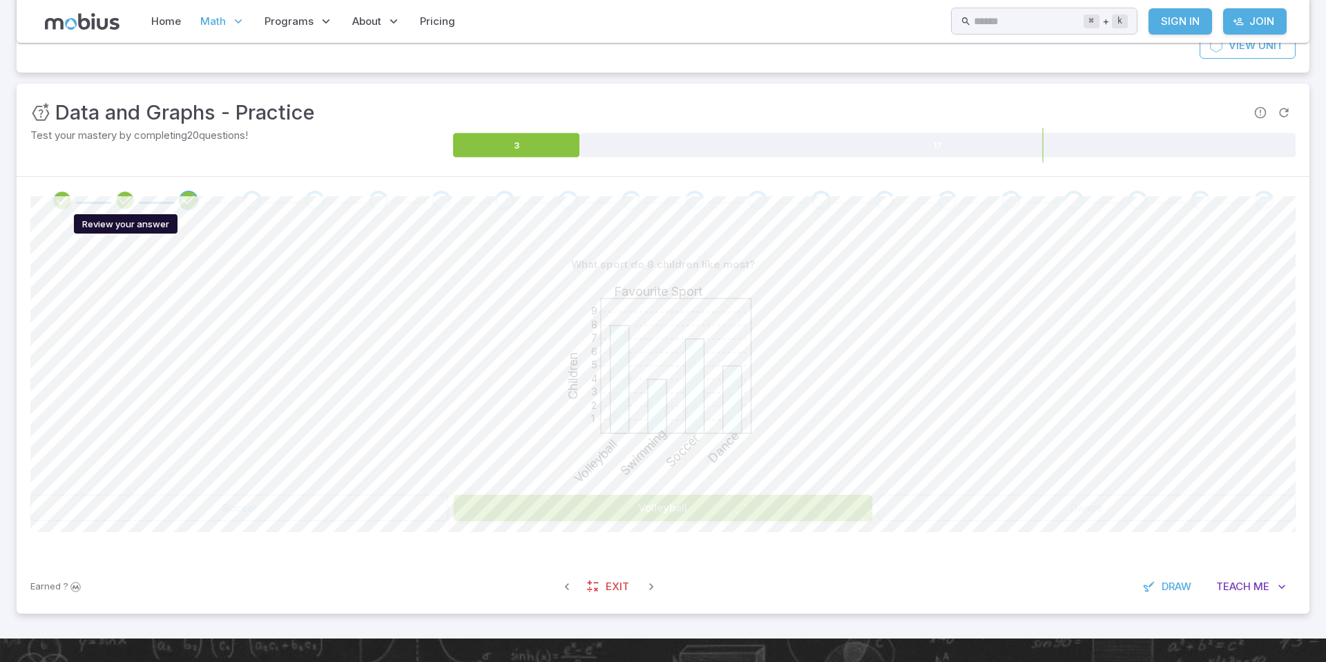
click at [116, 200] on icon "Review your answer" at bounding box center [125, 200] width 21 height 21
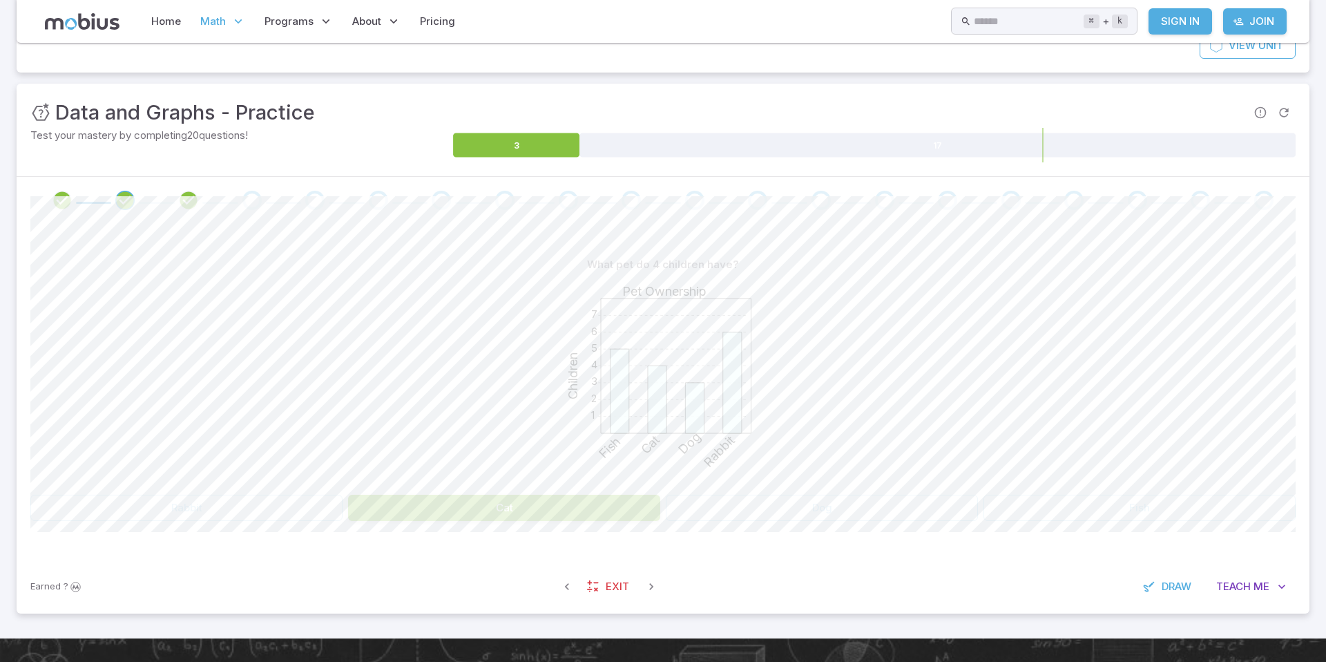
click at [251, 194] on div "Go to the next question" at bounding box center [251, 200] width 19 height 19
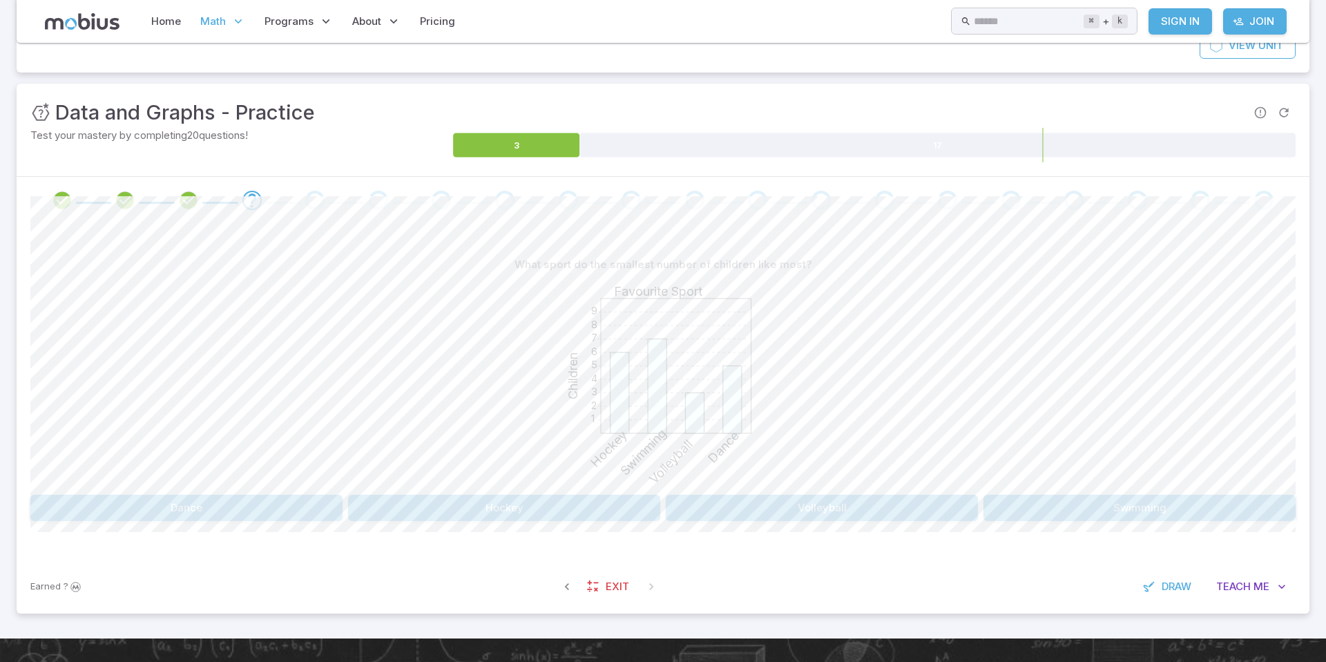
scroll to position [145, 0]
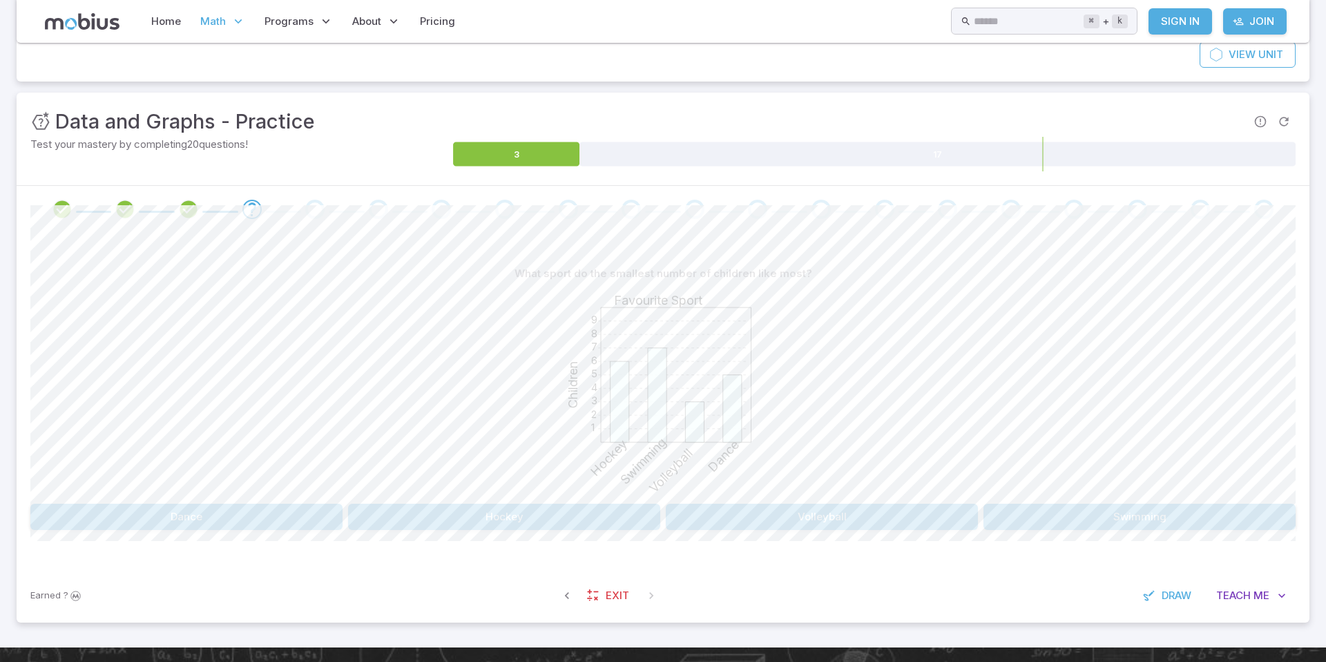
click at [756, 522] on button "Volleyball" at bounding box center [822, 517] width 312 height 26
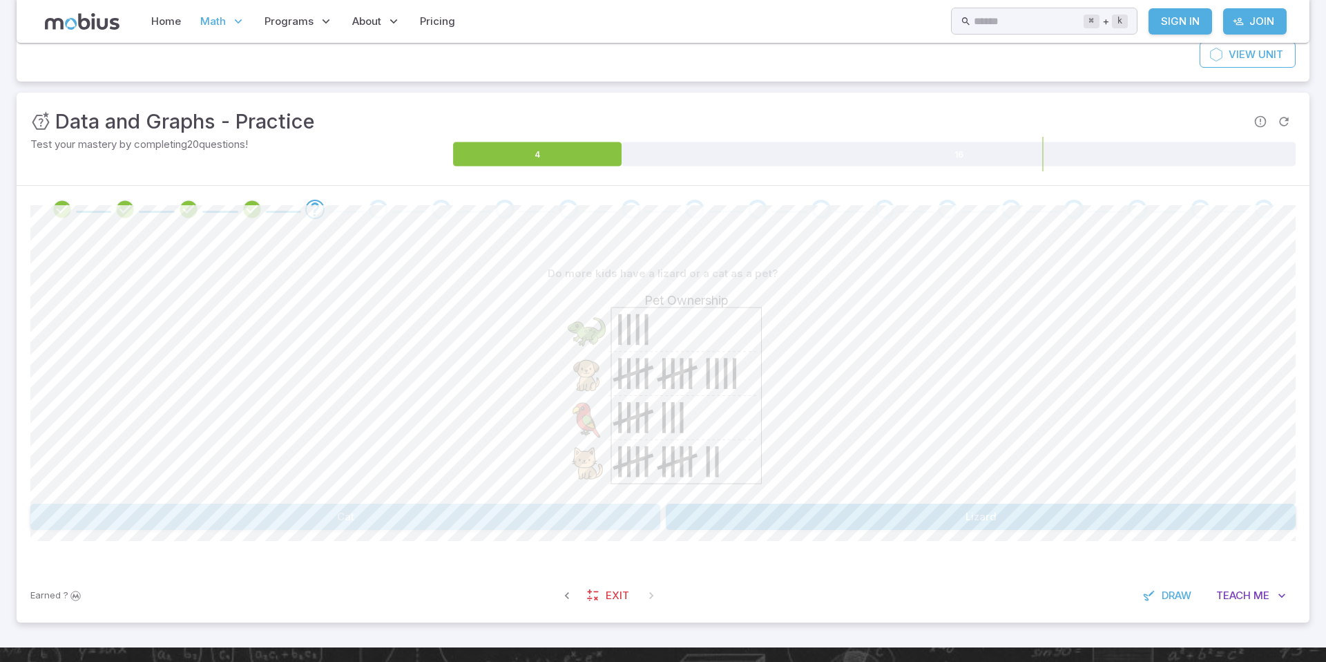
click at [570, 519] on button "Cat" at bounding box center [345, 517] width 630 height 26
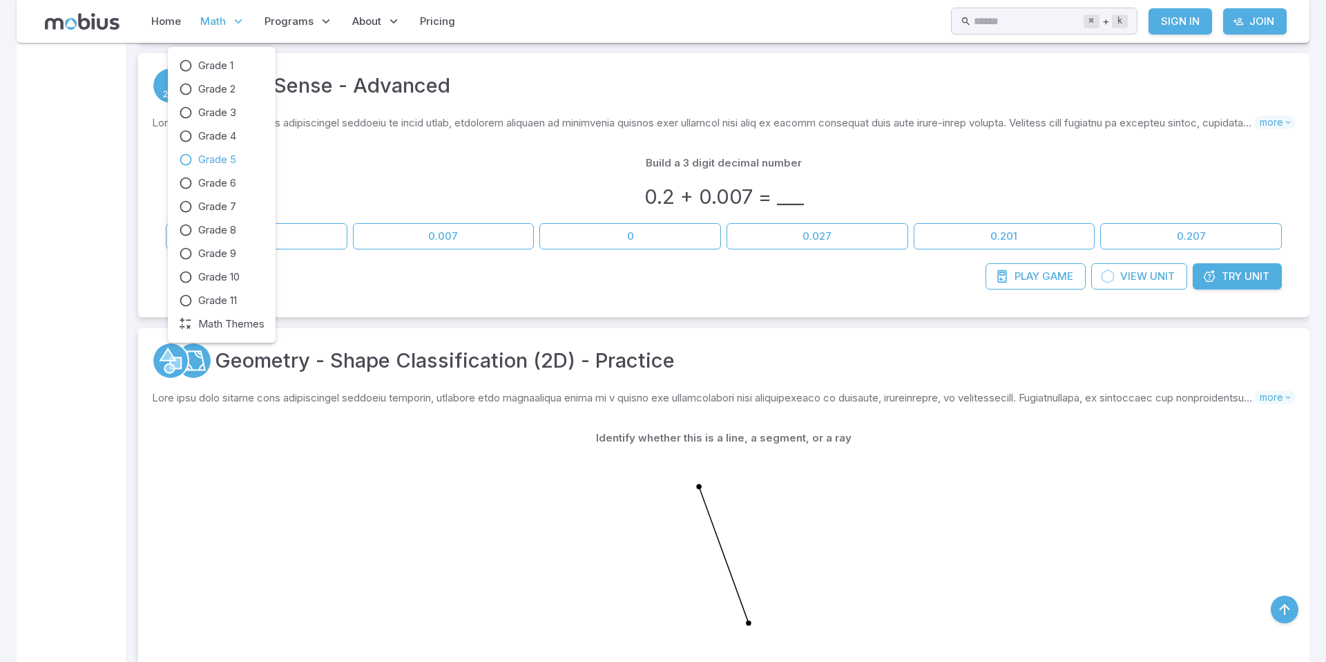
click at [220, 20] on span "Math" at bounding box center [213, 21] width 26 height 15
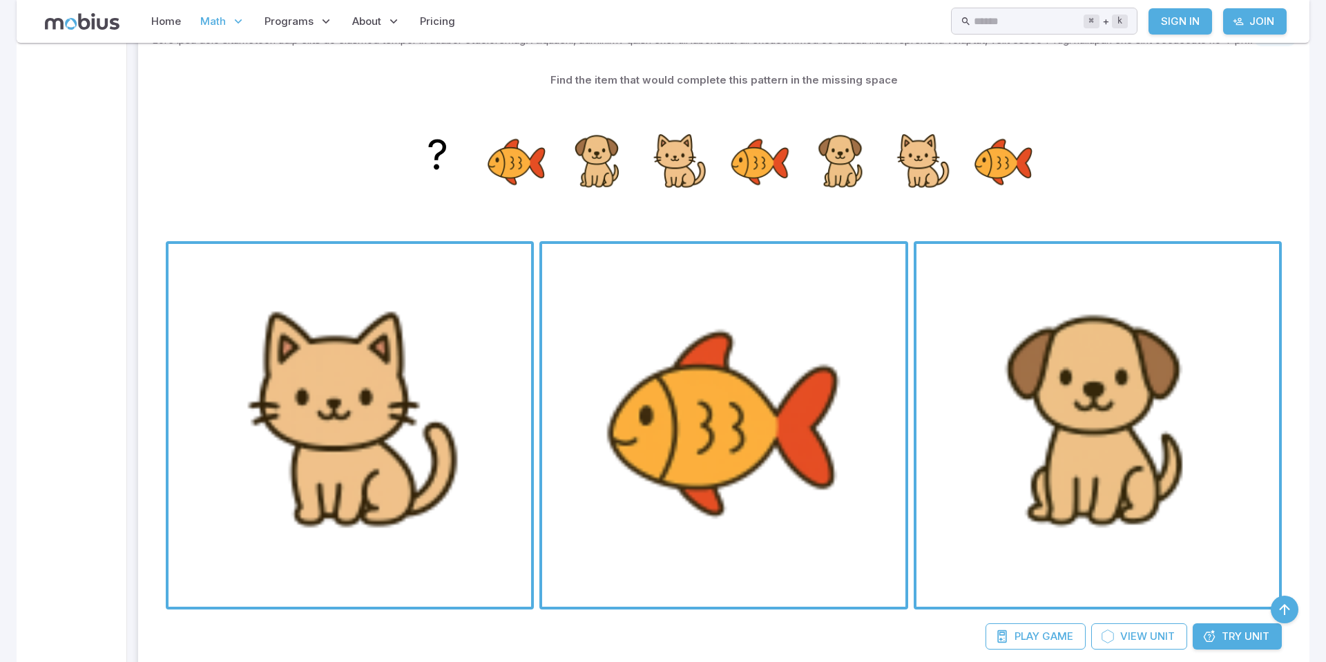
scroll to position [3412, 0]
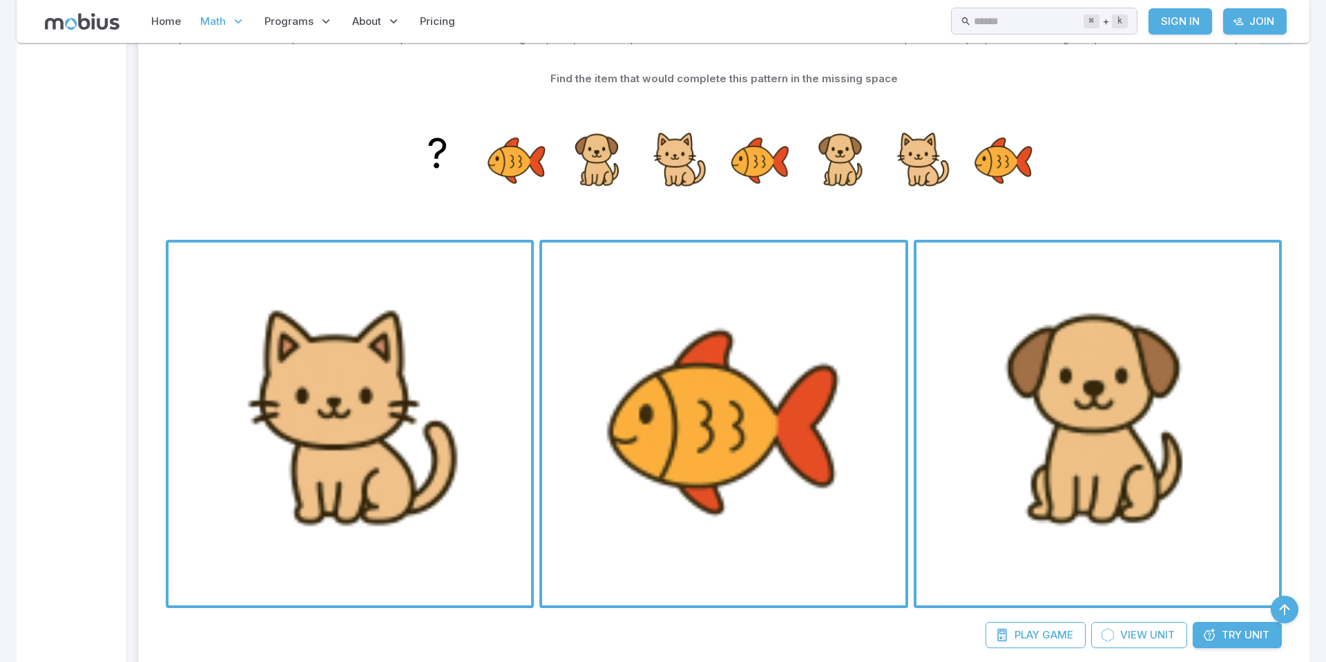
click at [716, 216] on icon "?" at bounding box center [724, 161] width 691 height 138
click at [711, 356] on span "button" at bounding box center [723, 423] width 363 height 363
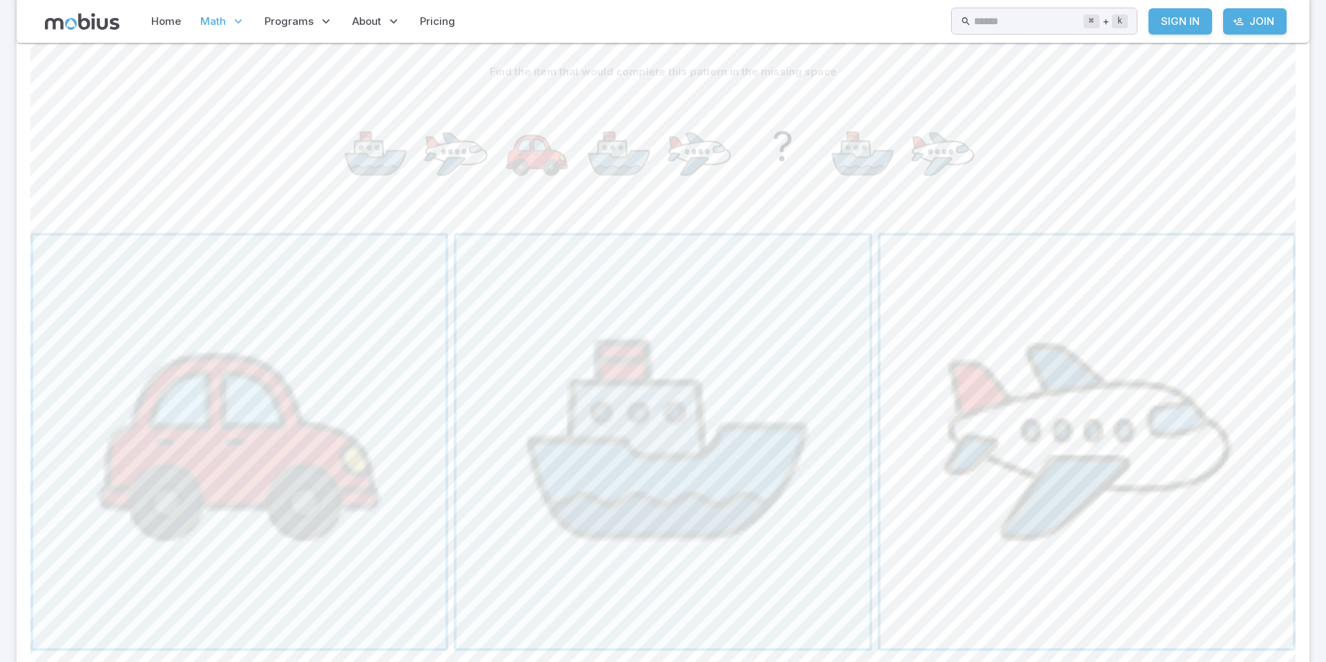
scroll to position [349, 0]
click at [377, 348] on span "button" at bounding box center [239, 440] width 412 height 412
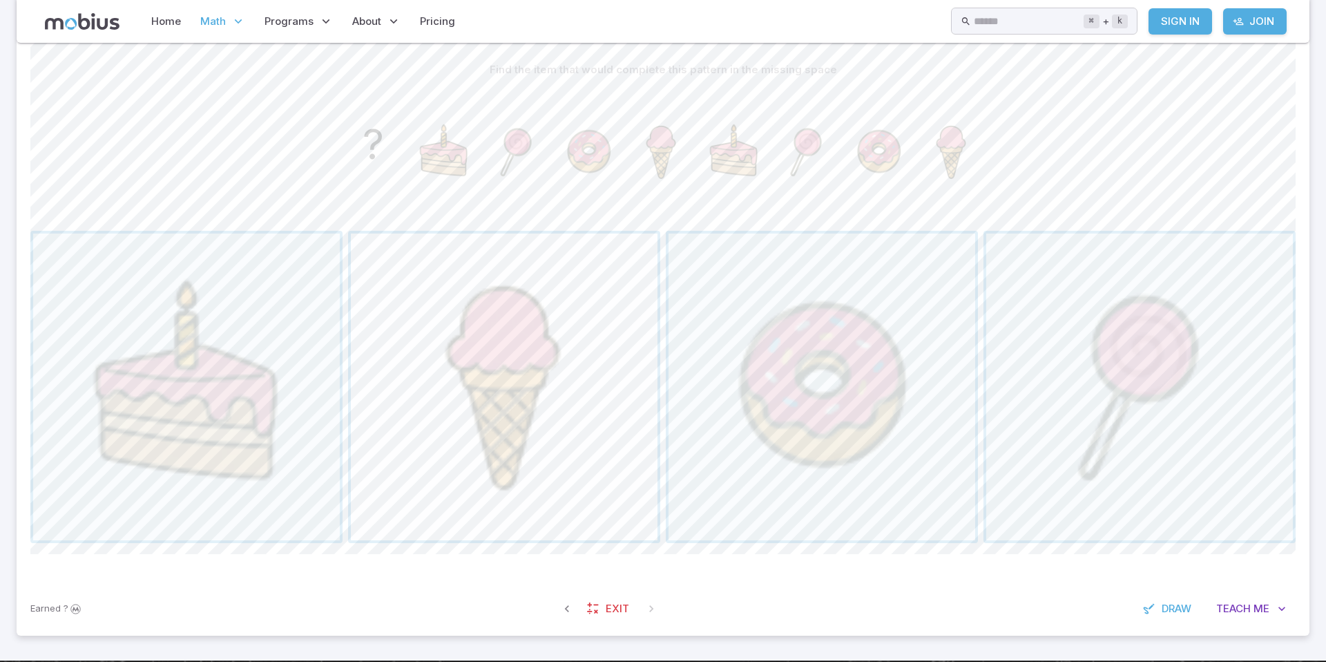
click at [416, 292] on span "button" at bounding box center [504, 387] width 307 height 307
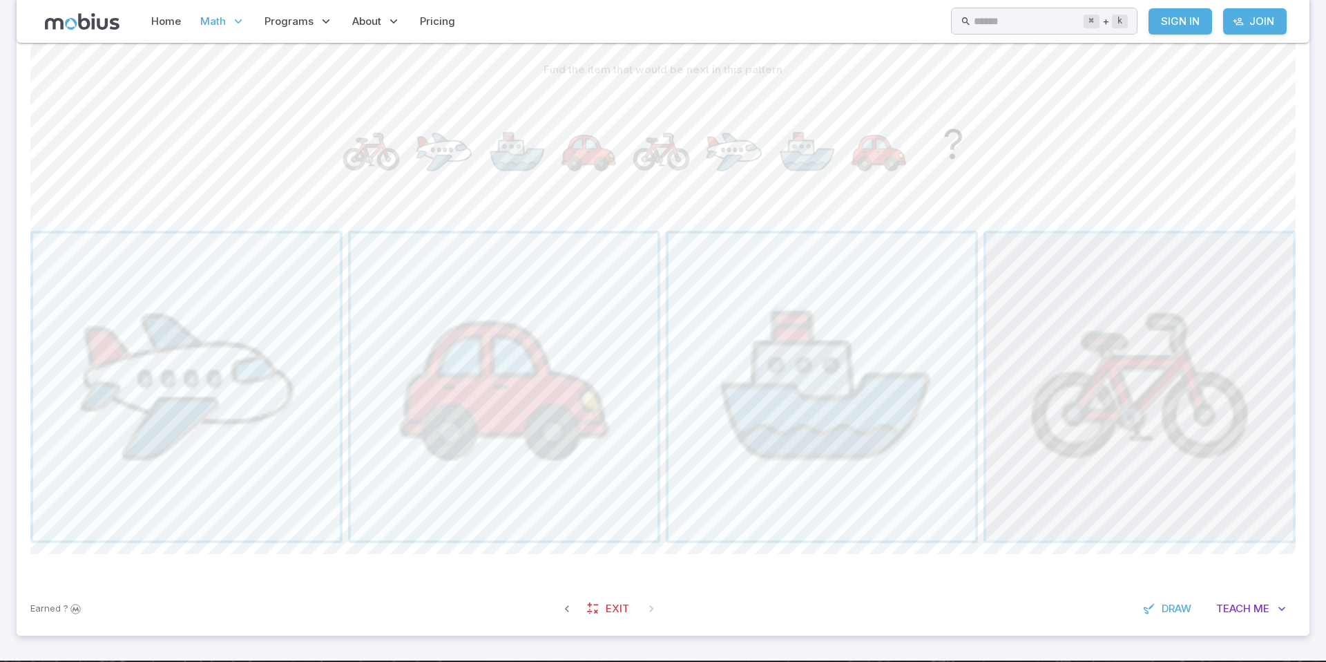
click at [1096, 344] on span "button" at bounding box center [1140, 387] width 307 height 307
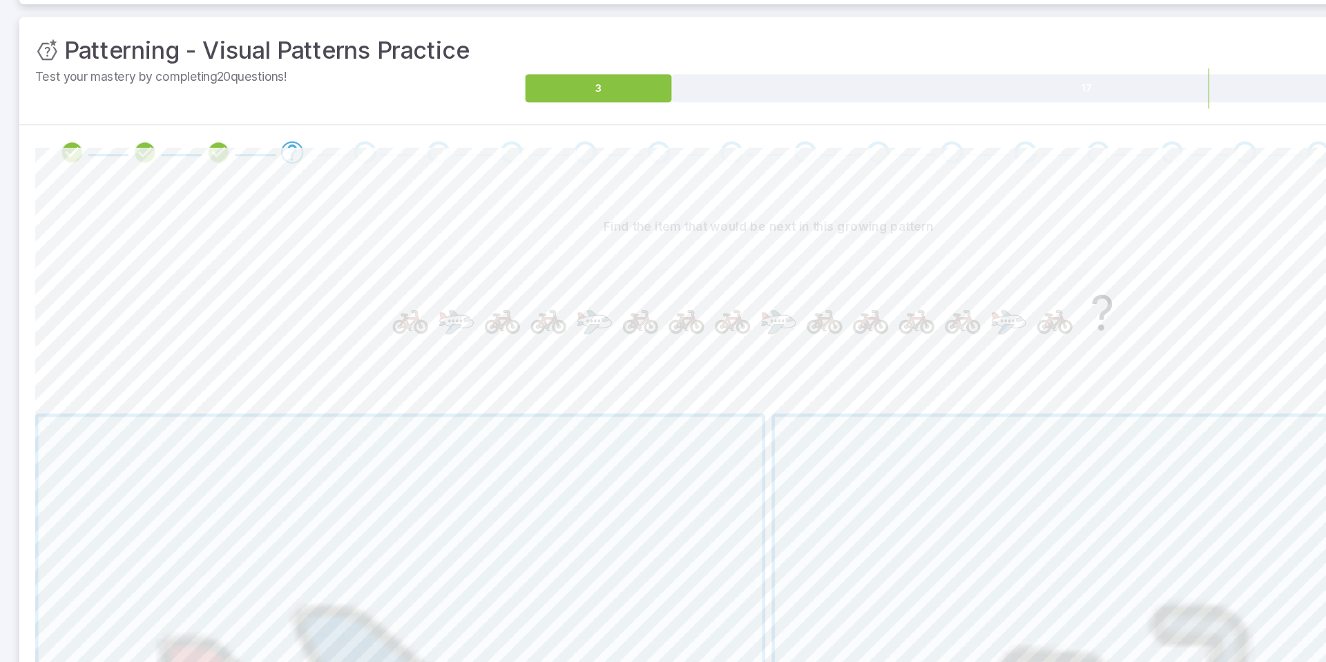
scroll to position [134, 0]
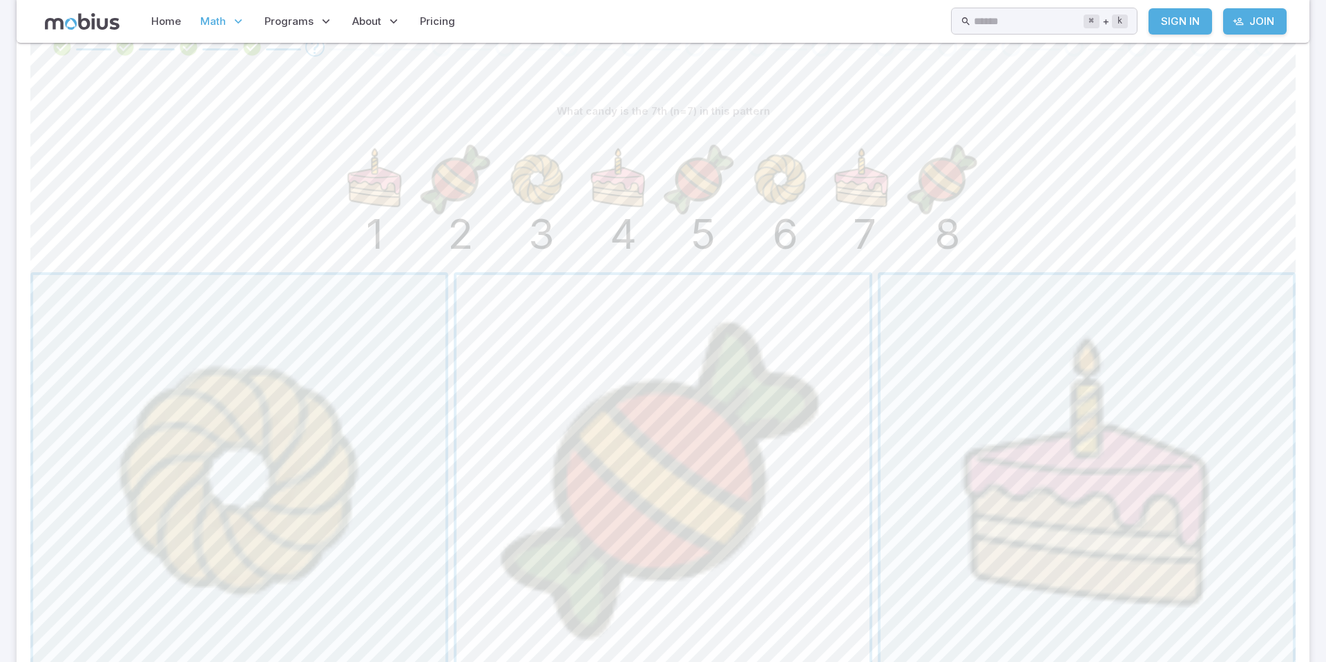
scroll to position [305, 0]
click at [625, 419] on span "button" at bounding box center [663, 484] width 412 height 412
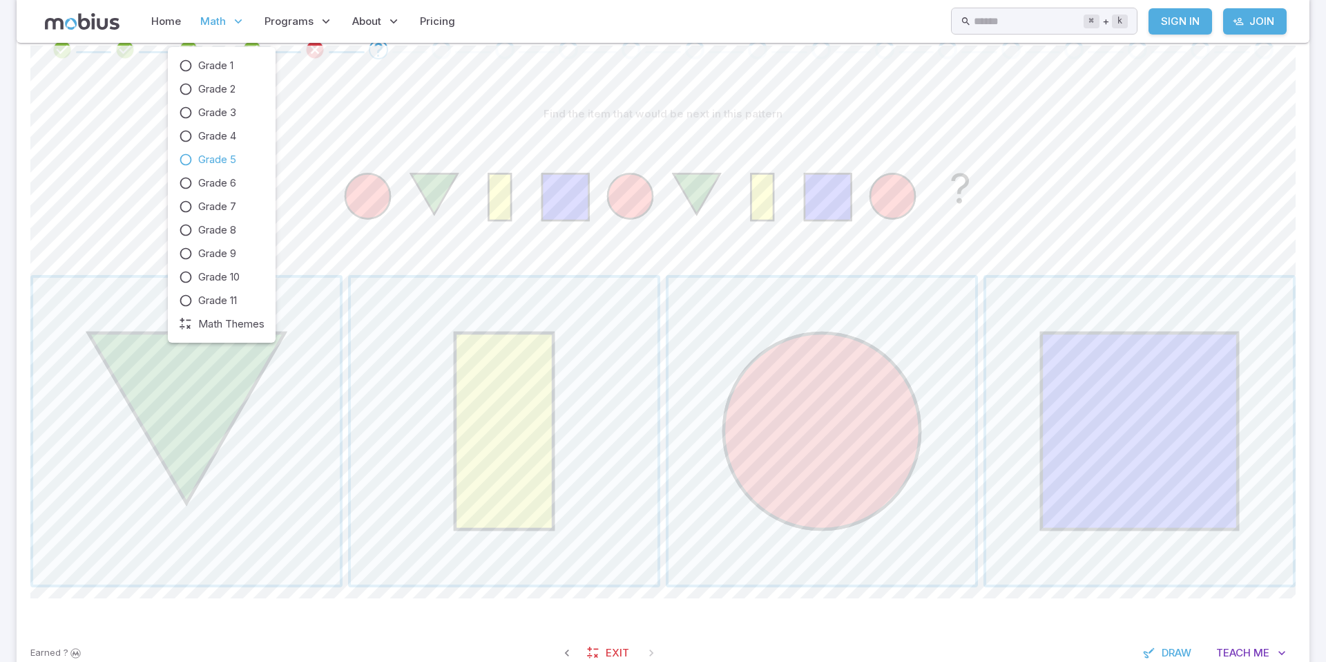
click at [213, 19] on span "Math" at bounding box center [213, 21] width 26 height 15
click at [184, 133] on icon at bounding box center [186, 136] width 14 height 14
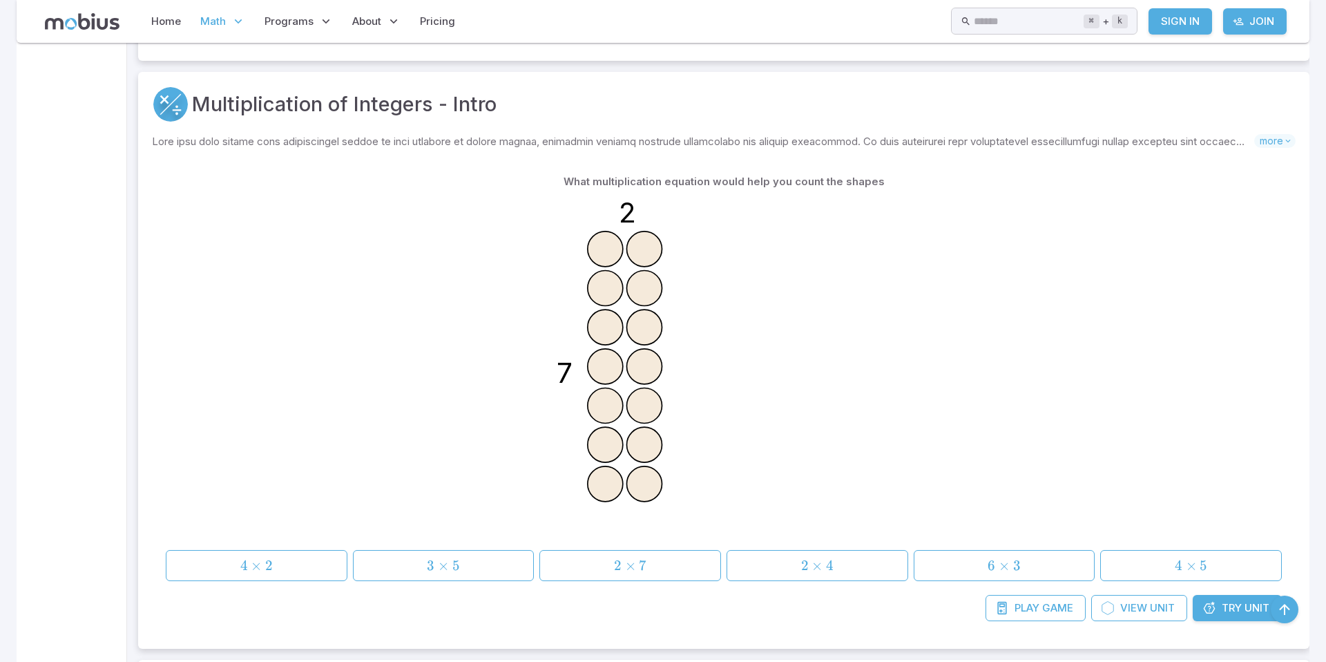
scroll to position [4261, 0]
click at [768, 508] on icon "2 7" at bounding box center [723, 366] width 345 height 345
click at [760, 497] on icon "2 7" at bounding box center [723, 366] width 345 height 345
click at [219, 20] on span "Math" at bounding box center [213, 21] width 26 height 15
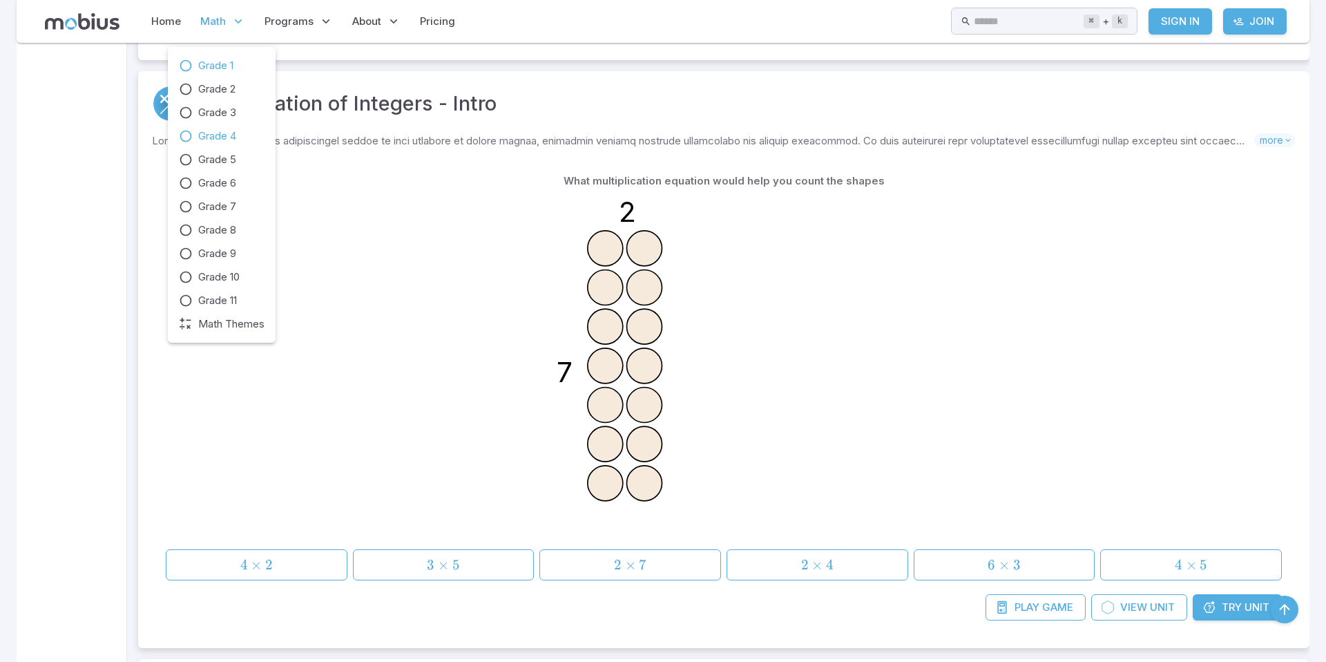
click at [227, 61] on span "Grade 1" at bounding box center [215, 65] width 35 height 15
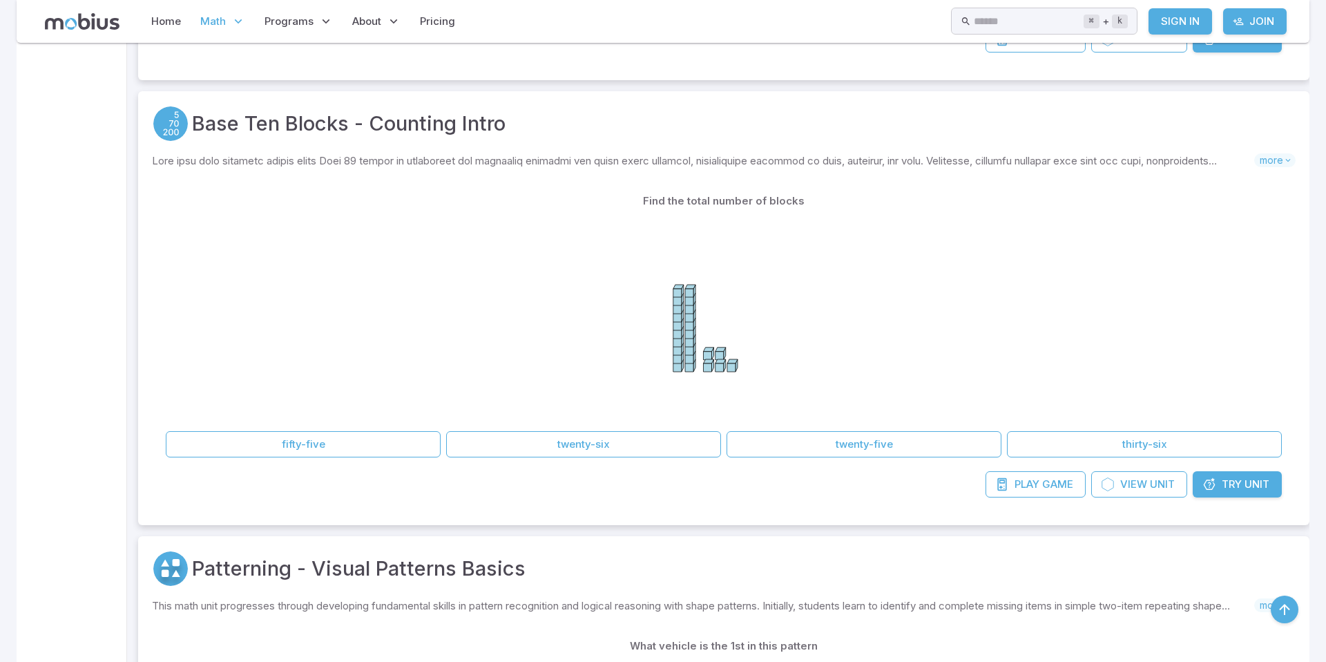
scroll to position [1519, 0]
click at [712, 278] on icon at bounding box center [723, 315] width 207 height 207
click at [716, 281] on icon at bounding box center [723, 315] width 207 height 207
click at [730, 381] on icon at bounding box center [723, 315] width 207 height 207
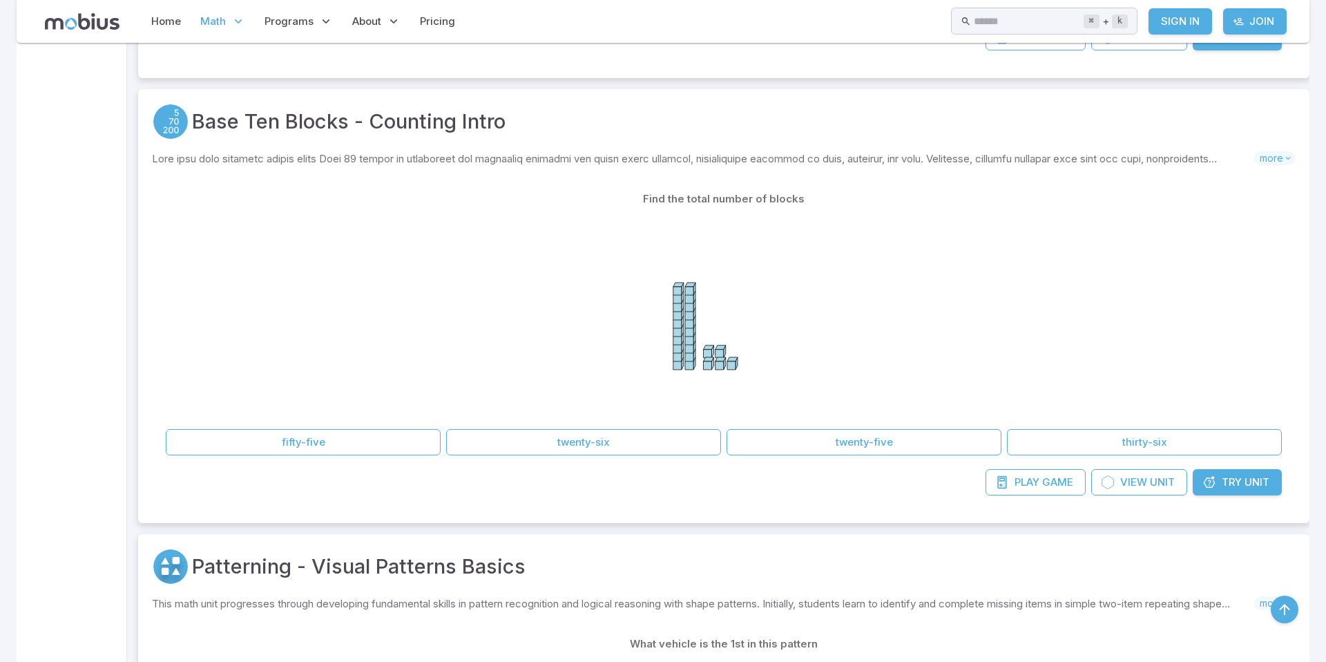
click at [810, 339] on icon at bounding box center [723, 315] width 207 height 207
click at [1144, 444] on button "thirty-six" at bounding box center [1144, 442] width 275 height 26
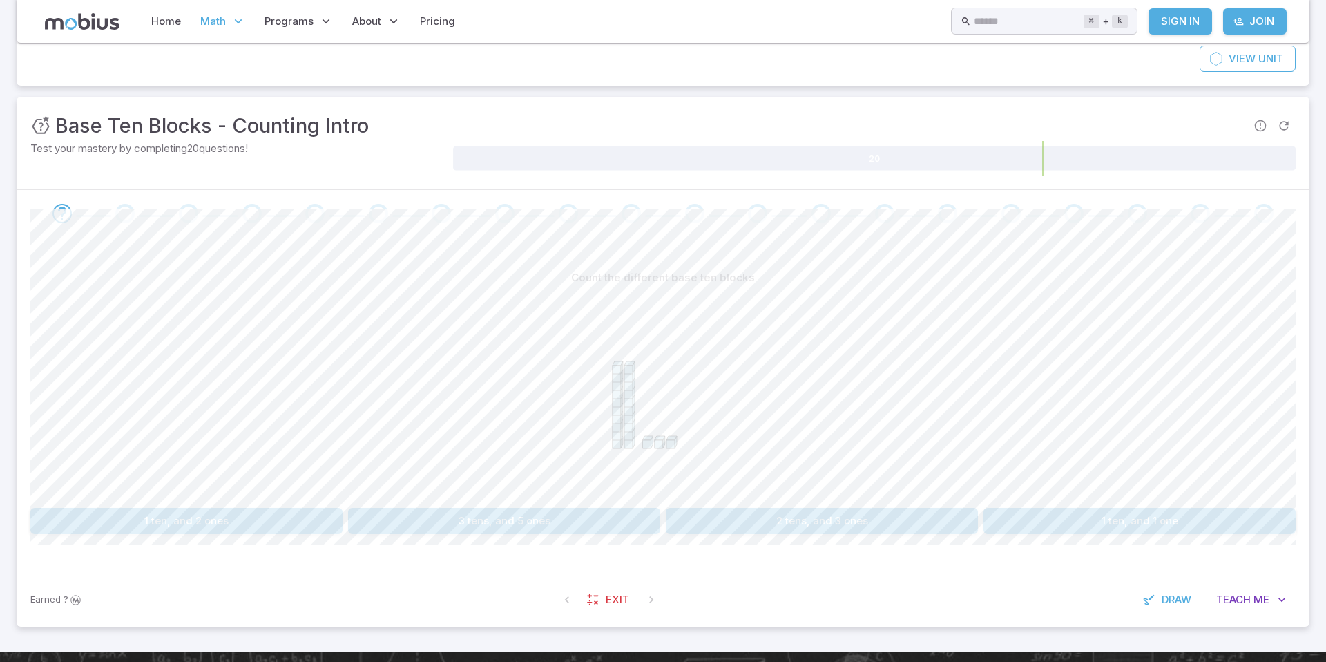
scroll to position [142, 0]
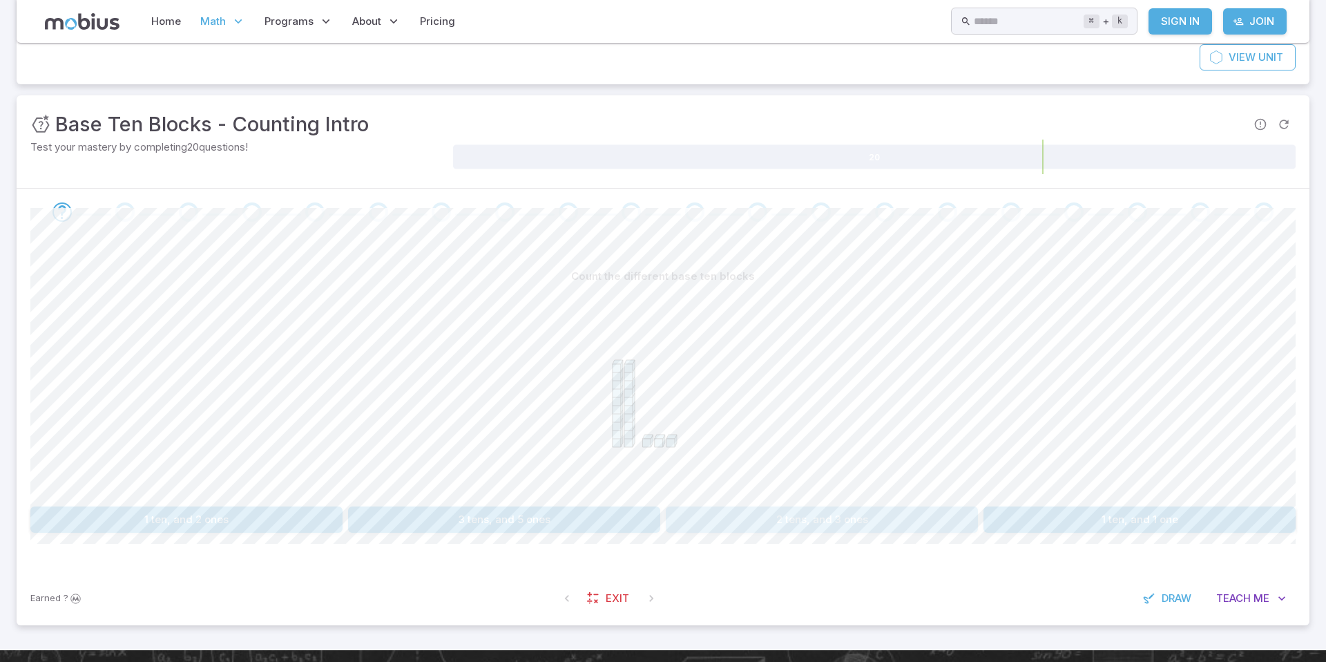
click at [809, 509] on button "2 tens, and 3 ones" at bounding box center [822, 519] width 312 height 26
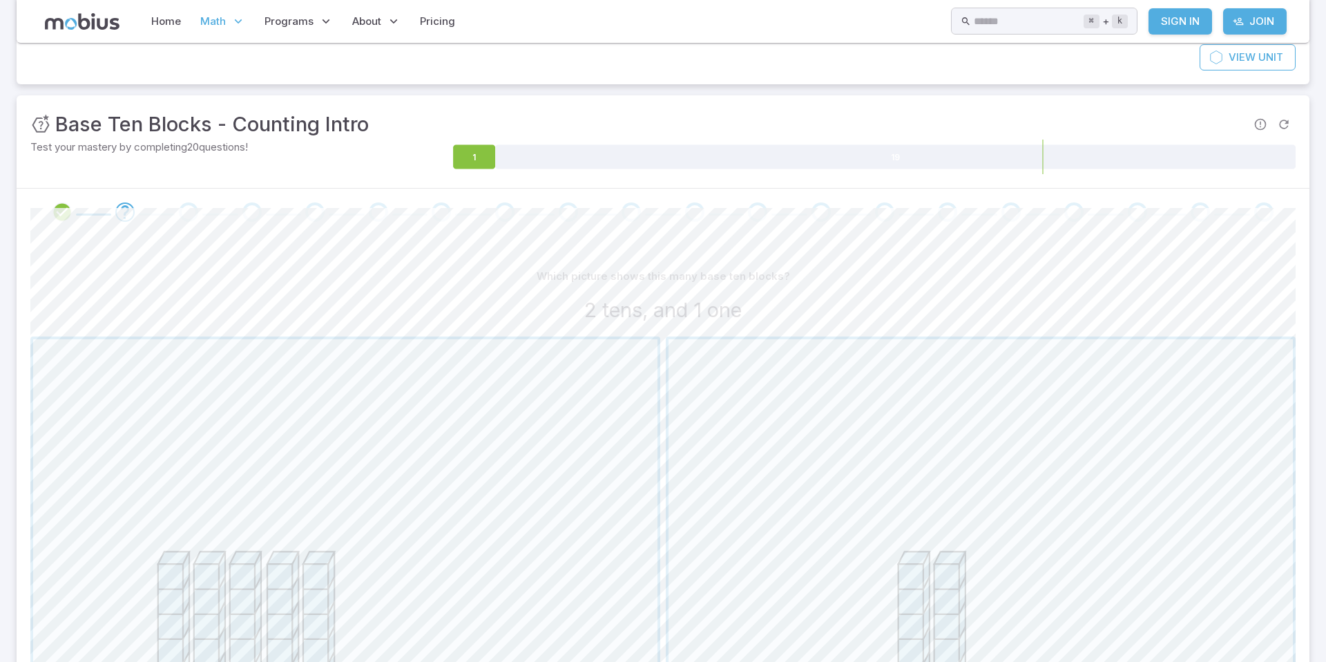
click at [56, 206] on icon "Review your answer" at bounding box center [62, 212] width 21 height 21
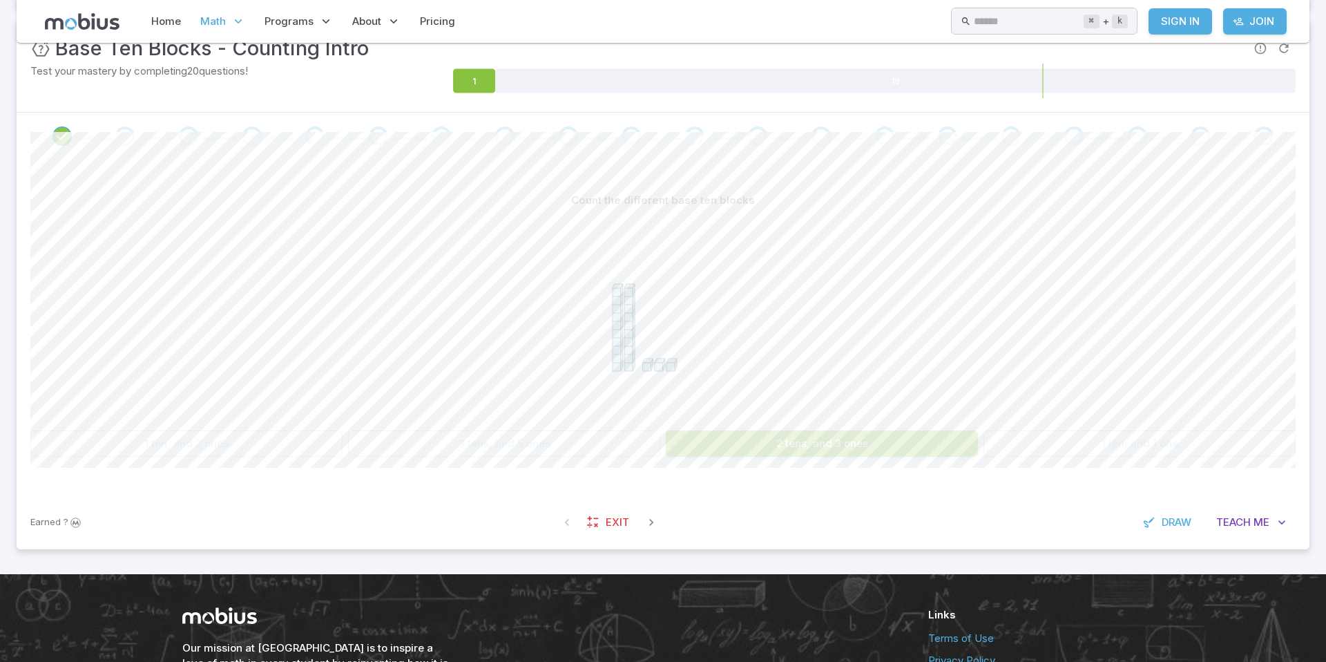
scroll to position [227, 0]
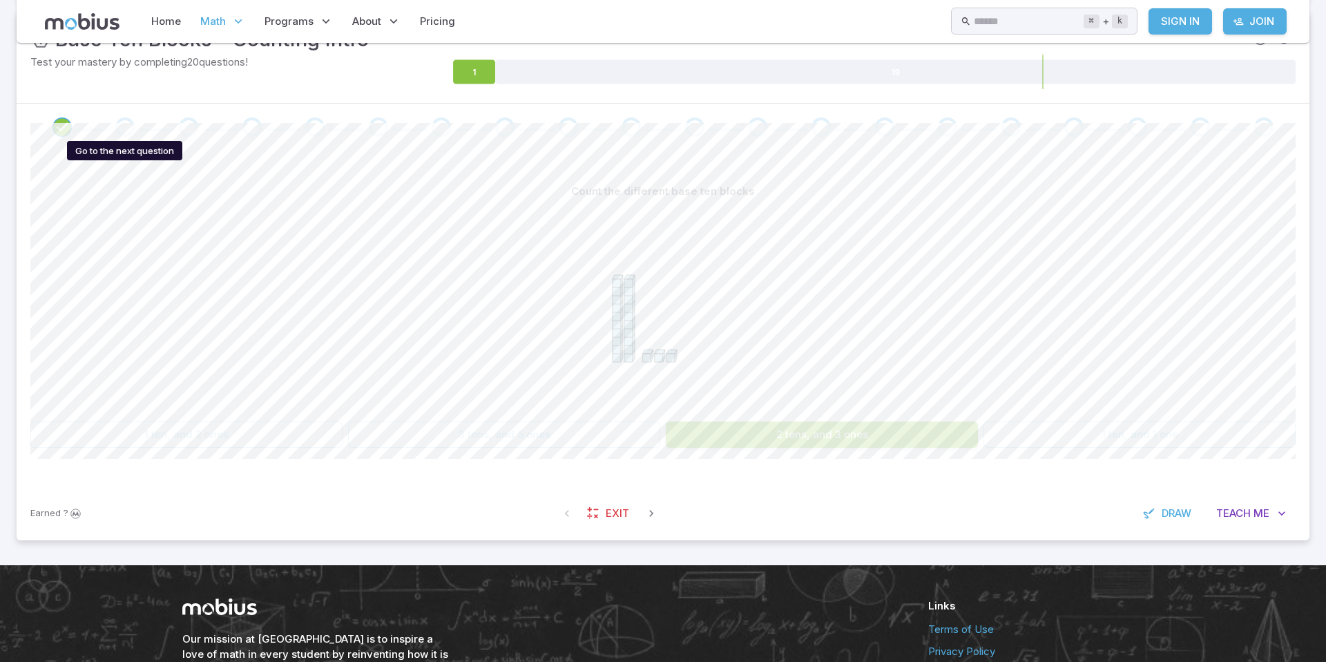
click at [125, 129] on div "Go to the next question" at bounding box center [124, 126] width 19 height 19
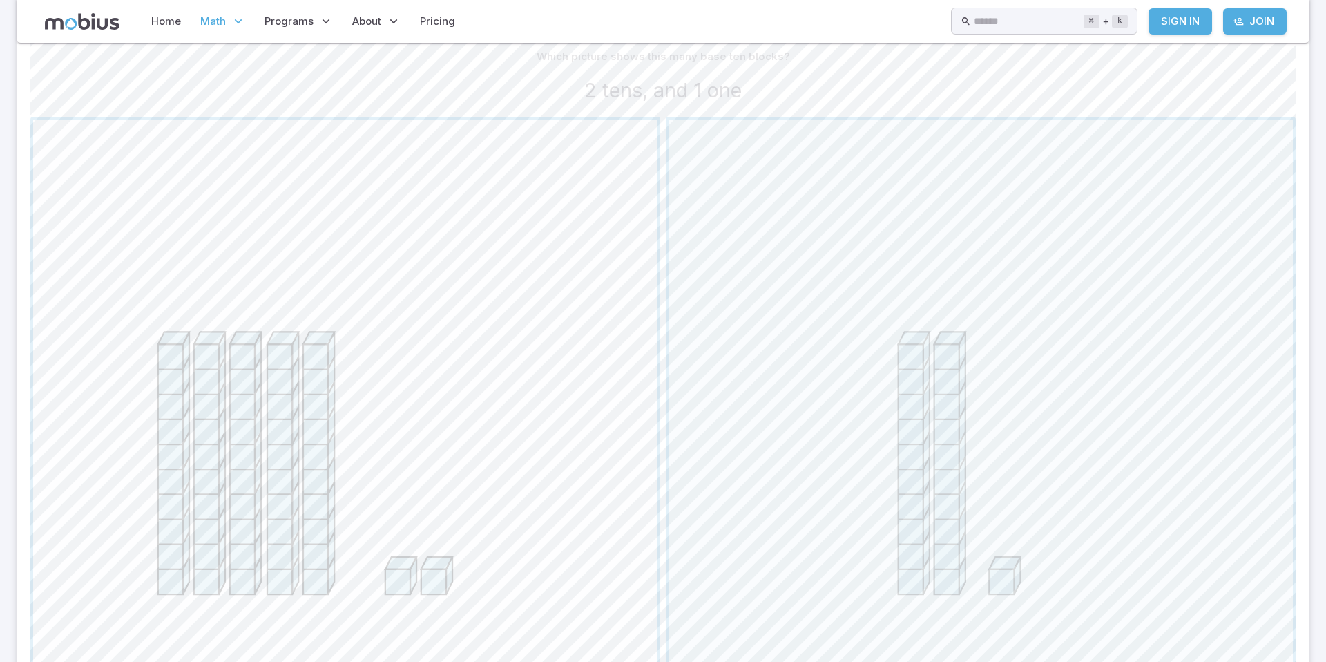
scroll to position [366, 0]
click at [667, 401] on button "button" at bounding box center [981, 428] width 630 height 630
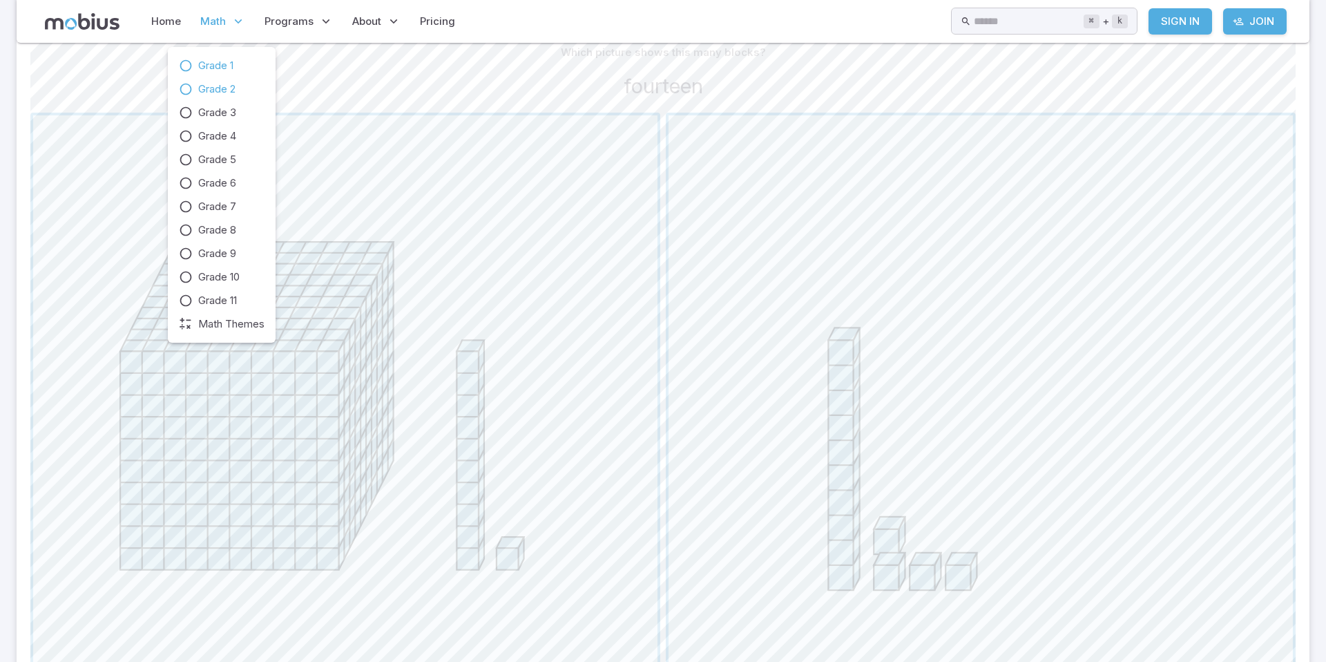
click at [211, 87] on span "Grade 2" at bounding box center [216, 89] width 37 height 15
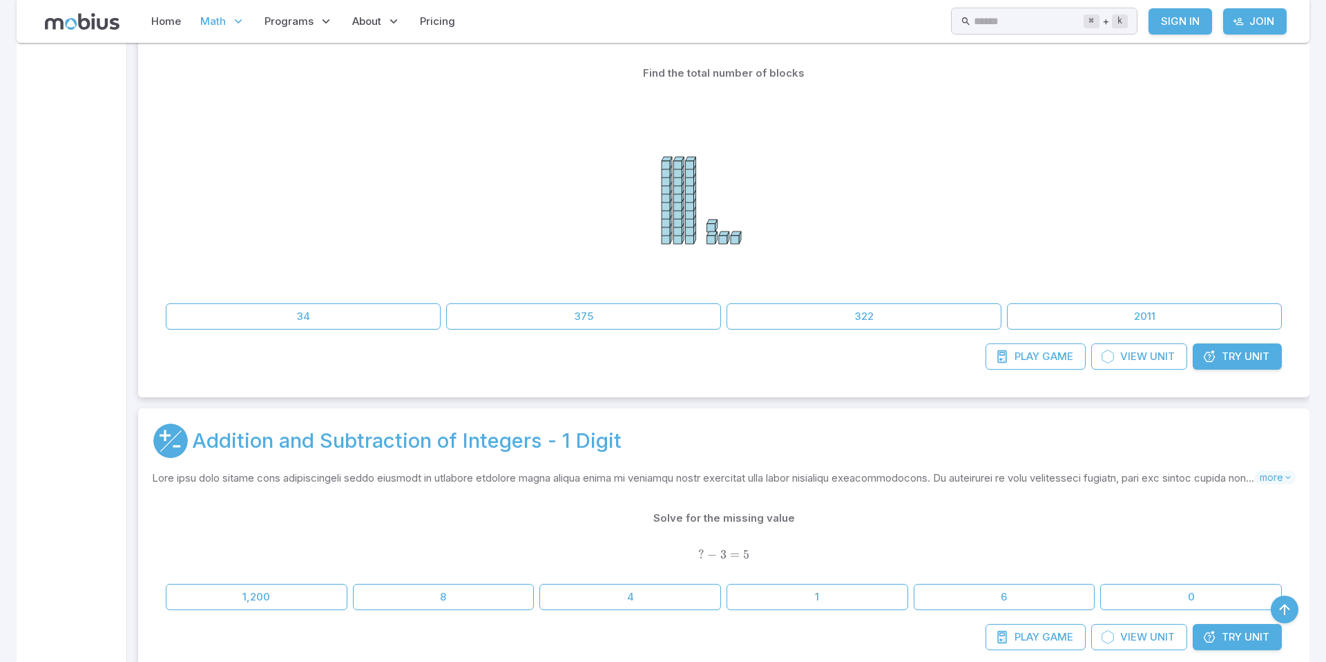
scroll to position [3391, 0]
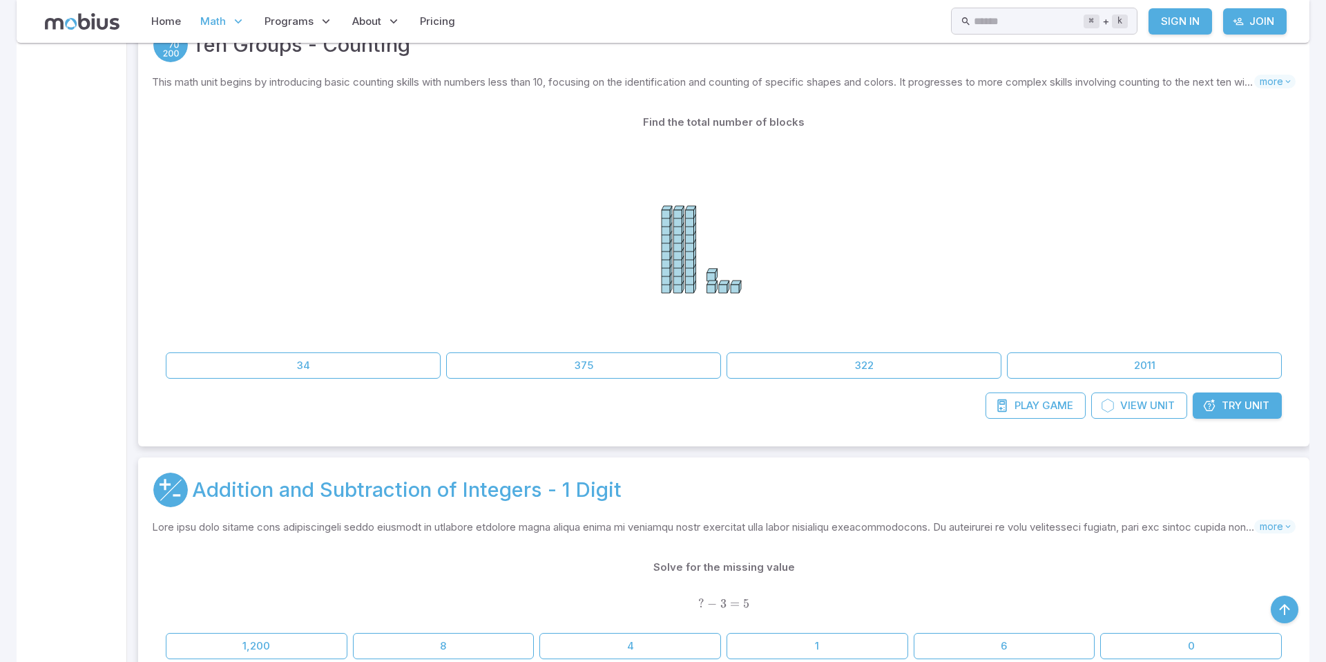
click at [620, 236] on icon at bounding box center [723, 238] width 207 height 207
click at [660, 363] on button "375" at bounding box center [583, 365] width 275 height 26
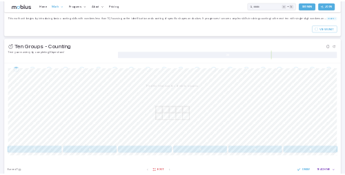
scroll to position [93, 0]
